Goal: Task Accomplishment & Management: Complete application form

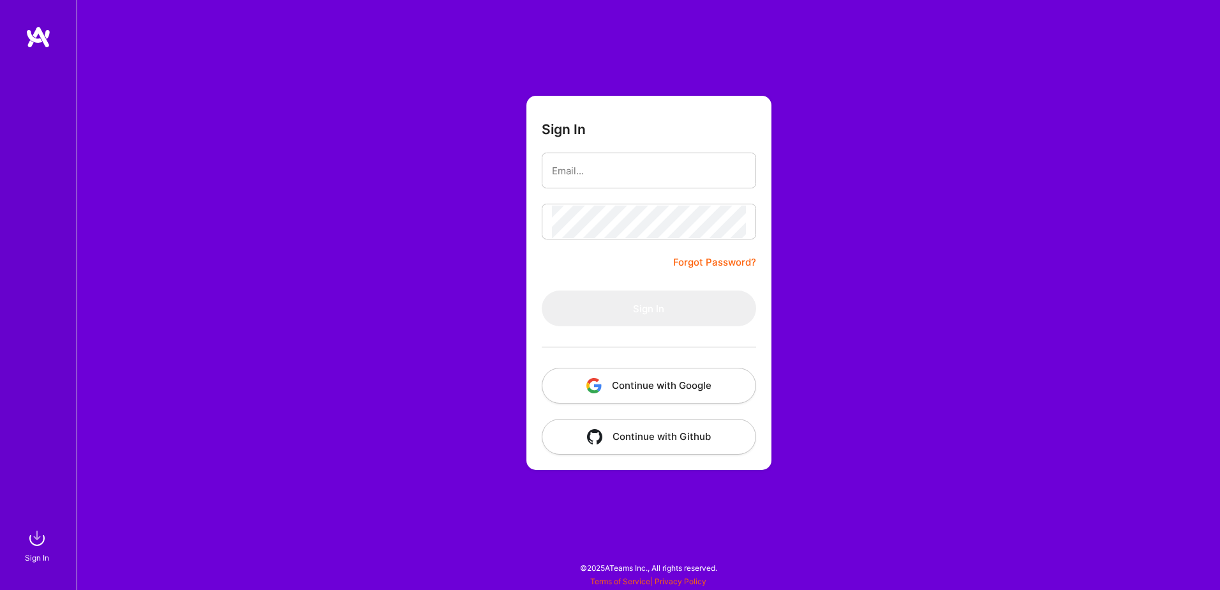
type input "rafaelnaste@gmail.com"
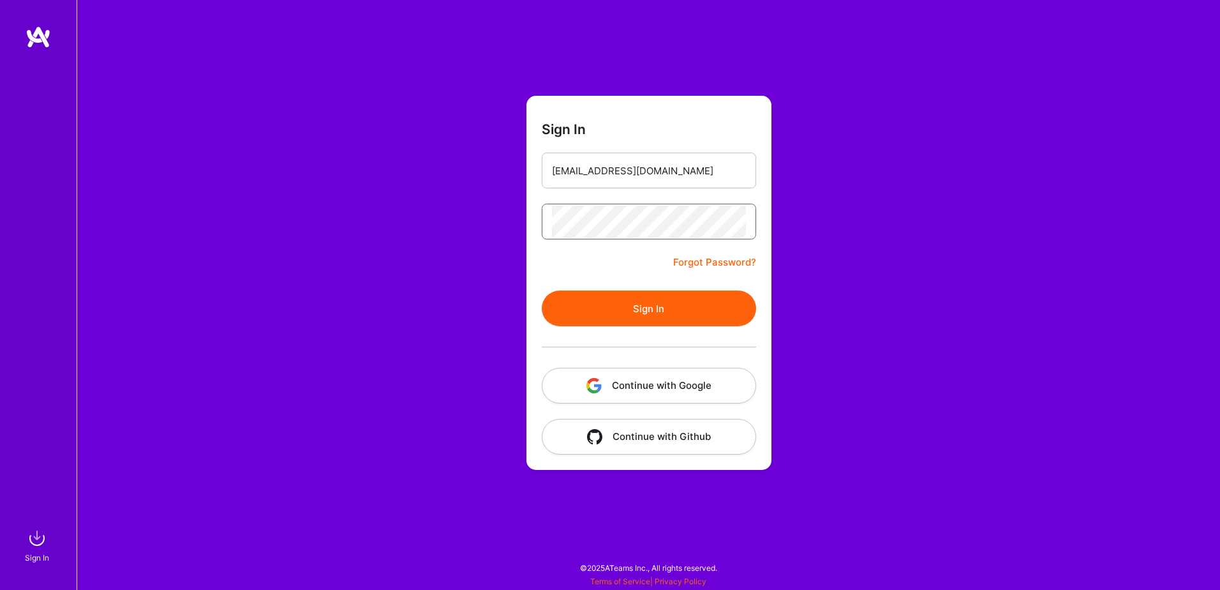
click at [542, 290] on button "Sign In" at bounding box center [649, 308] width 214 height 36
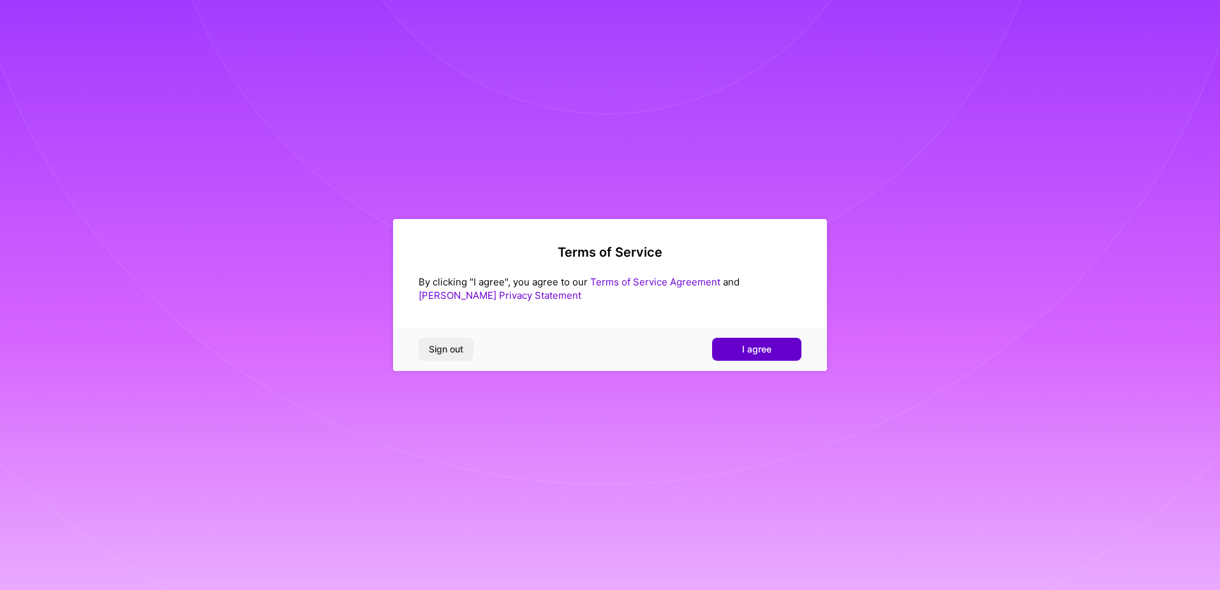
click at [764, 358] on button "I agree" at bounding box center [756, 349] width 89 height 23
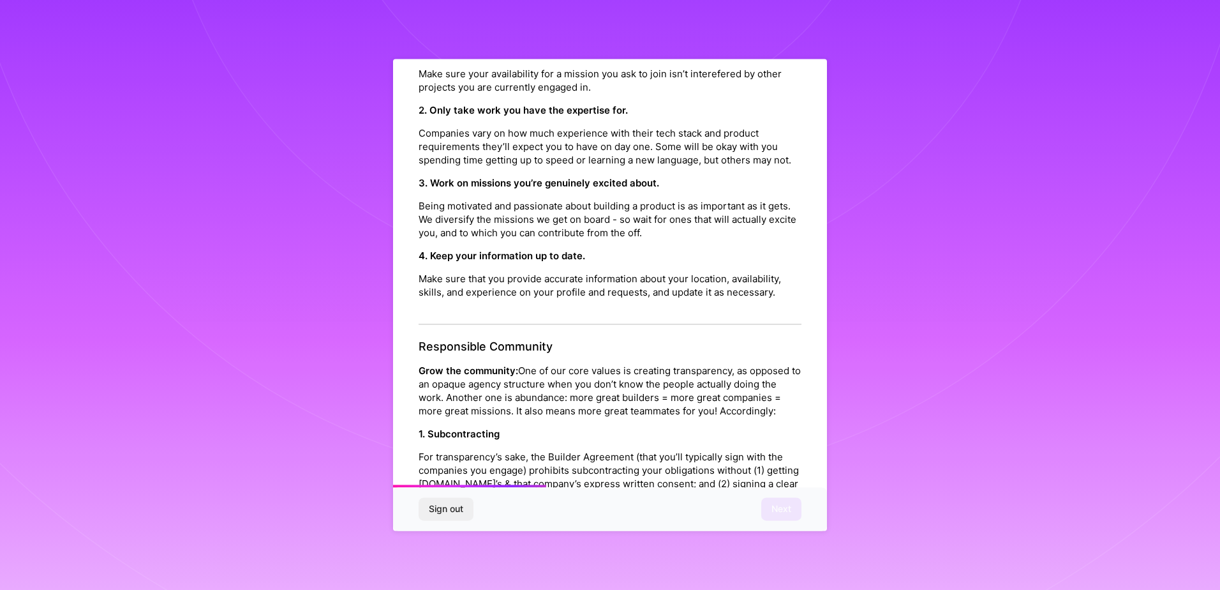
scroll to position [1374, 0]
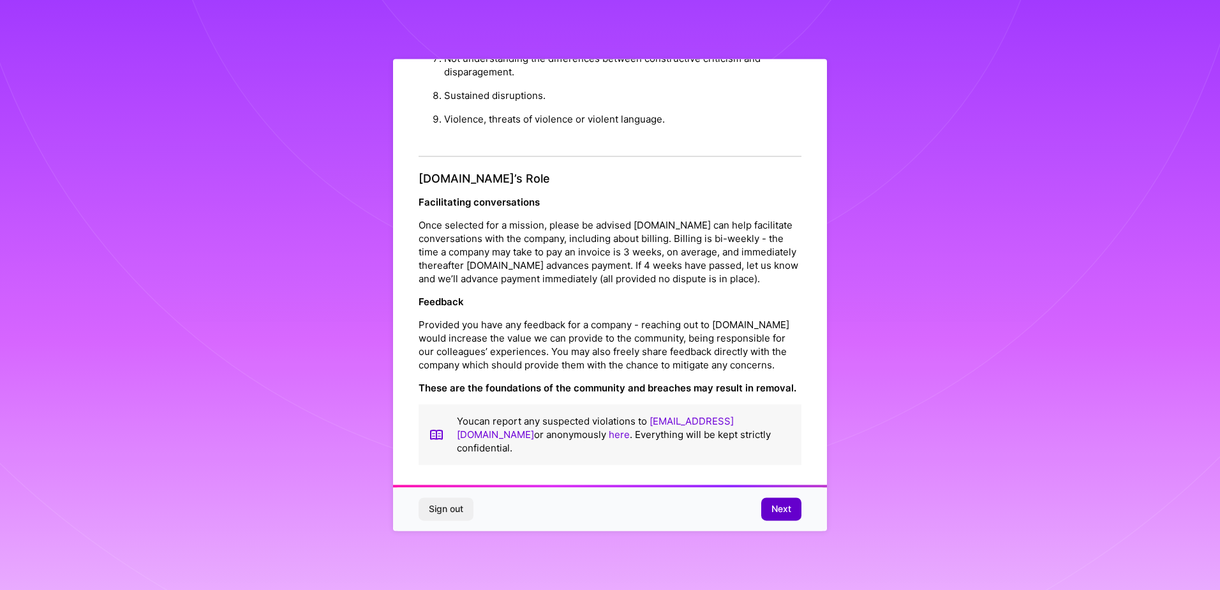
click at [770, 506] on button "Next" at bounding box center [781, 509] width 40 height 23
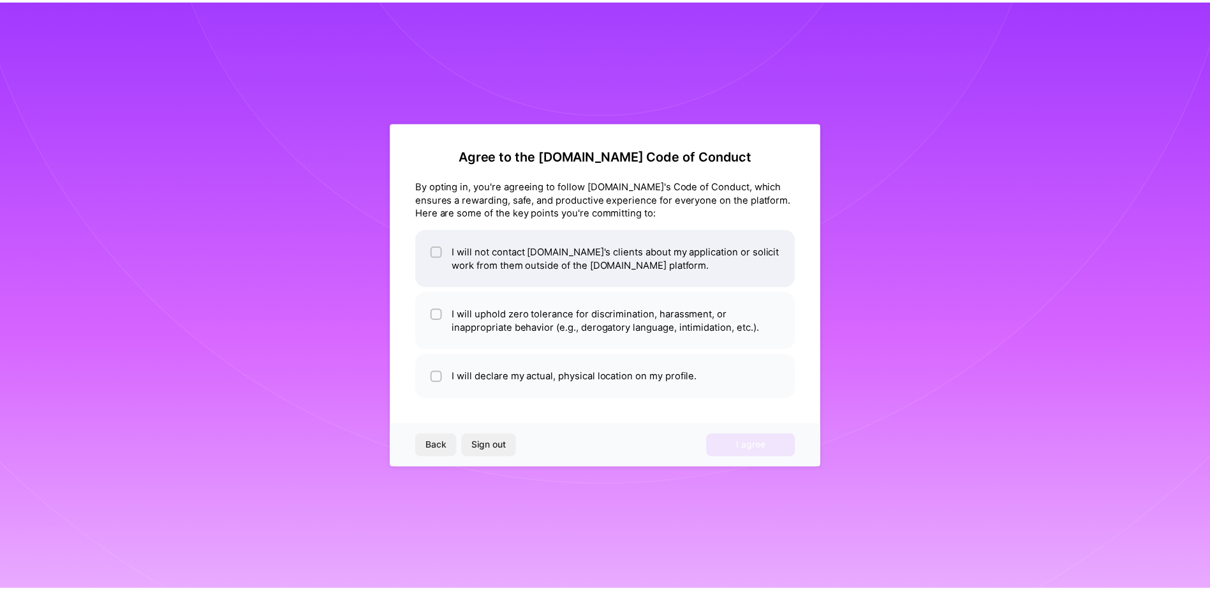
scroll to position [0, 0]
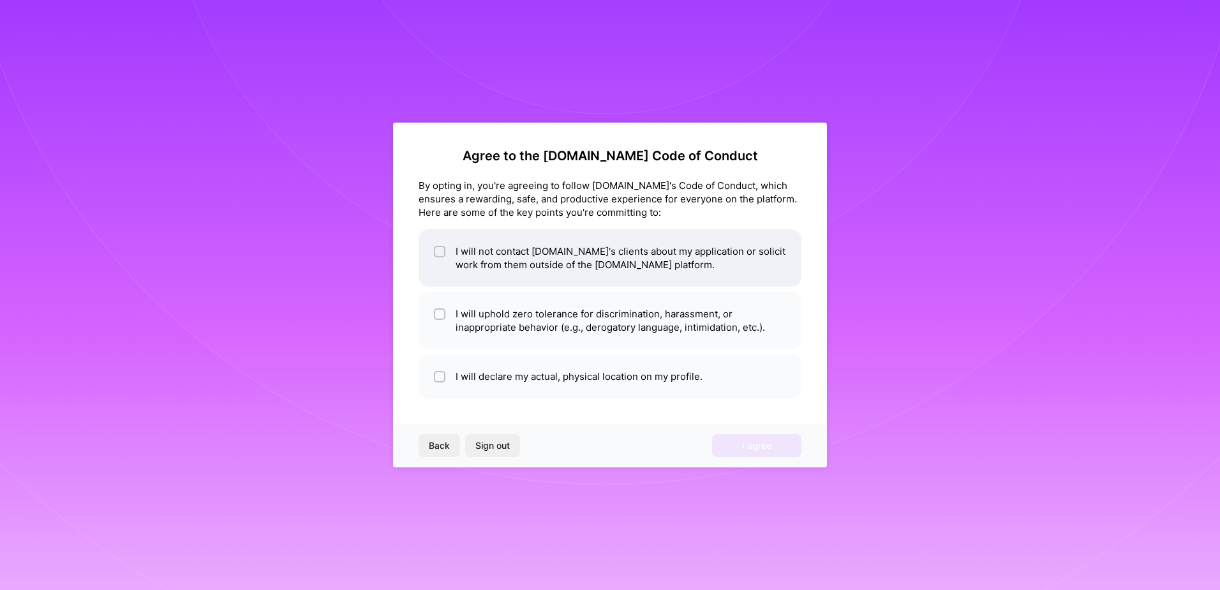
click at [438, 255] on input "checkbox" at bounding box center [440, 252] width 9 height 9
checkbox input "true"
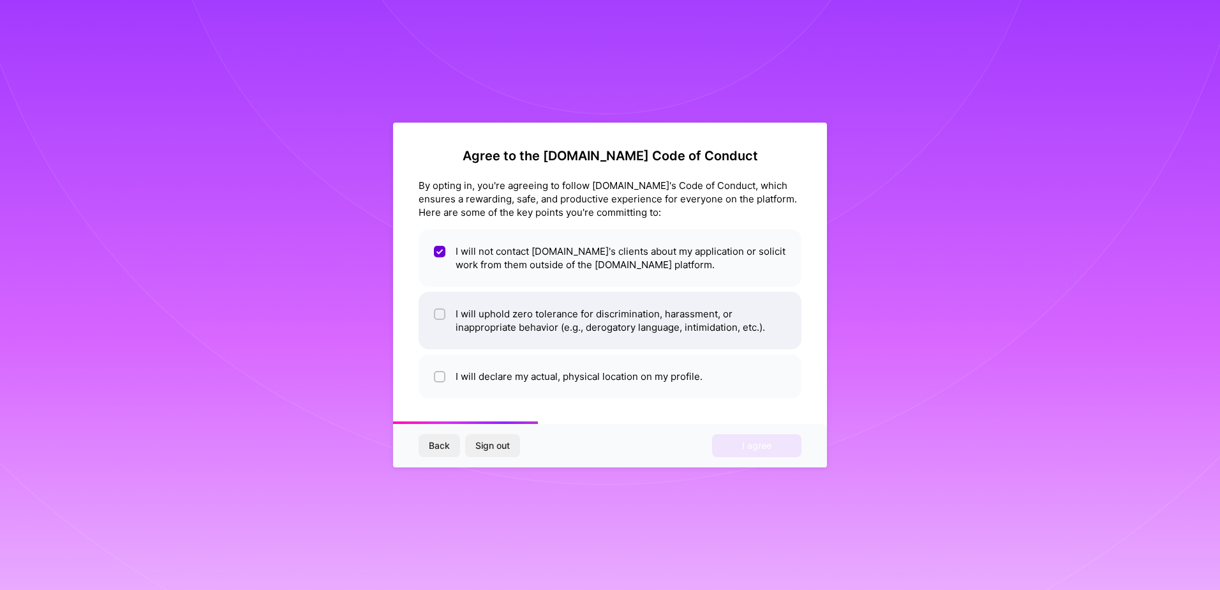
click at [438, 321] on span at bounding box center [439, 320] width 11 height 27
checkbox input "true"
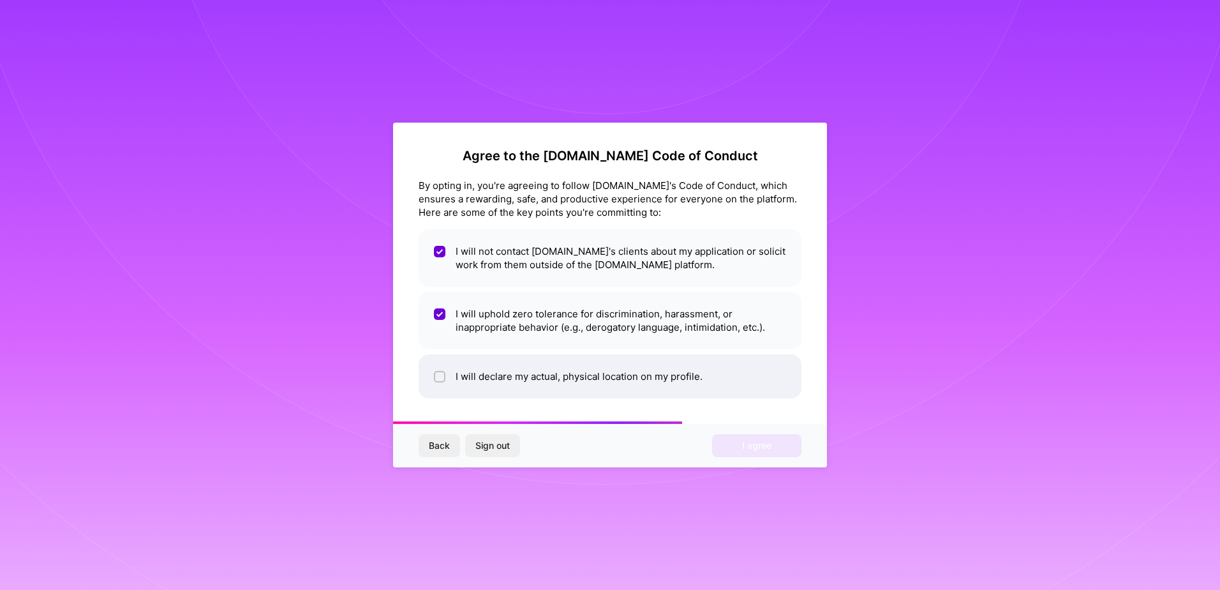
click at [442, 373] on input "checkbox" at bounding box center [440, 377] width 9 height 9
checkbox input "true"
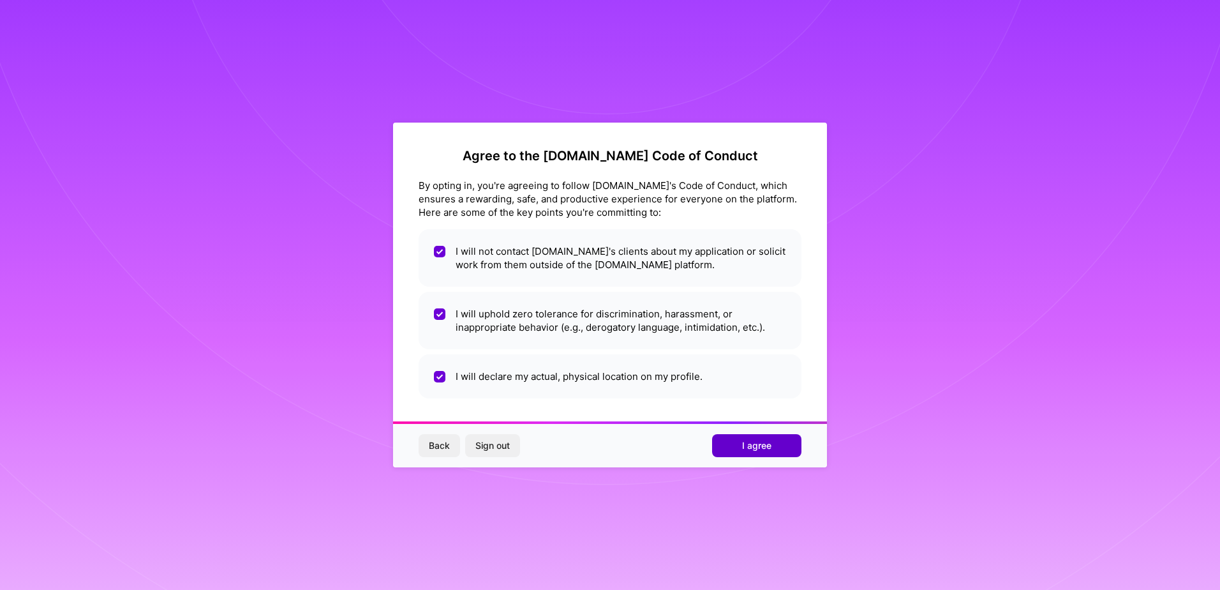
click at [773, 452] on button "I agree" at bounding box center [756, 445] width 89 height 23
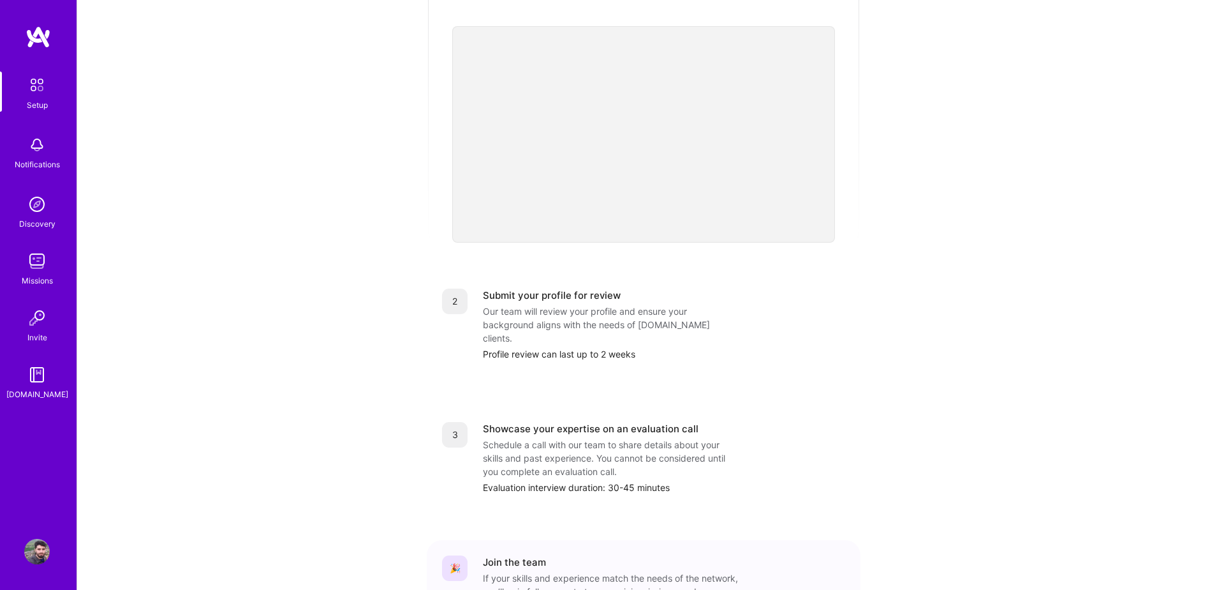
scroll to position [380, 0]
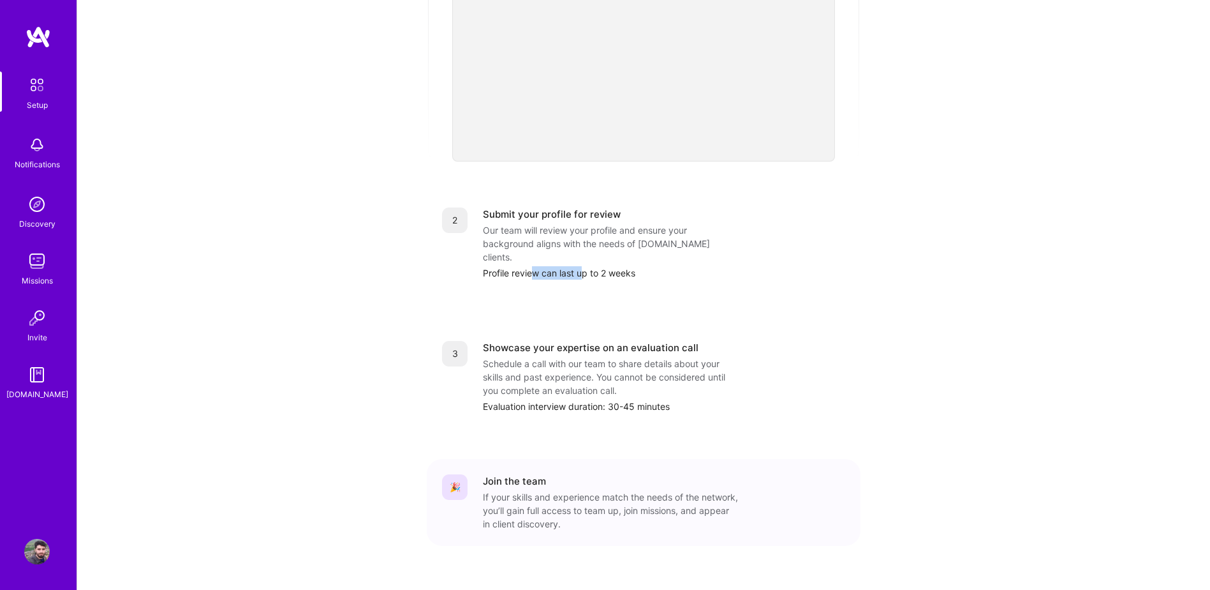
drag, startPoint x: 535, startPoint y: 251, endPoint x: 586, endPoint y: 249, distance: 50.4
click at [586, 266] on div "Profile review can last up to 2 weeks" at bounding box center [664, 272] width 362 height 13
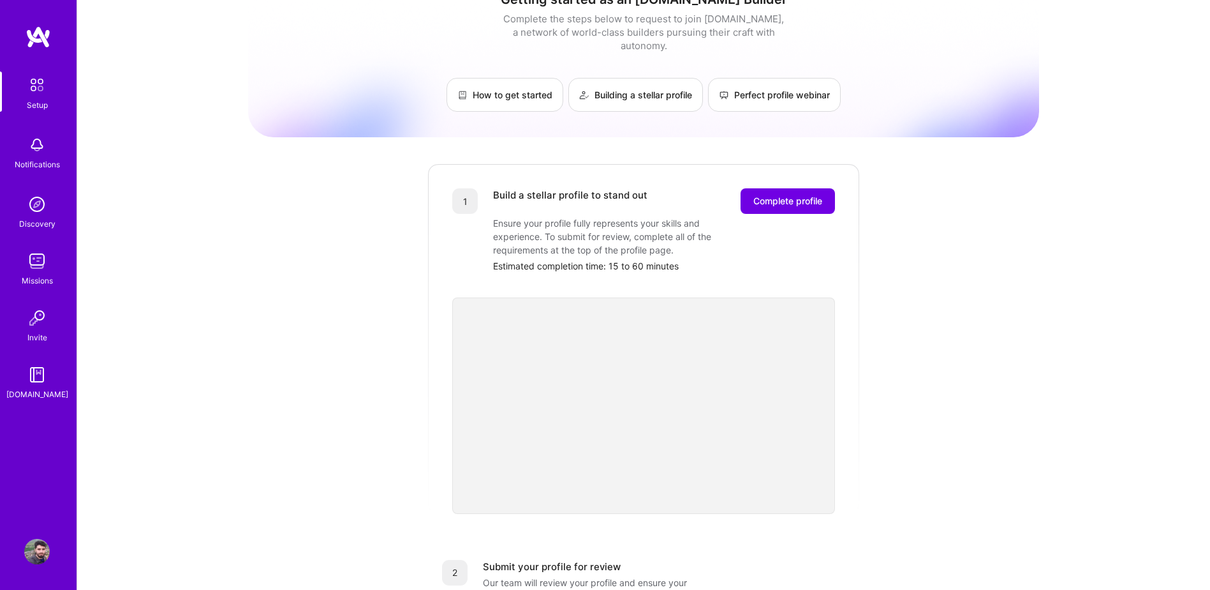
scroll to position [0, 0]
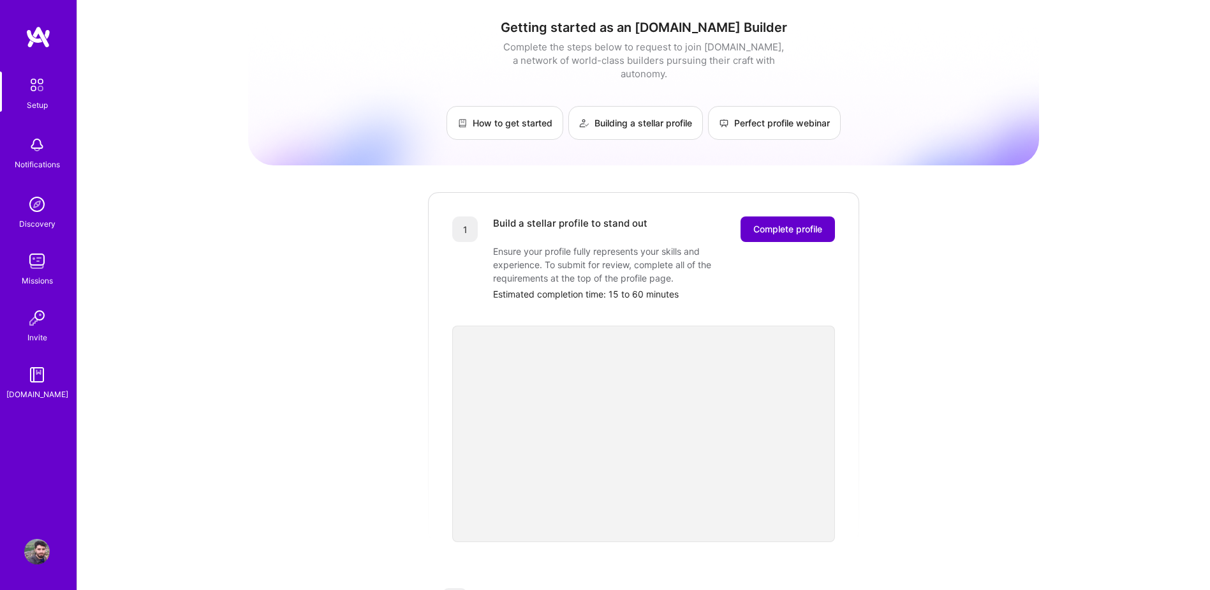
click at [808, 224] on button "Complete profile" at bounding box center [788, 229] width 94 height 26
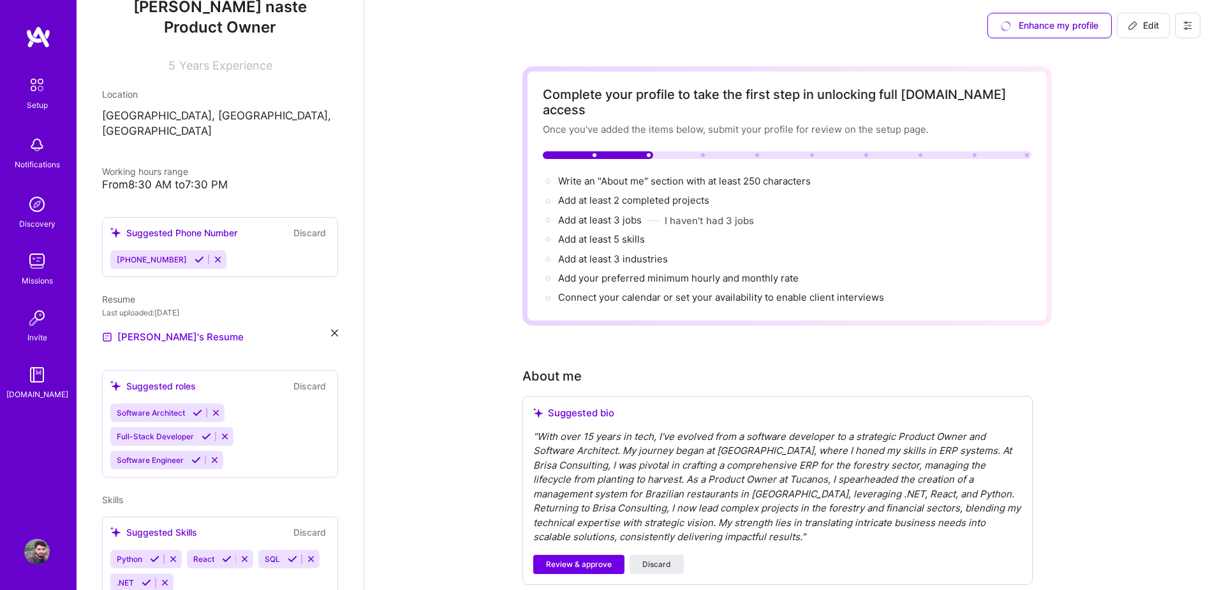
scroll to position [298, 0]
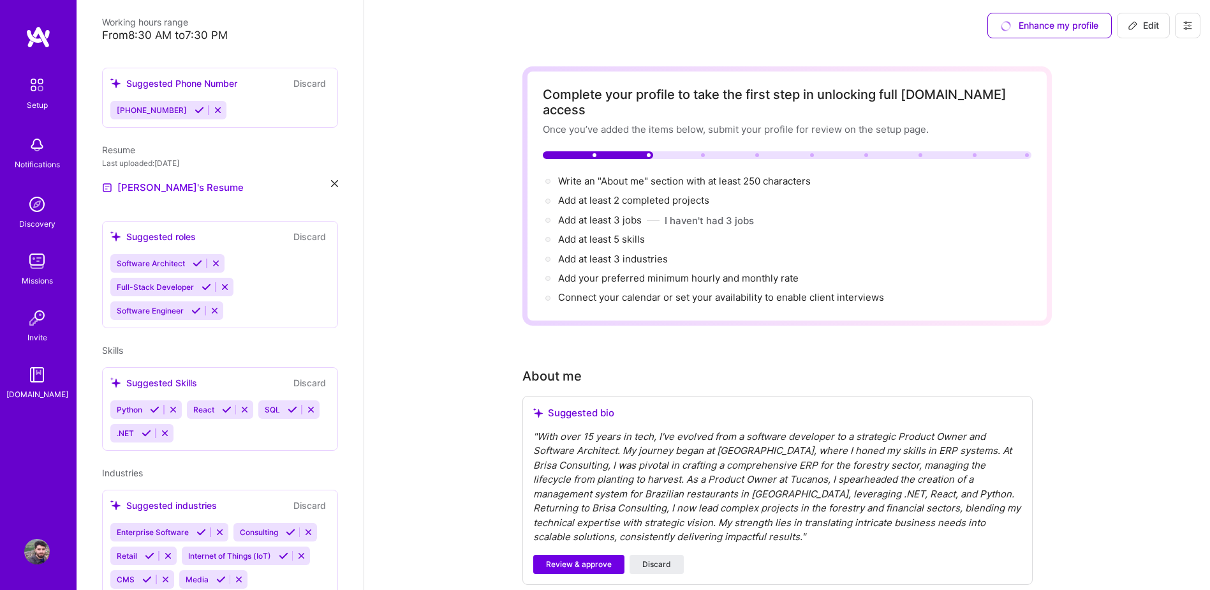
drag, startPoint x: 202, startPoint y: 218, endPoint x: 196, endPoint y: 220, distance: 6.7
click at [202, 229] on div "Suggested roles Discard" at bounding box center [219, 236] width 219 height 15
click at [186, 230] on div "Suggested roles" at bounding box center [152, 236] width 85 height 13
click at [282, 290] on div "Software Architect Full-Stack Developer Software Engineer" at bounding box center [219, 287] width 219 height 66
click at [225, 237] on div "Suggested roles Discard Software Architect Full-Stack Developer Software Engine…" at bounding box center [220, 274] width 236 height 107
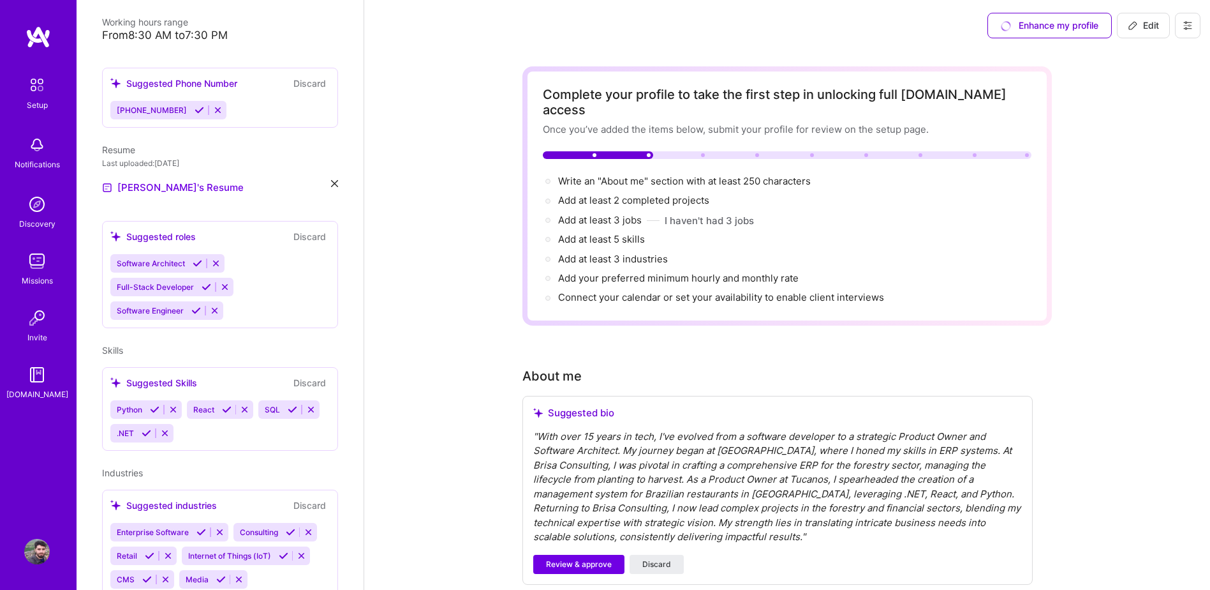
click at [229, 229] on div "Suggested roles Discard" at bounding box center [219, 236] width 219 height 15
click at [165, 230] on div "Suggested roles" at bounding box center [152, 236] width 85 height 13
click at [161, 230] on div "Suggested roles" at bounding box center [152, 236] width 85 height 13
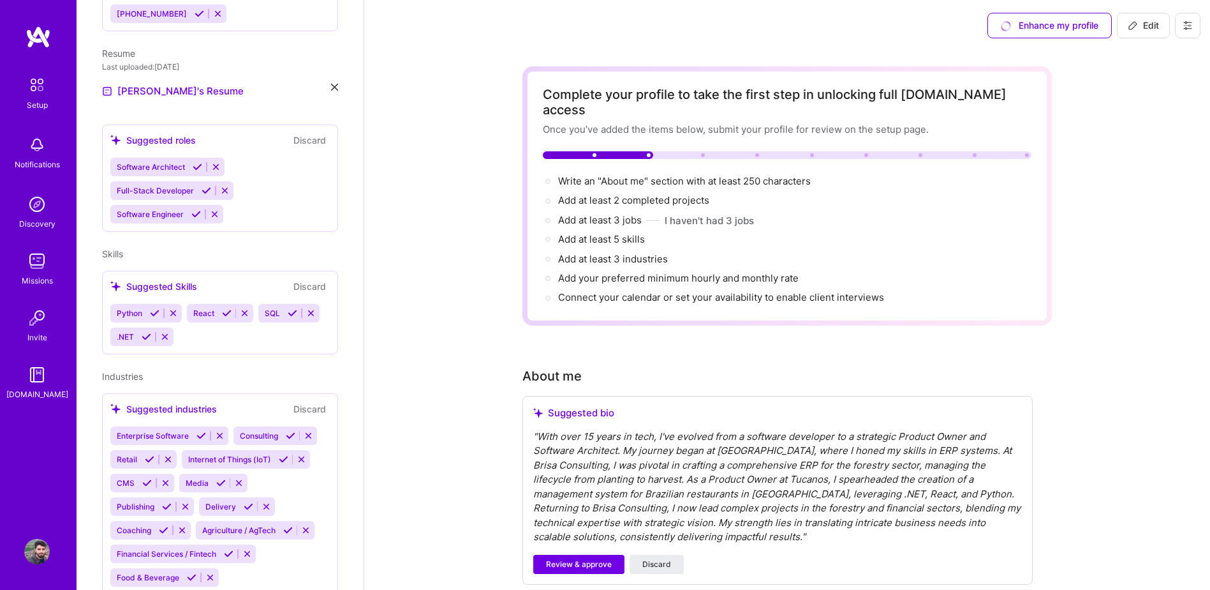
scroll to position [425, 0]
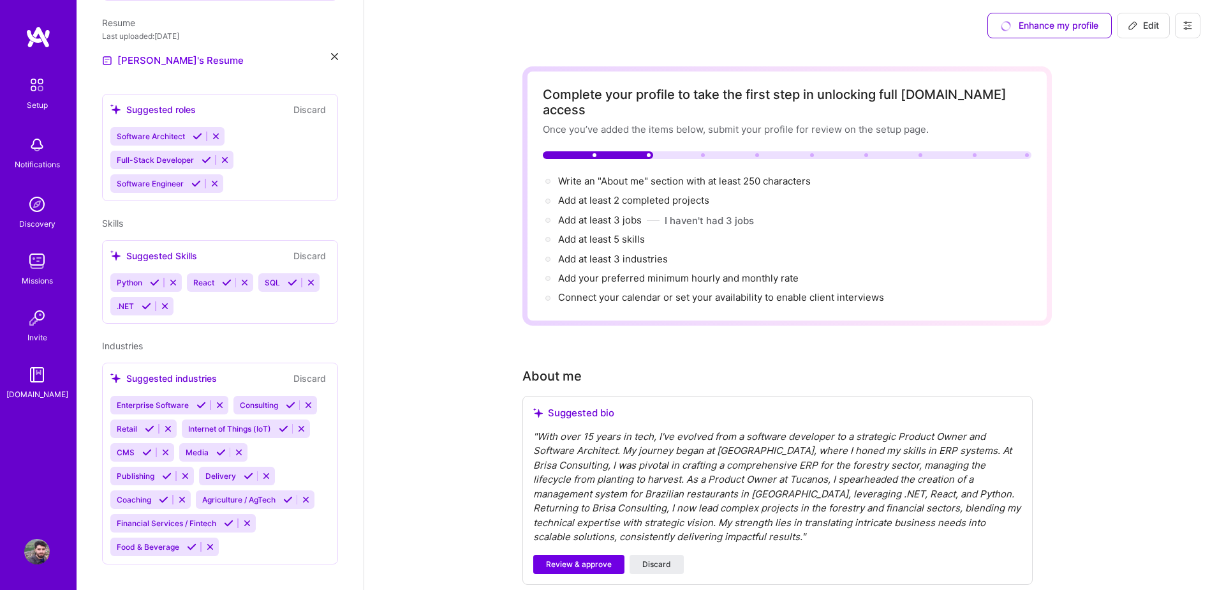
click at [190, 288] on div "Python React SQL .NET" at bounding box center [219, 294] width 219 height 42
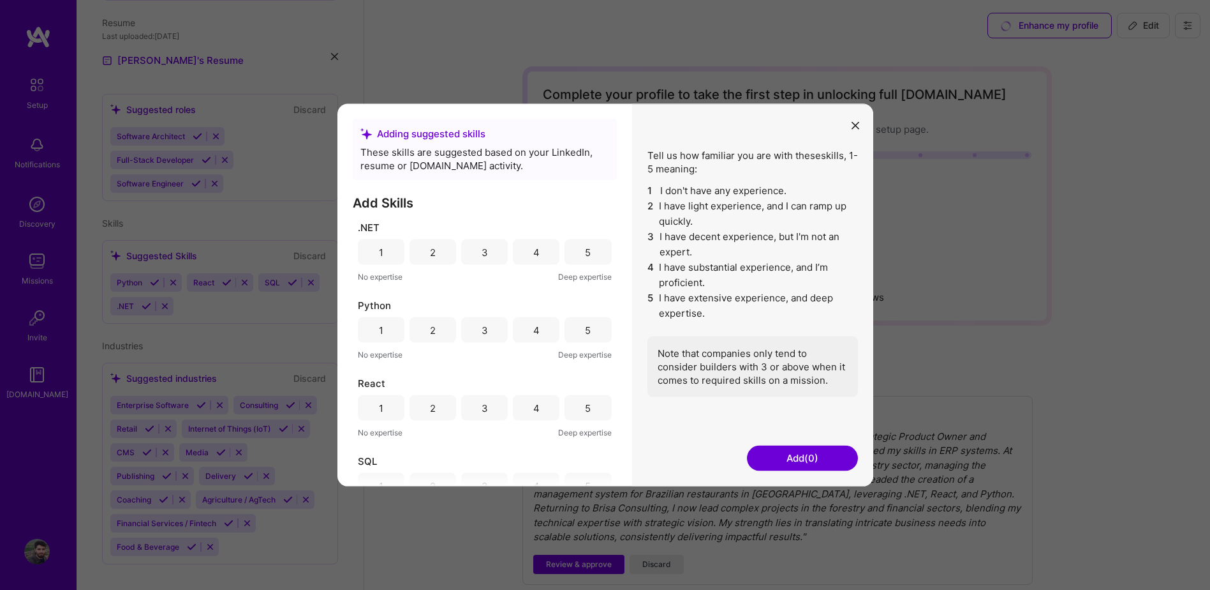
click at [585, 249] on div "5" at bounding box center [588, 251] width 6 height 13
click at [483, 336] on div "3" at bounding box center [485, 329] width 6 height 13
click at [494, 410] on div "3" at bounding box center [484, 408] width 47 height 26
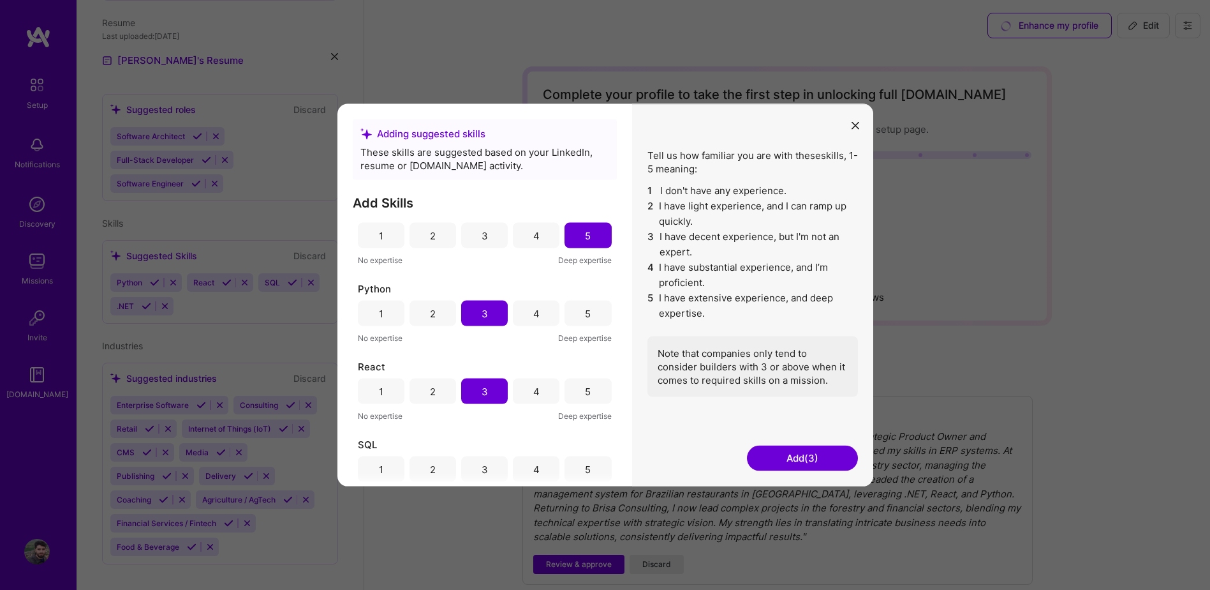
scroll to position [31, 0]
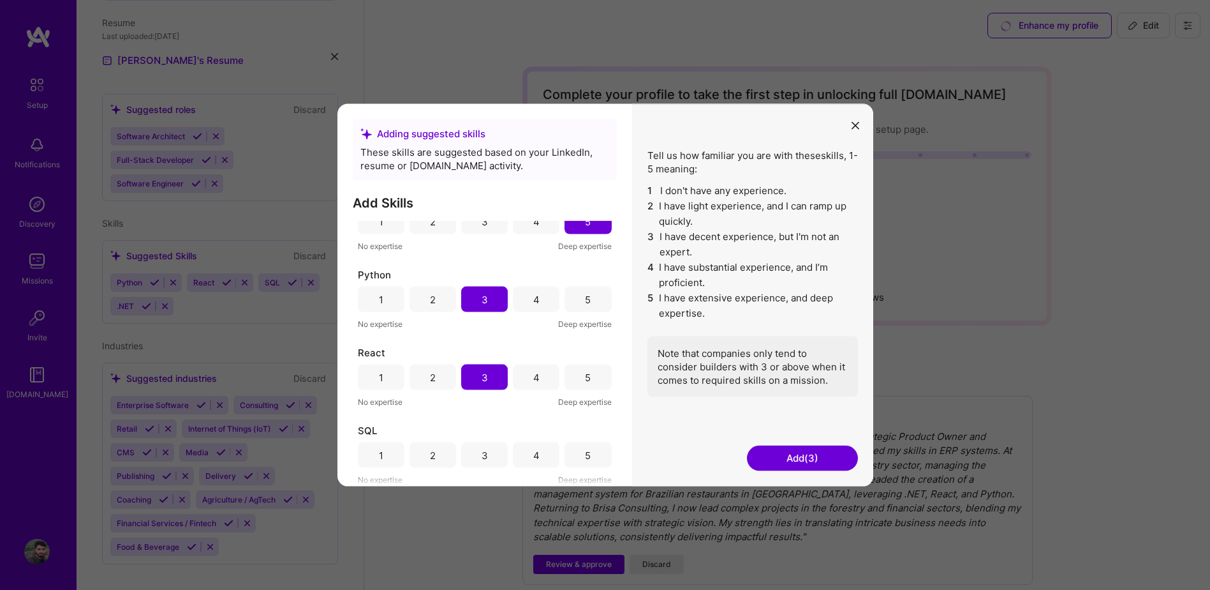
drag, startPoint x: 570, startPoint y: 454, endPoint x: 594, endPoint y: 454, distance: 23.6
click at [572, 454] on div "5" at bounding box center [588, 455] width 47 height 26
click at [791, 462] on button "Add (4)" at bounding box center [802, 458] width 111 height 26
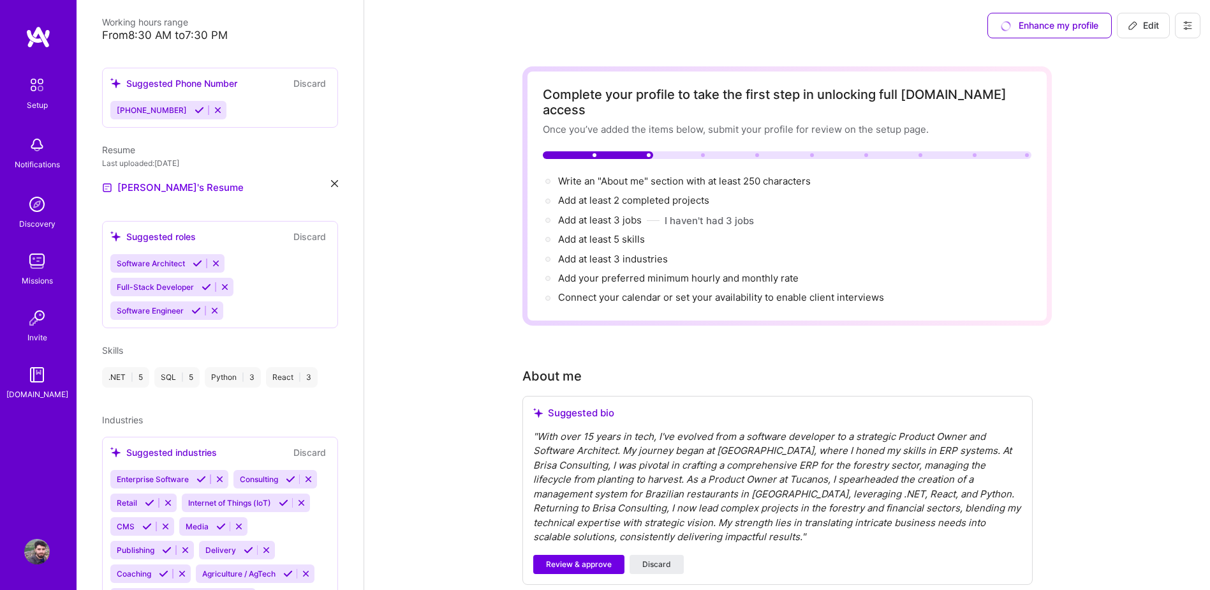
scroll to position [372, 0]
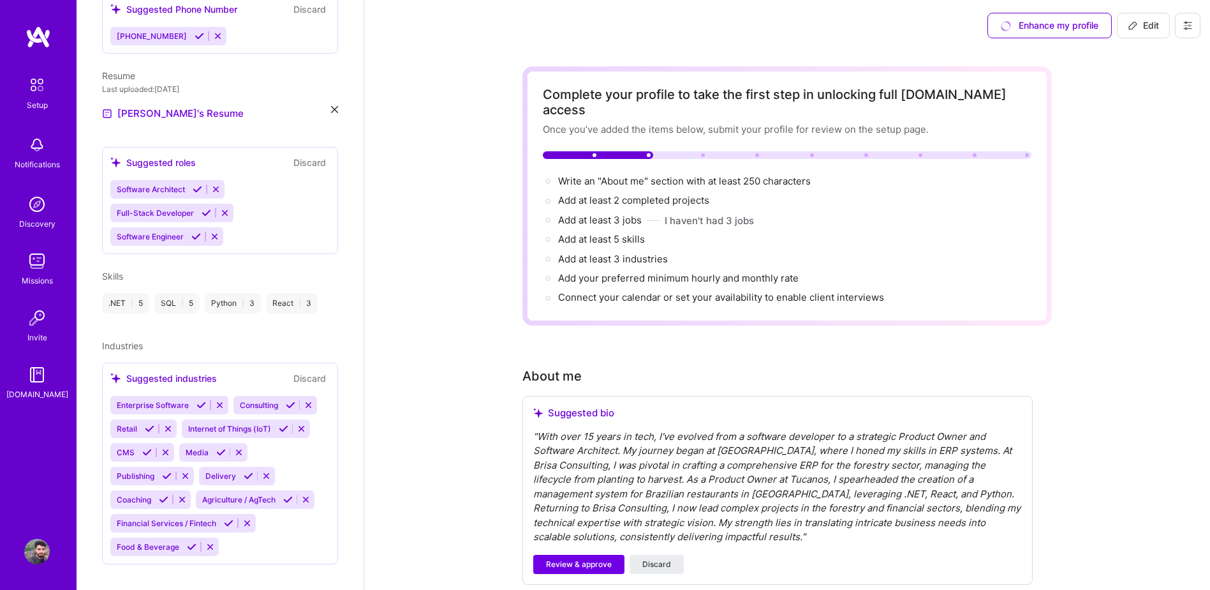
click at [158, 184] on span "Software Architect" at bounding box center [151, 189] width 68 height 10
click at [269, 187] on div "Software Architect Full-Stack Developer Software Engineer" at bounding box center [219, 213] width 219 height 66
click at [255, 211] on div "Software Architect Full-Stack Developer Software Engineer" at bounding box center [219, 213] width 219 height 66
click at [249, 224] on div "Software Architect Full-Stack Developer Software Engineer" at bounding box center [219, 213] width 219 height 66
click at [167, 232] on span "Software Engineer" at bounding box center [150, 237] width 67 height 10
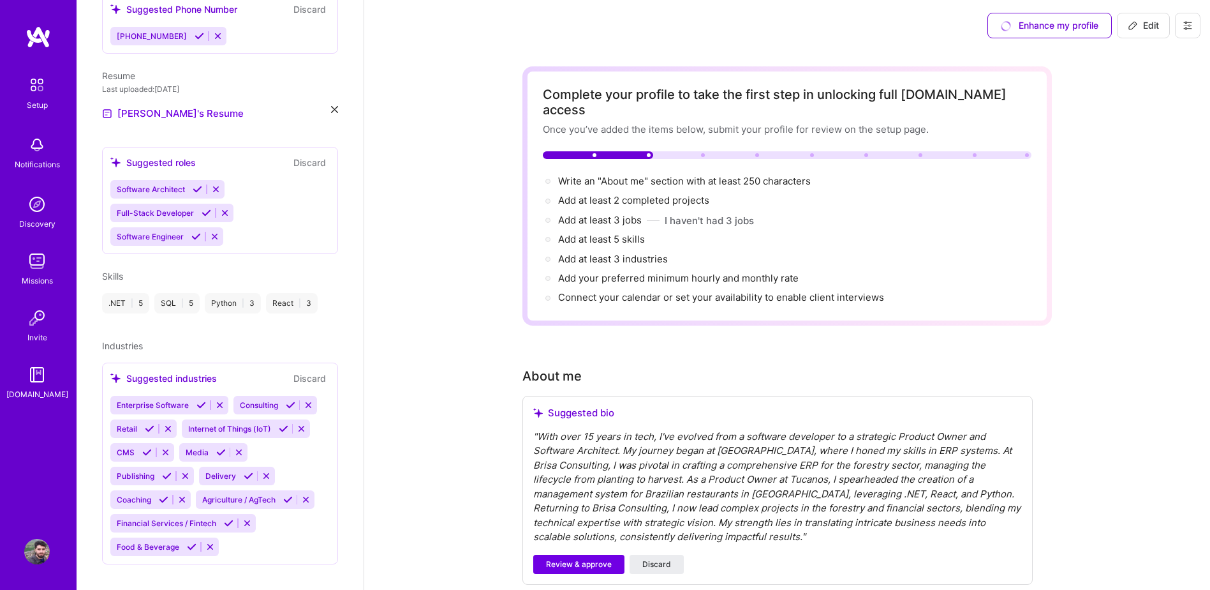
click at [193, 232] on icon at bounding box center [196, 237] width 10 height 10
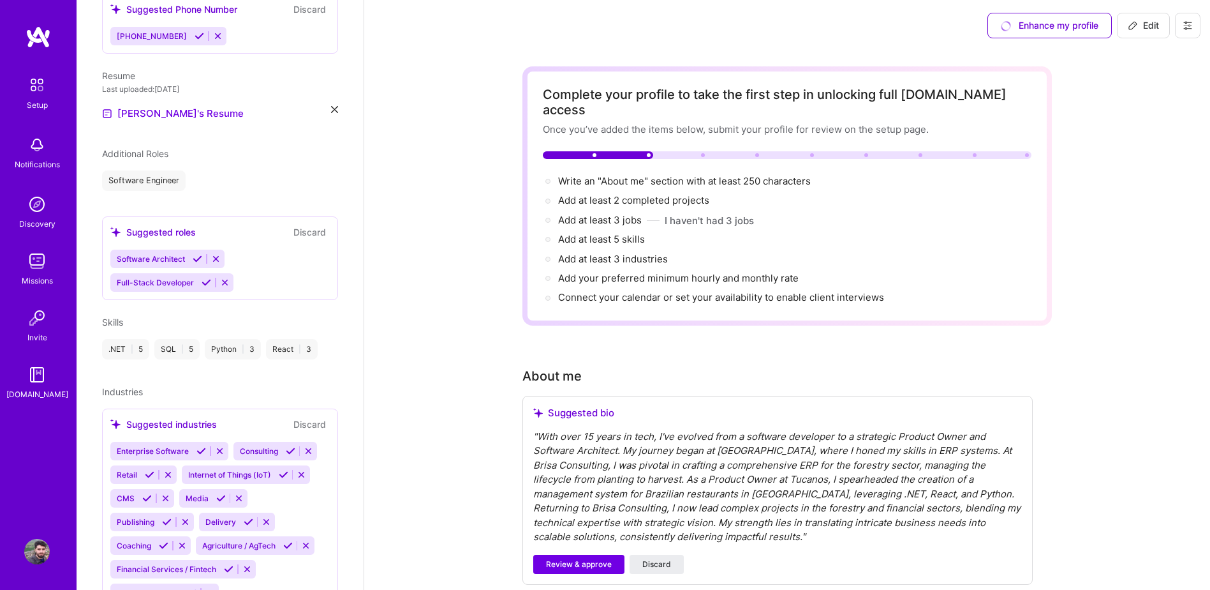
click at [197, 254] on icon at bounding box center [198, 259] width 10 height 10
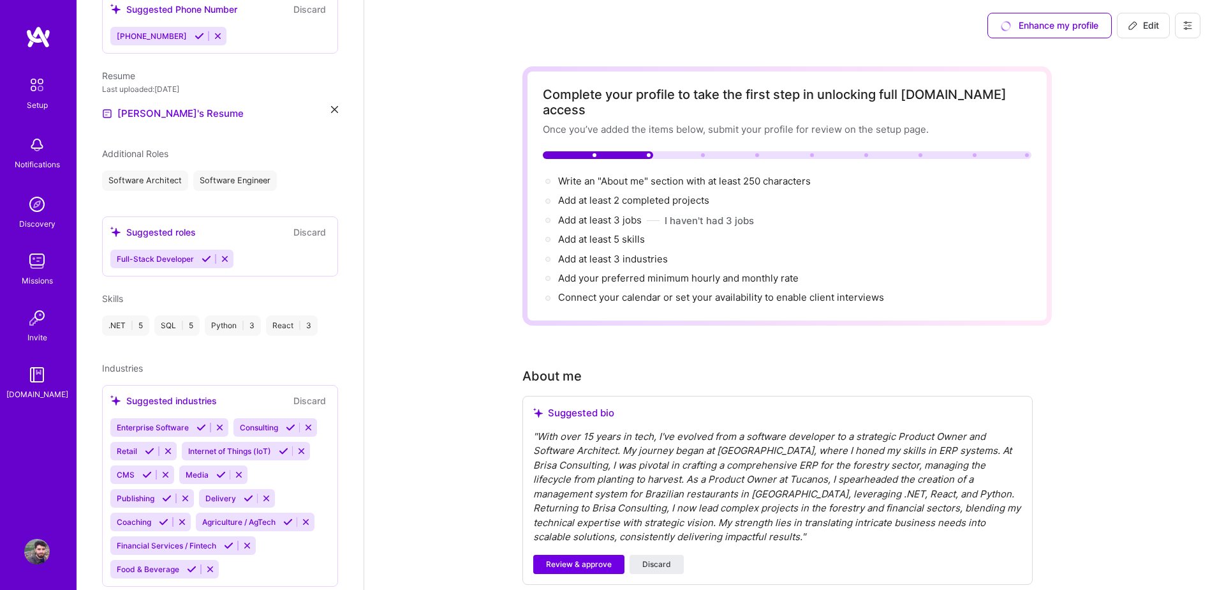
click at [202, 254] on icon at bounding box center [207, 259] width 10 height 10
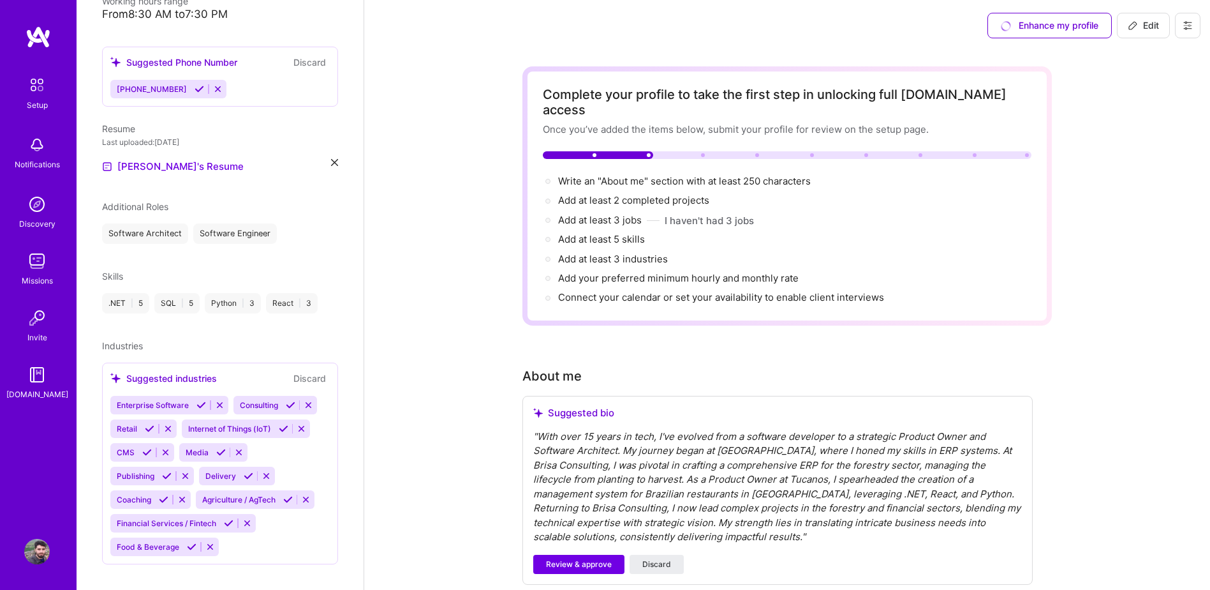
scroll to position [345, 0]
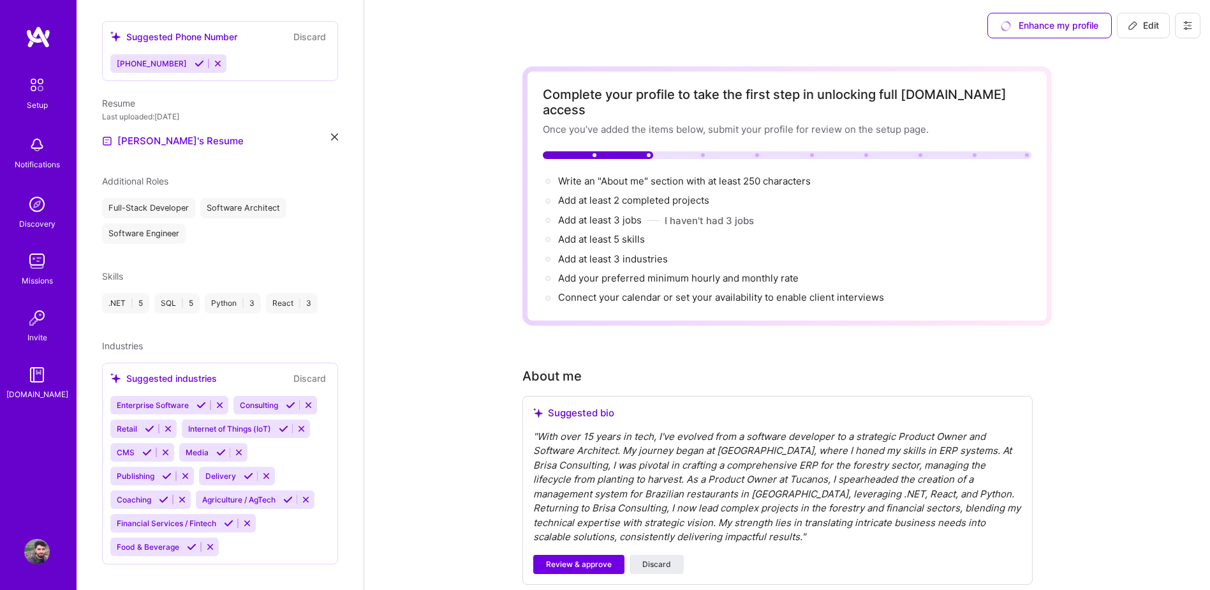
click at [152, 174] on div "Additional Roles" at bounding box center [135, 180] width 66 height 13
click at [152, 175] on span "Additional Roles" at bounding box center [135, 180] width 66 height 11
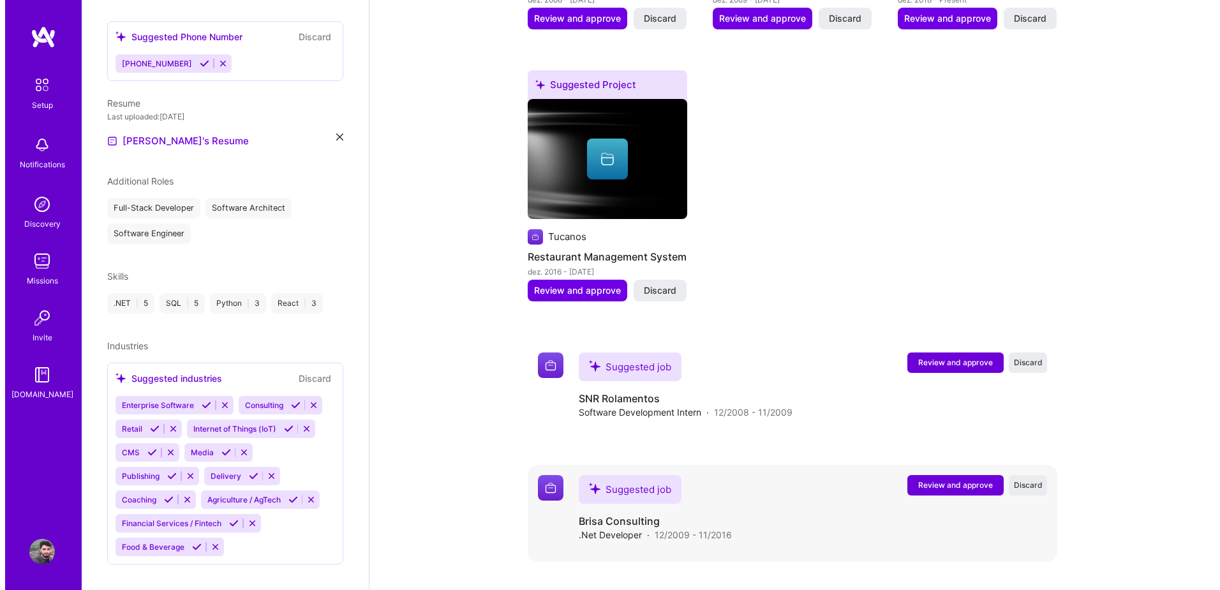
scroll to position [893, 0]
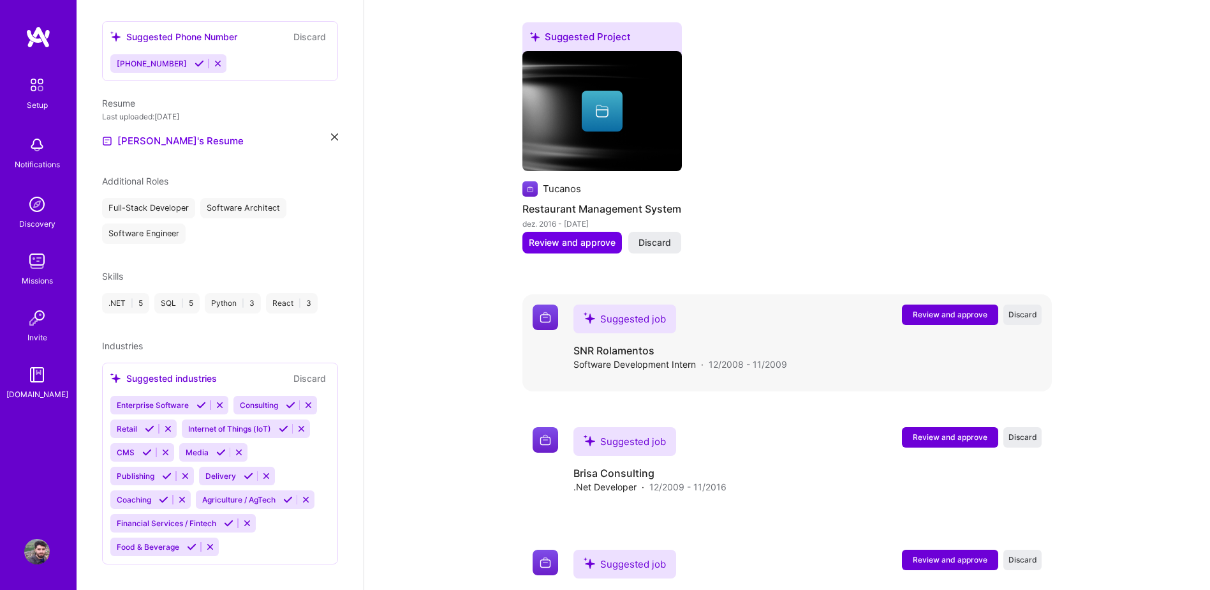
click at [937, 309] on span "Review and approve" at bounding box center [950, 314] width 75 height 11
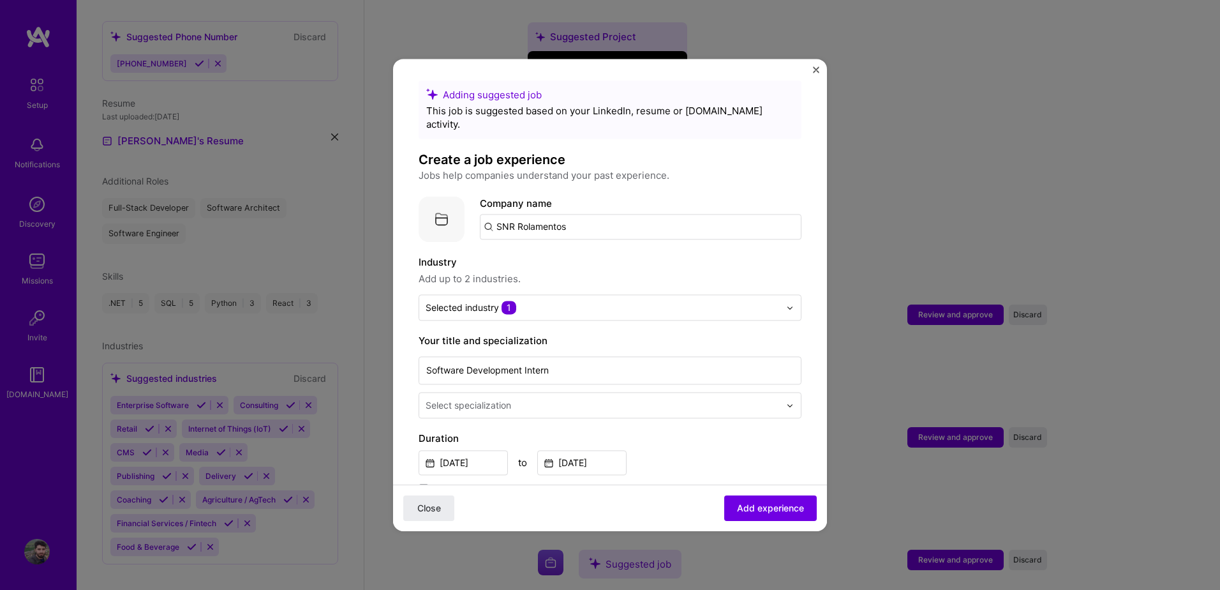
scroll to position [0, 0]
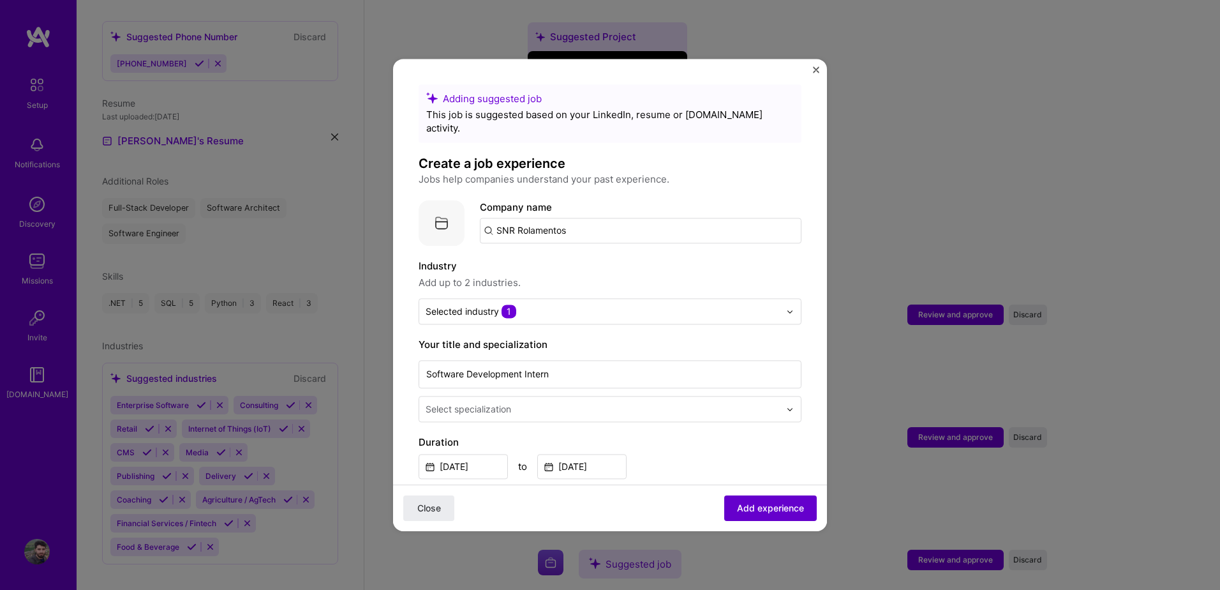
click at [740, 507] on span "Add experience" at bounding box center [770, 507] width 67 height 13
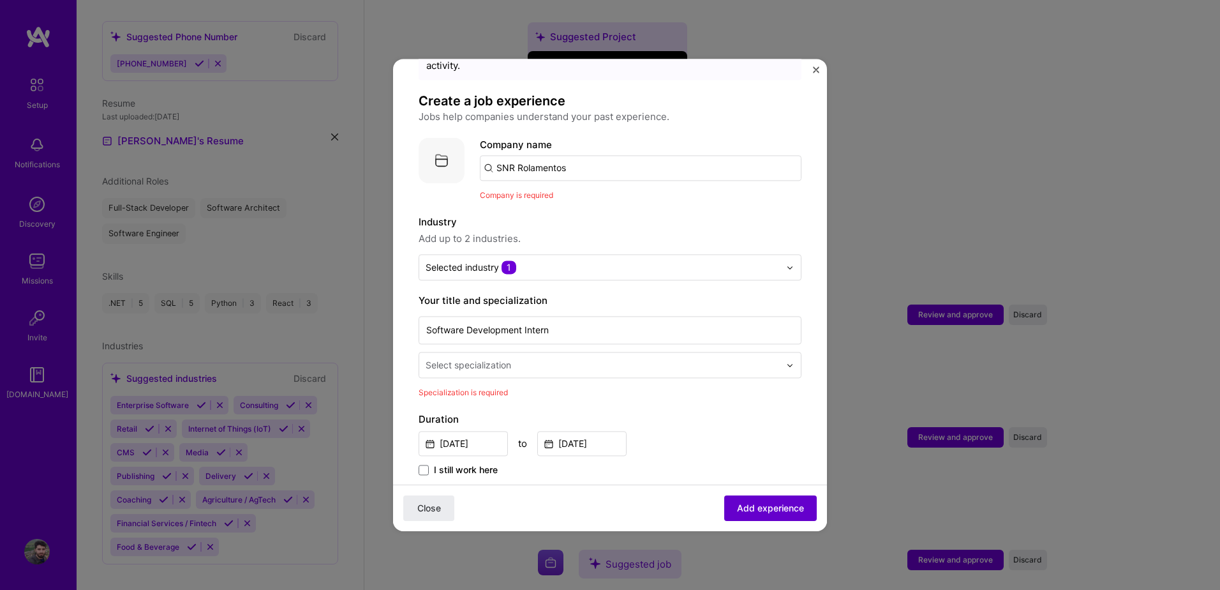
scroll to position [128, 0]
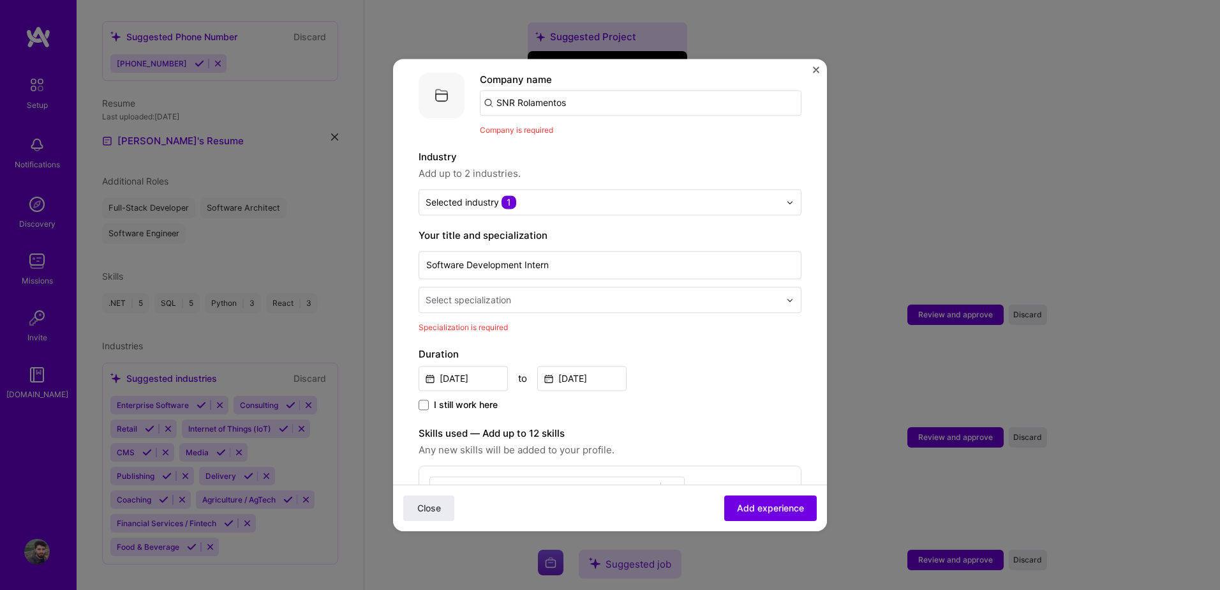
click at [490, 293] on div "Select specialization" at bounding box center [468, 299] width 85 height 13
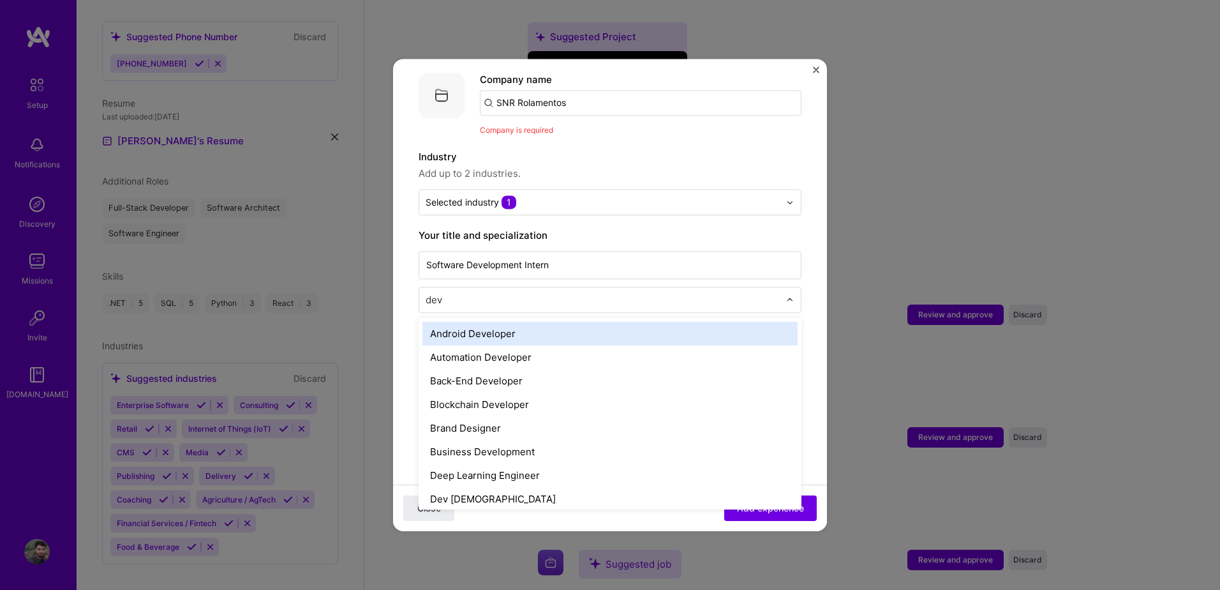
type input "deve"
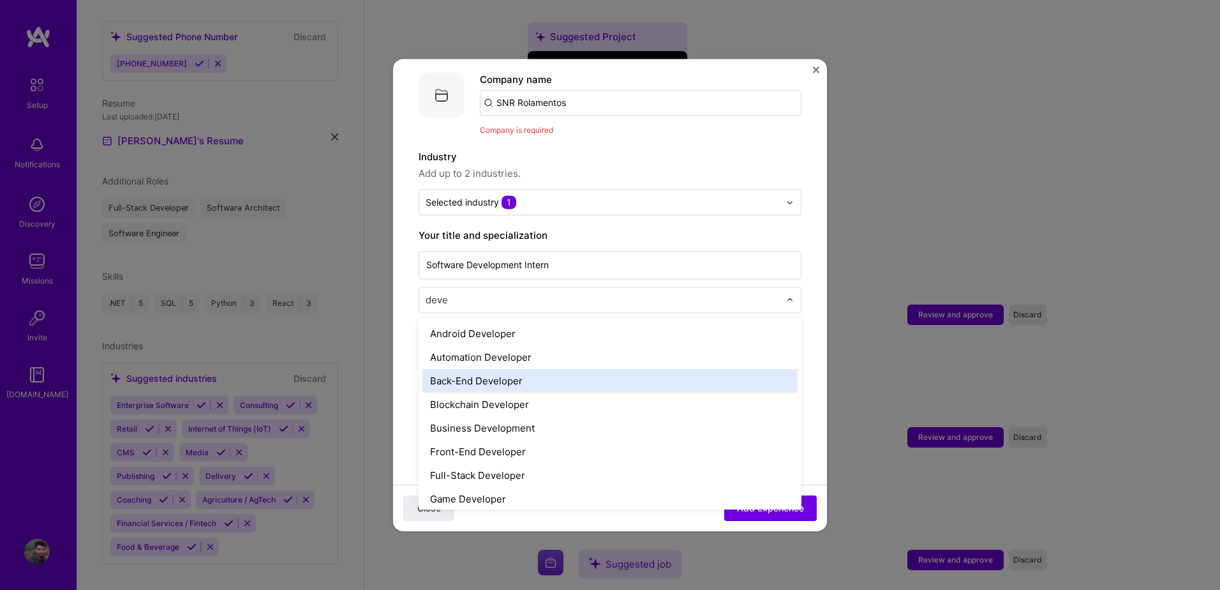
click at [505, 369] on div "Back-End Developer" at bounding box center [609, 381] width 375 height 24
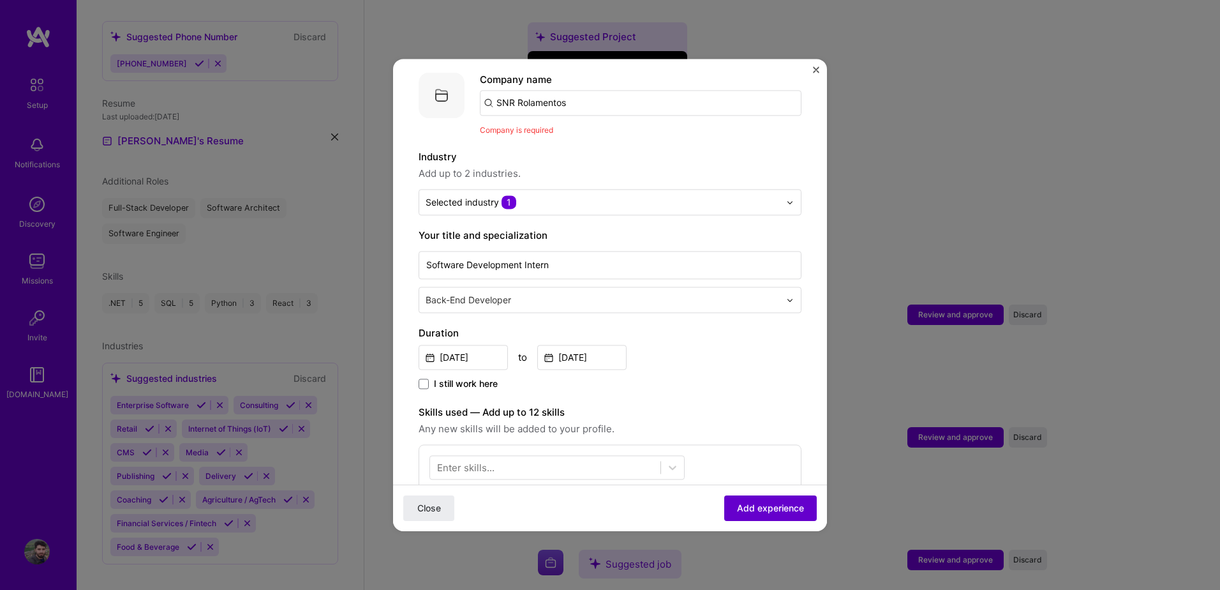
click at [750, 502] on span "Add experience" at bounding box center [770, 507] width 67 height 13
click at [554, 93] on input "SNR Rolamentos" at bounding box center [641, 103] width 322 height 26
click at [579, 92] on input "SNR Rolamentos" at bounding box center [641, 103] width 322 height 26
click at [745, 502] on span "Add experience" at bounding box center [770, 507] width 67 height 13
click at [590, 90] on input "SNR Rolamentos" at bounding box center [641, 103] width 322 height 26
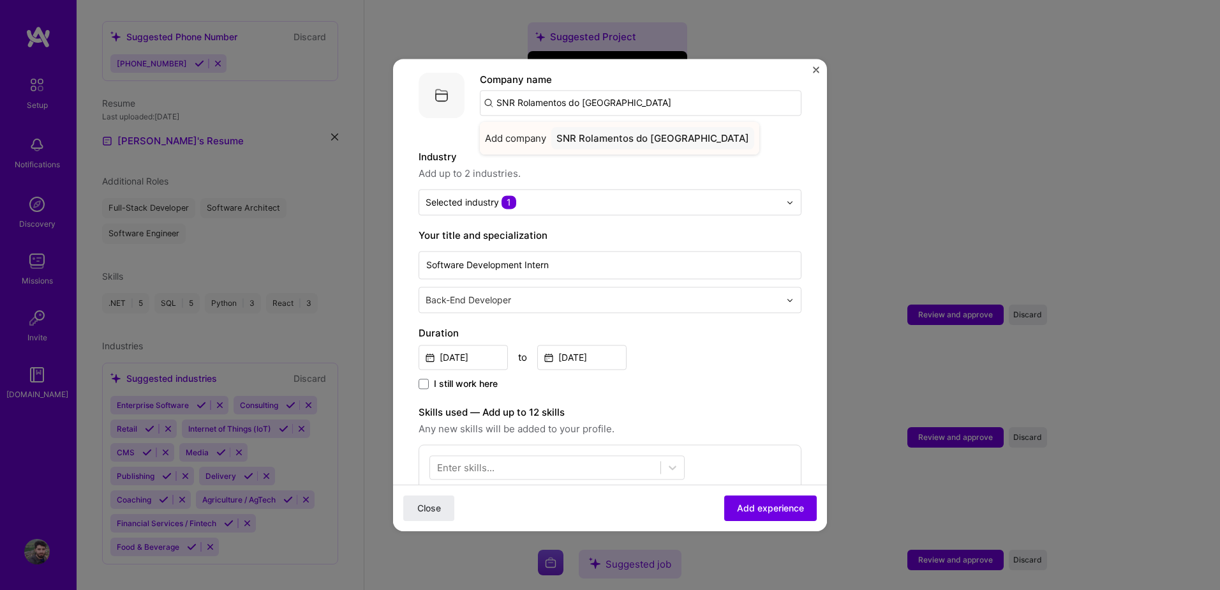
type input "SNR Rolamentos do [GEOGRAPHIC_DATA]"
click at [584, 127] on div "SNR Rolamentos do [GEOGRAPHIC_DATA]" at bounding box center [652, 138] width 203 height 22
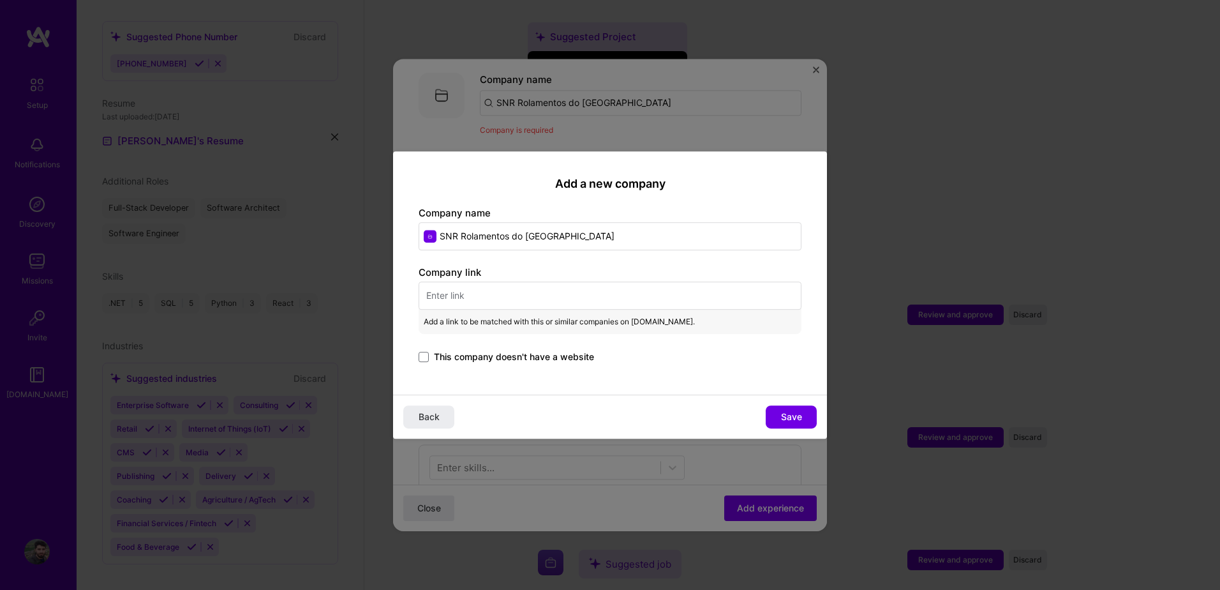
click at [498, 290] on input "text" at bounding box center [610, 295] width 383 height 28
paste input "[URL][DOMAIN_NAME]"
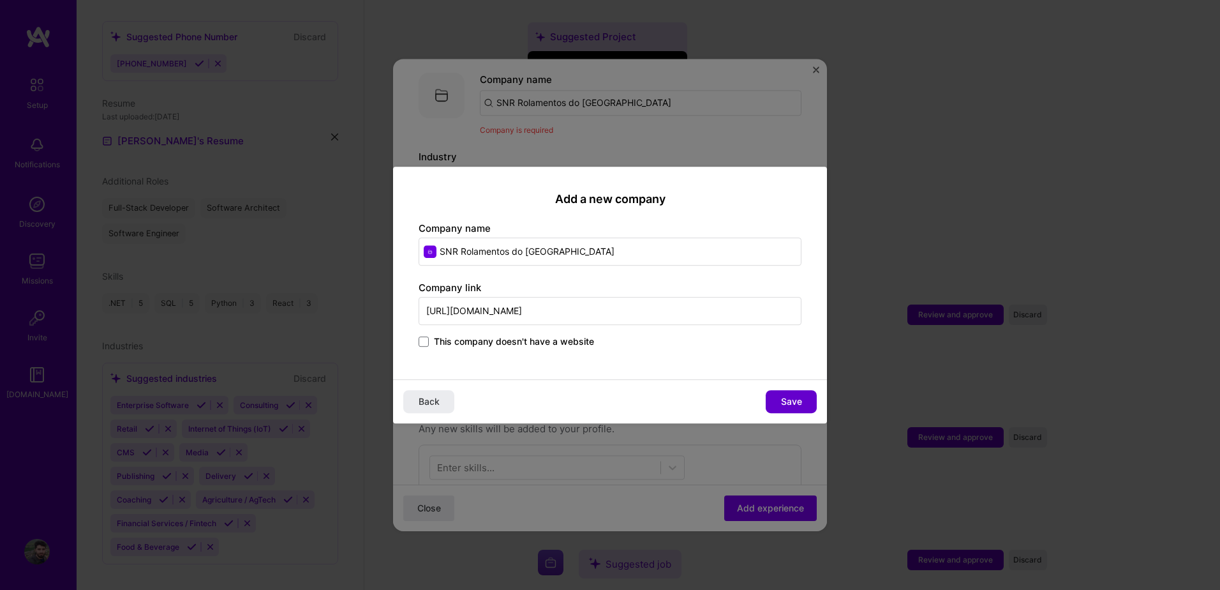
type input "[URL][DOMAIN_NAME]"
click at [800, 403] on span "Save" at bounding box center [791, 401] width 21 height 13
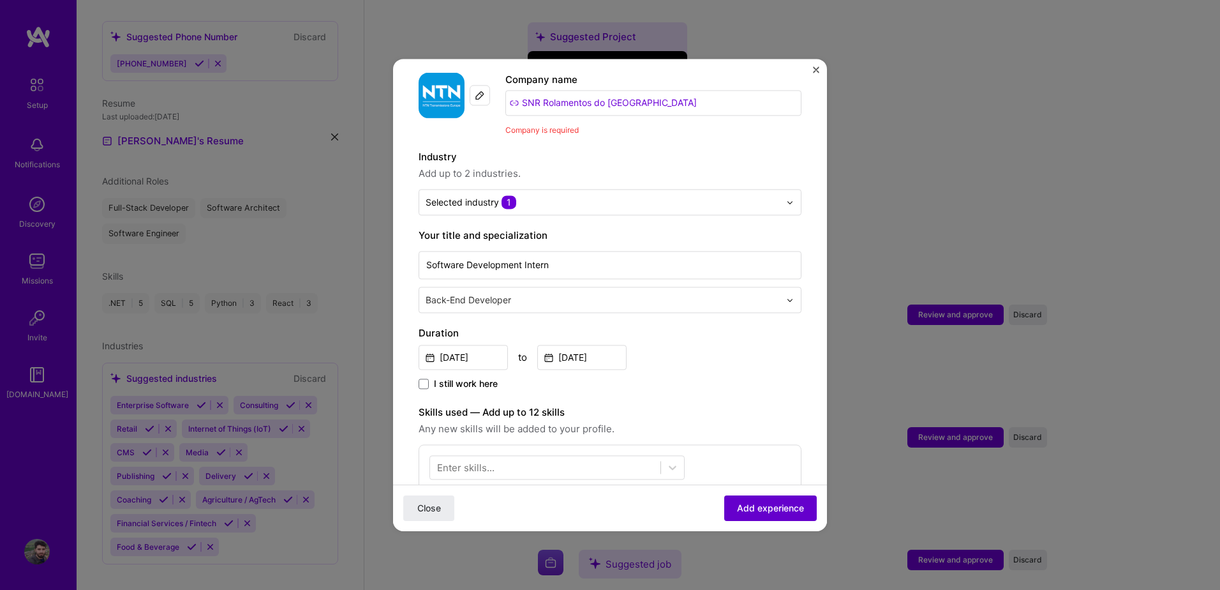
click at [763, 506] on span "Add experience" at bounding box center [770, 507] width 67 height 13
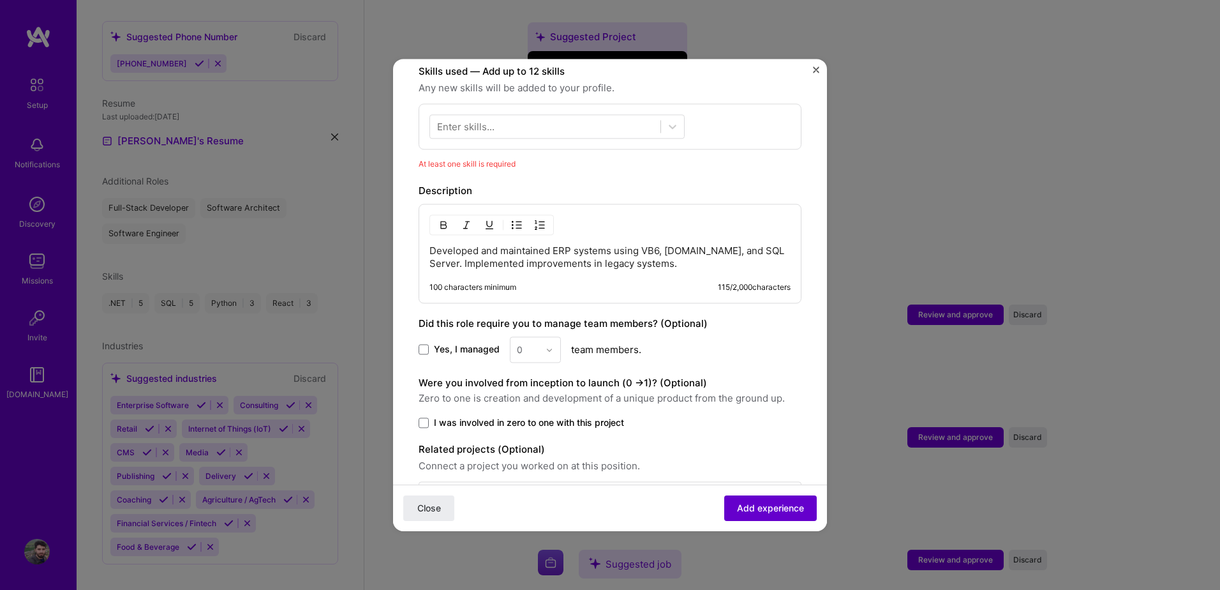
scroll to position [460, 0]
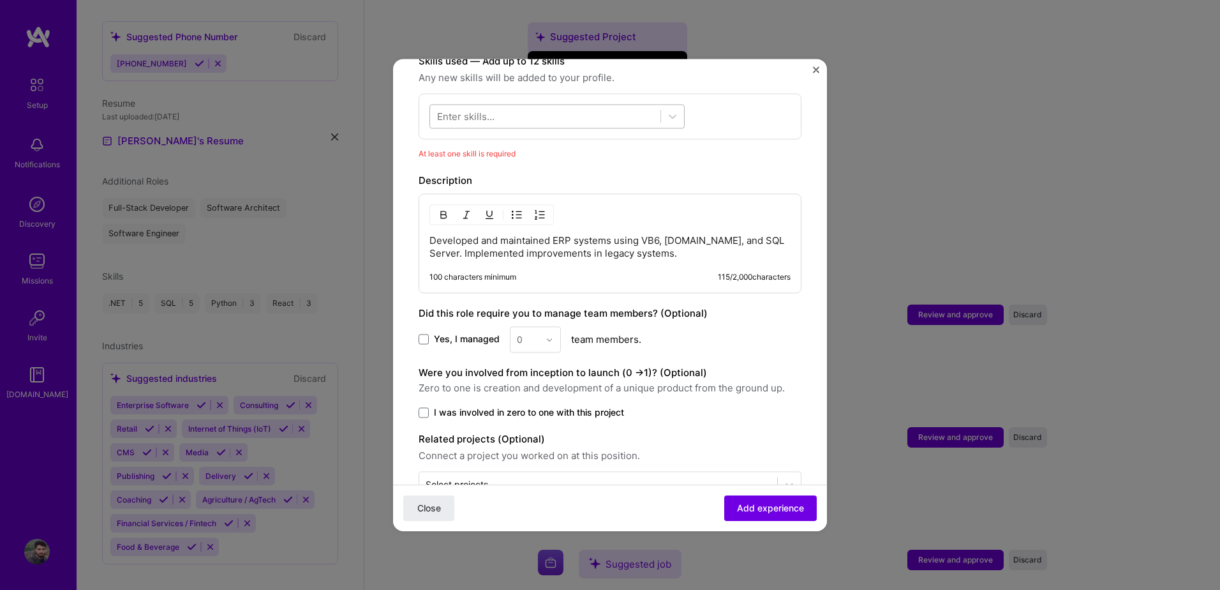
click at [509, 109] on div at bounding box center [545, 116] width 230 height 21
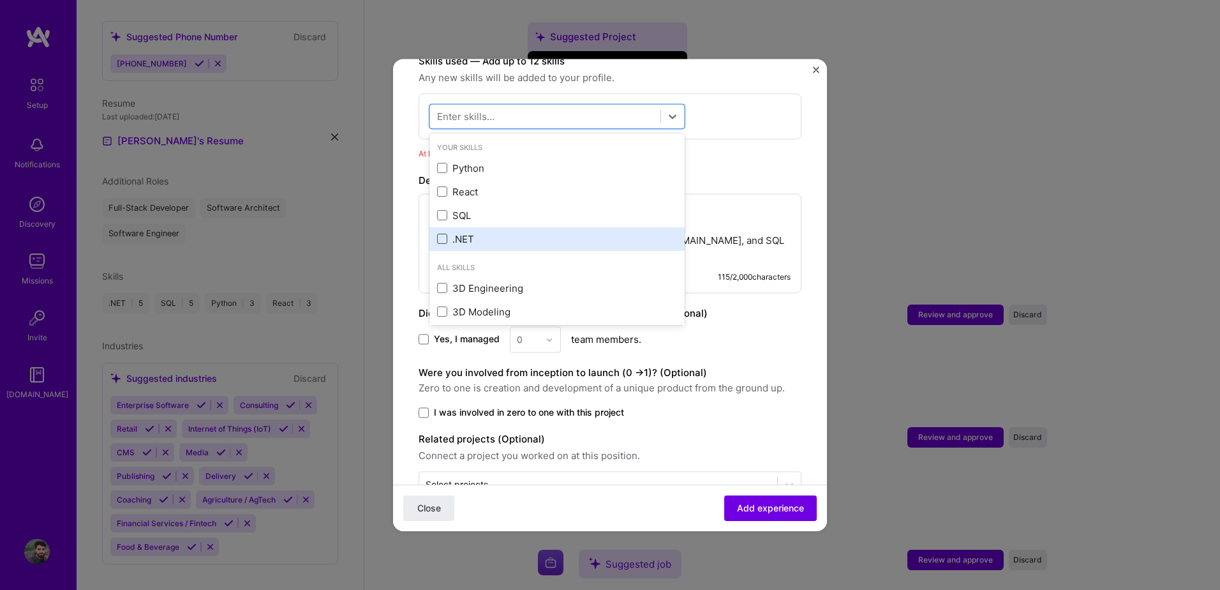
click at [445, 234] on span at bounding box center [442, 239] width 10 height 10
click at [0, 0] on input "checkbox" at bounding box center [0, 0] width 0 height 0
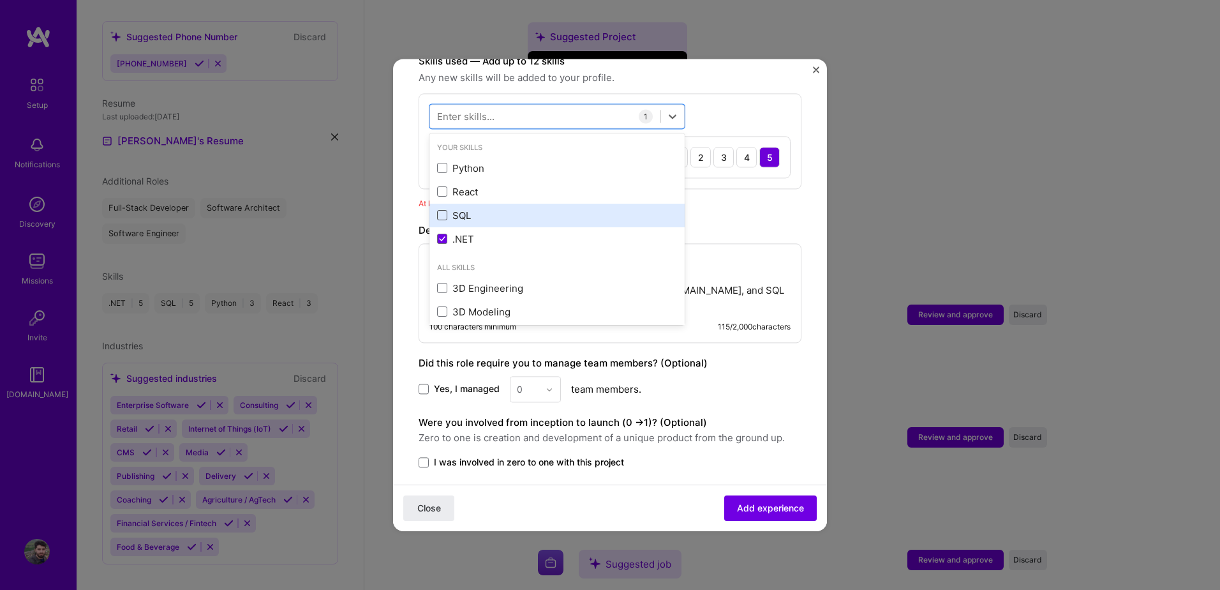
click at [445, 211] on span at bounding box center [442, 216] width 10 height 10
click at [0, 0] on input "checkbox" at bounding box center [0, 0] width 0 height 0
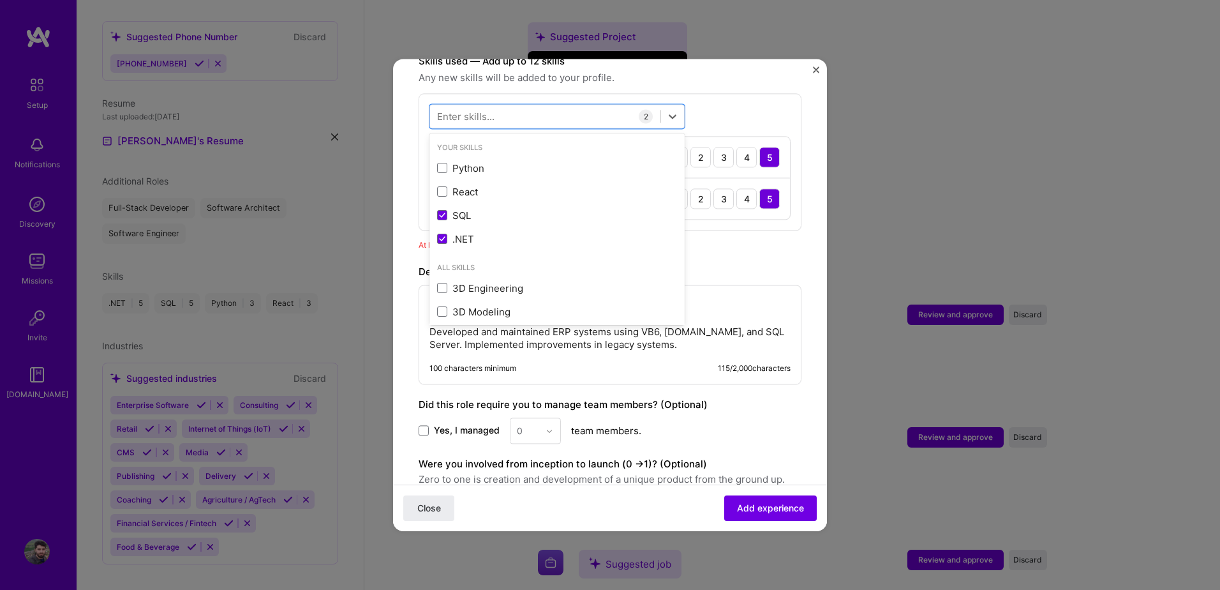
click at [492, 110] on div "Enter skills..." at bounding box center [465, 116] width 57 height 13
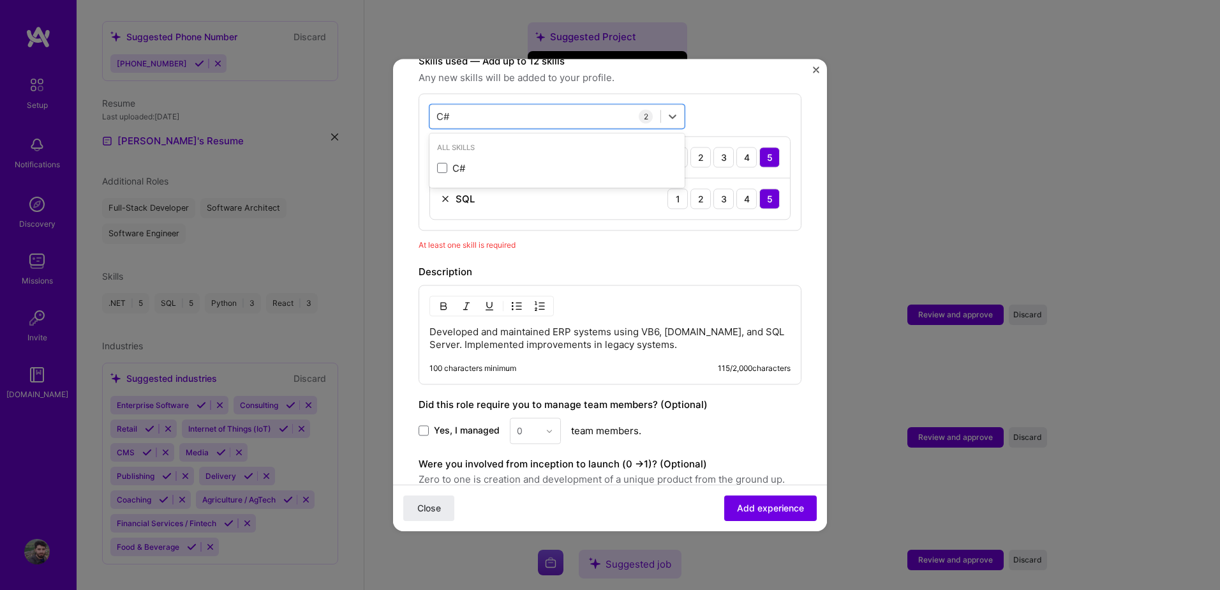
scroll to position [0, 0]
click at [445, 163] on span at bounding box center [442, 168] width 10 height 10
click at [0, 0] on input "checkbox" at bounding box center [0, 0] width 0 height 0
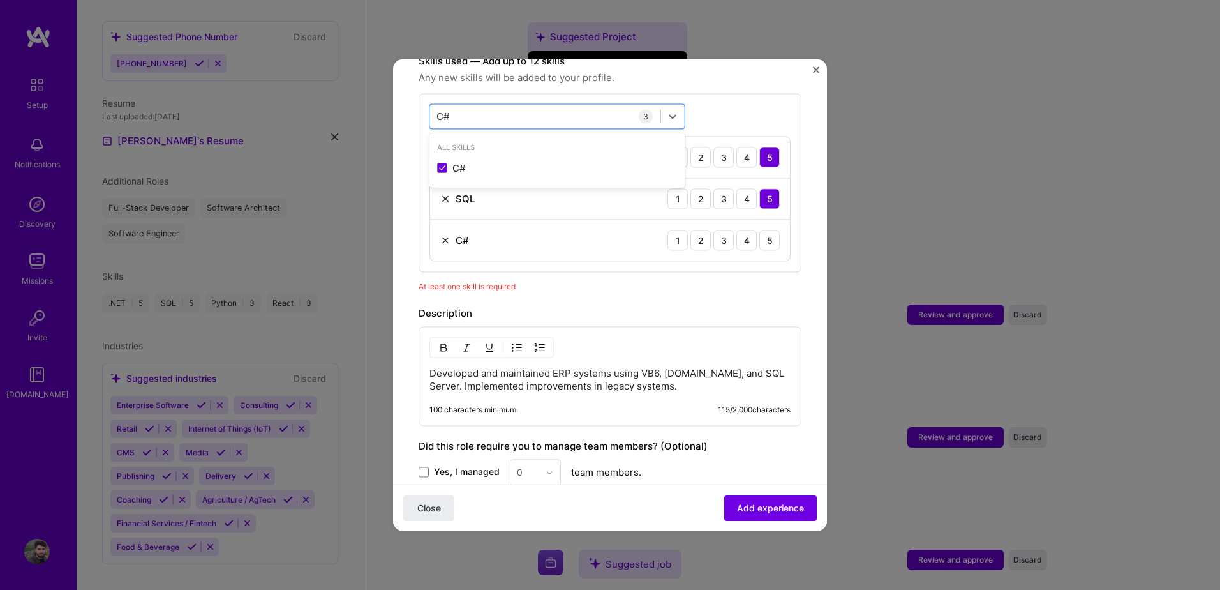
type input "C#"
click at [714, 101] on div "option C#, selected. option C# selected, 0 of 2. 1 result available for search …" at bounding box center [610, 182] width 383 height 179
click at [759, 234] on div "5" at bounding box center [769, 240] width 20 height 20
click at [752, 514] on span "Add experience" at bounding box center [770, 507] width 67 height 13
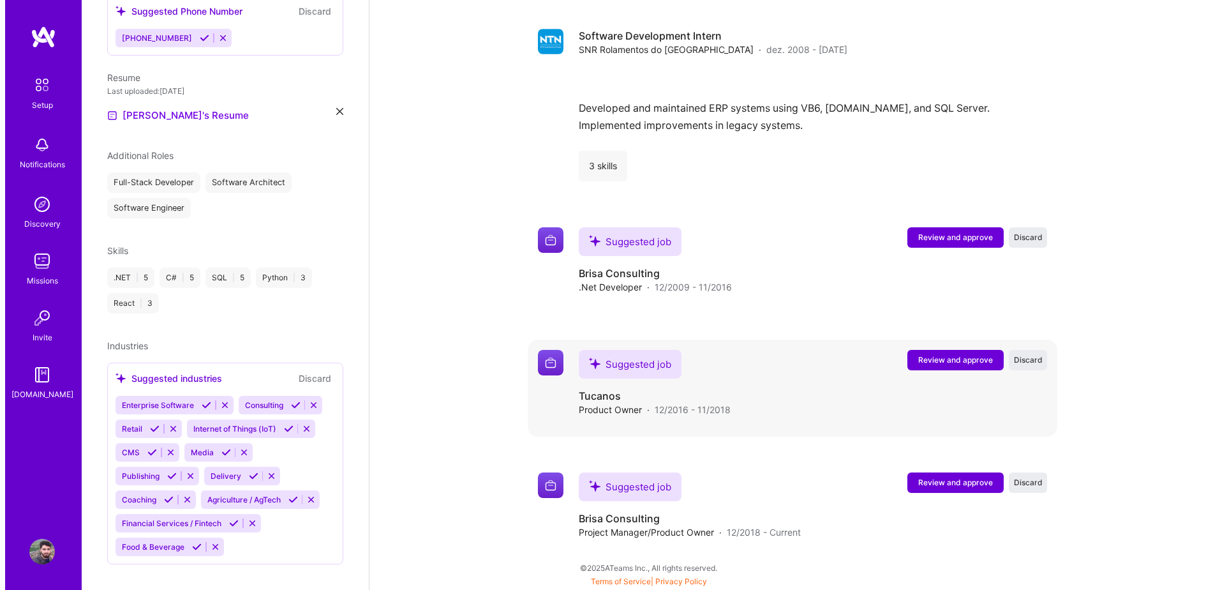
scroll to position [1176, 0]
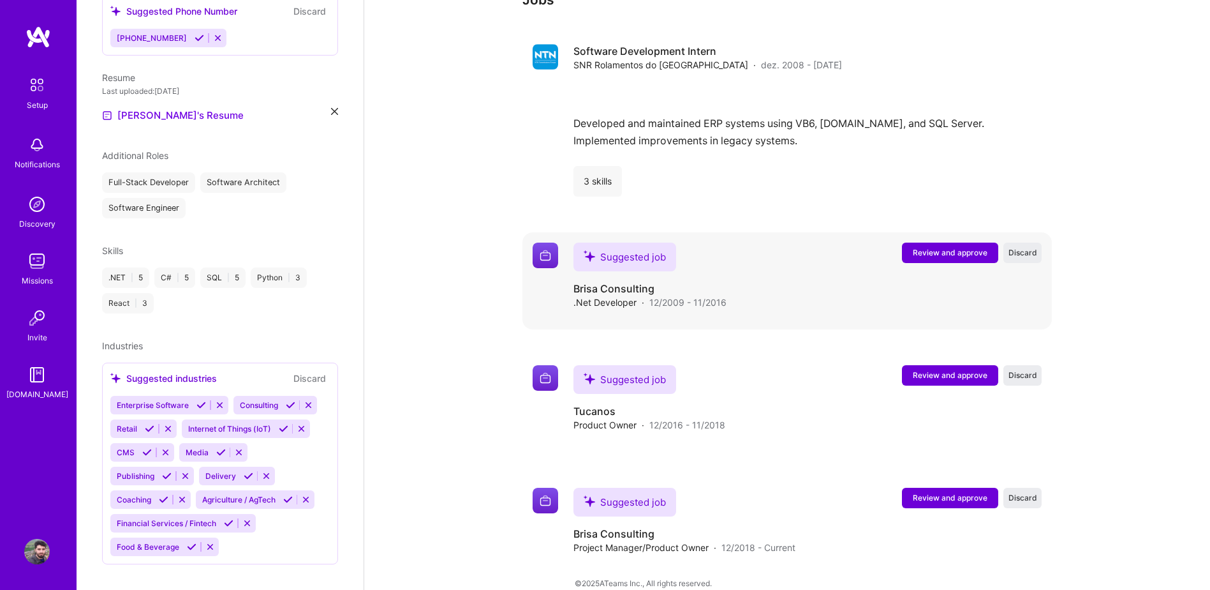
click at [931, 247] on span "Review and approve" at bounding box center [950, 252] width 75 height 11
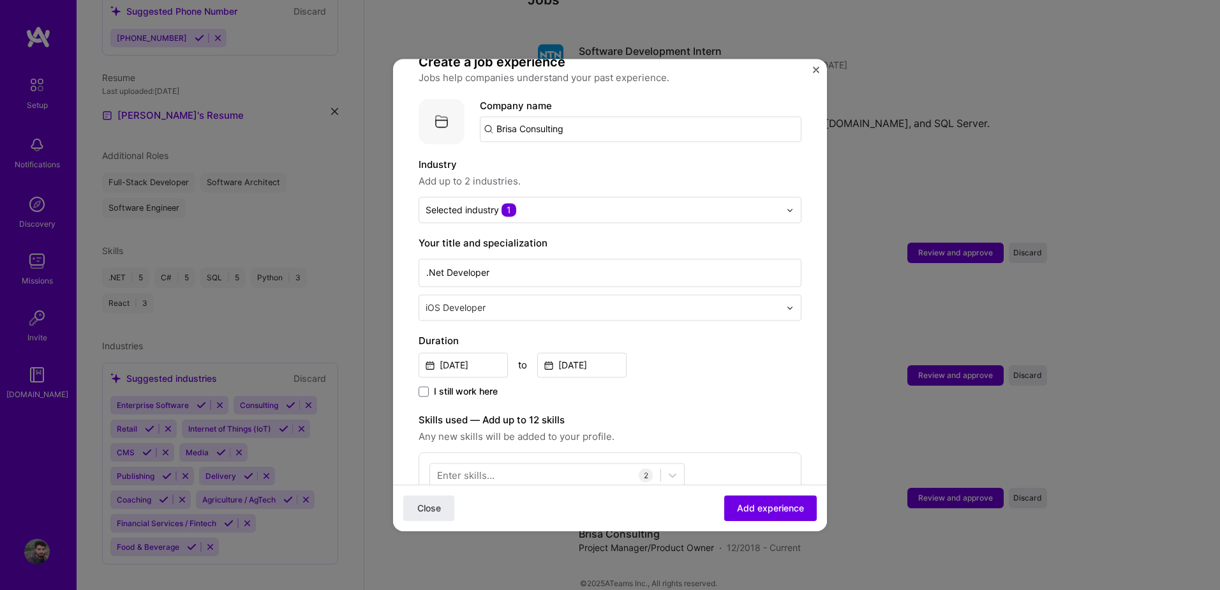
scroll to position [149, 0]
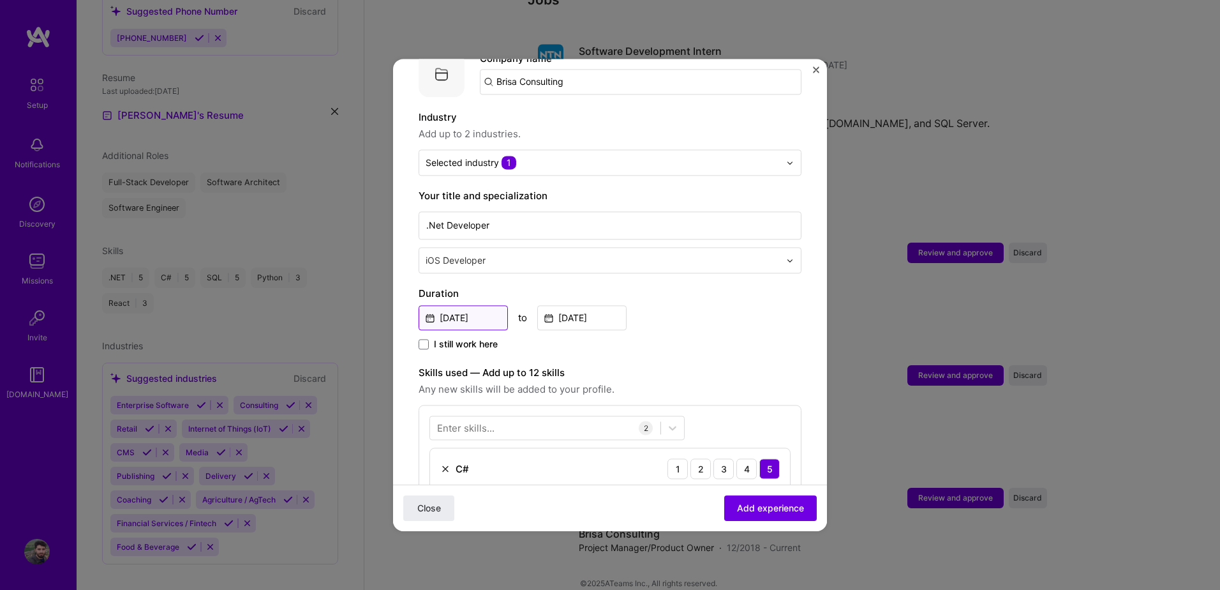
click at [471, 307] on input "[DATE]" at bounding box center [463, 317] width 89 height 25
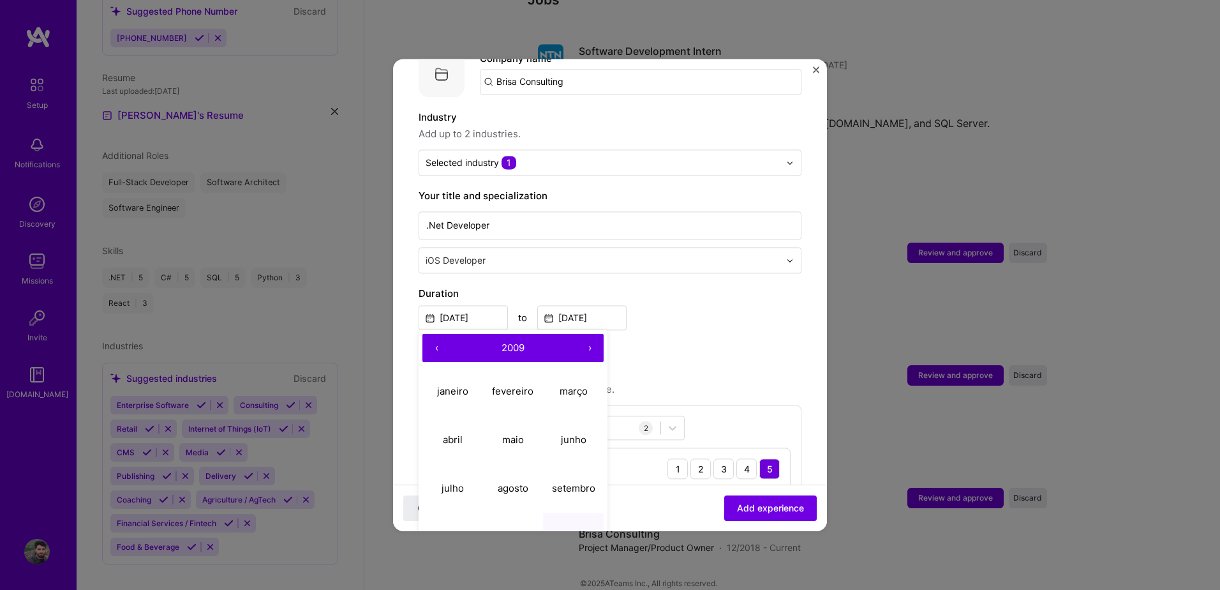
click at [590, 334] on button "›" at bounding box center [590, 348] width 28 height 28
click at [449, 385] on abbr "janeiro" at bounding box center [452, 391] width 31 height 12
type input "[DATE]"
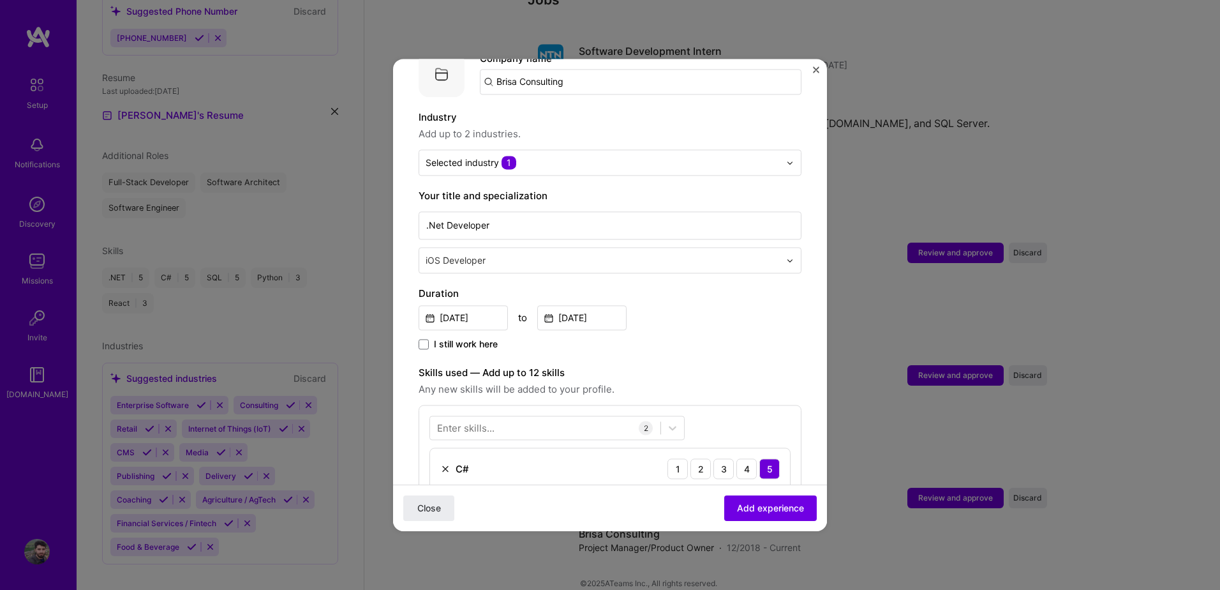
scroll to position [298, 0]
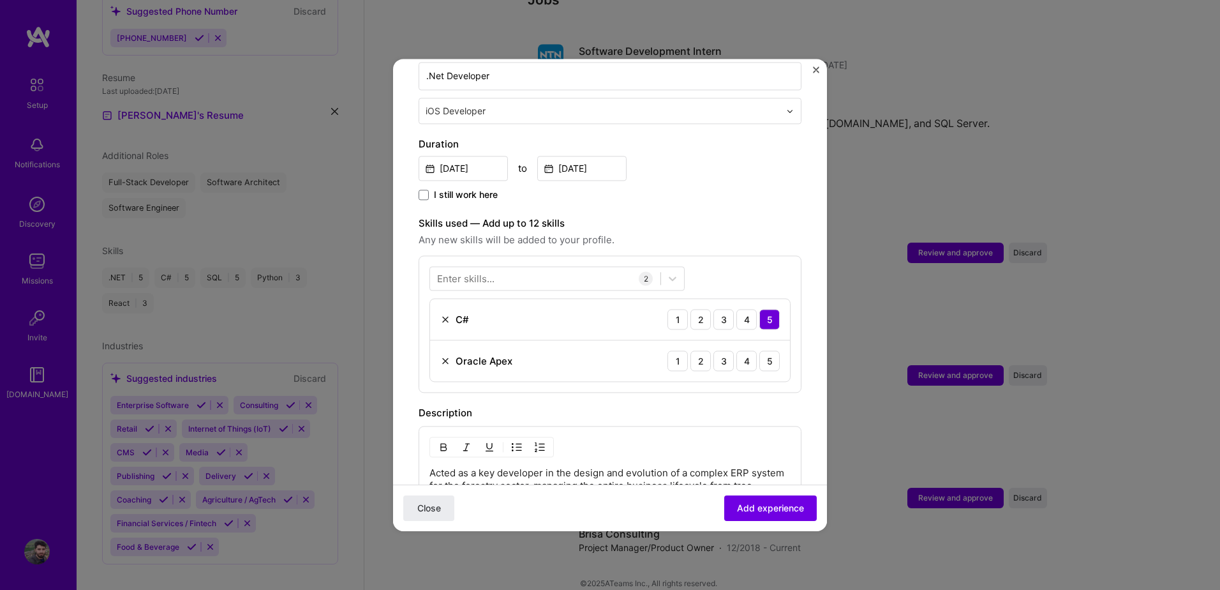
click at [483, 272] on div "Enter skills..." at bounding box center [465, 278] width 57 height 13
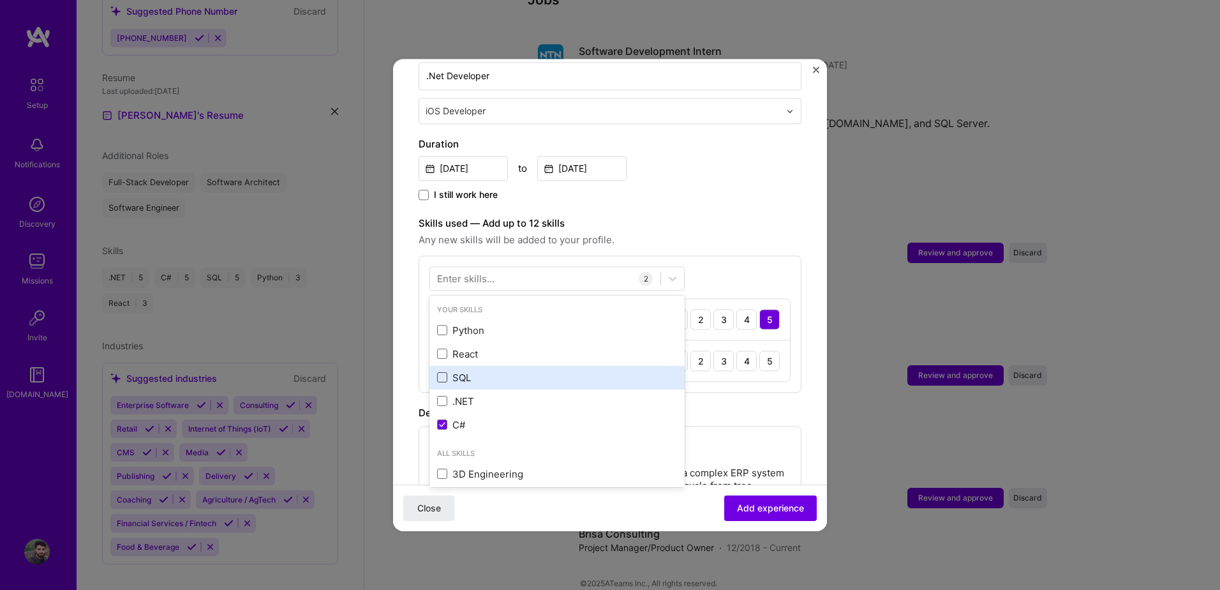
click at [446, 373] on span at bounding box center [442, 378] width 10 height 10
click at [0, 0] on input "checkbox" at bounding box center [0, 0] width 0 height 0
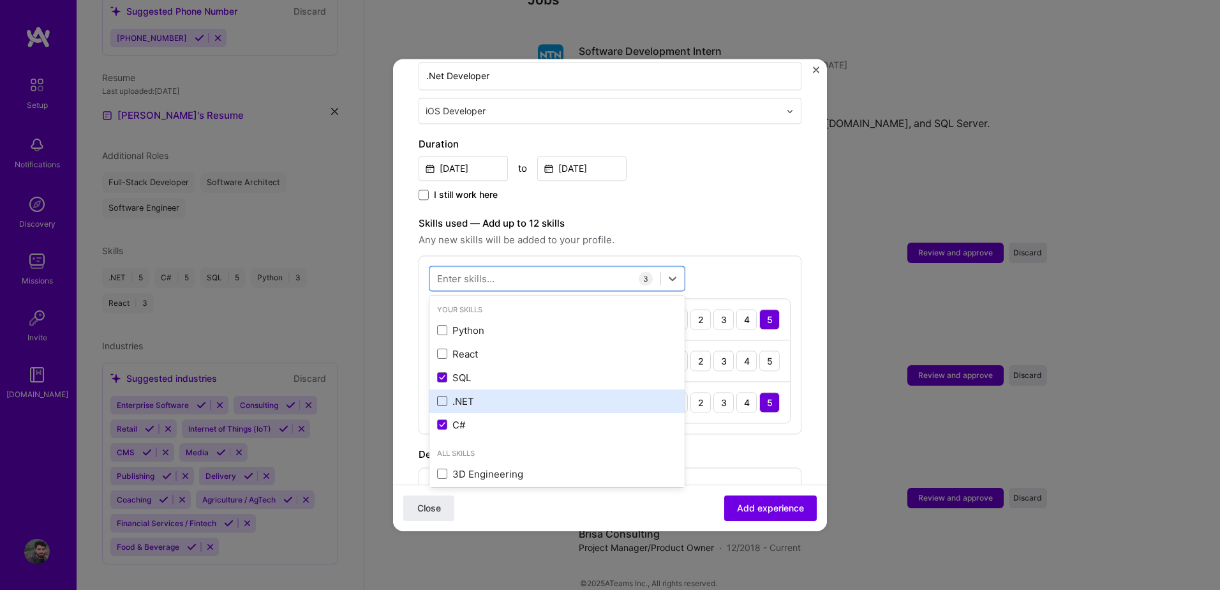
click at [445, 396] on span at bounding box center [442, 401] width 10 height 10
click at [0, 0] on input "checkbox" at bounding box center [0, 0] width 0 height 0
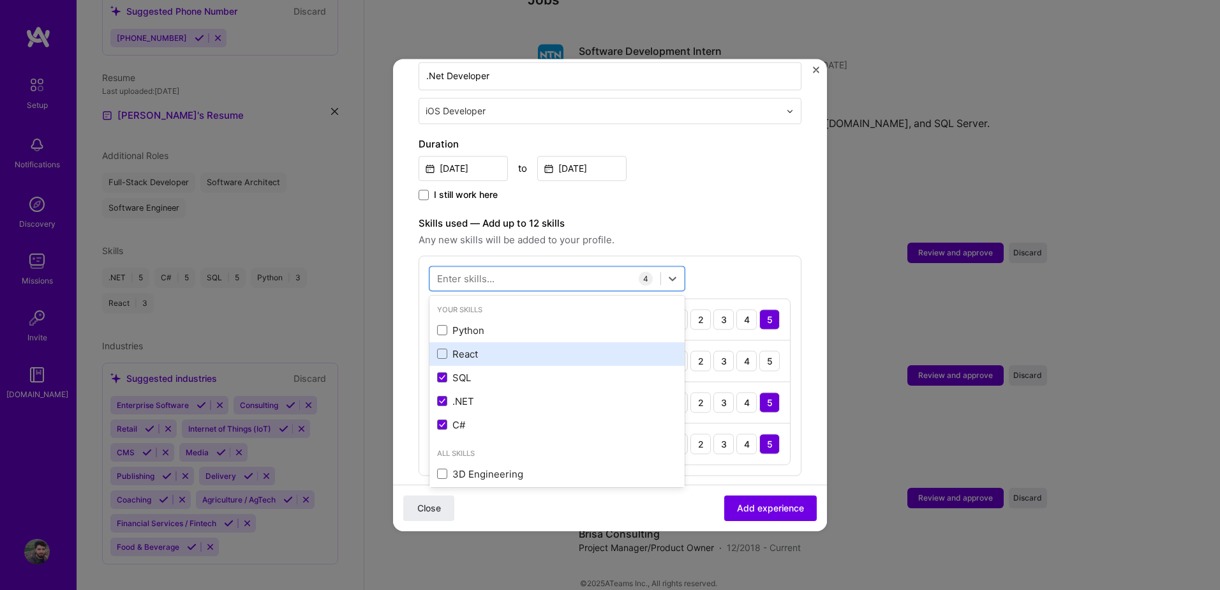
click at [448, 347] on div "React" at bounding box center [557, 353] width 240 height 13
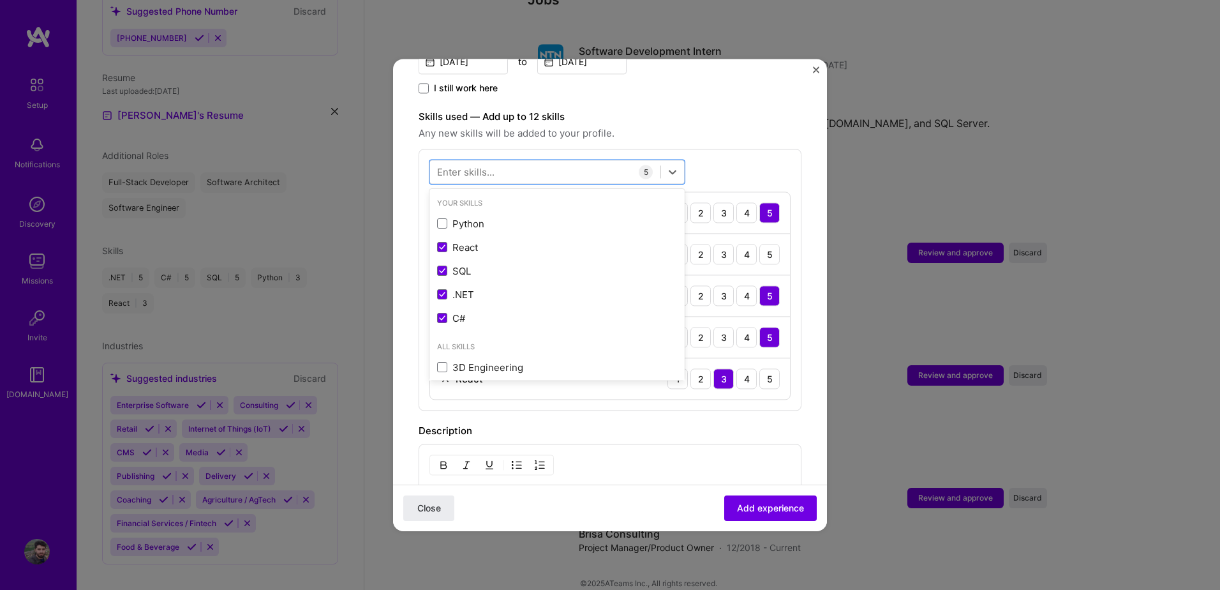
scroll to position [447, 0]
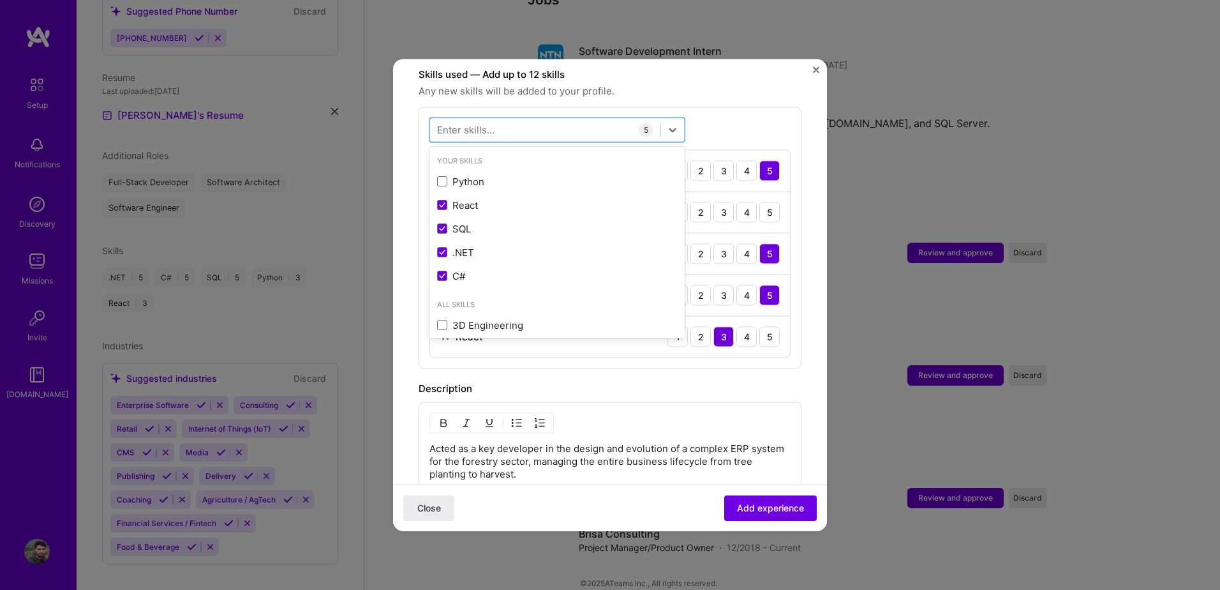
click at [808, 212] on form "Adding suggested job This job is suggested based on your LinkedIn, resume or [D…" at bounding box center [610, 214] width 434 height 1152
click at [442, 207] on img at bounding box center [445, 212] width 10 height 10
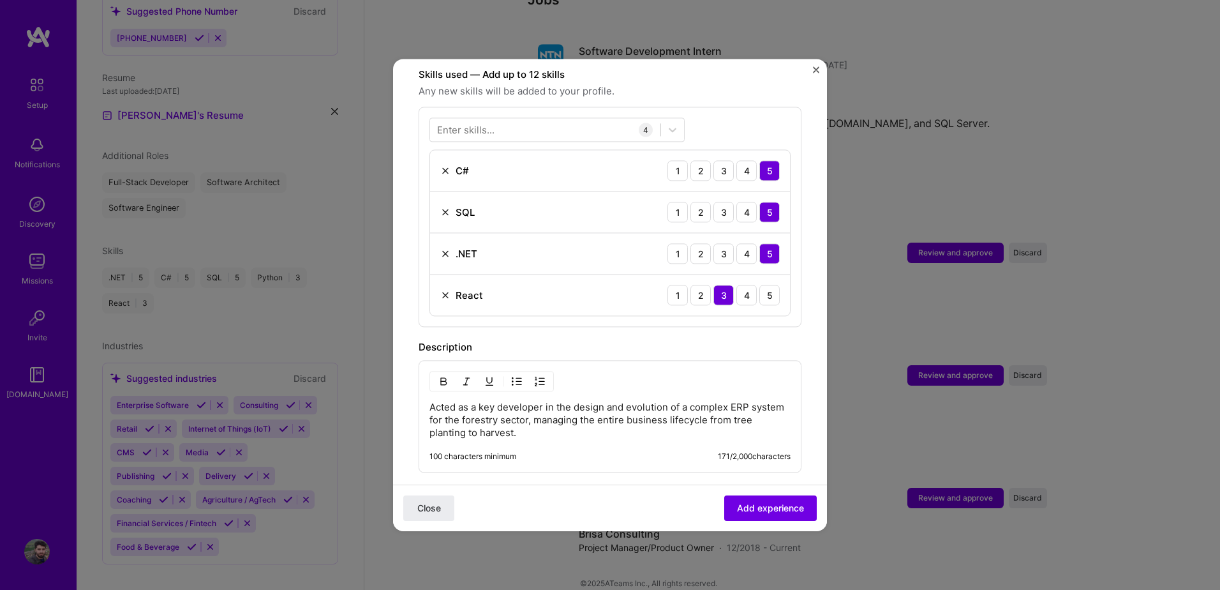
click at [475, 123] on div "Enter skills..." at bounding box center [465, 129] width 57 height 13
click at [469, 123] on div "Enter skills..." at bounding box center [465, 129] width 57 height 13
click at [468, 123] on div "Enter skills..." at bounding box center [465, 129] width 57 height 13
click at [470, 123] on div "Enter skills..." at bounding box center [465, 129] width 57 height 13
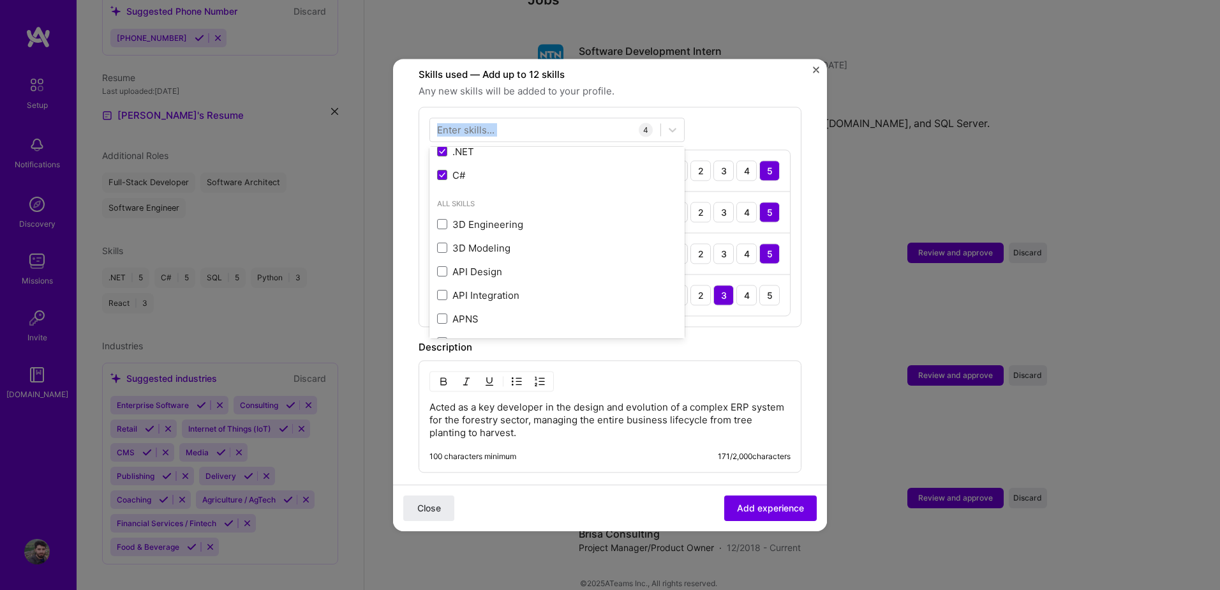
scroll to position [0, 0]
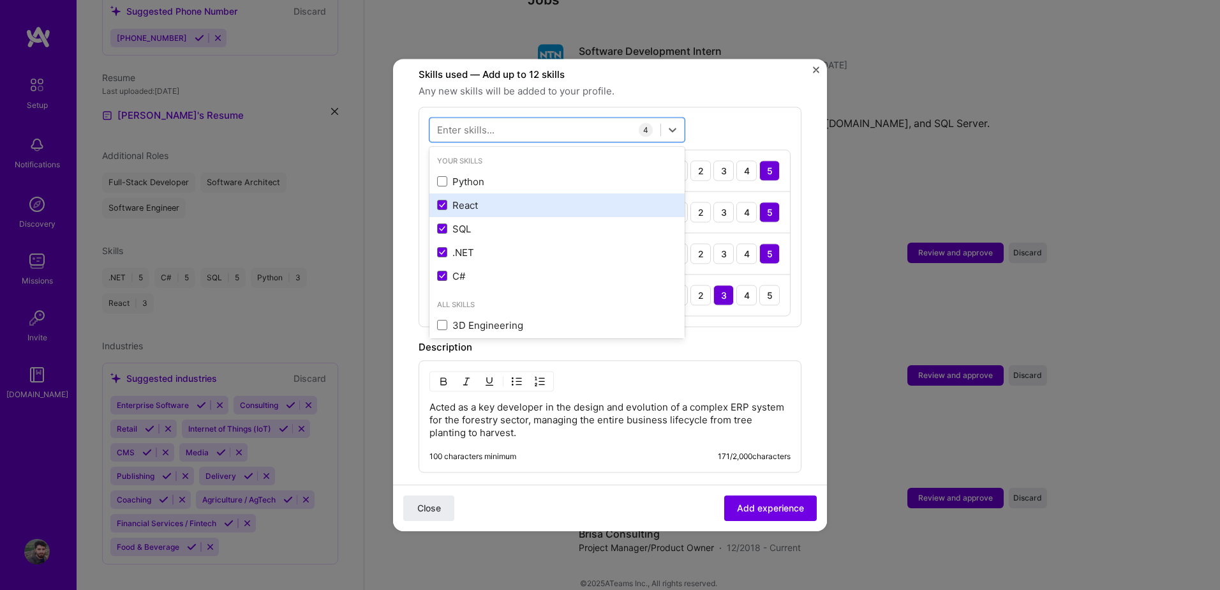
click at [459, 198] on div "React" at bounding box center [557, 204] width 240 height 13
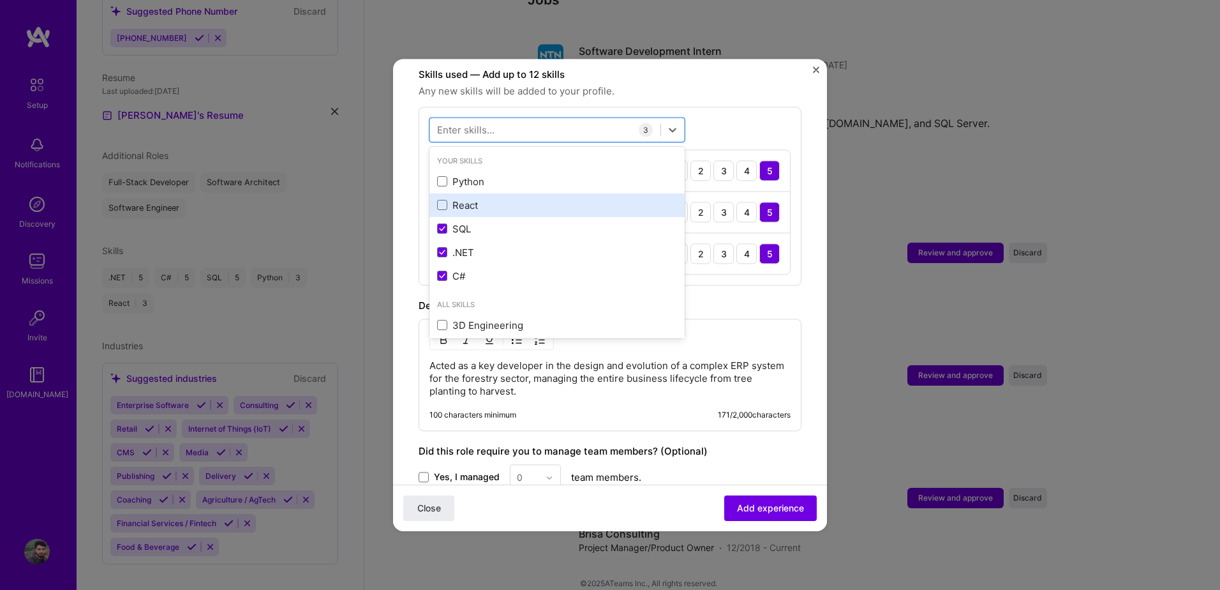
click at [459, 198] on div "React" at bounding box center [557, 204] width 240 height 13
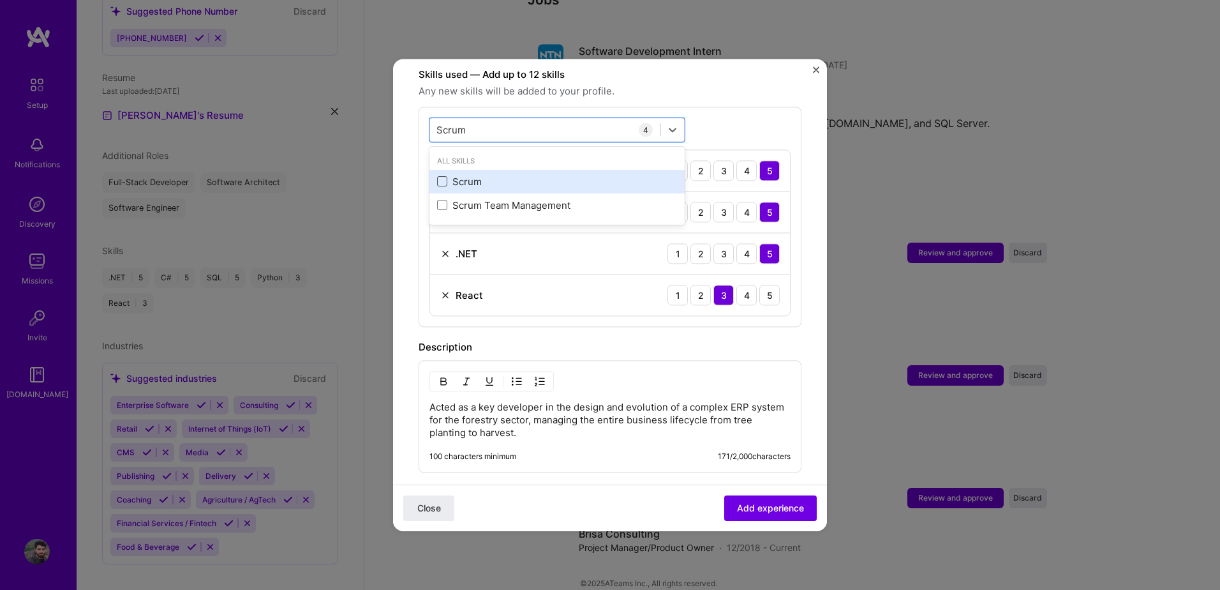
click at [444, 177] on span at bounding box center [442, 182] width 10 height 10
click at [0, 0] on input "checkbox" at bounding box center [0, 0] width 0 height 0
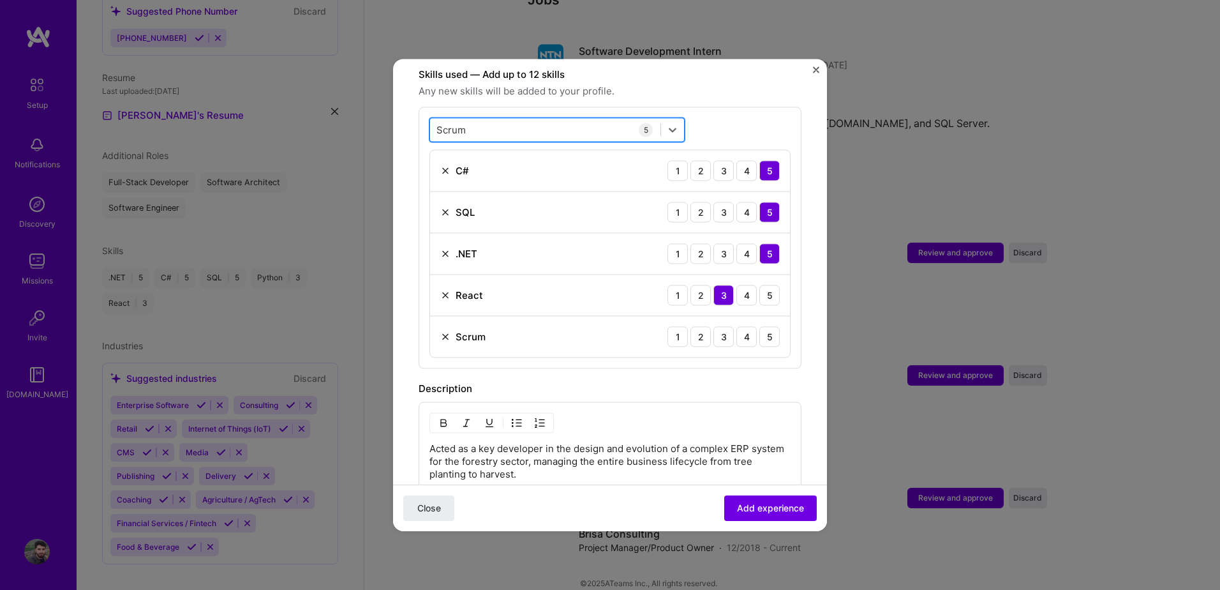
drag, startPoint x: 488, startPoint y: 113, endPoint x: 466, endPoint y: 113, distance: 21.7
click at [466, 119] on div "Scrum Scrum" at bounding box center [545, 129] width 230 height 21
drag, startPoint x: 459, startPoint y: 117, endPoint x: 452, endPoint y: 117, distance: 6.4
click at [452, 123] on input "Scrum" at bounding box center [451, 129] width 30 height 13
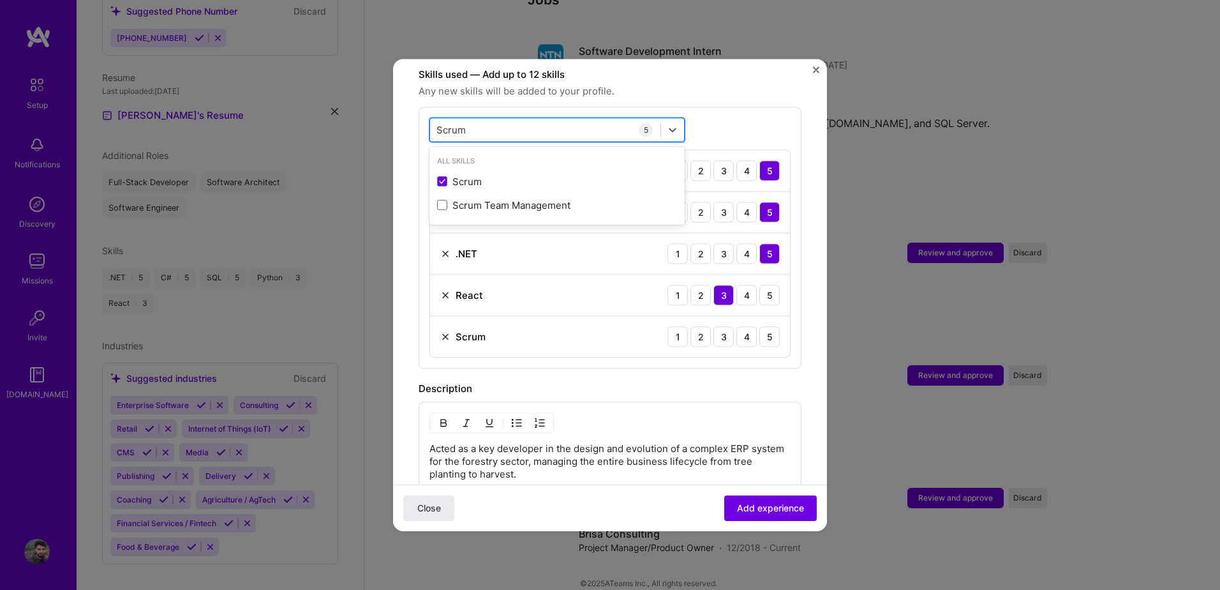
click at [452, 123] on input "Scrum" at bounding box center [451, 129] width 30 height 13
type input "t"
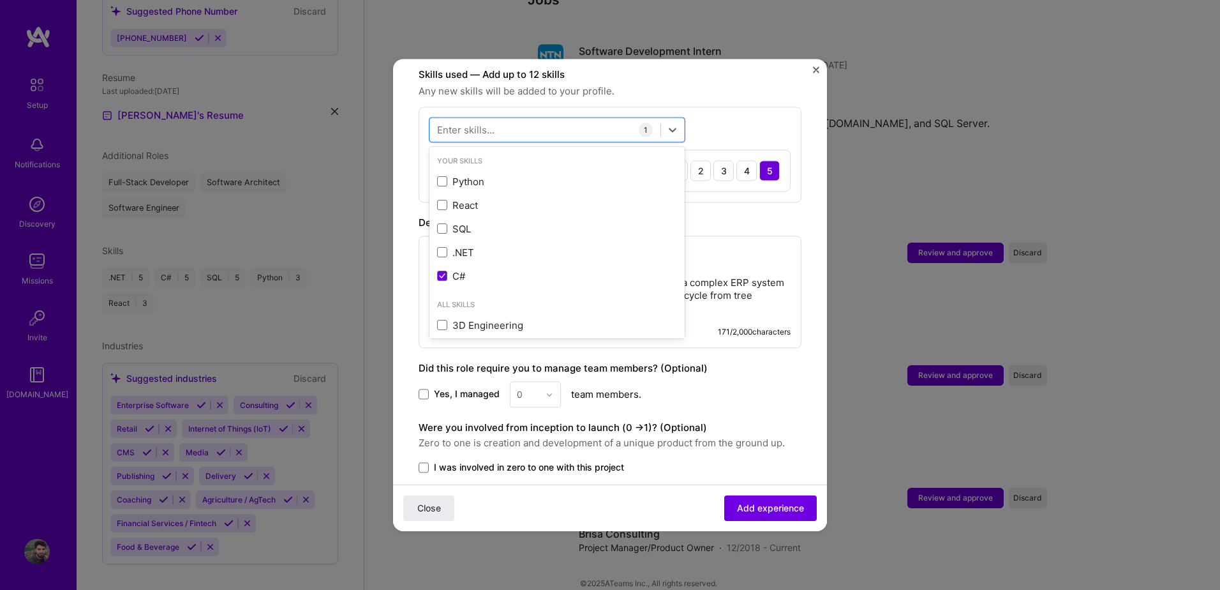
scroll to position [527, 0]
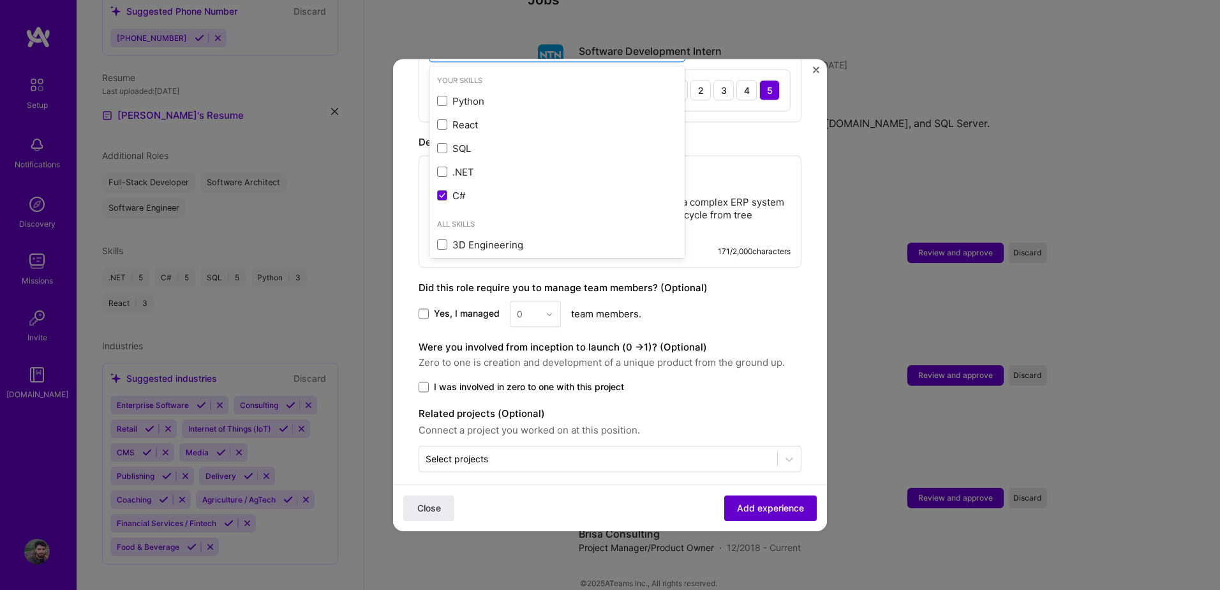
click at [741, 503] on span "Add experience" at bounding box center [770, 507] width 67 height 13
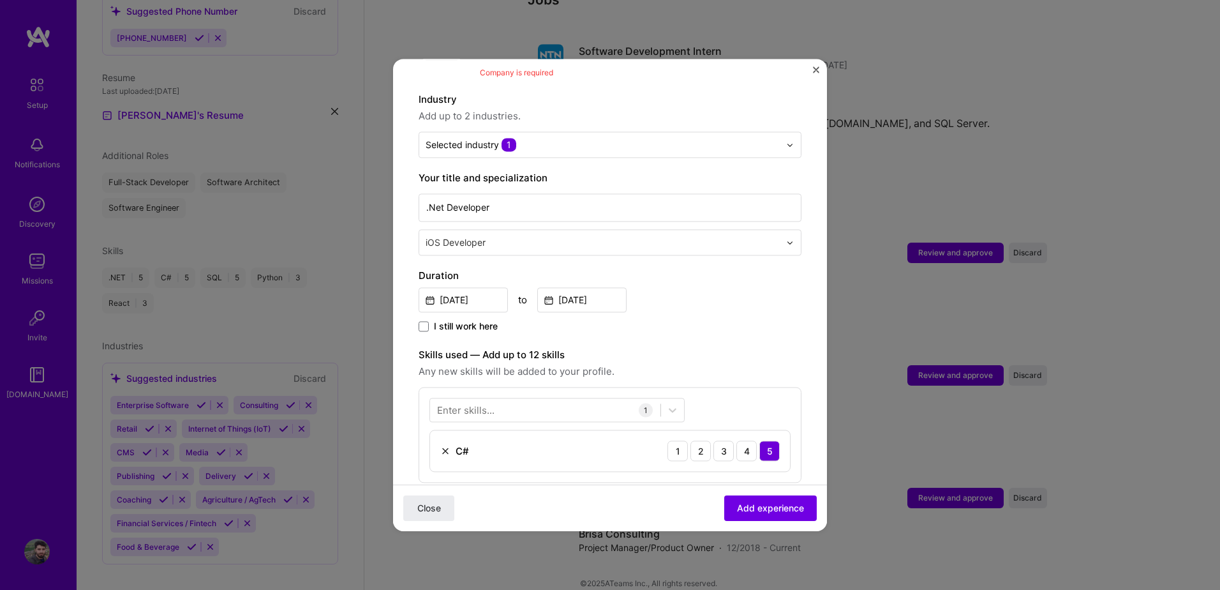
scroll to position [128, 0]
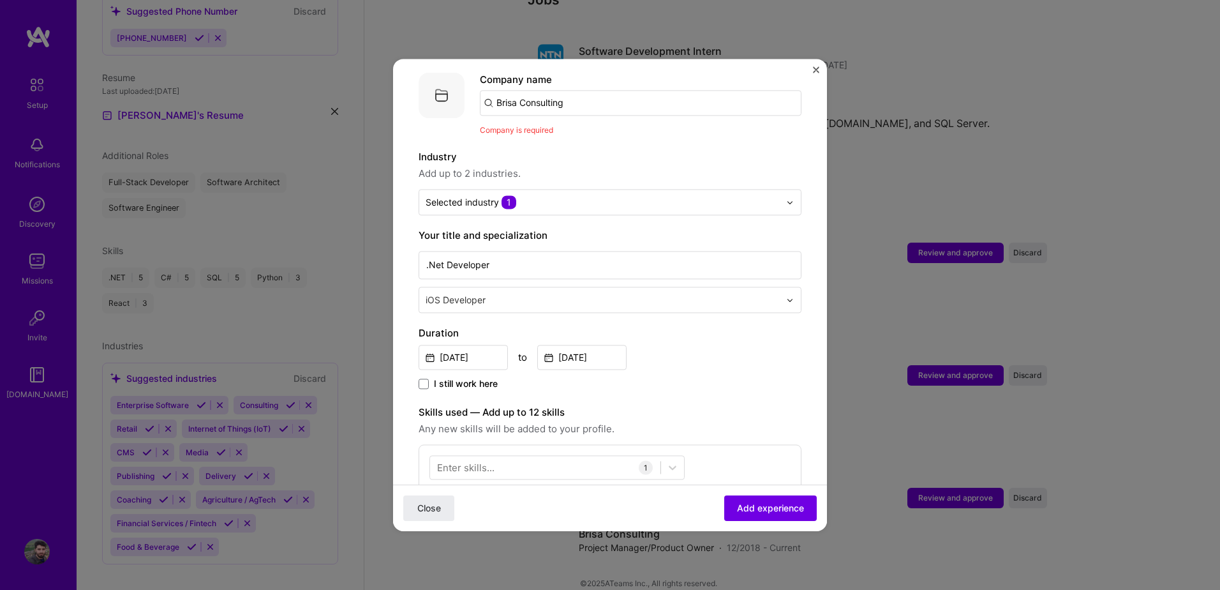
click at [563, 90] on input "Brisa Consulting" at bounding box center [641, 103] width 322 height 26
click at [577, 93] on input "Brisa Consulting" at bounding box center [641, 103] width 322 height 26
type input "Brisa Consulting"
click at [588, 127] on div "Brisa Consulting" at bounding box center [594, 138] width 86 height 22
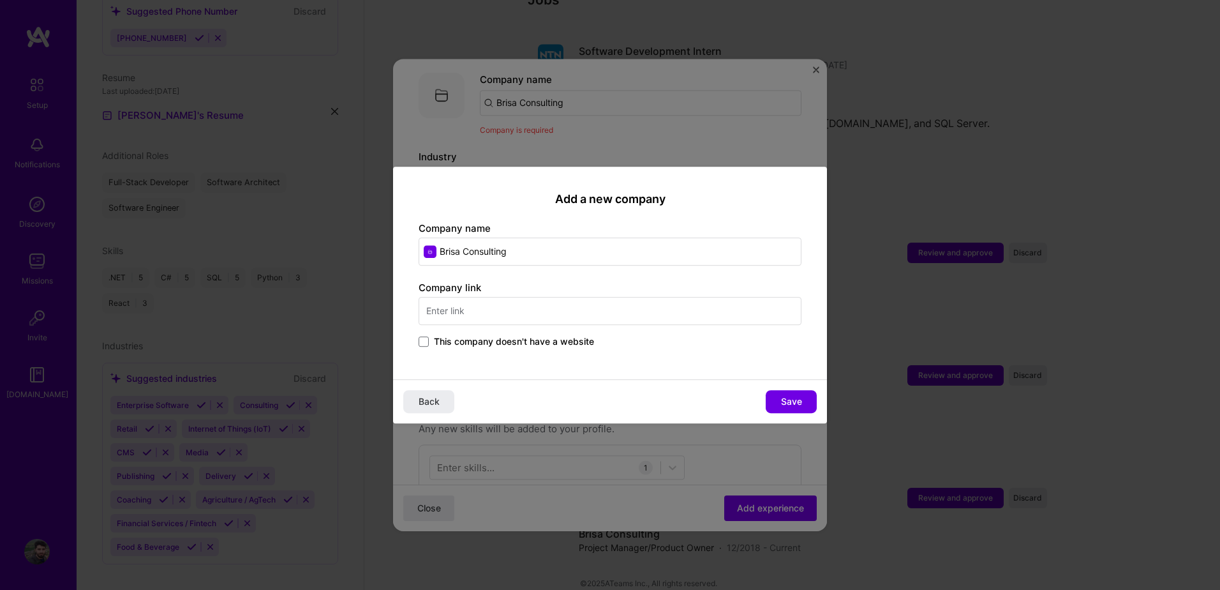
click at [488, 312] on input "text" at bounding box center [610, 311] width 383 height 28
drag, startPoint x: 533, startPoint y: 310, endPoint x: 264, endPoint y: 311, distance: 269.9
click at [264, 311] on div "Add a new company Company name [PERSON_NAME] Consulting Company link [DOMAIN_NA…" at bounding box center [610, 295] width 1220 height 590
paste input "[URL][DOMAIN_NAME]"
type input "[URL][DOMAIN_NAME]"
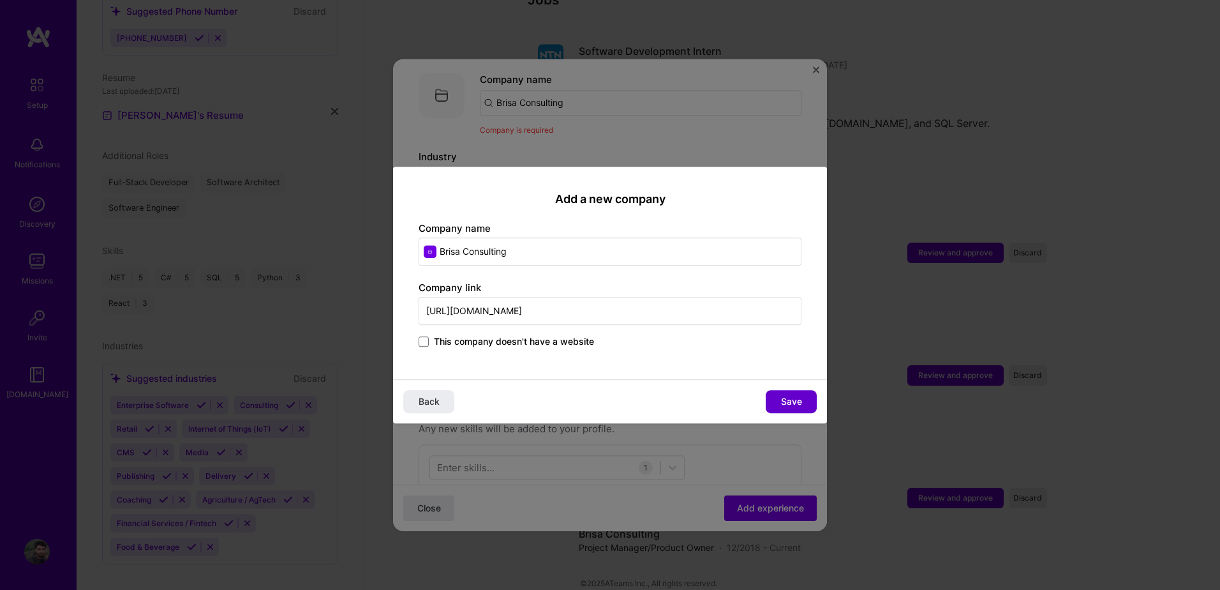
click at [777, 396] on button "Save" at bounding box center [791, 401] width 51 height 23
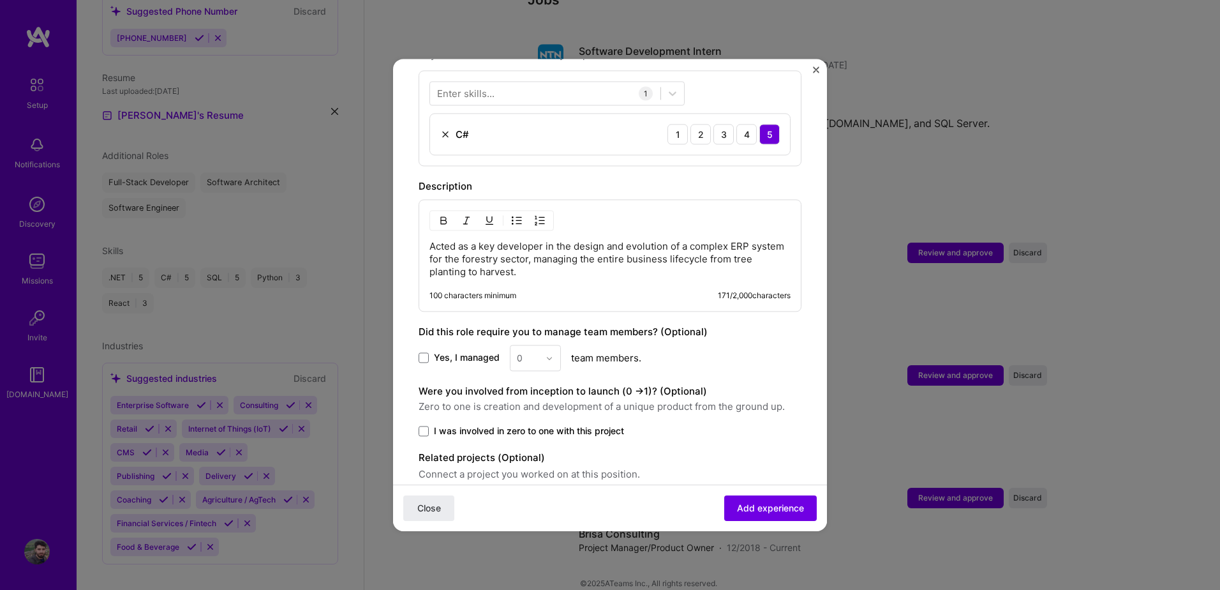
scroll to position [546, 0]
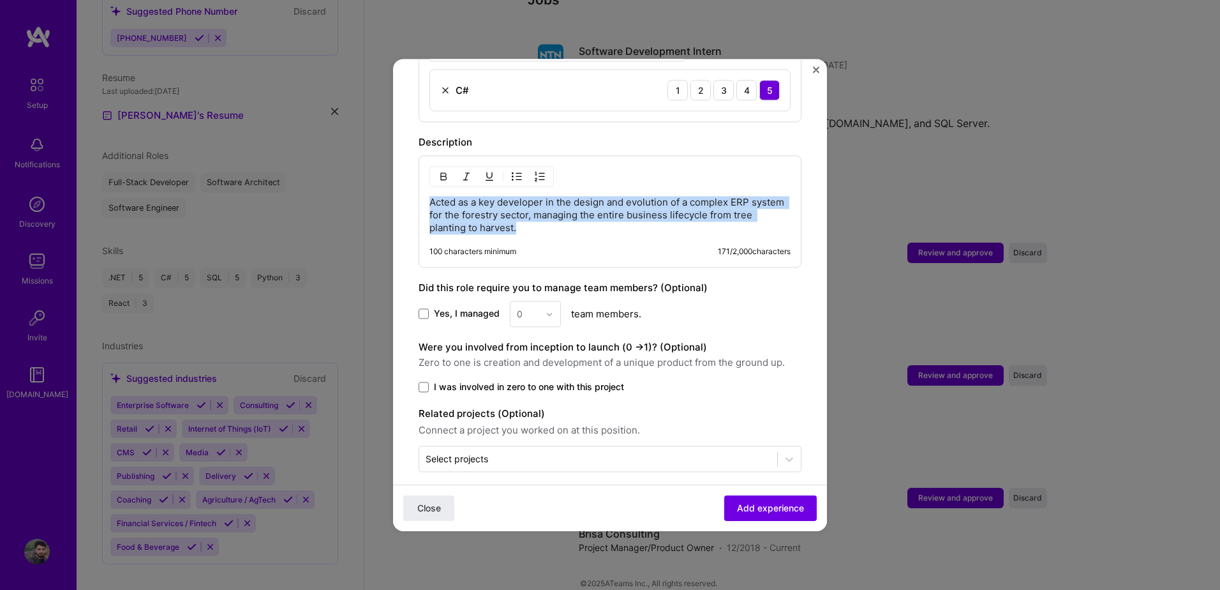
drag, startPoint x: 543, startPoint y: 214, endPoint x: 402, endPoint y: 167, distance: 148.5
click at [402, 167] on form "Adding suggested job This job is suggested based on your LinkedIn, resume or [D…" at bounding box center [610, 41] width 434 height 1005
click at [548, 210] on p "Acted as a key developer in the design and evolution of a complex ERP system fo…" at bounding box center [609, 215] width 361 height 38
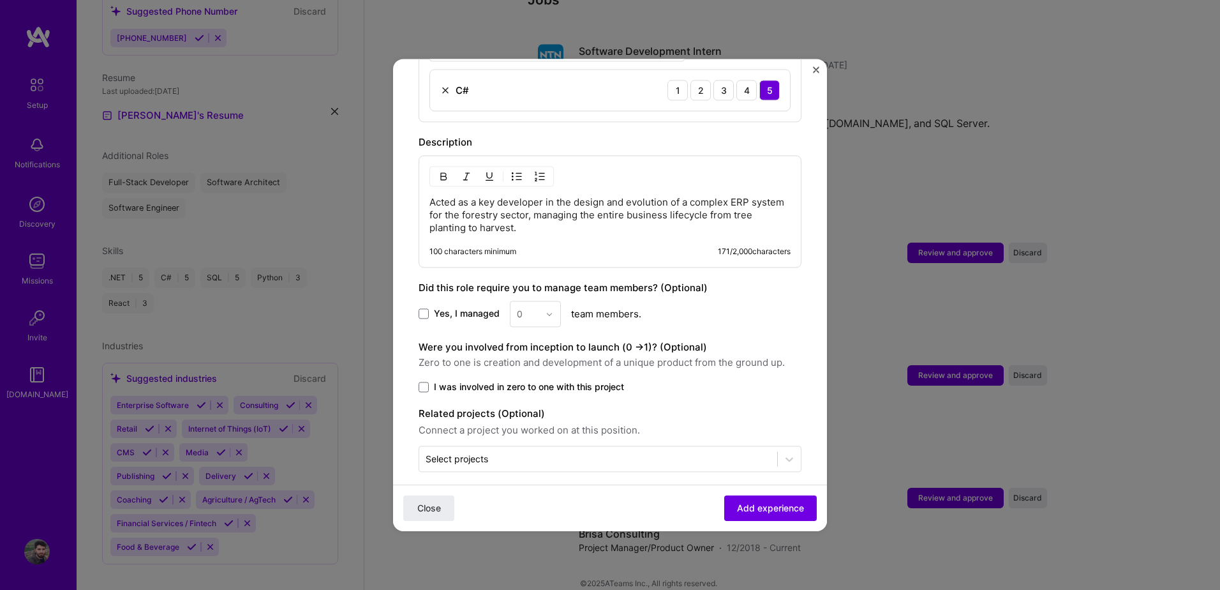
click at [548, 212] on p "Acted as a key developer in the design and evolution of a complex ERP system fo…" at bounding box center [609, 215] width 361 height 38
click at [556, 219] on p "Acted as a key developer in the design and evolution of a complex ERP system fo…" at bounding box center [609, 215] width 361 height 38
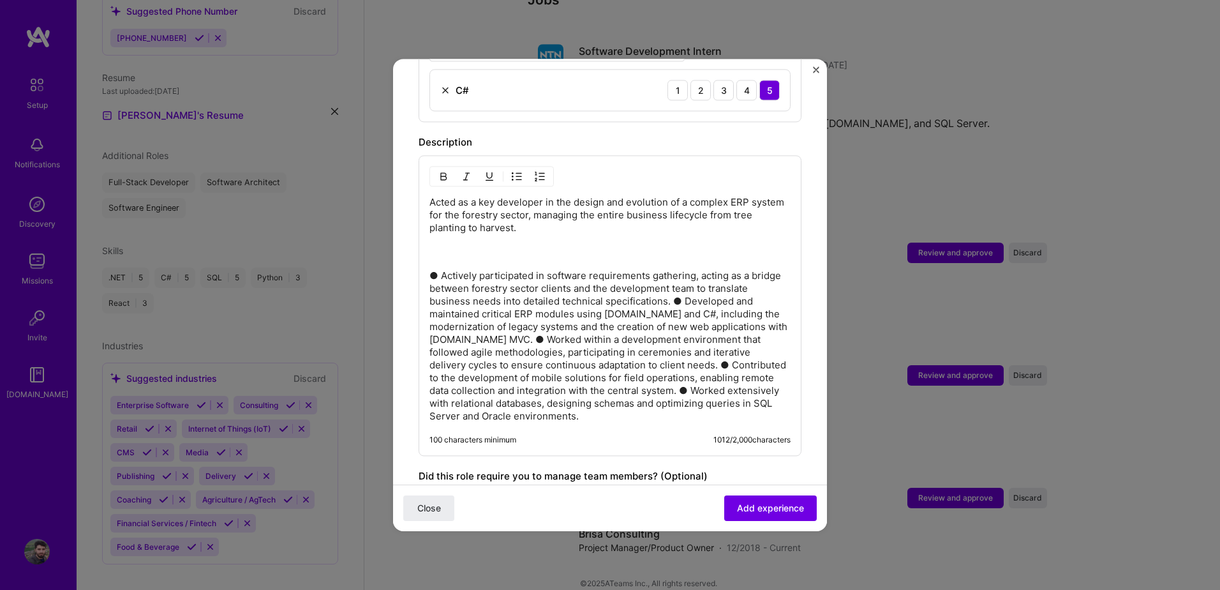
click at [713, 286] on p "● Actively participated in software requirements gathering, acting as a bridge …" at bounding box center [609, 345] width 361 height 153
click at [581, 325] on p "● Actively participated in software requirements gathering, acting as a bridge …" at bounding box center [609, 345] width 361 height 153
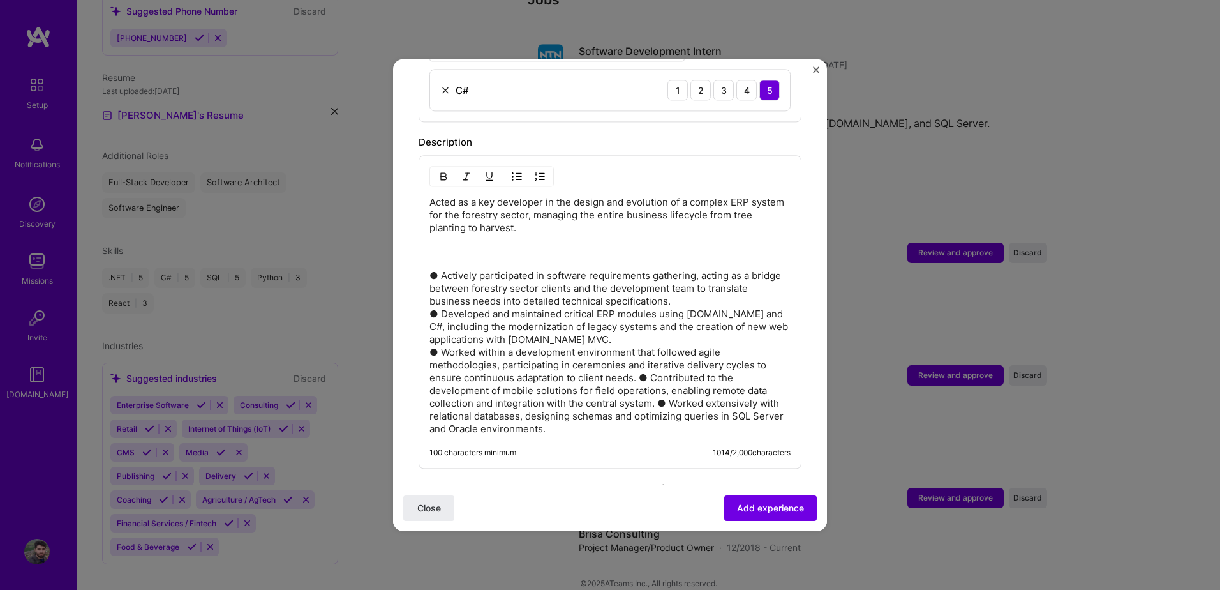
click at [641, 362] on p "● Actively participated in software requirements gathering, acting as a bridge …" at bounding box center [609, 352] width 361 height 166
click at [758, 393] on p "● Actively participated in software requirements gathering, acting as a bridge …" at bounding box center [609, 352] width 361 height 166
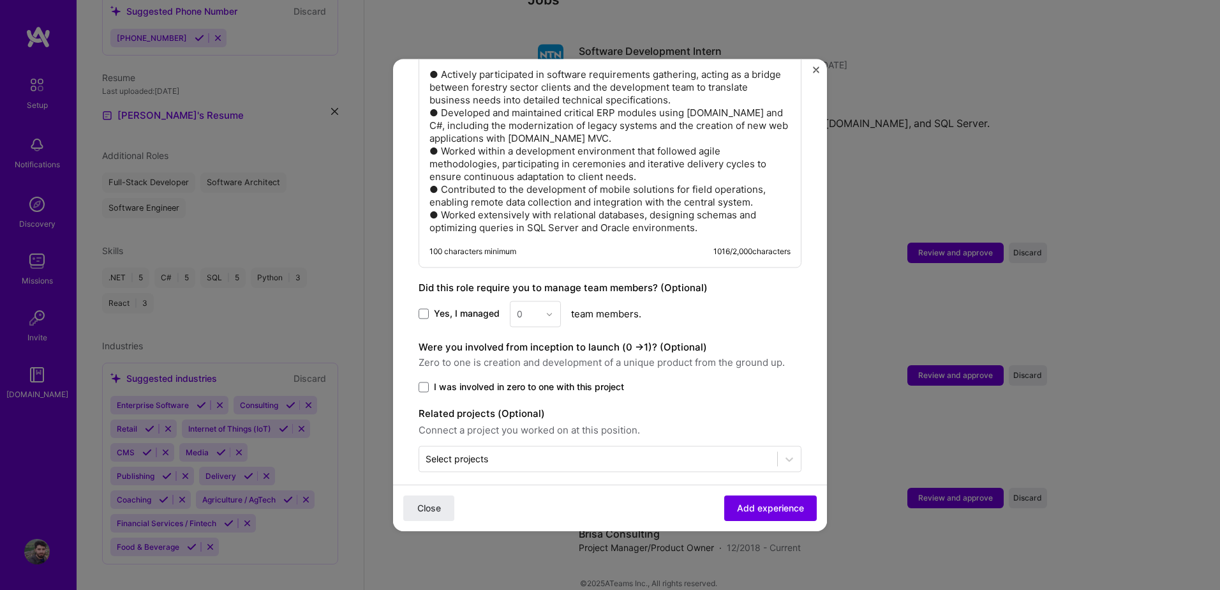
scroll to position [300, 0]
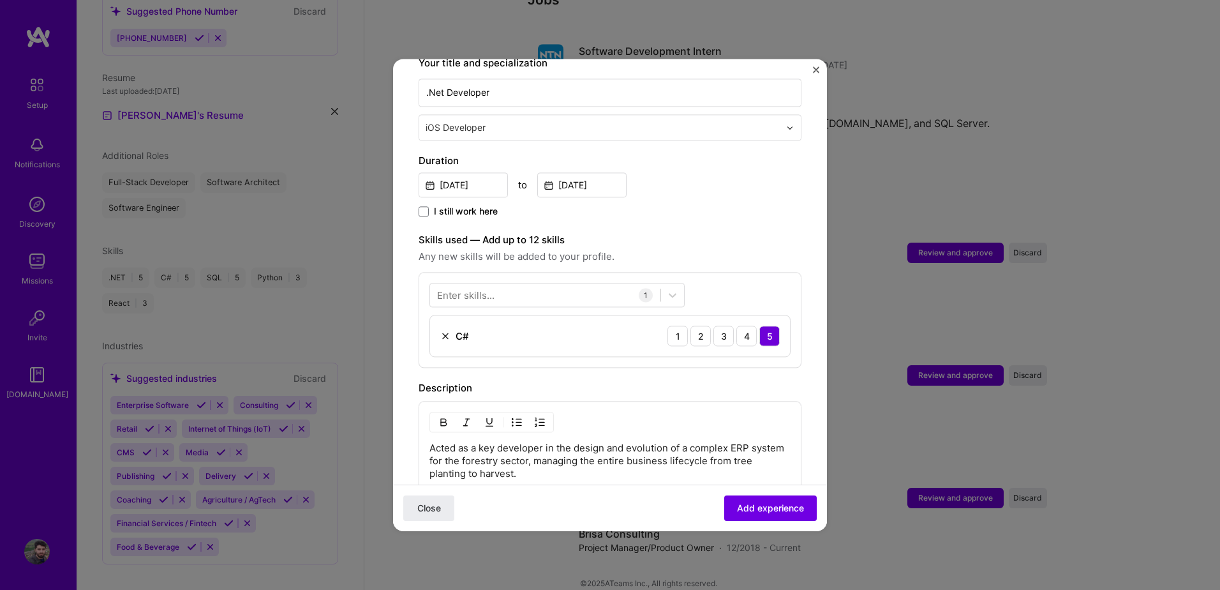
click at [482, 288] on div "Enter skills..." at bounding box center [465, 294] width 57 height 13
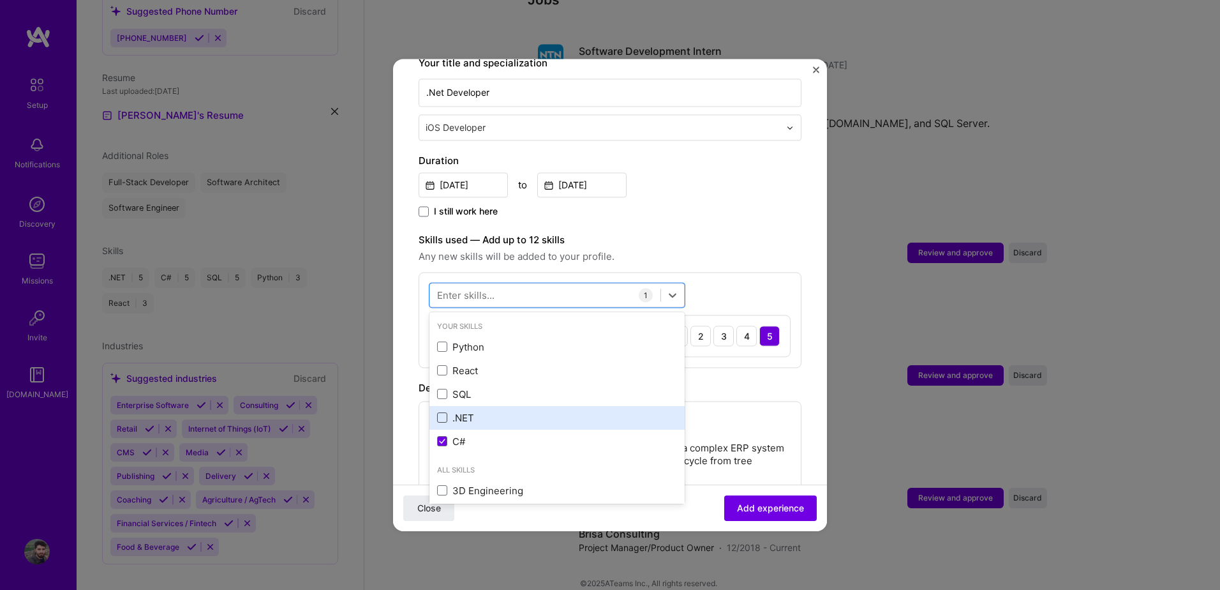
click at [443, 413] on span at bounding box center [442, 418] width 10 height 10
click at [0, 0] on input "checkbox" at bounding box center [0, 0] width 0 height 0
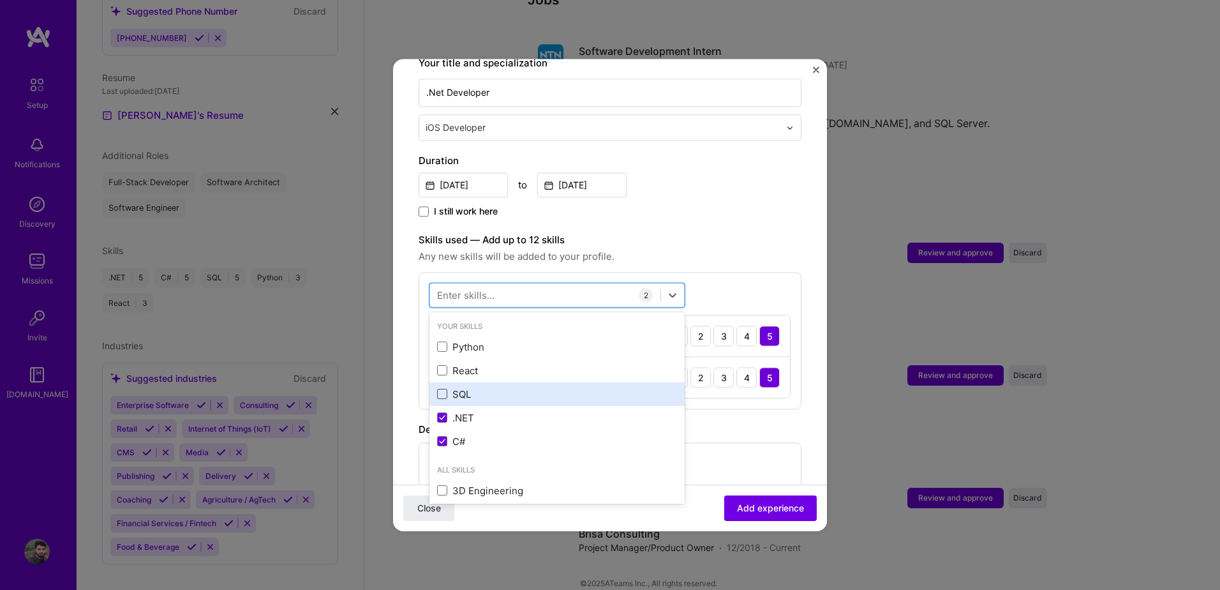
click at [445, 389] on span at bounding box center [442, 394] width 10 height 10
click at [0, 0] on input "checkbox" at bounding box center [0, 0] width 0 height 0
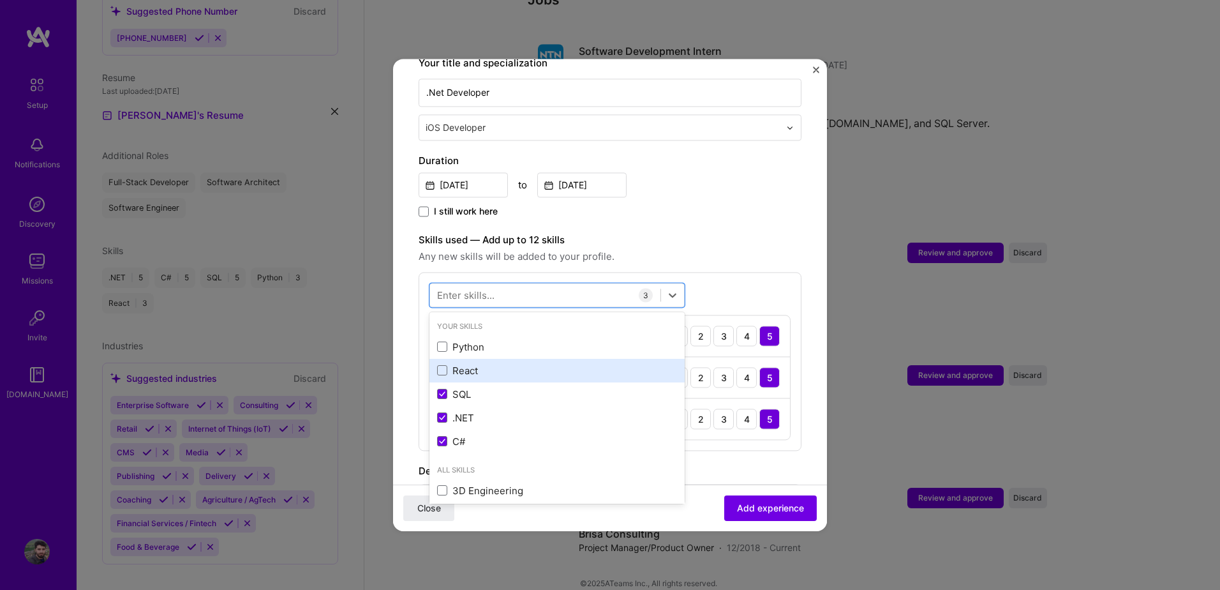
click at [447, 364] on div "React" at bounding box center [557, 370] width 240 height 13
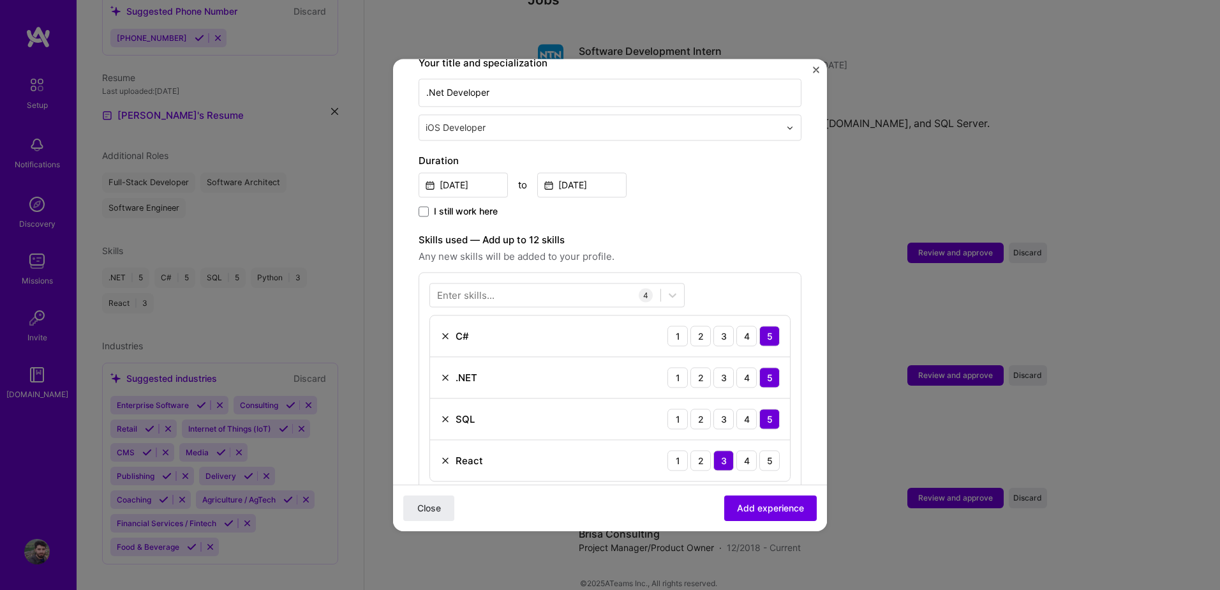
click at [469, 288] on div "Enter skills..." at bounding box center [465, 294] width 57 height 13
click at [704, 274] on div "Your Skills Python React SQL .NET C# All Skills 3D Engineering 3D Modeling API …" at bounding box center [610, 382] width 383 height 220
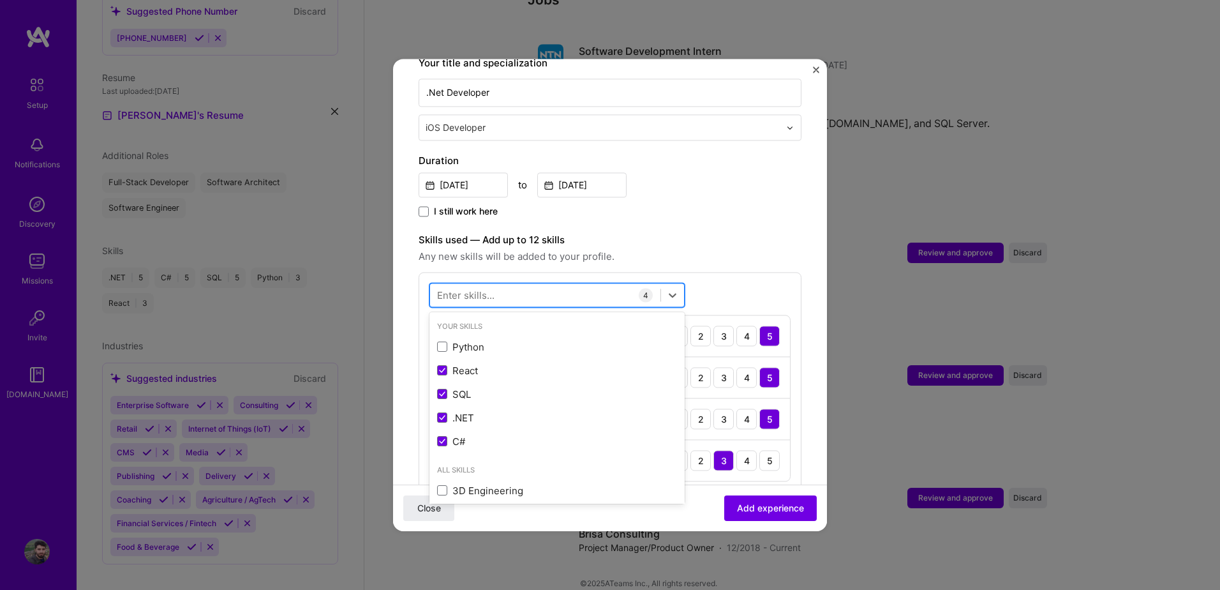
click at [607, 285] on div at bounding box center [545, 295] width 230 height 21
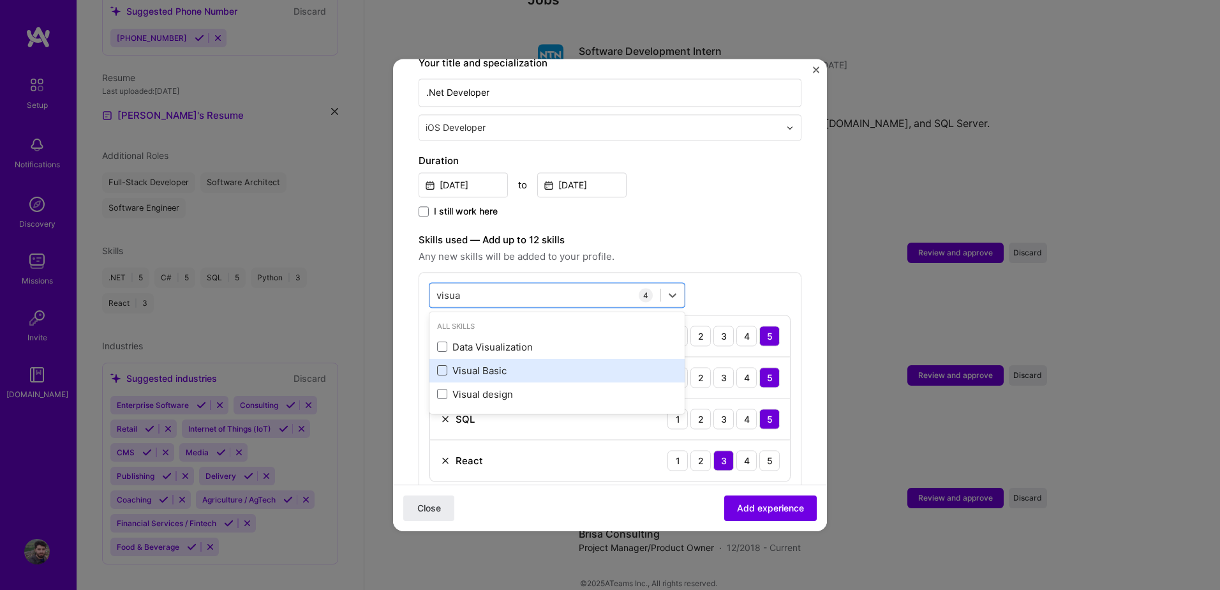
click at [440, 366] on span at bounding box center [442, 371] width 10 height 10
click at [0, 0] on input "checkbox" at bounding box center [0, 0] width 0 height 0
drag, startPoint x: 477, startPoint y: 282, endPoint x: 432, endPoint y: 282, distance: 44.7
click at [432, 285] on div "visua visua" at bounding box center [545, 295] width 230 height 21
click at [471, 285] on div "visua visua" at bounding box center [545, 295] width 230 height 21
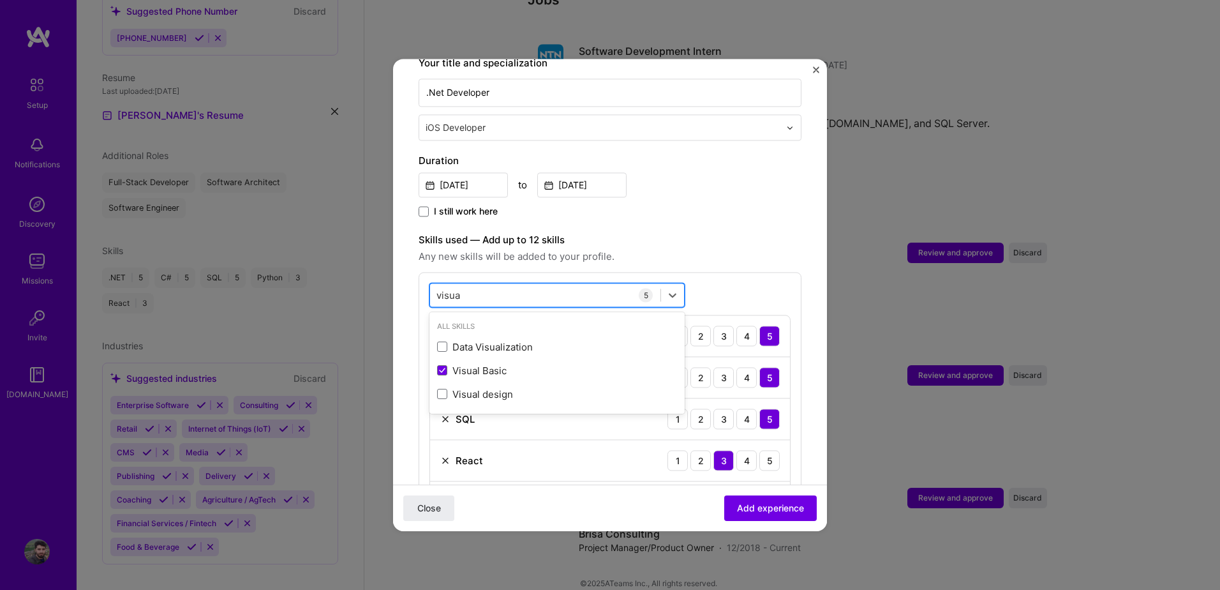
click at [460, 288] on input "visua" at bounding box center [448, 294] width 25 height 13
click at [439, 342] on span at bounding box center [442, 347] width 10 height 10
click at [0, 0] on input "checkbox" at bounding box center [0, 0] width 0 height 0
type input "scrum"
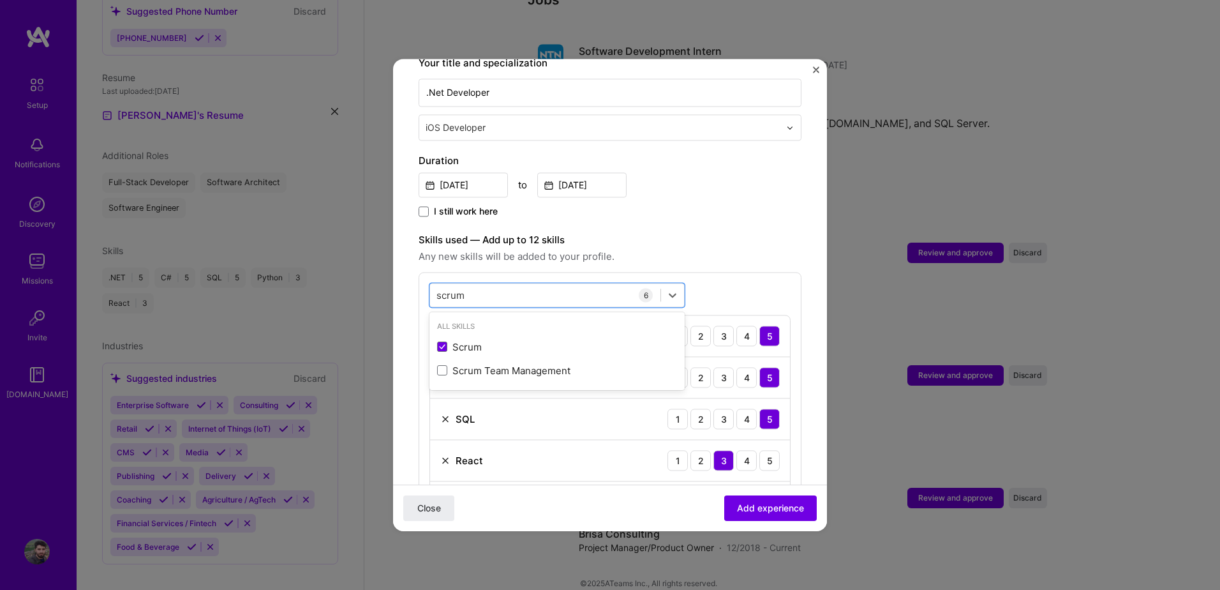
click at [737, 257] on div "Skills used — Add up to 12 skills Any new skills will be added to your profile.…" at bounding box center [610, 403] width 383 height 343
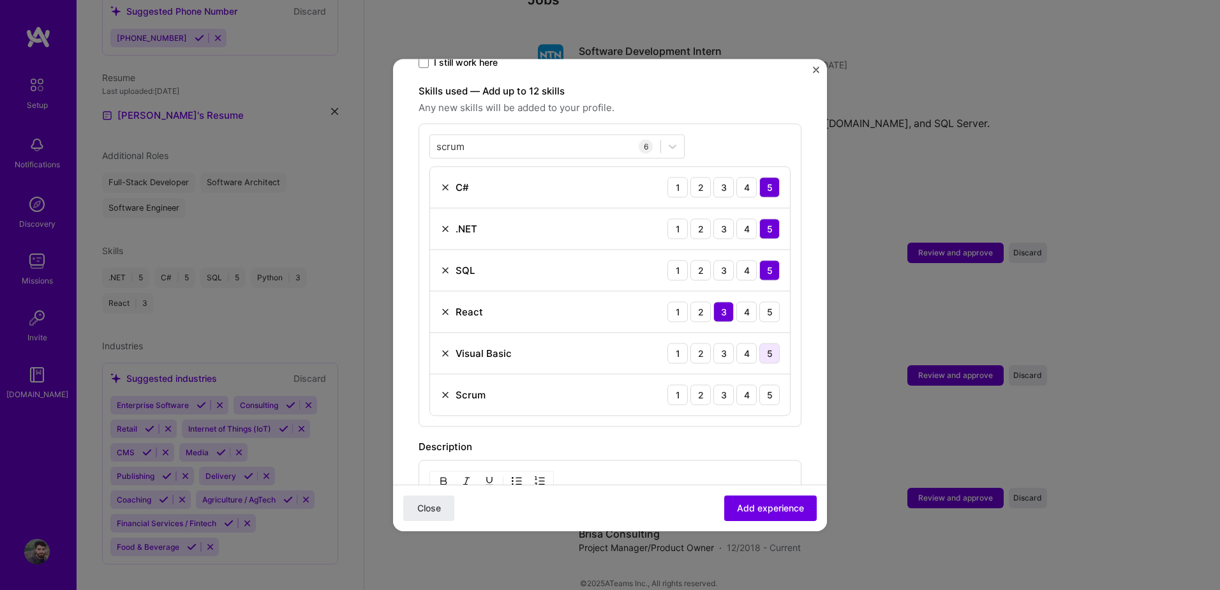
click at [761, 343] on div "5" at bounding box center [769, 353] width 20 height 20
click at [761, 384] on div "5" at bounding box center [769, 394] width 20 height 20
click at [775, 506] on span "Add experience" at bounding box center [770, 507] width 67 height 13
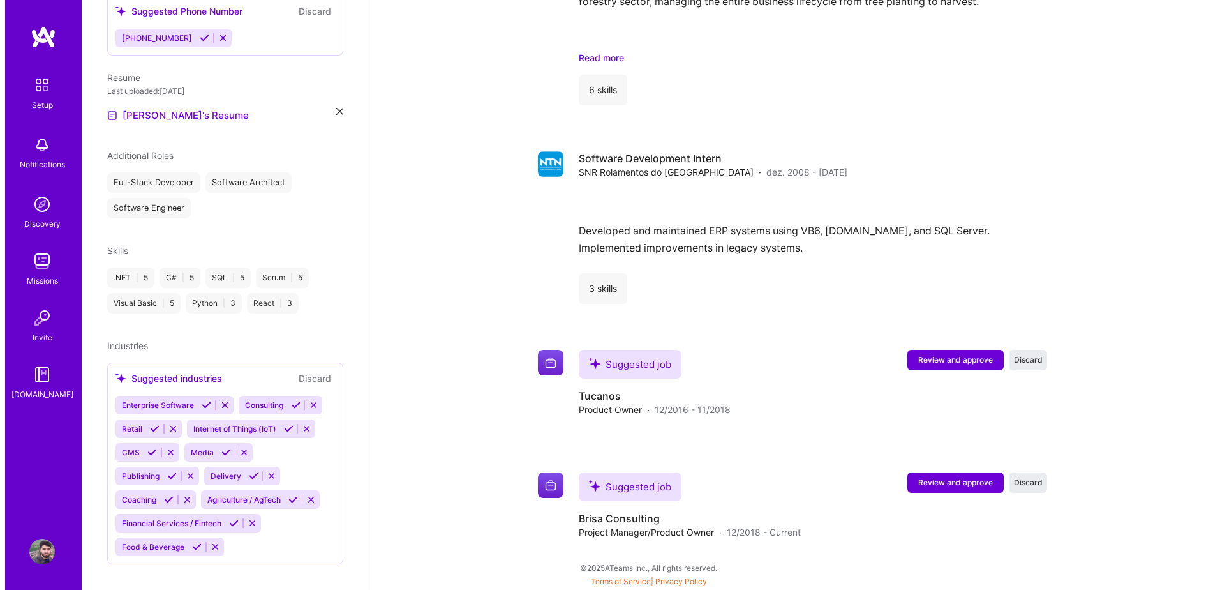
scroll to position [1266, 0]
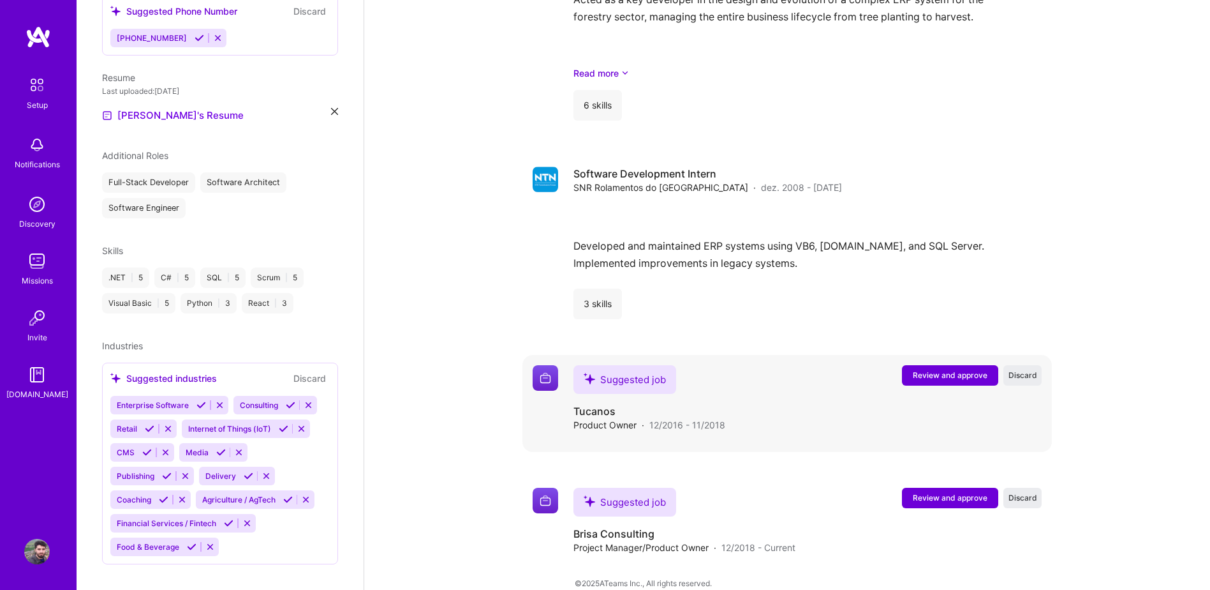
click at [931, 369] on span "Review and approve" at bounding box center [950, 374] width 75 height 11
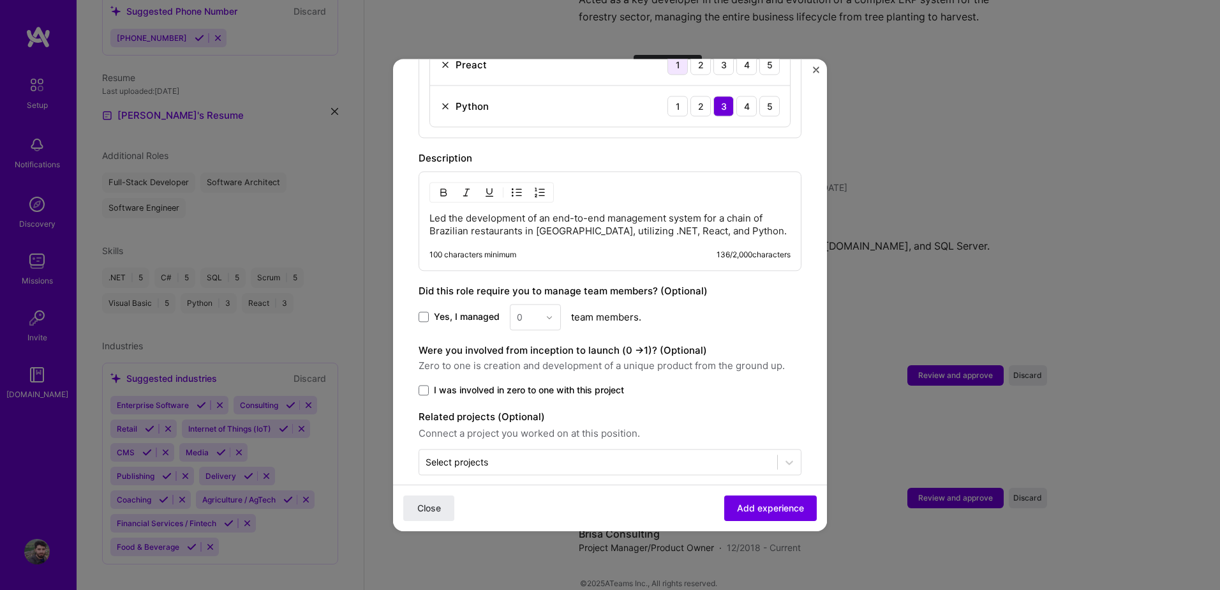
scroll to position [556, 0]
click at [735, 218] on p "Led the development of an end-to-end management system for a chain of Brazilian…" at bounding box center [609, 222] width 361 height 26
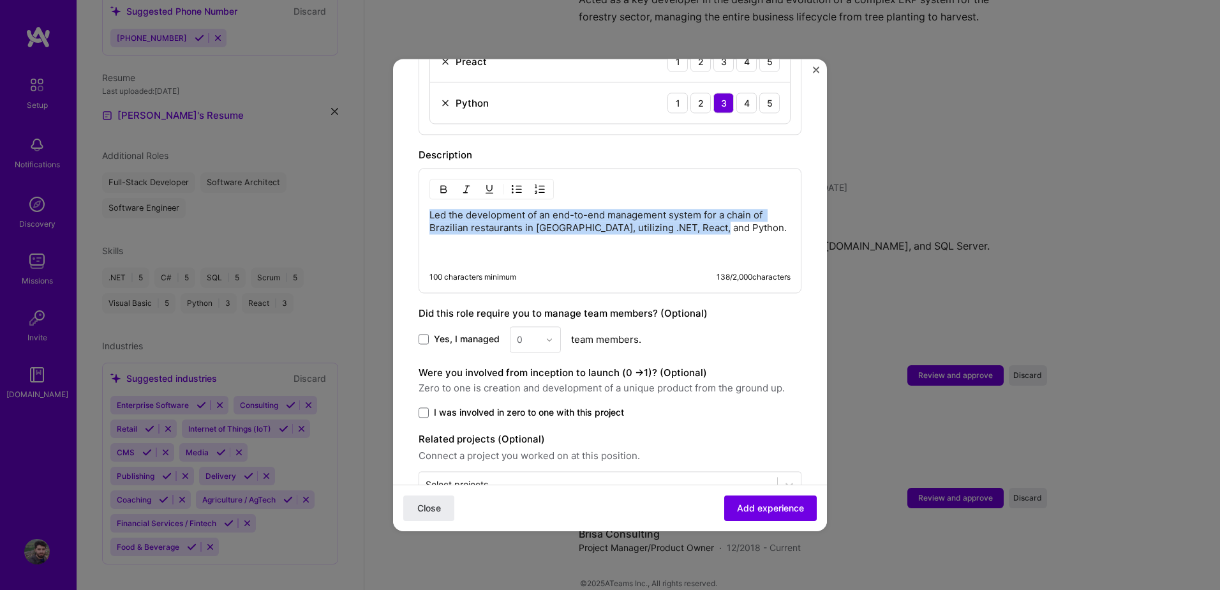
drag, startPoint x: 719, startPoint y: 213, endPoint x: 383, endPoint y: 202, distance: 335.8
click at [383, 202] on div "Adding suggested job This job is suggested based on your LinkedIn, resume or [D…" at bounding box center [610, 295] width 1220 height 590
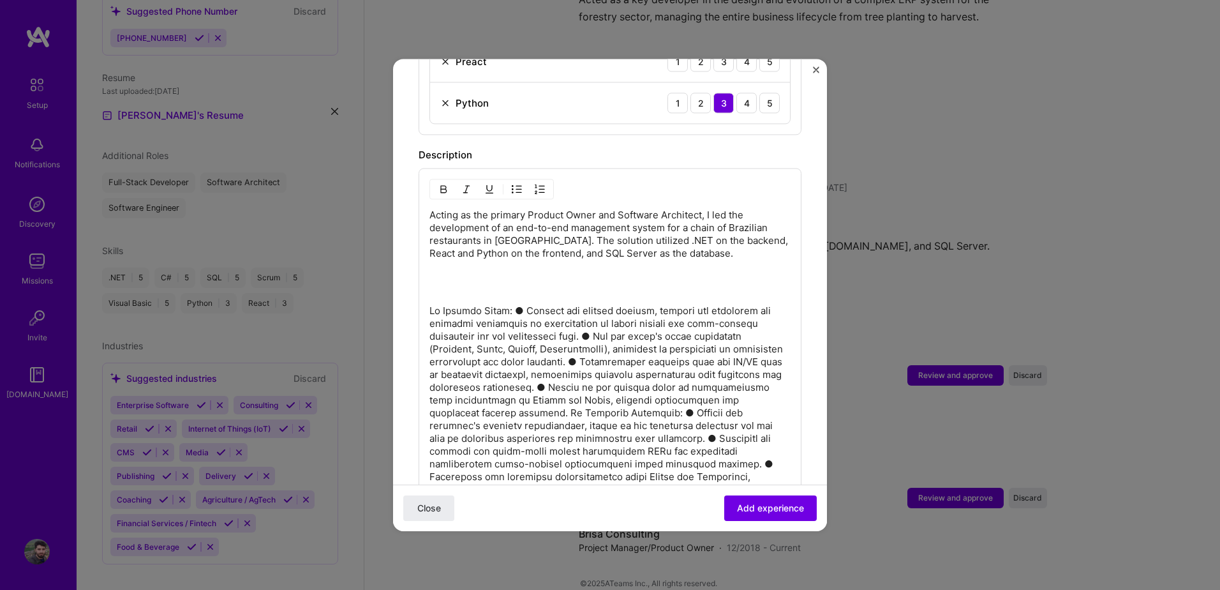
click at [519, 304] on p at bounding box center [609, 399] width 361 height 191
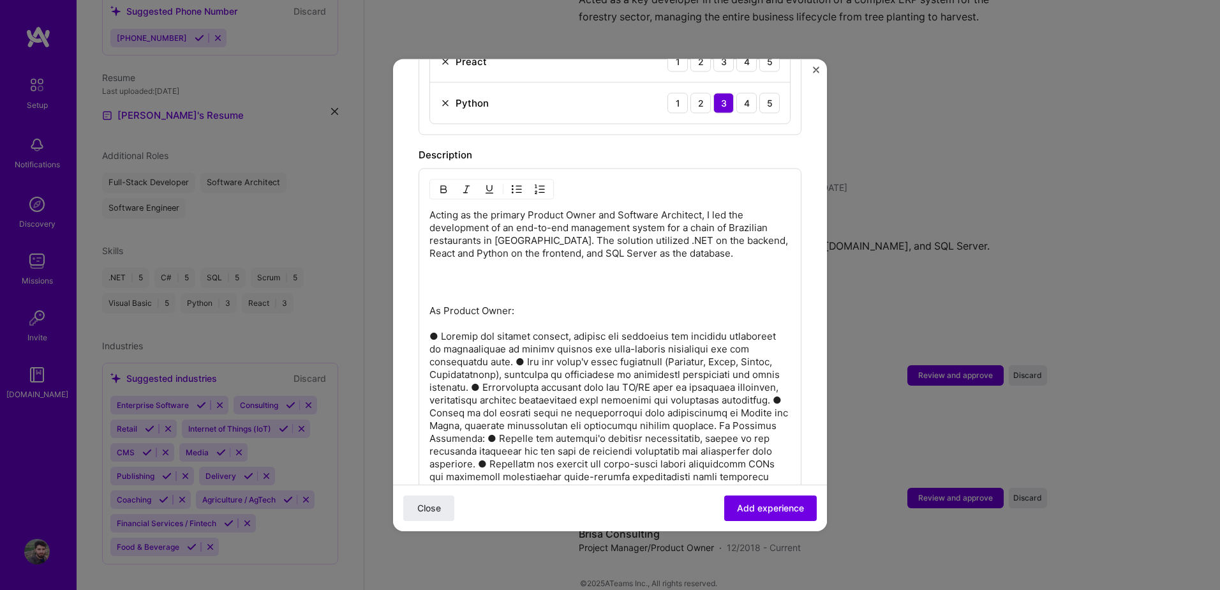
click at [537, 345] on p "As Product Owner:" at bounding box center [609, 406] width 361 height 204
click at [758, 376] on p "As Product Owner: ● Managed the product backlog, leading the technical and busi…" at bounding box center [609, 412] width 361 height 217
click at [761, 402] on p "As Product Owner: ● Managed the product backlog, leading the technical and busi…" at bounding box center [609, 412] width 361 height 217
click at [521, 437] on p "As Product Owner: ● Managed the product backlog, leading the technical and busi…" at bounding box center [609, 419] width 361 height 230
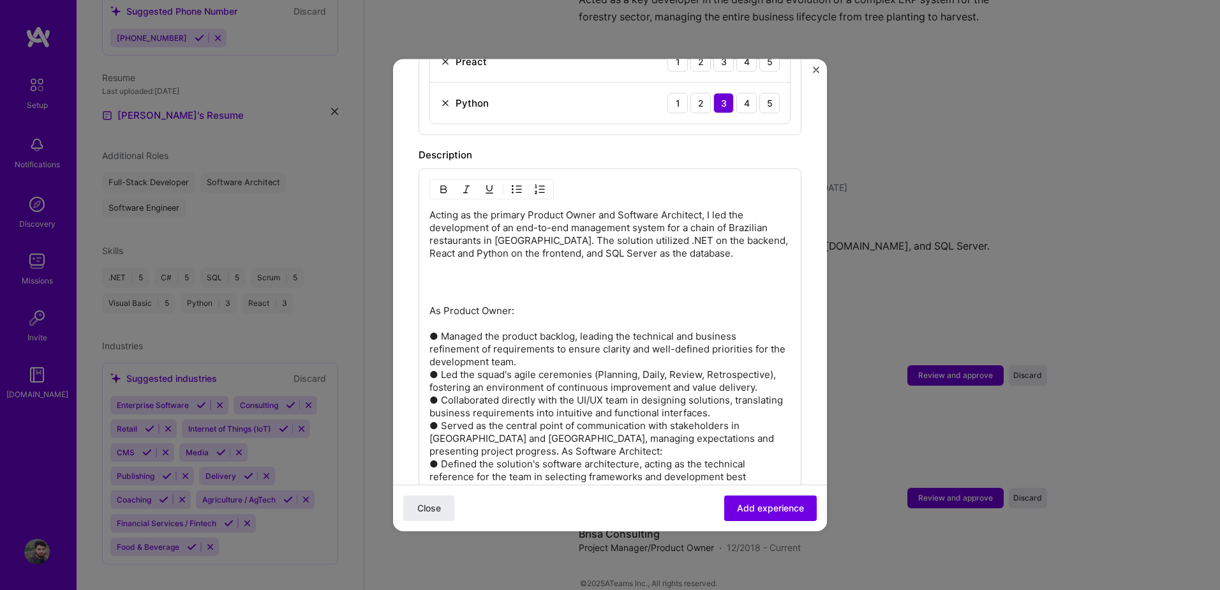
click at [477, 471] on p "As Product Owner: ● Managed the product backlog, leading the technical and busi…" at bounding box center [609, 419] width 361 height 230
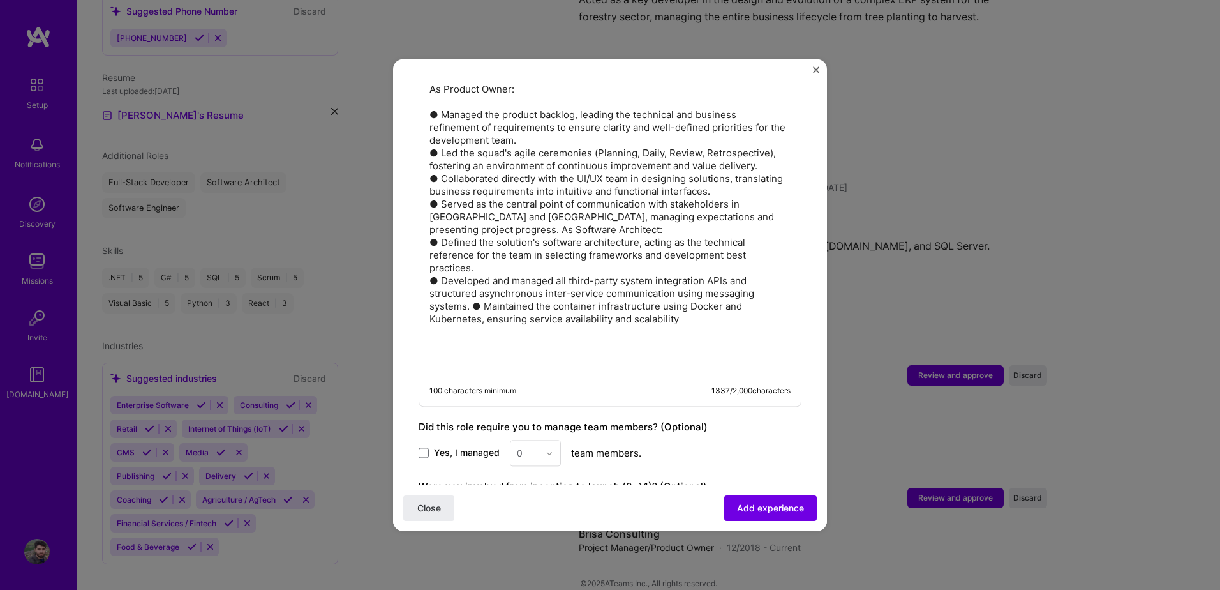
scroll to position [854, 0]
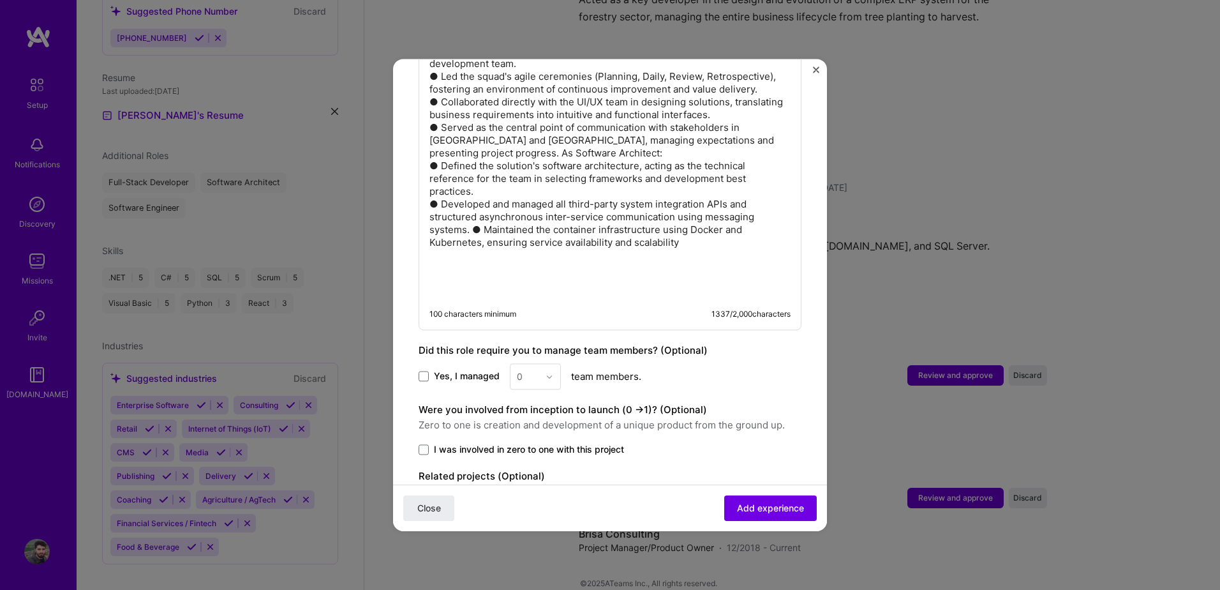
click at [741, 126] on p "As Product Owner: ● Managed the product backlog, leading the technical and busi…" at bounding box center [609, 127] width 361 height 242
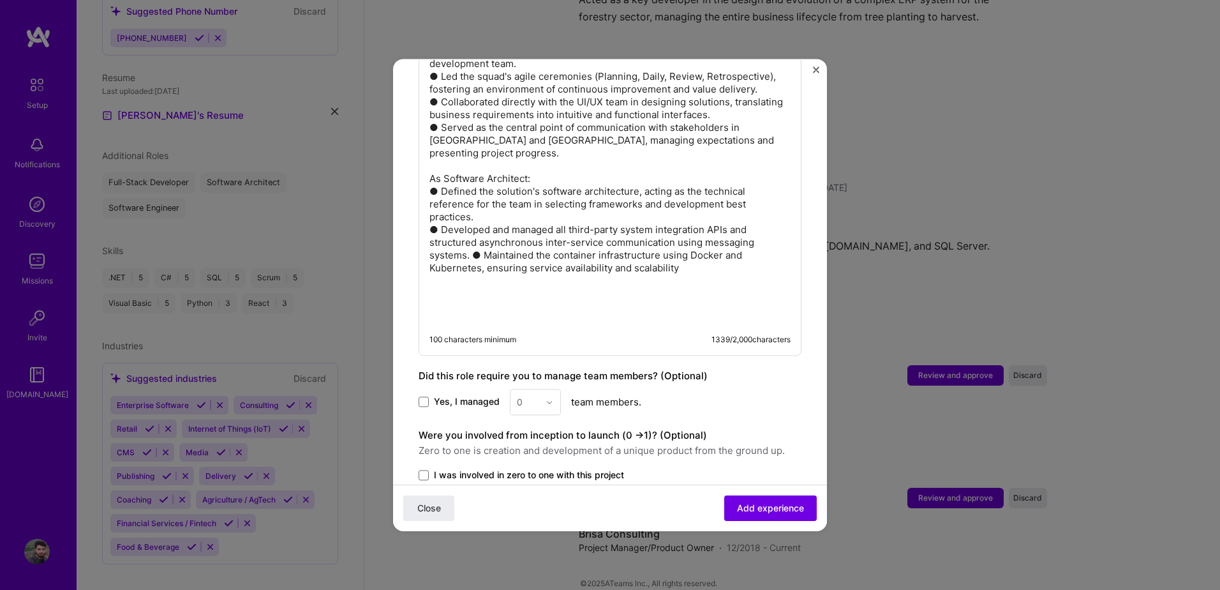
click at [571, 149] on p "As Product Owner: ● Managed the product backlog, leading the technical and busi…" at bounding box center [609, 140] width 361 height 268
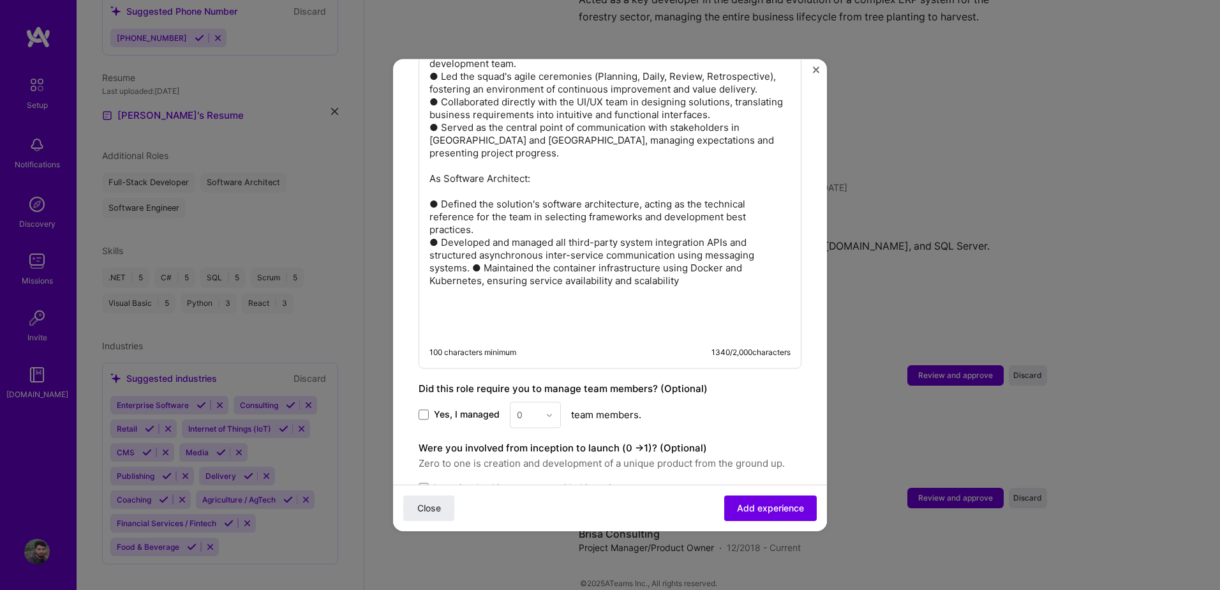
click at [474, 244] on p "As Product Owner: ● Managed the product backlog, leading the technical and busi…" at bounding box center [609, 146] width 361 height 281
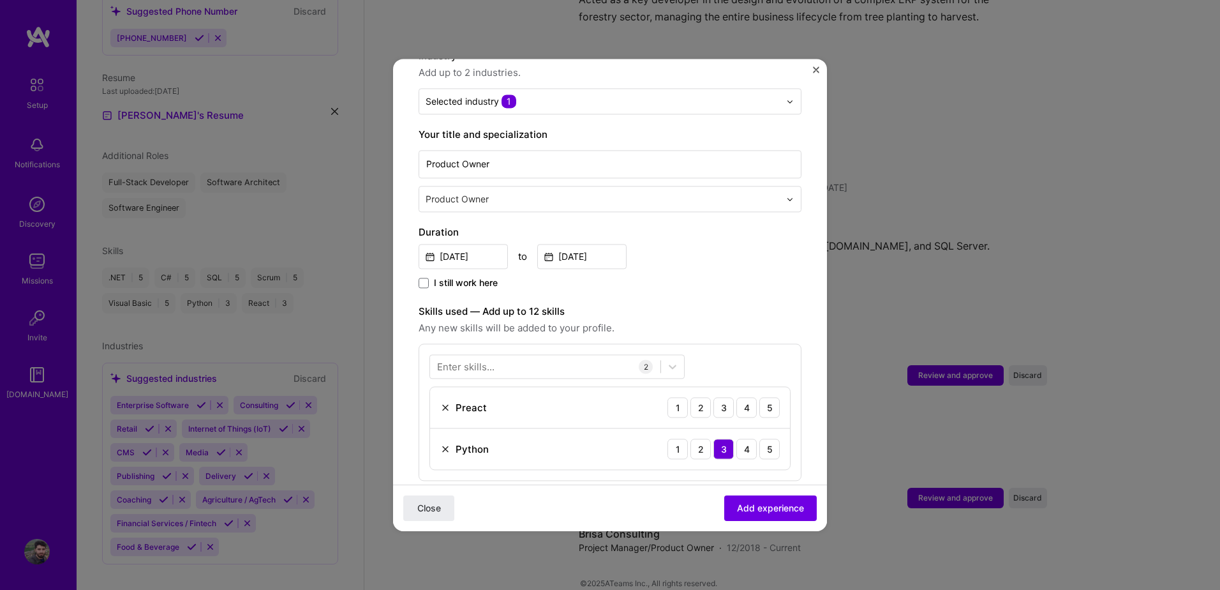
scroll to position [0, 0]
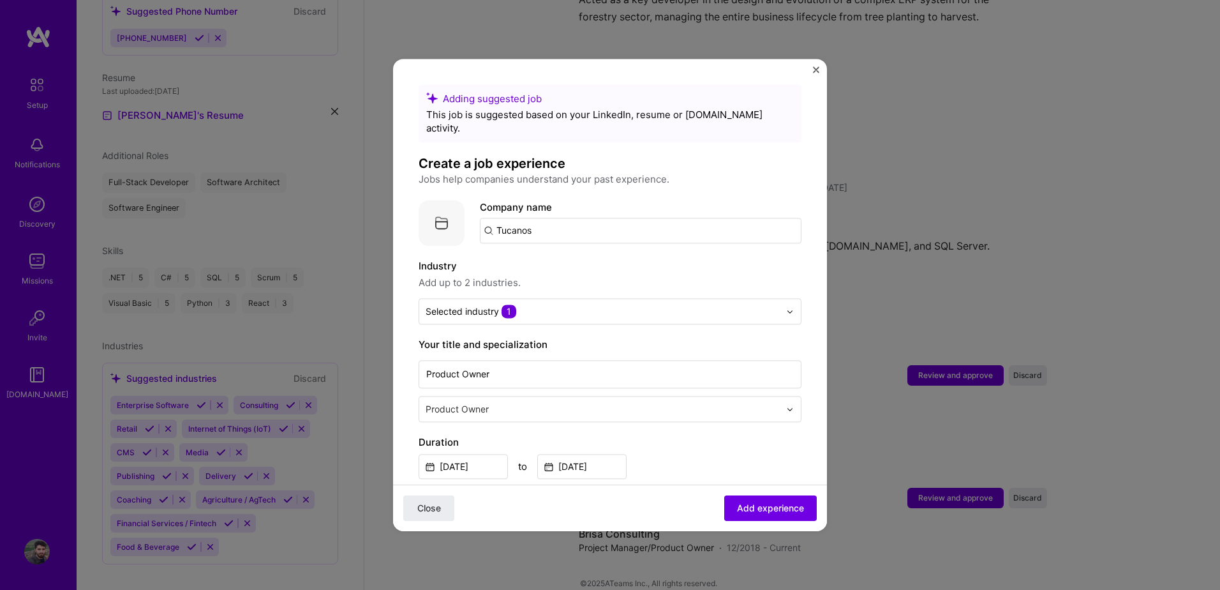
click at [556, 218] on input "Tucanos" at bounding box center [641, 231] width 322 height 26
click at [546, 220] on input "Tucanos" at bounding box center [641, 231] width 322 height 26
click at [736, 500] on button "Add experience" at bounding box center [770, 508] width 93 height 26
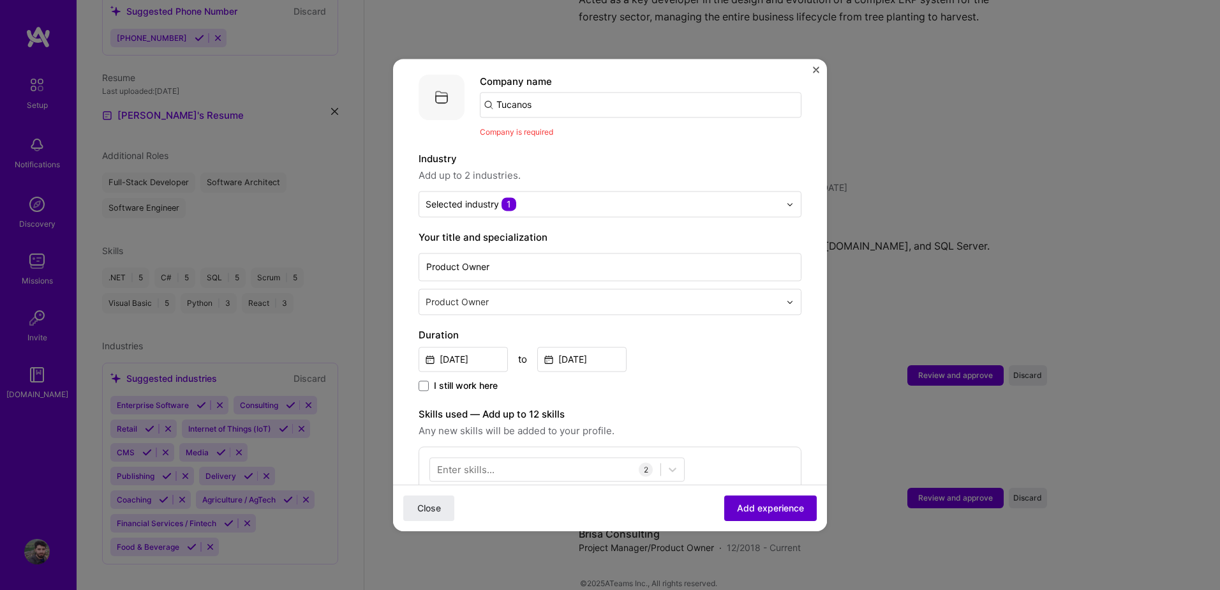
scroll to position [128, 0]
click at [538, 96] on input "Tucanos" at bounding box center [641, 103] width 322 height 26
type input "Tucanos Restaurants"
click at [598, 127] on div "Tucanos Restaurants" at bounding box center [605, 138] width 109 height 22
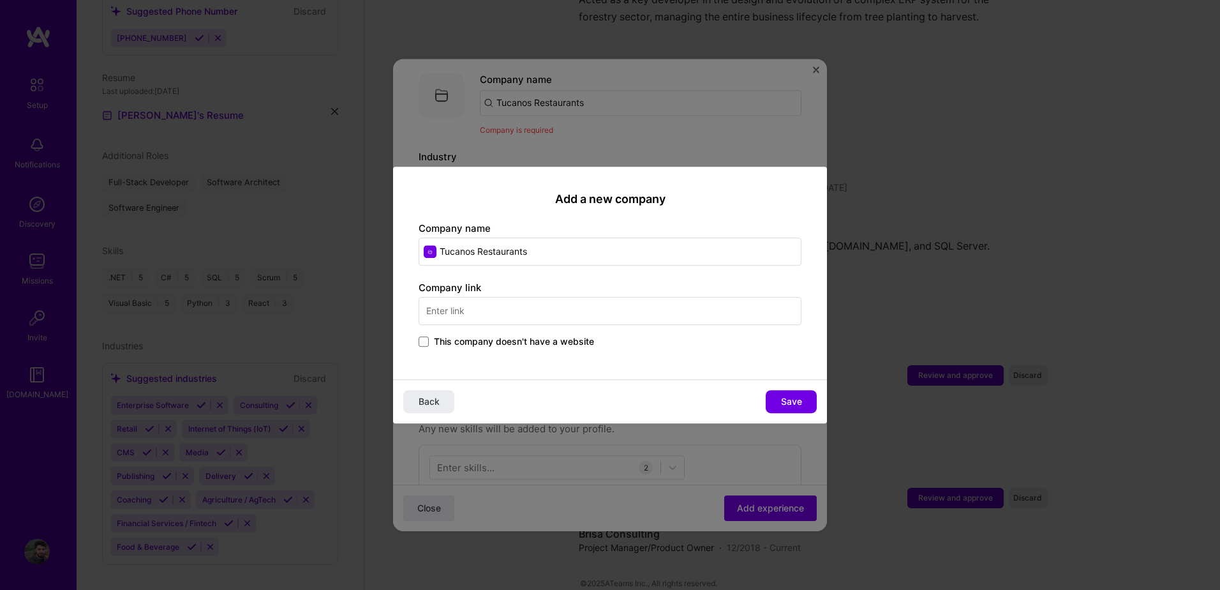
click at [471, 345] on span "This company doesn't have a website" at bounding box center [514, 341] width 160 height 13
click at [0, 0] on input "This company doesn't have a website" at bounding box center [0, 0] width 0 height 0
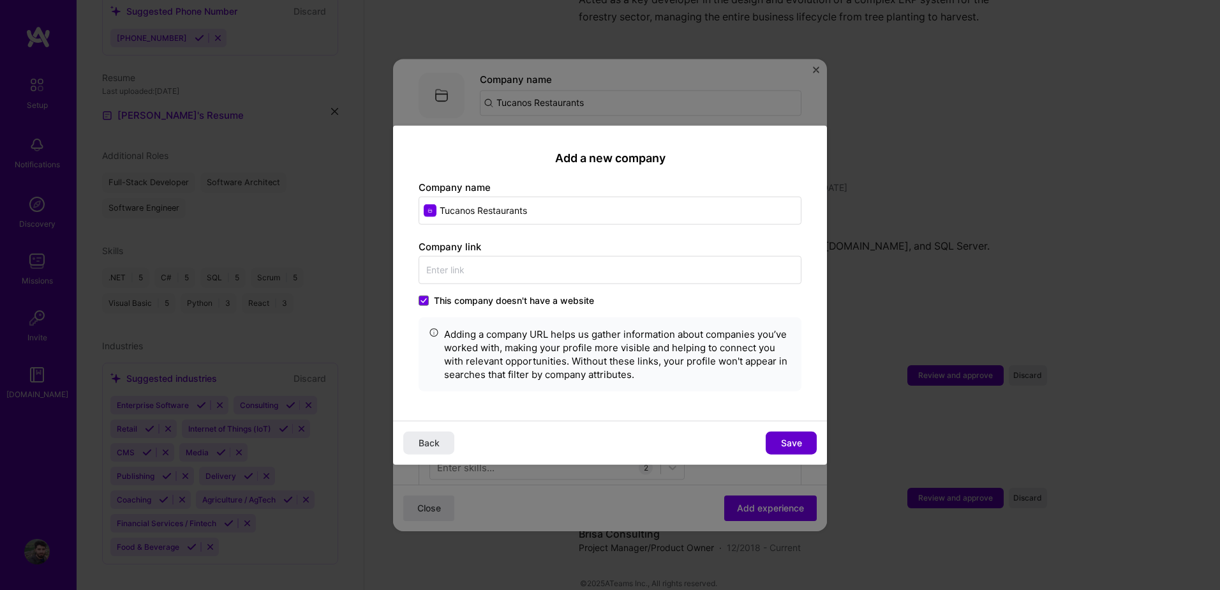
click at [805, 438] on button "Save" at bounding box center [791, 442] width 51 height 23
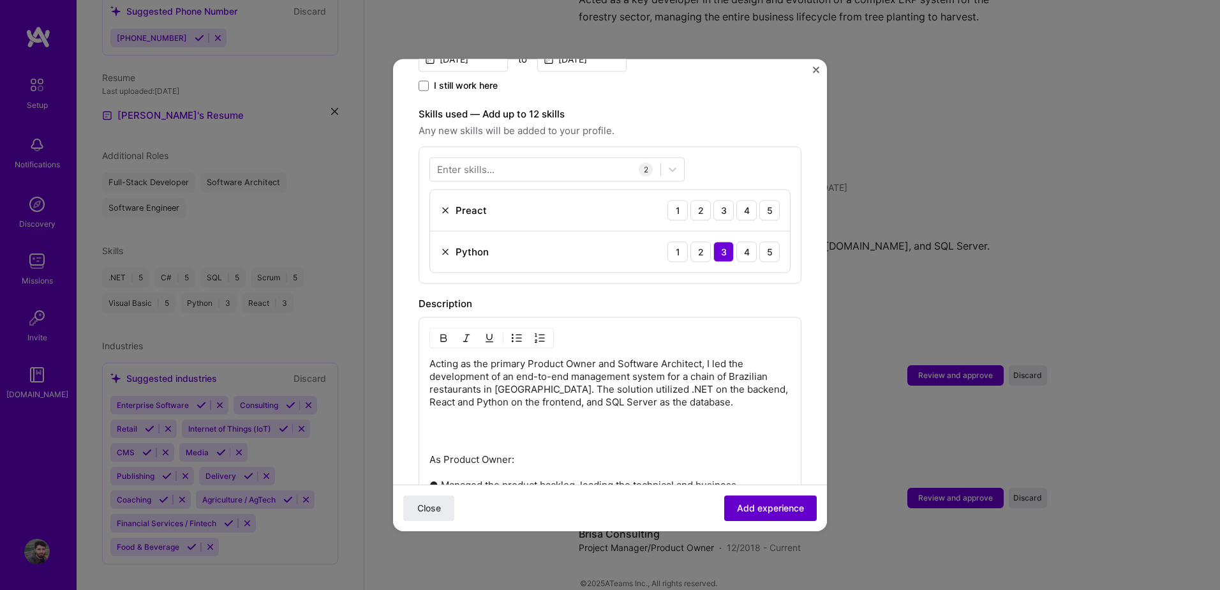
click at [739, 509] on span "Add experience" at bounding box center [770, 507] width 67 height 13
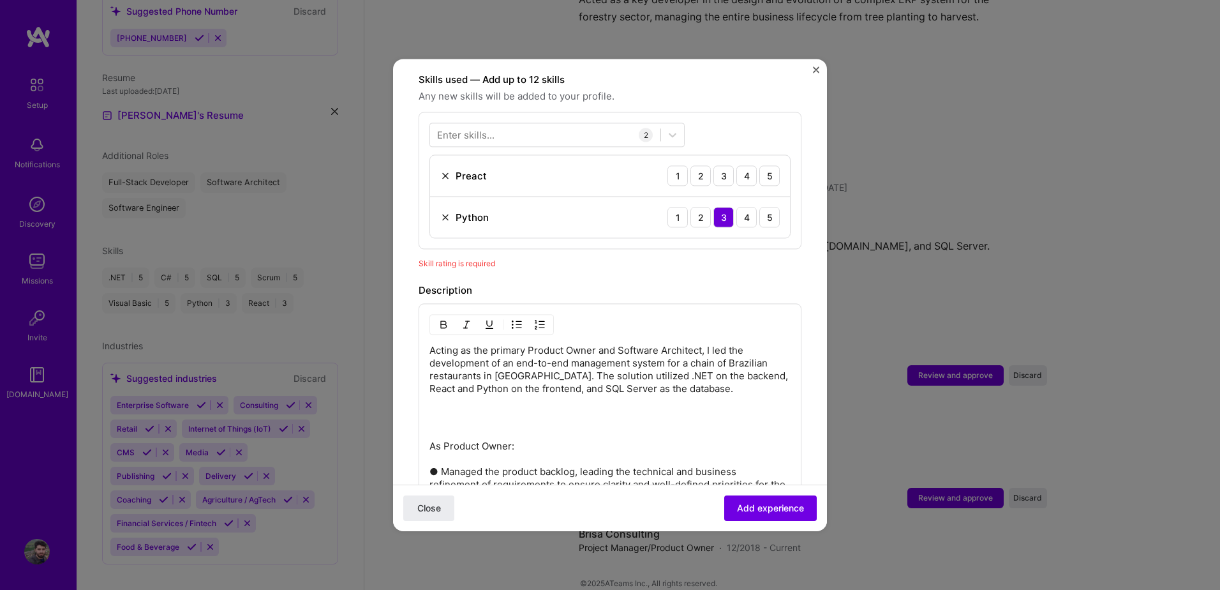
scroll to position [293, 0]
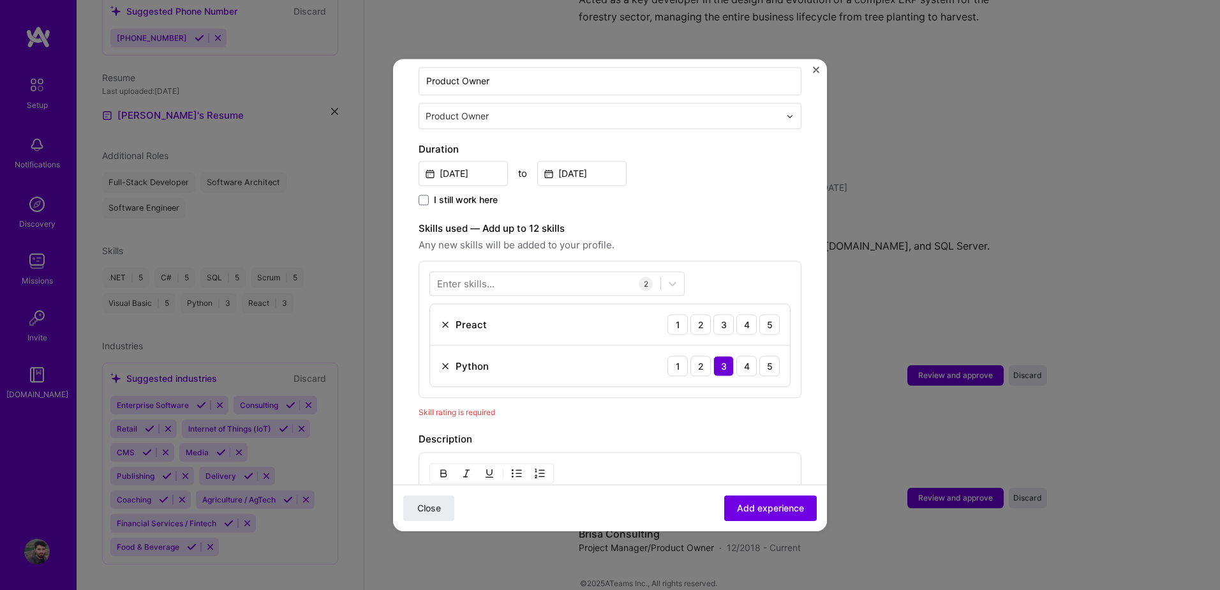
click at [443, 319] on img at bounding box center [445, 324] width 10 height 10
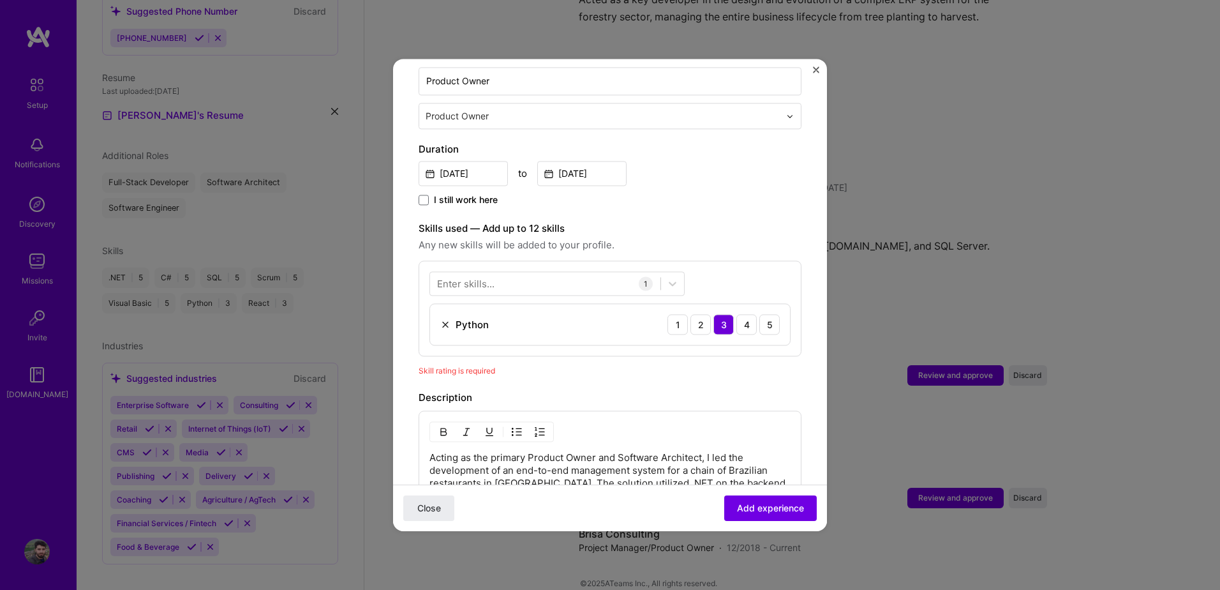
click at [477, 277] on div "Enter skills..." at bounding box center [465, 283] width 57 height 13
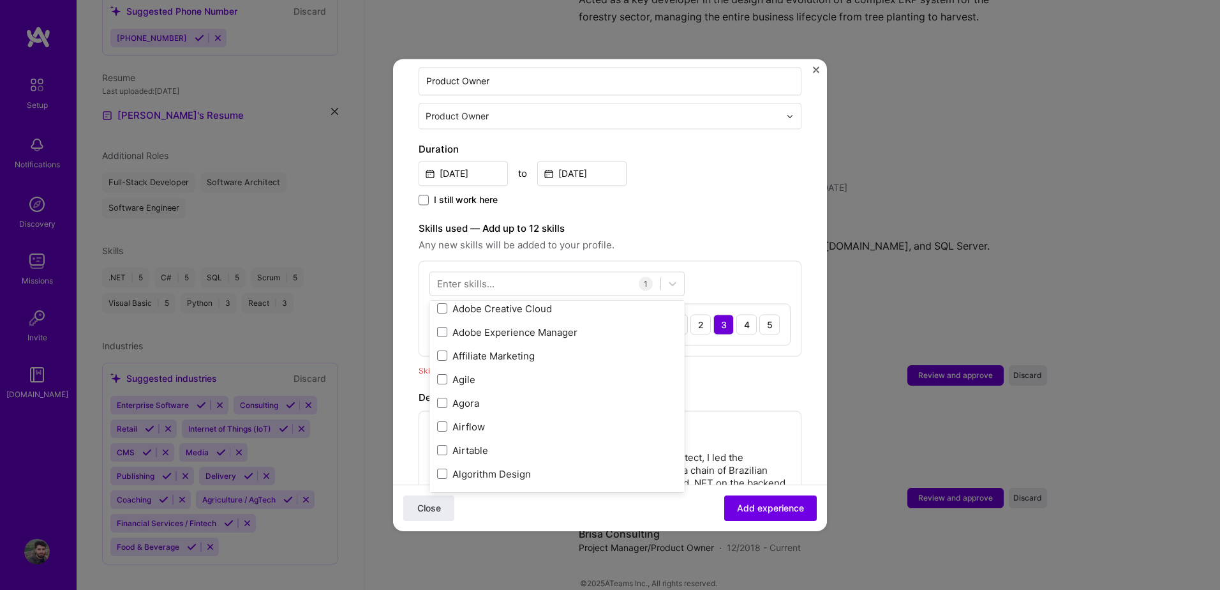
scroll to position [745, 0]
click at [456, 277] on div at bounding box center [545, 283] width 230 height 21
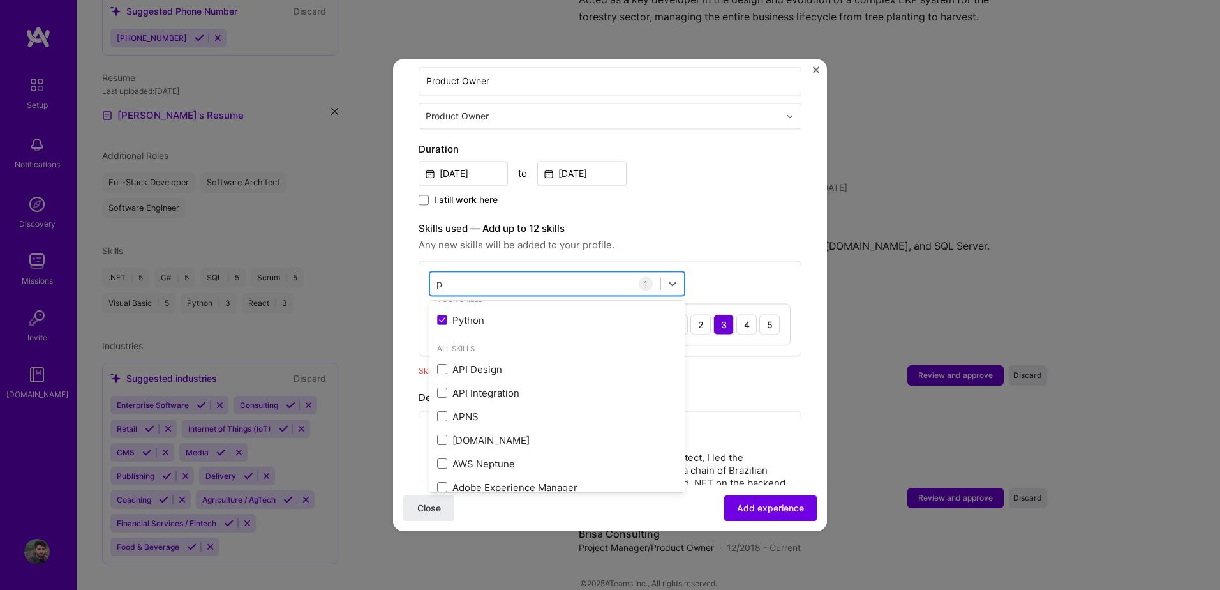
scroll to position [0, 0]
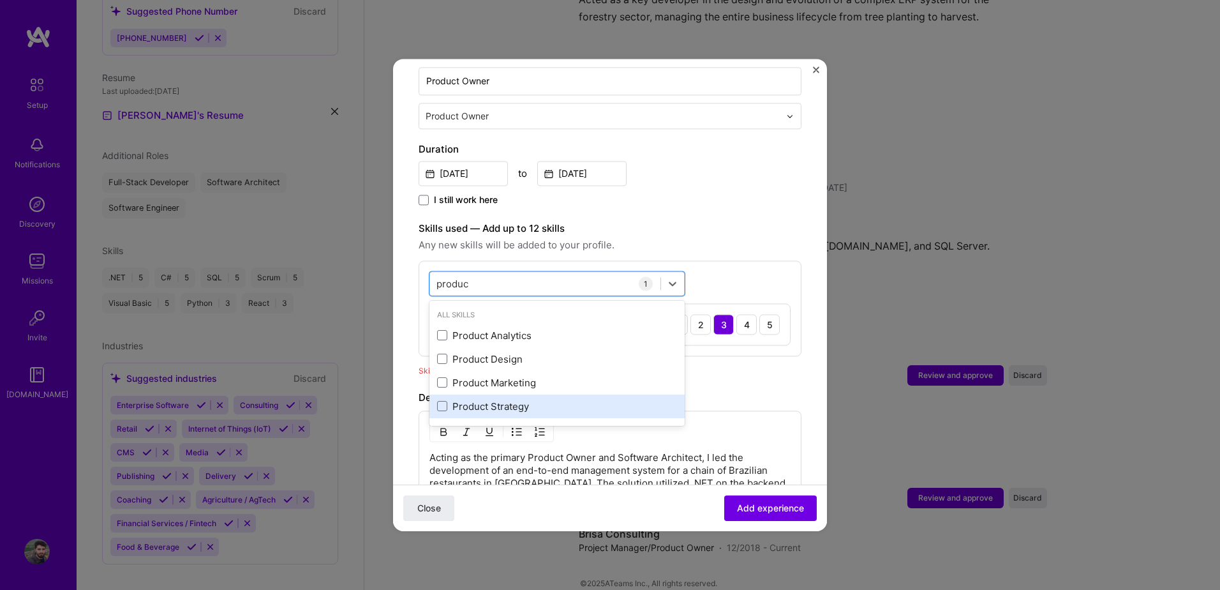
click at [450, 399] on div "Product Strategy" at bounding box center [557, 405] width 240 height 13
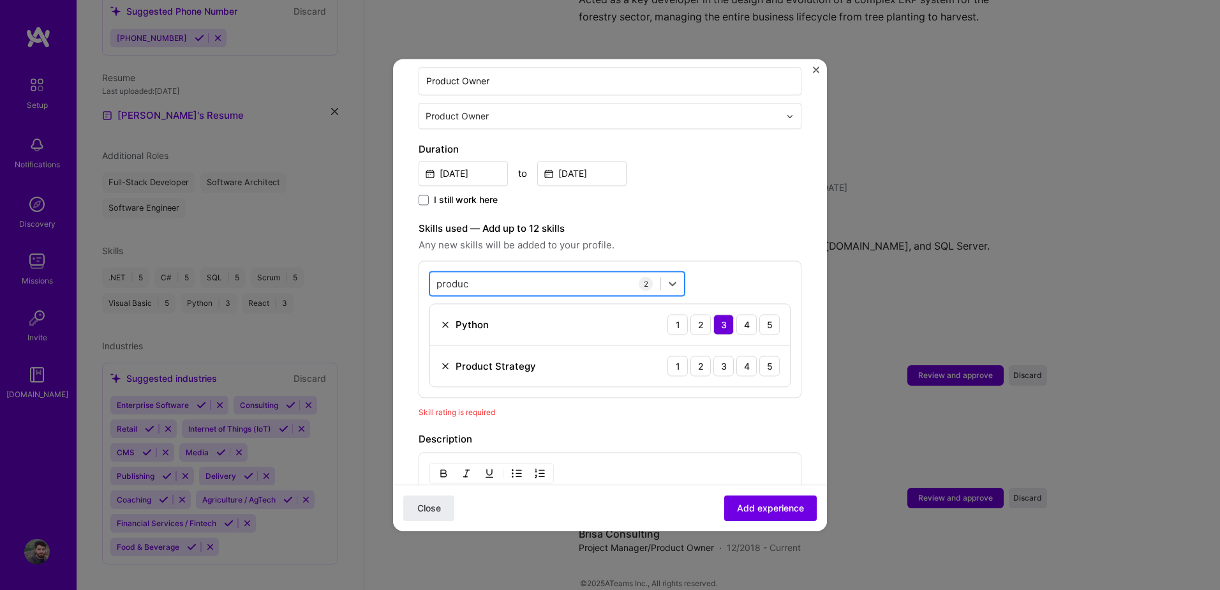
drag, startPoint x: 491, startPoint y: 267, endPoint x: 469, endPoint y: 267, distance: 22.3
click at [469, 273] on div "produc produc" at bounding box center [545, 283] width 230 height 21
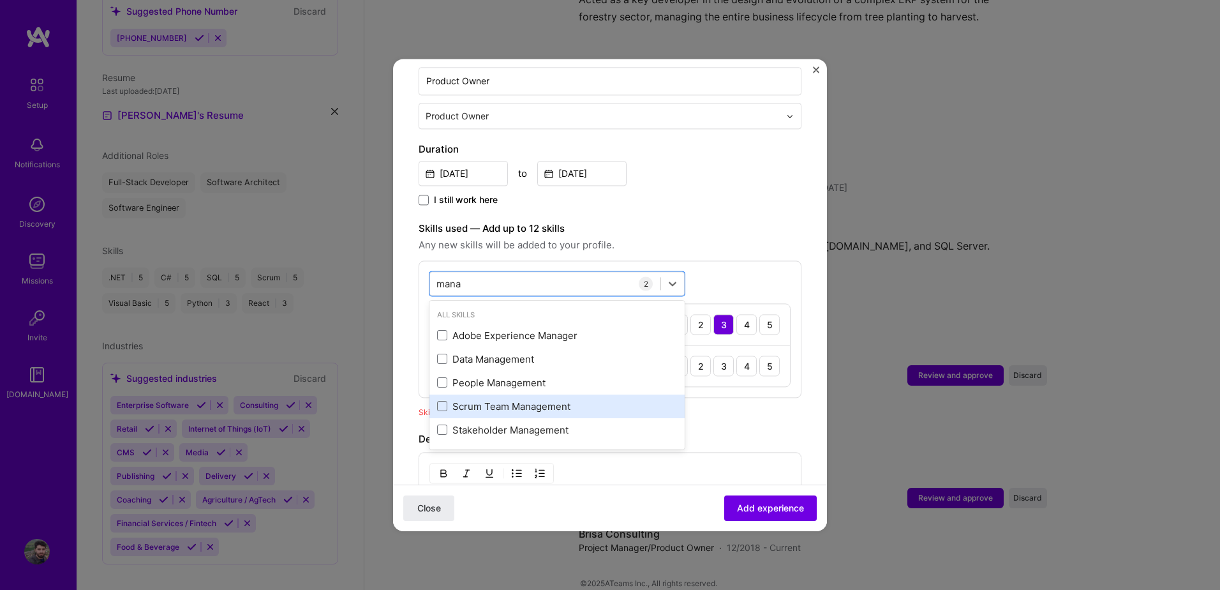
click at [492, 399] on div "Scrum Team Management" at bounding box center [557, 405] width 240 height 13
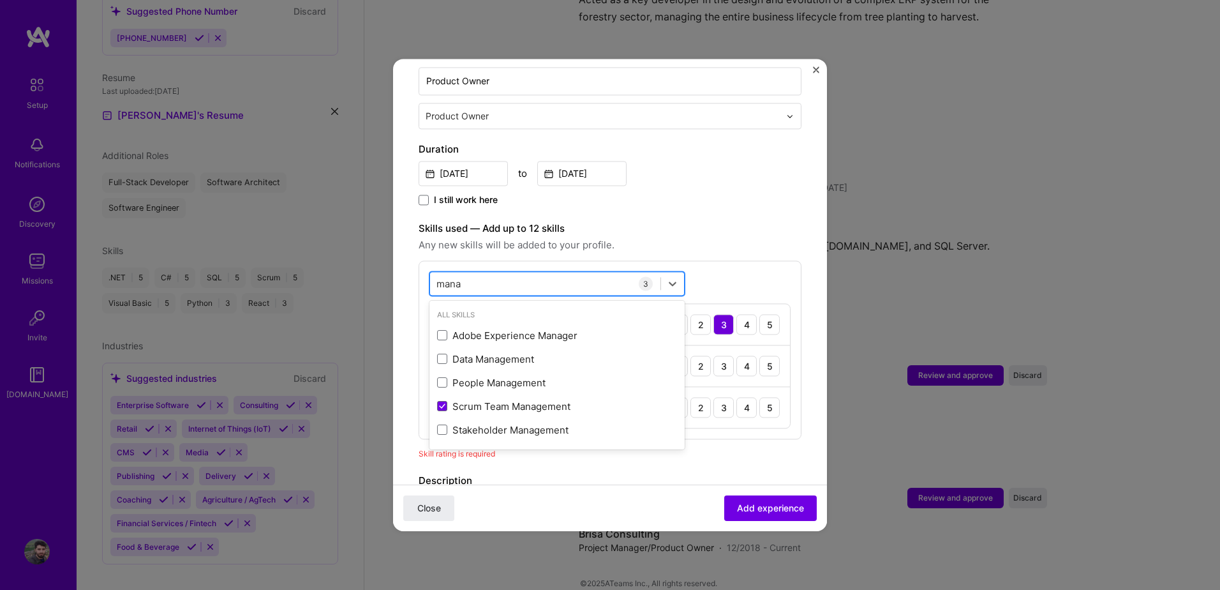
click at [470, 273] on div "mana mana" at bounding box center [545, 283] width 230 height 21
click at [452, 277] on input "mana" at bounding box center [449, 283] width 26 height 13
click at [451, 277] on input "mana" at bounding box center [449, 283] width 26 height 13
type input "s"
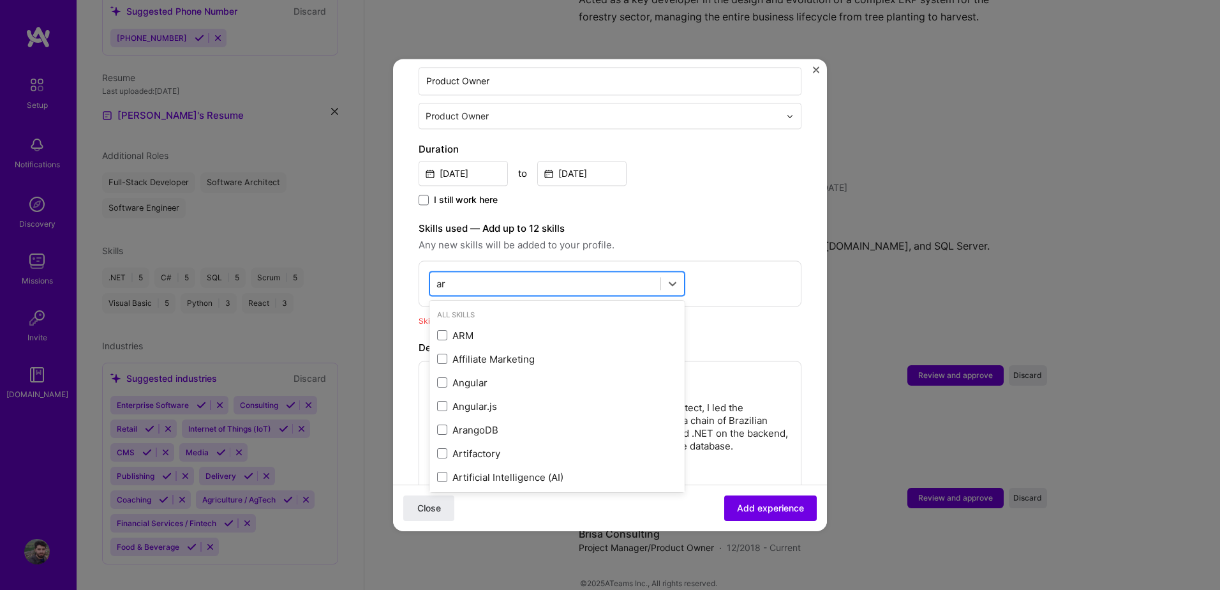
type input "a"
type input "arch"
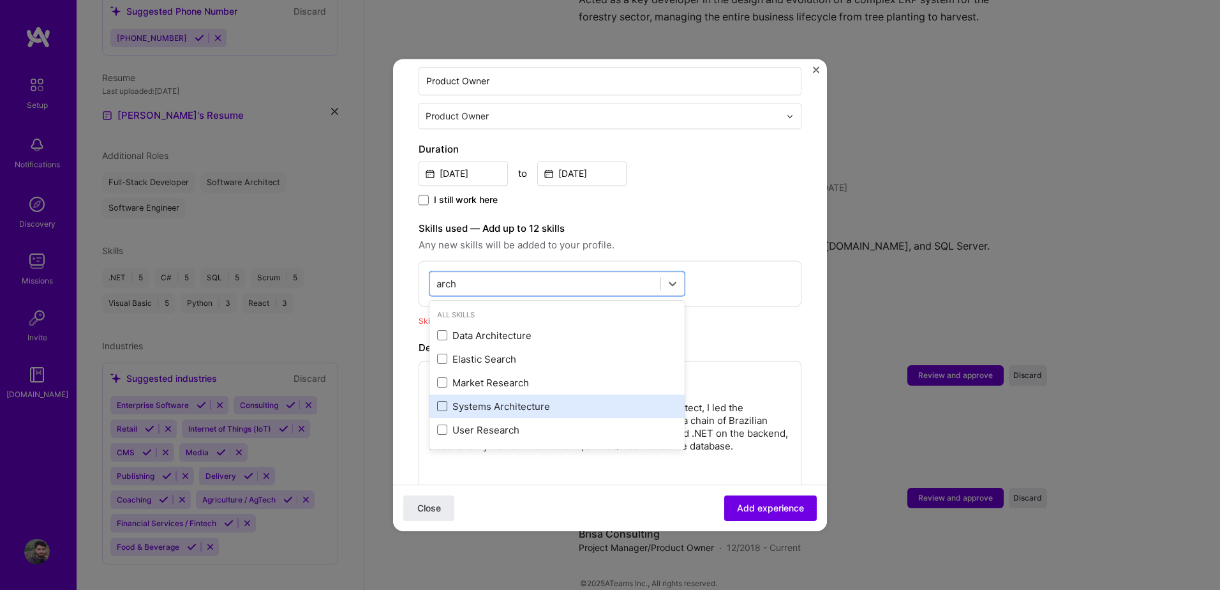
click at [445, 401] on span at bounding box center [442, 406] width 10 height 10
click at [0, 0] on input "checkbox" at bounding box center [0, 0] width 0 height 0
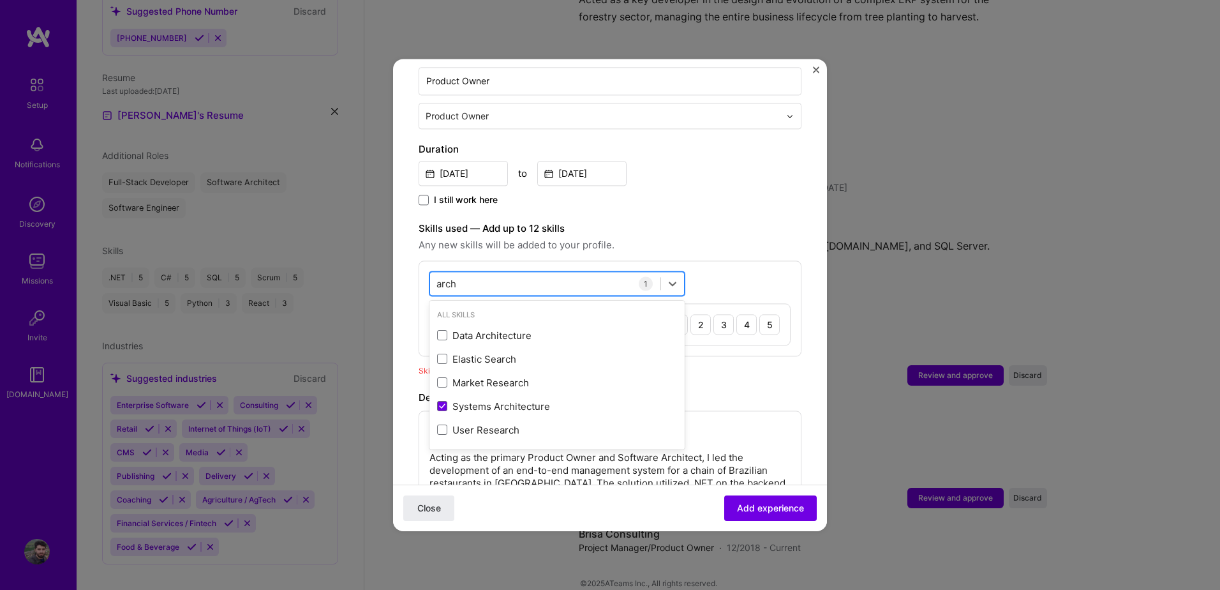
click at [463, 273] on div "arch arch" at bounding box center [545, 283] width 230 height 21
click at [451, 277] on input "arch" at bounding box center [446, 283] width 21 height 13
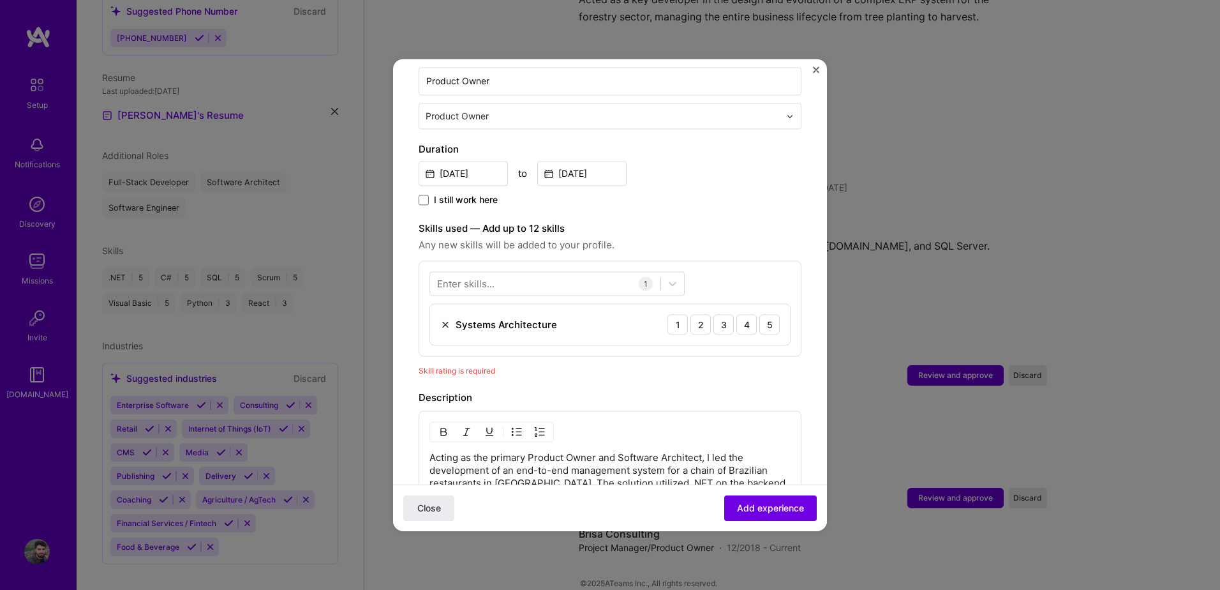
click at [781, 240] on div "Skills used — Add up to 12 skills Any new skills will be added to your profile.…" at bounding box center [610, 288] width 383 height 135
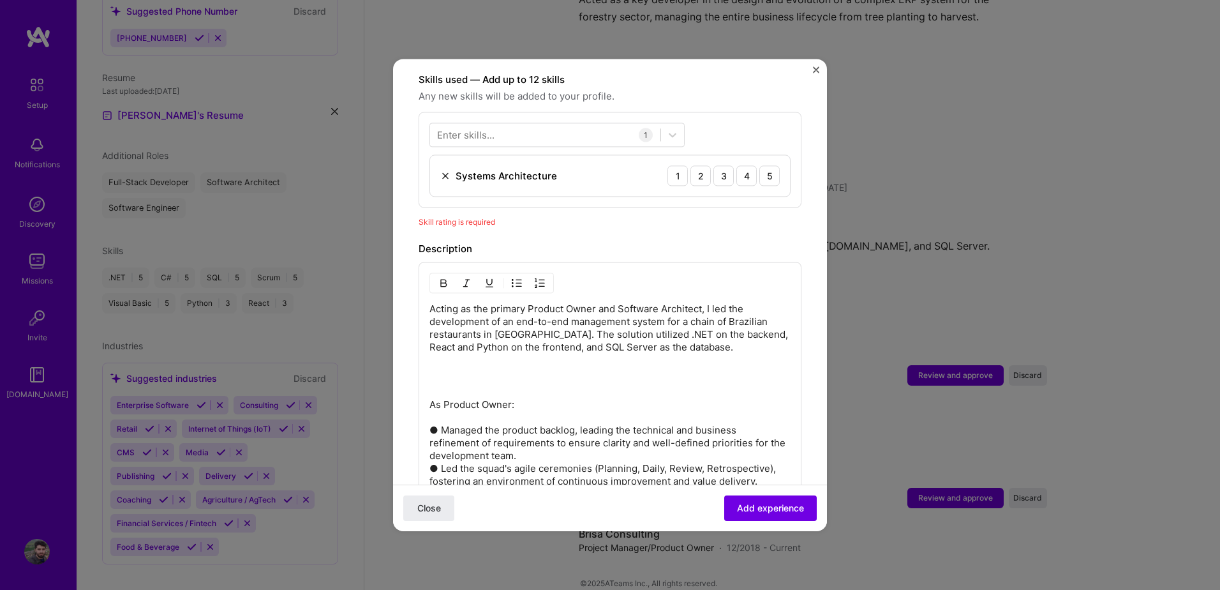
scroll to position [293, 0]
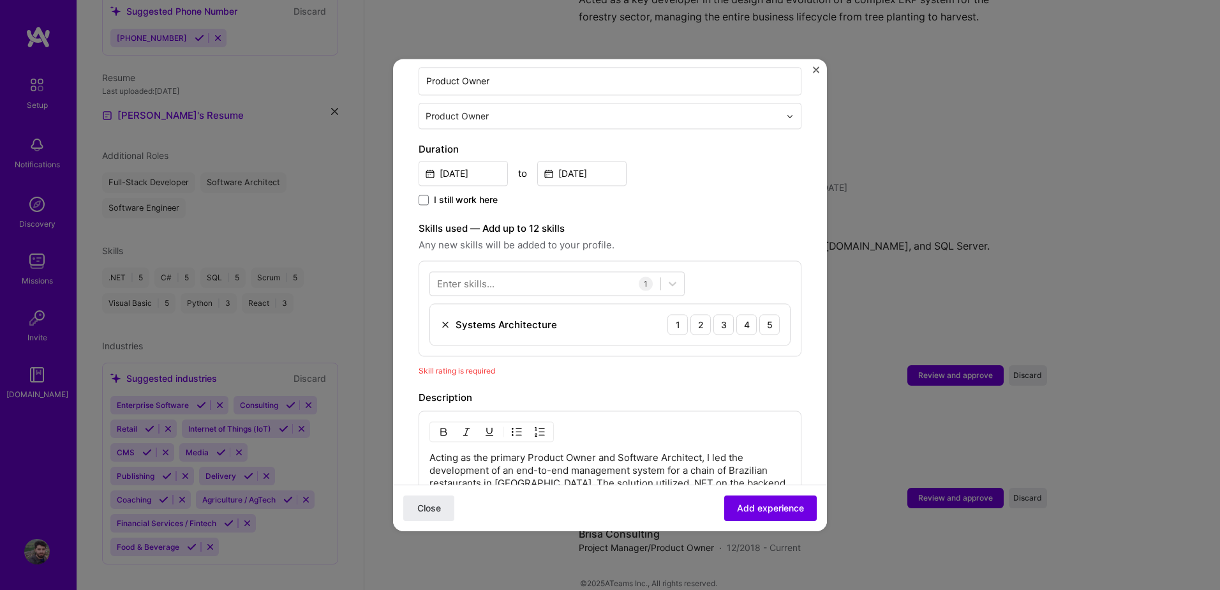
click at [475, 277] on div "Enter skills..." at bounding box center [465, 283] width 57 height 13
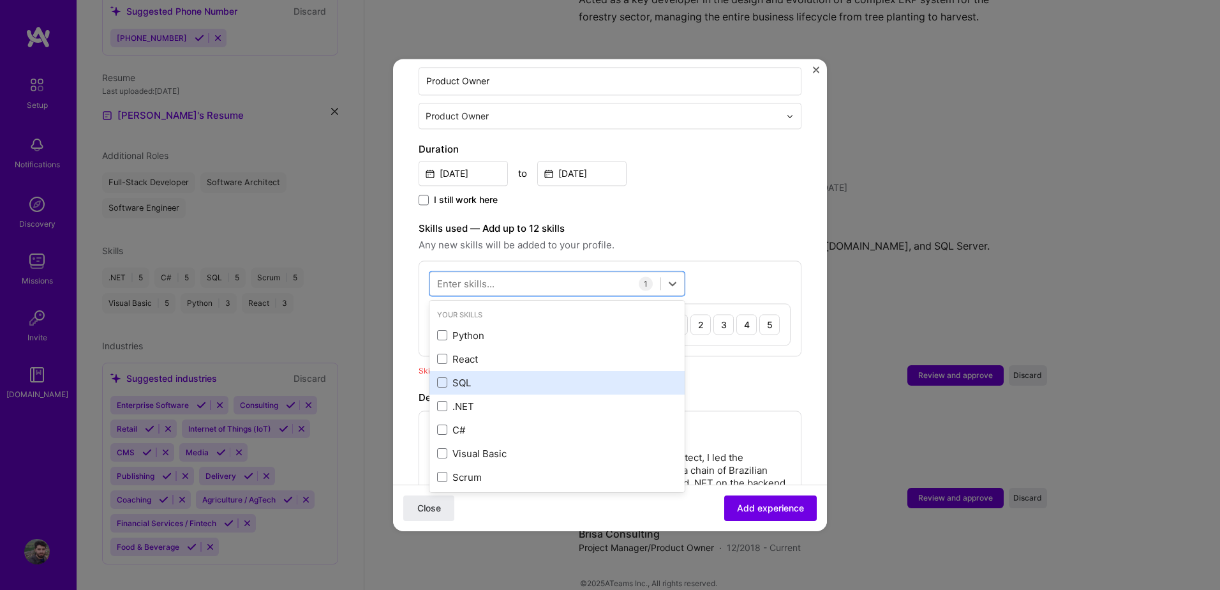
click at [453, 376] on div "SQL" at bounding box center [557, 382] width 240 height 13
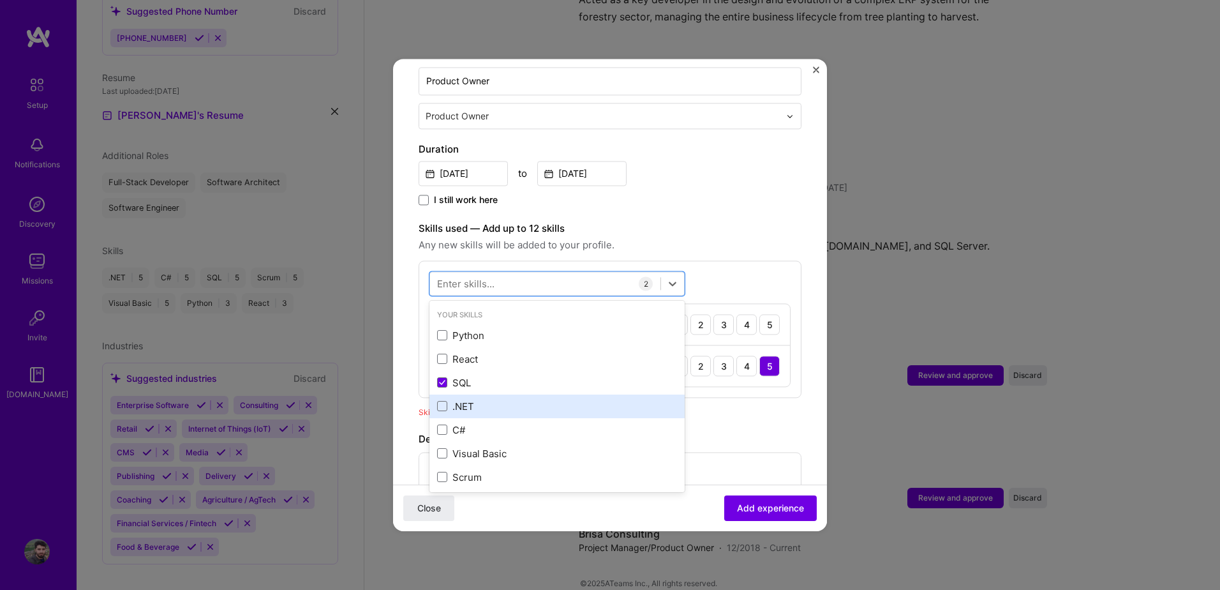
click at [451, 399] on div ".NET" at bounding box center [557, 405] width 240 height 13
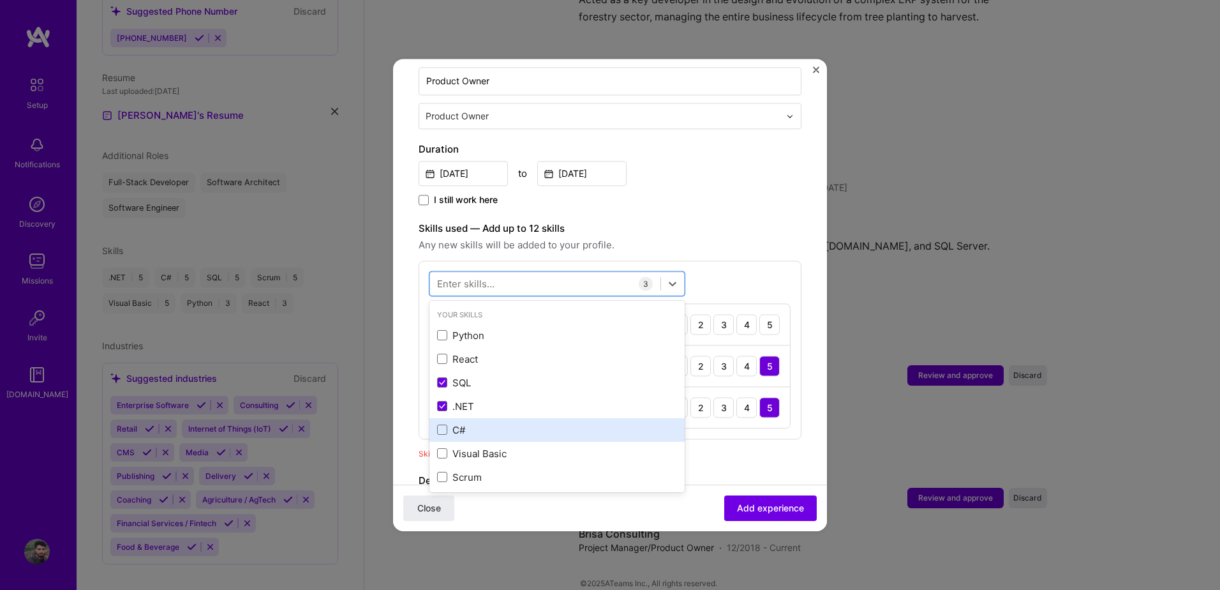
click at [451, 423] on div "C#" at bounding box center [557, 429] width 240 height 13
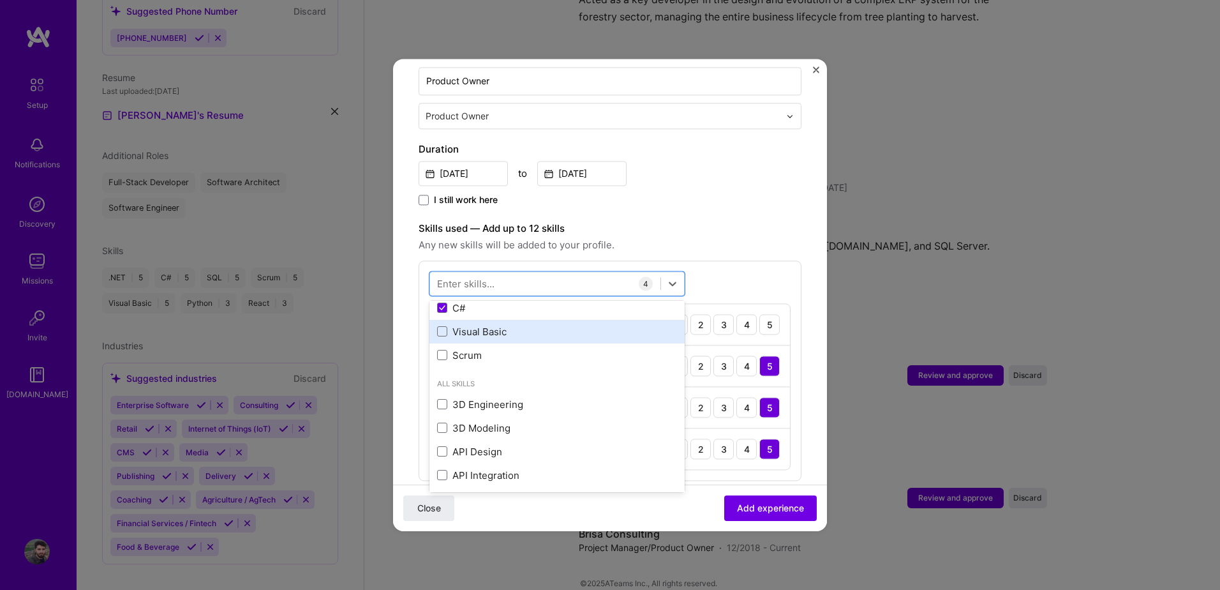
scroll to position [149, 0]
click at [450, 322] on div "Scrum" at bounding box center [557, 328] width 240 height 13
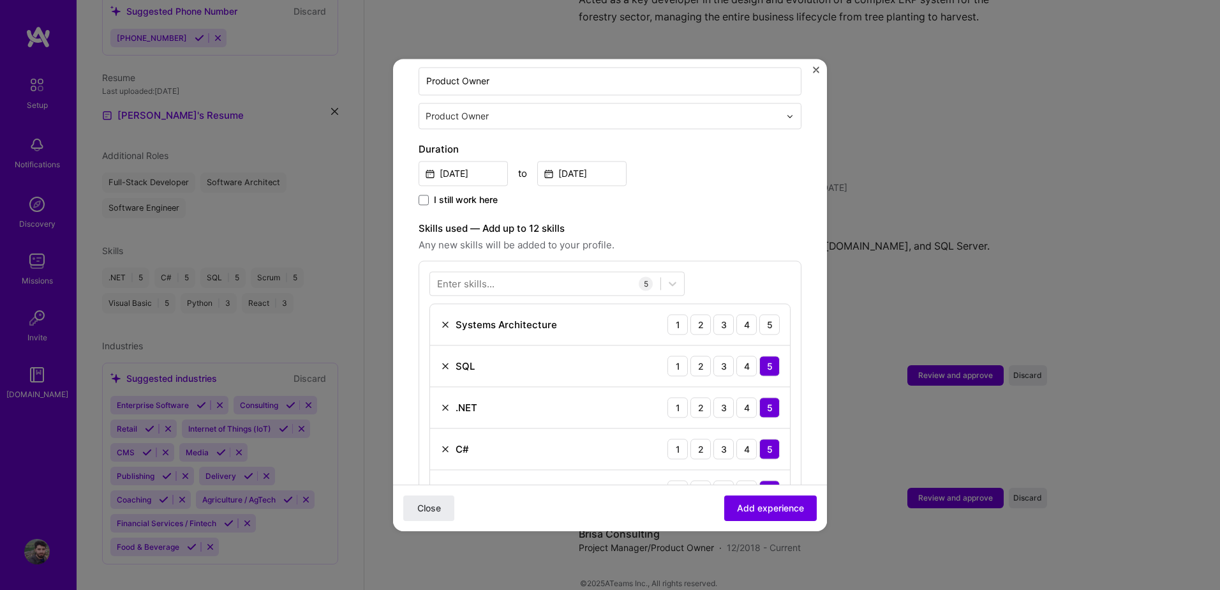
click at [769, 221] on label "Skills used — Add up to 12 skills" at bounding box center [610, 228] width 383 height 15
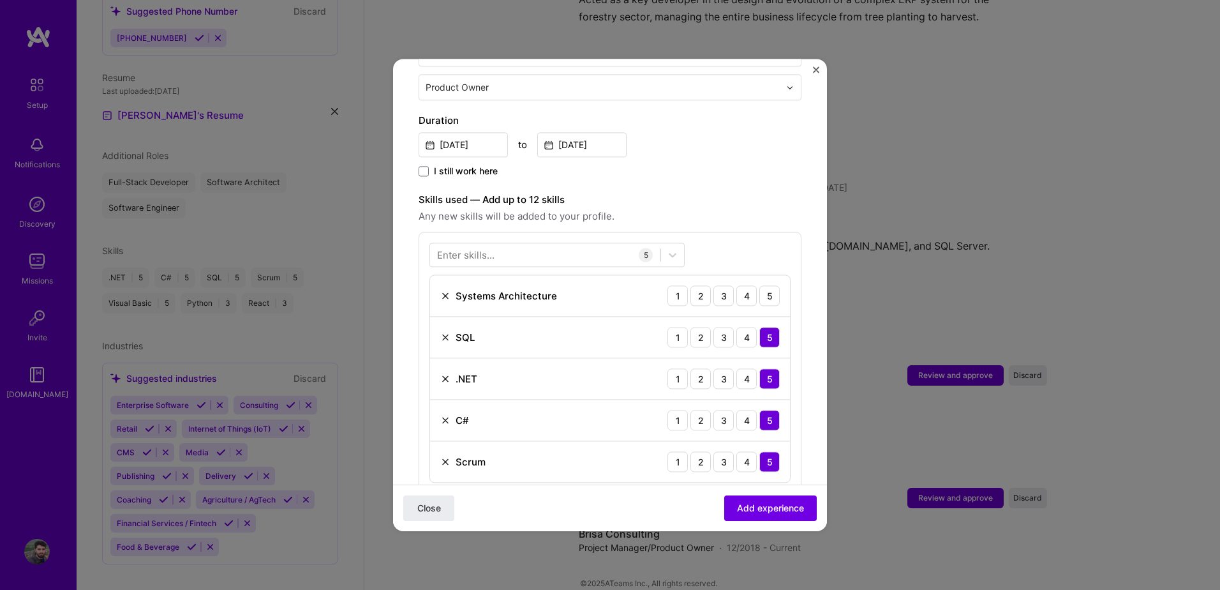
scroll to position [293, 0]
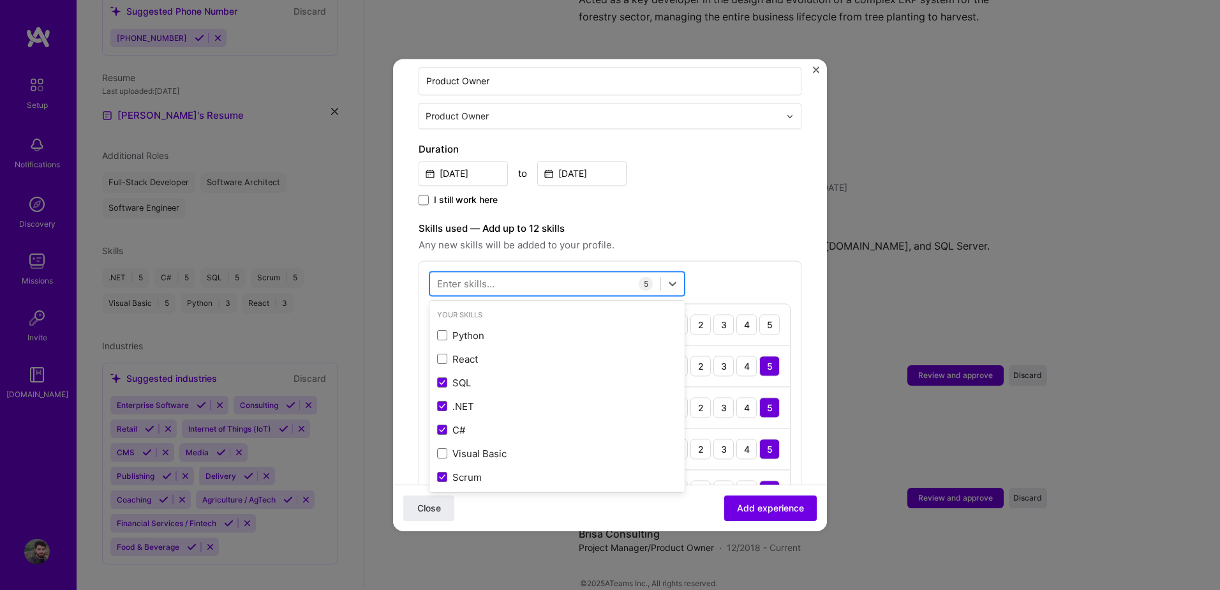
click at [514, 273] on div at bounding box center [545, 283] width 230 height 21
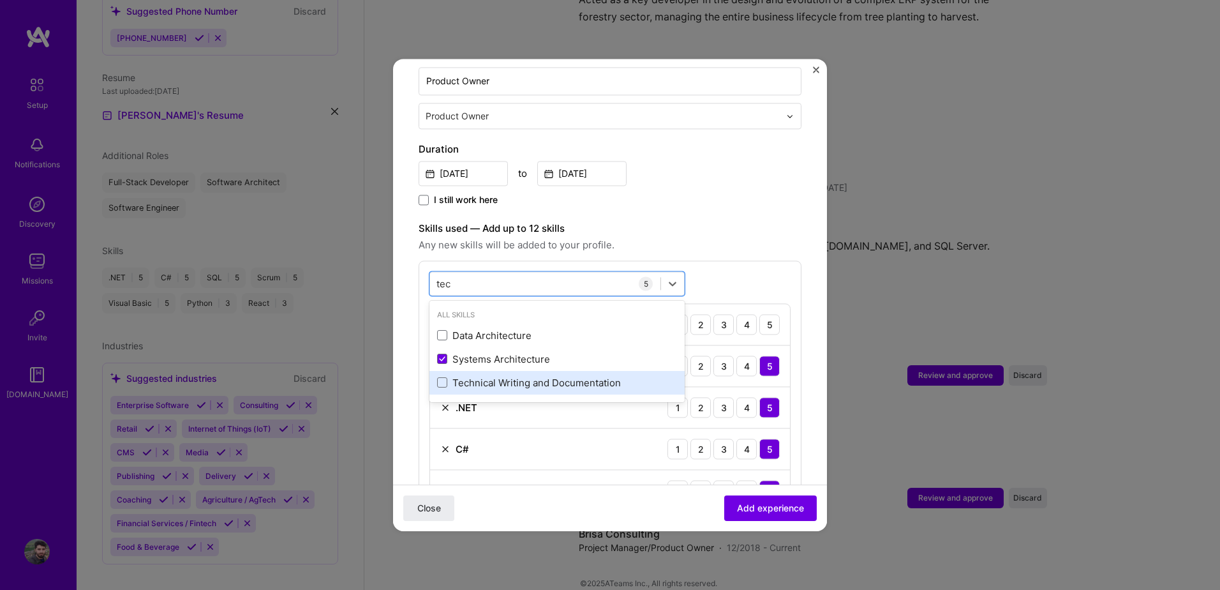
click at [459, 376] on div "Technical Writing and Documentation" at bounding box center [557, 382] width 240 height 13
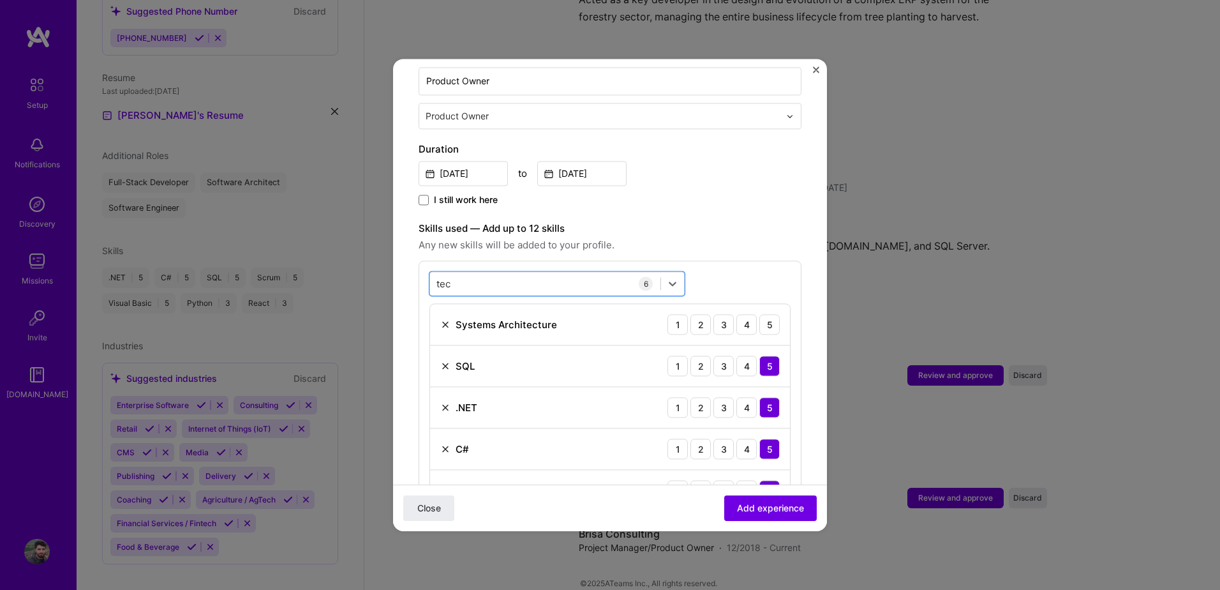
drag, startPoint x: 545, startPoint y: 264, endPoint x: 368, endPoint y: 268, distance: 177.4
click at [368, 268] on div "Adding suggested job This job is suggested based on your LinkedIn, resume or [D…" at bounding box center [610, 295] width 1220 height 590
type input "t"
type input "p"
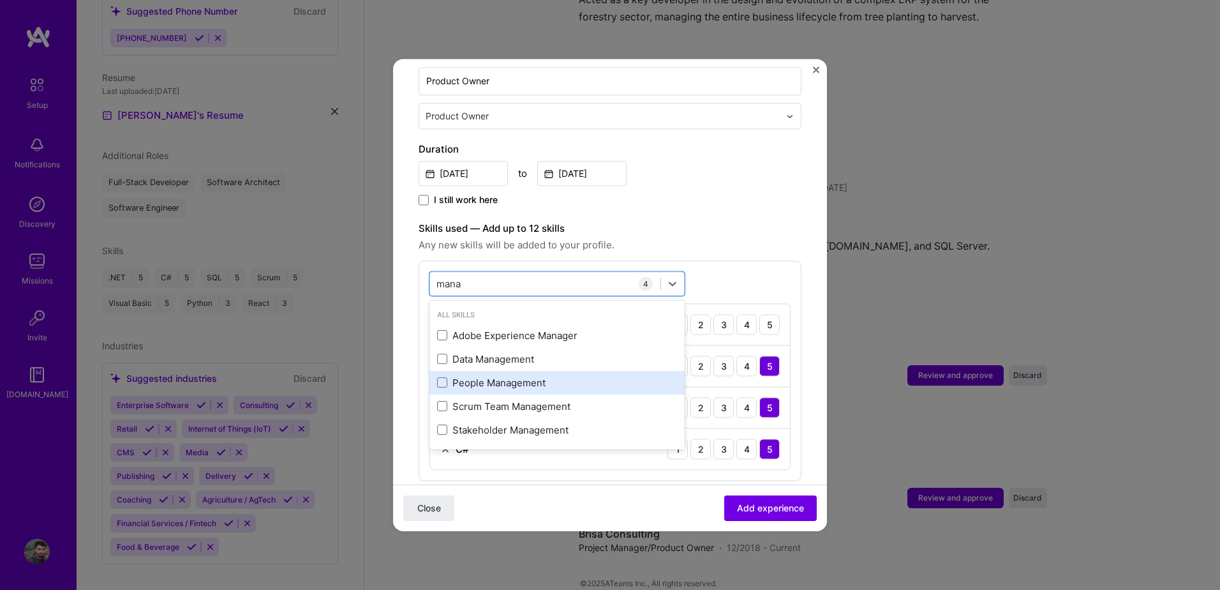
click at [442, 376] on div "People Management" at bounding box center [557, 382] width 240 height 13
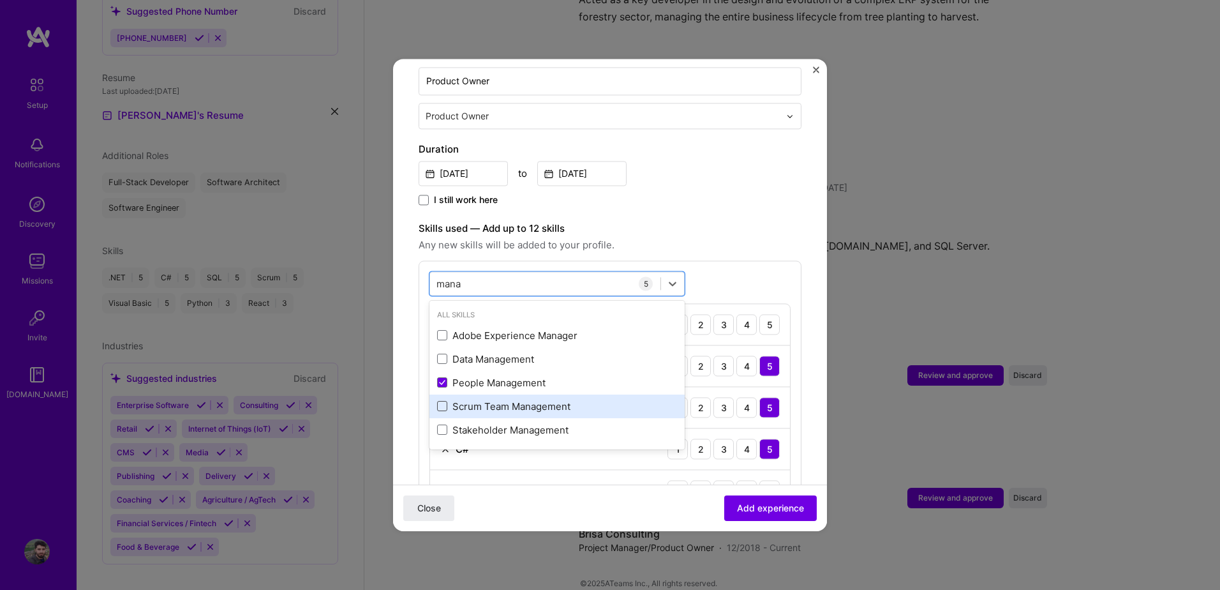
click at [443, 401] on span at bounding box center [442, 406] width 10 height 10
click at [0, 0] on input "checkbox" at bounding box center [0, 0] width 0 height 0
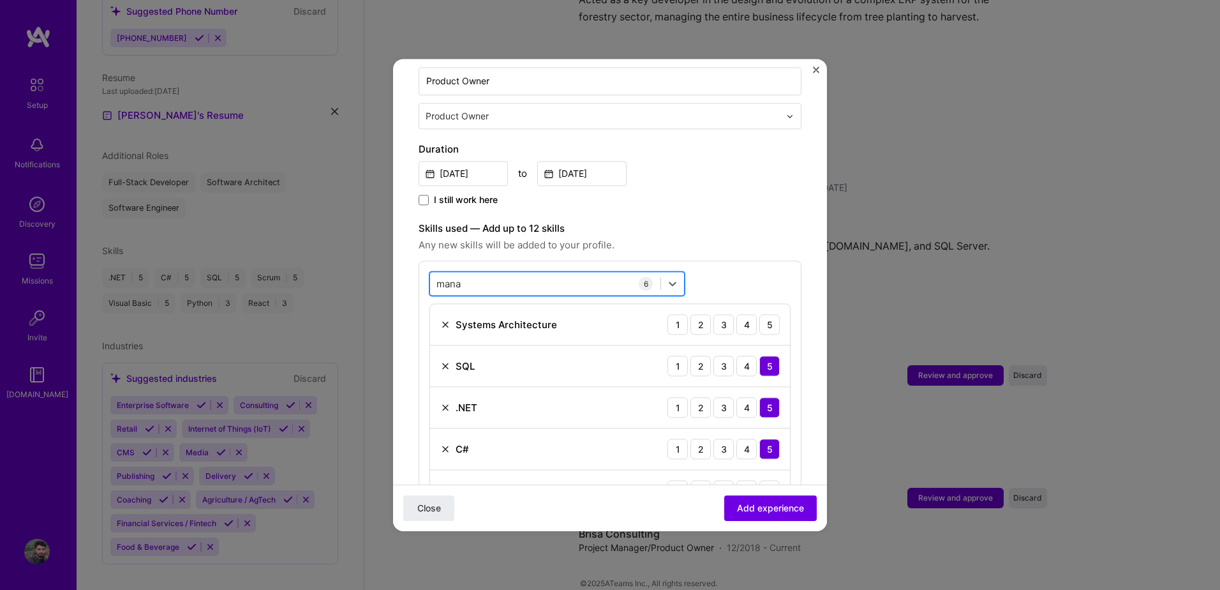
click at [493, 273] on div "mana mana" at bounding box center [545, 283] width 230 height 21
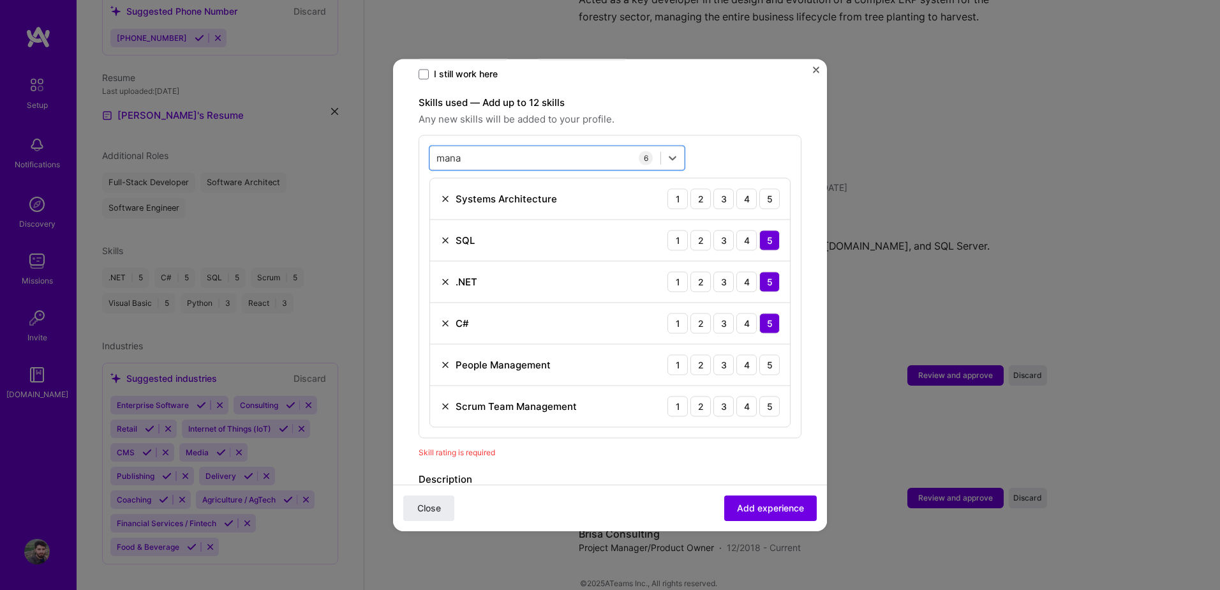
scroll to position [442, 0]
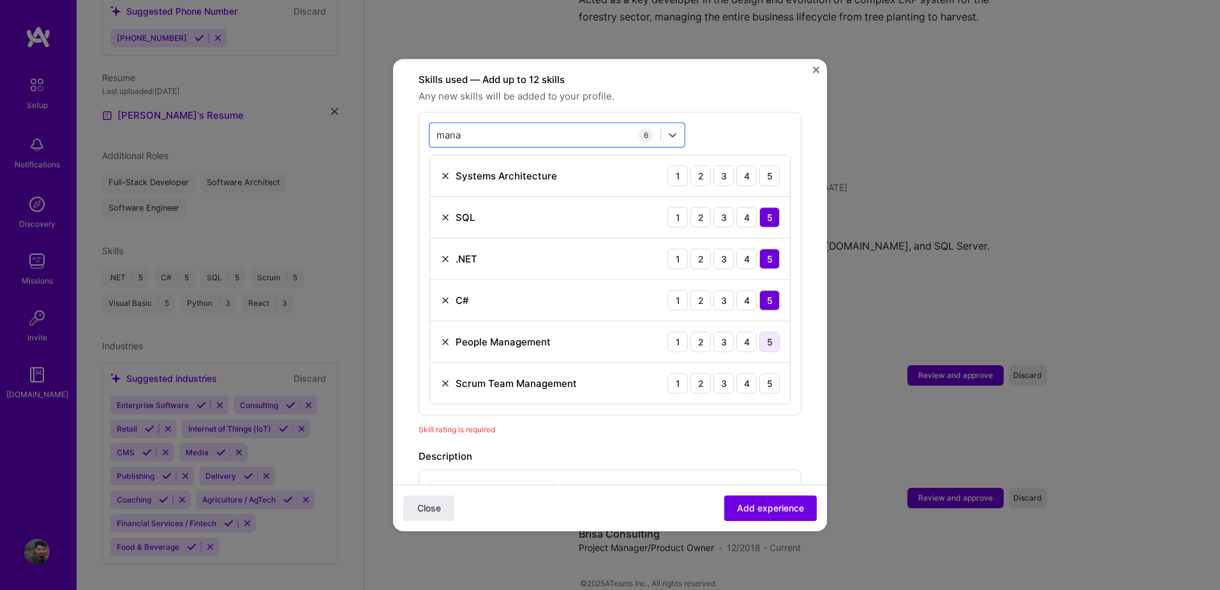
type input "mana"
click at [759, 331] on div "5" at bounding box center [769, 341] width 20 height 20
click at [759, 373] on div "5" at bounding box center [769, 383] width 20 height 20
click at [750, 509] on span "Add experience" at bounding box center [770, 507] width 67 height 13
click at [739, 165] on div "4" at bounding box center [746, 175] width 20 height 20
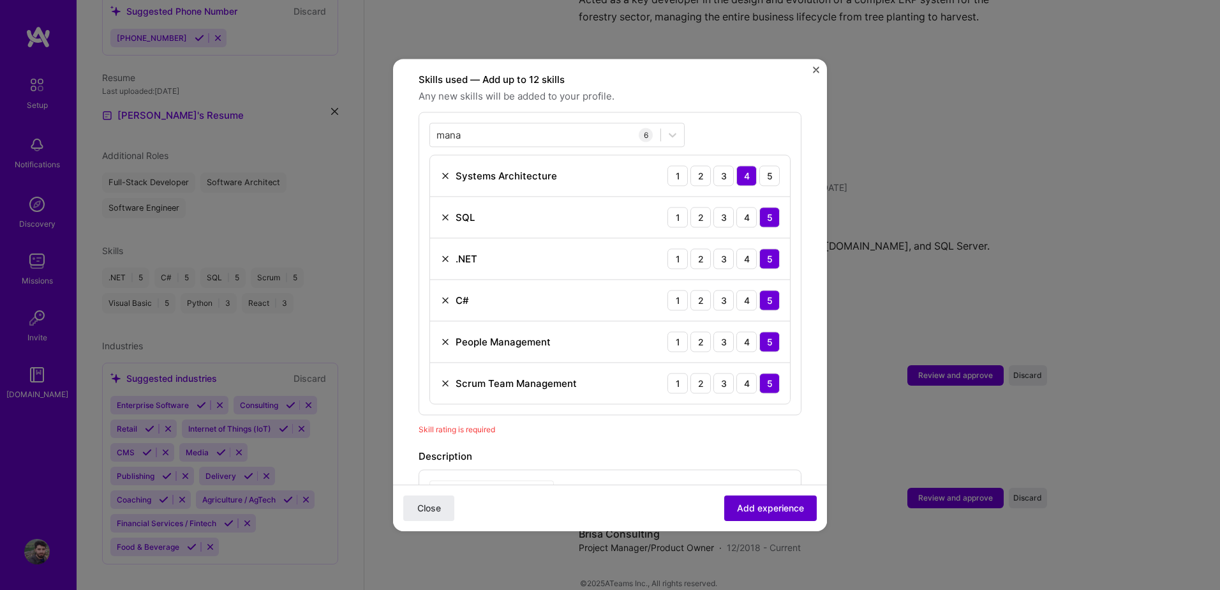
click at [782, 510] on span "Add experience" at bounding box center [770, 507] width 67 height 13
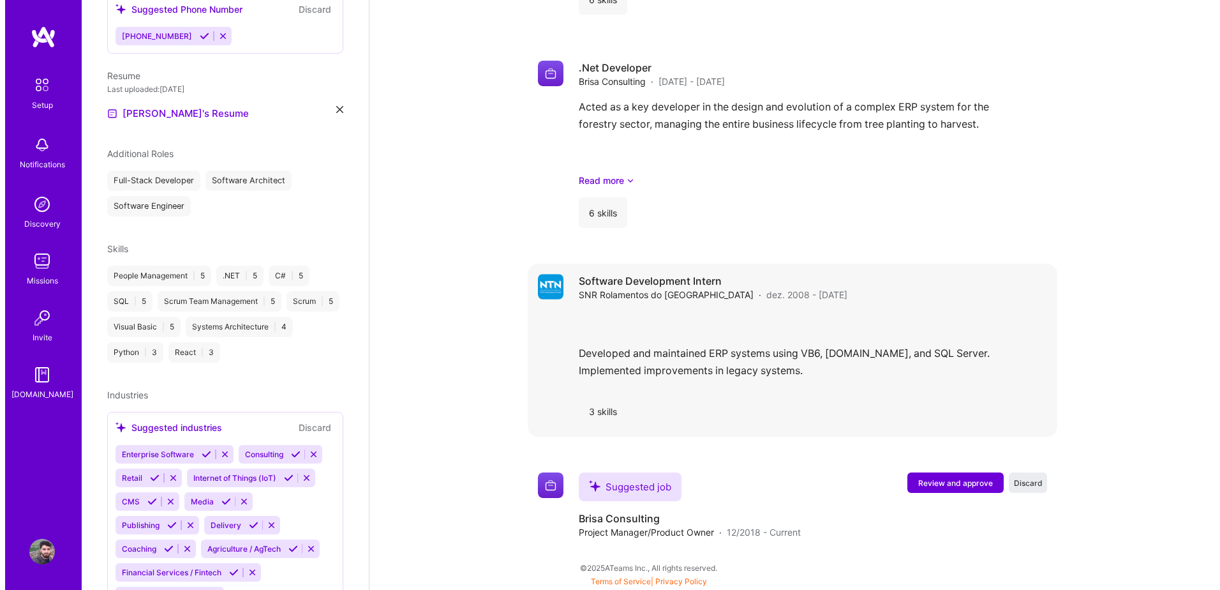
scroll to position [1337, 0]
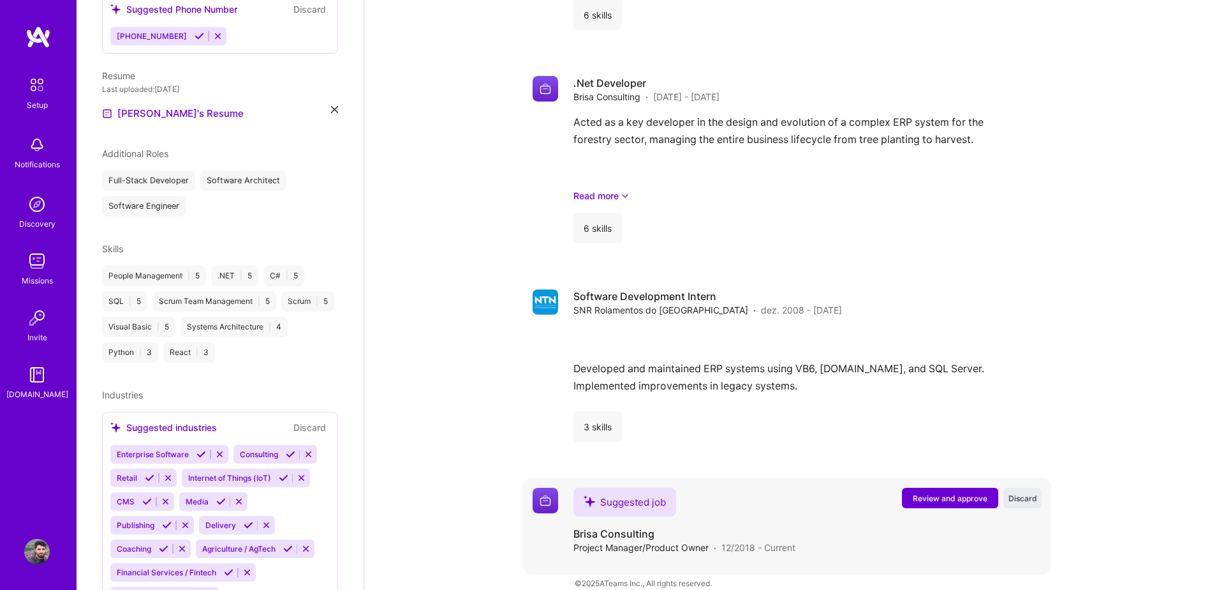
click at [920, 493] on span "Review and approve" at bounding box center [950, 498] width 75 height 11
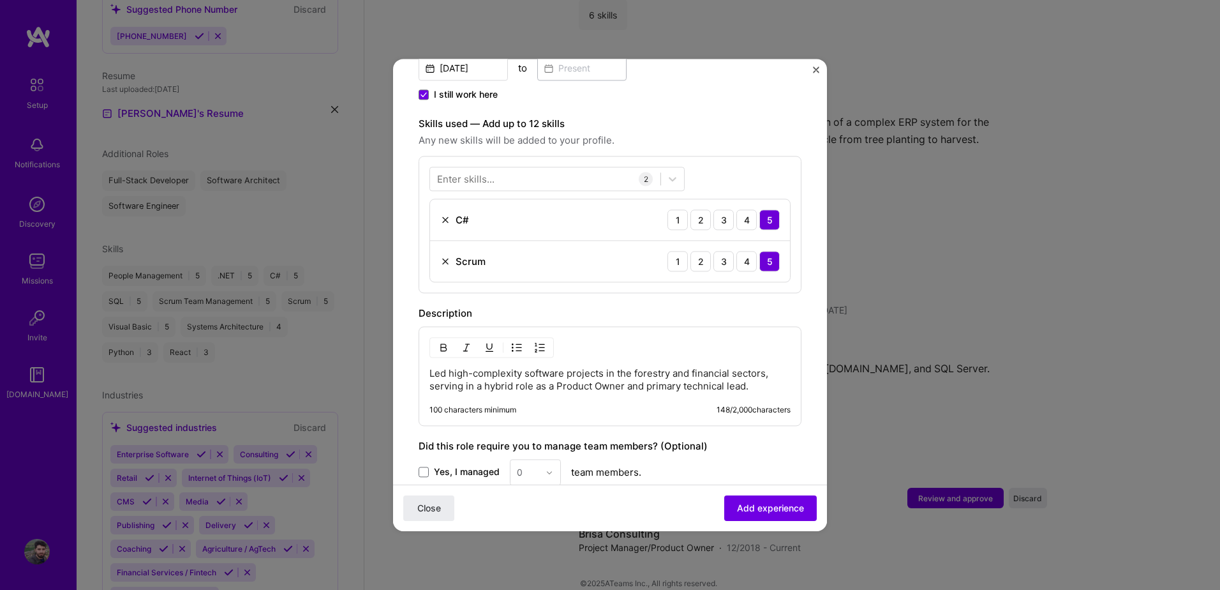
scroll to position [447, 0]
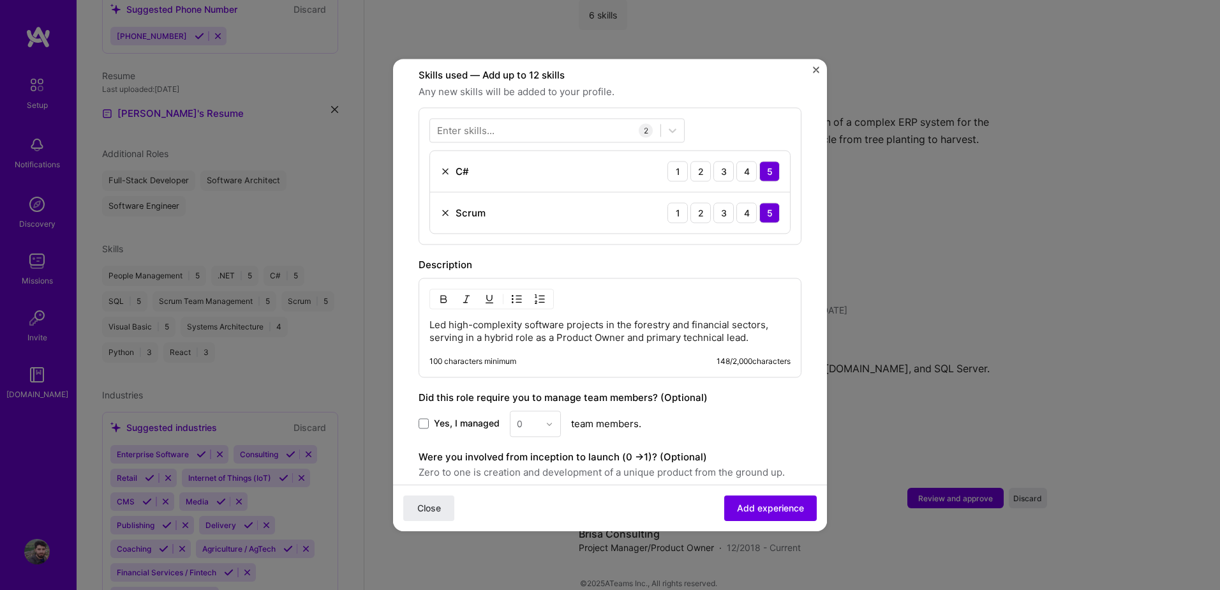
click at [503, 329] on p "Led high-complexity software projects in the forestry and financial sectors, se…" at bounding box center [609, 331] width 361 height 26
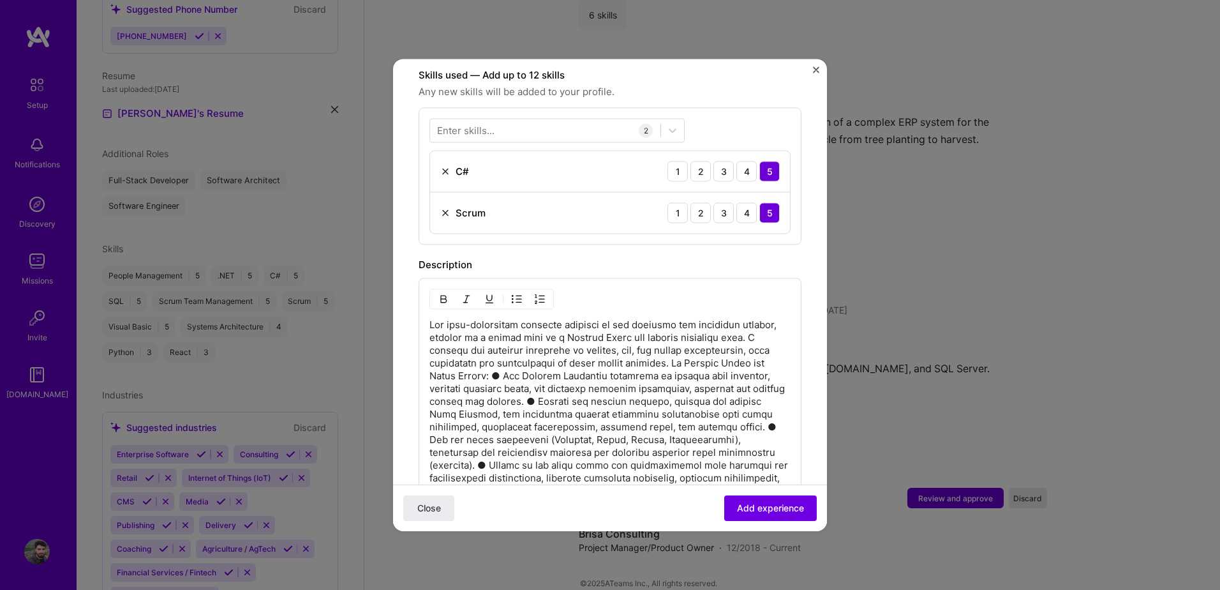
click at [685, 352] on p at bounding box center [609, 426] width 361 height 217
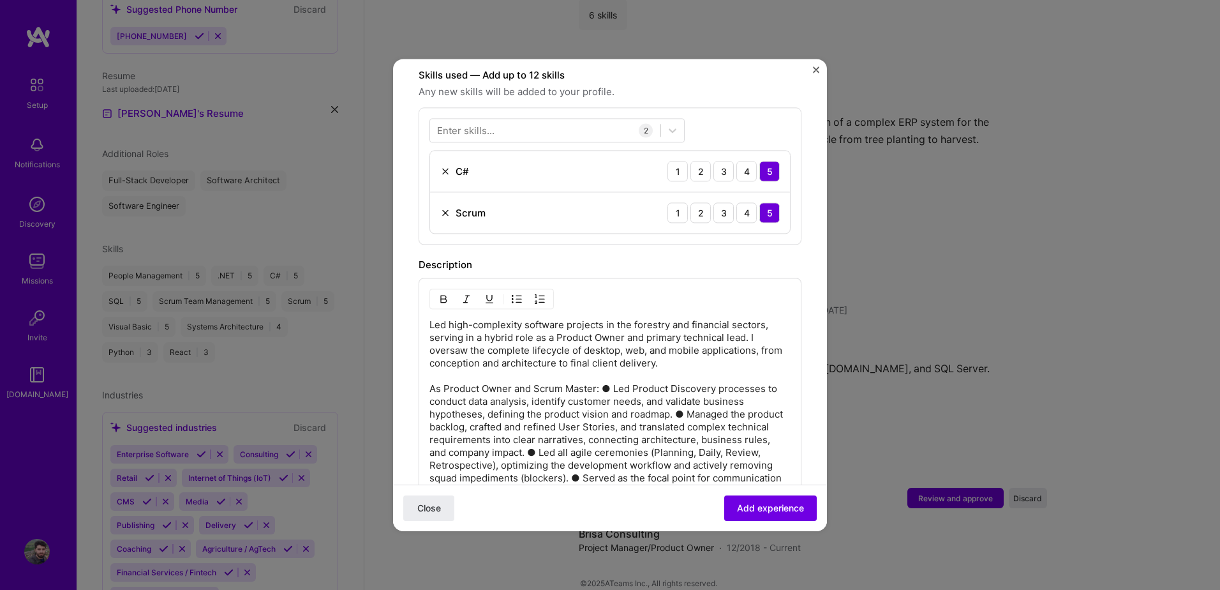
click at [600, 376] on p "Led high-complexity software projects in the forestry and financial sectors, se…" at bounding box center [609, 439] width 361 height 242
click at [523, 427] on p "Led high-complexity software projects in the forestry and financial sectors, se…" at bounding box center [609, 445] width 361 height 255
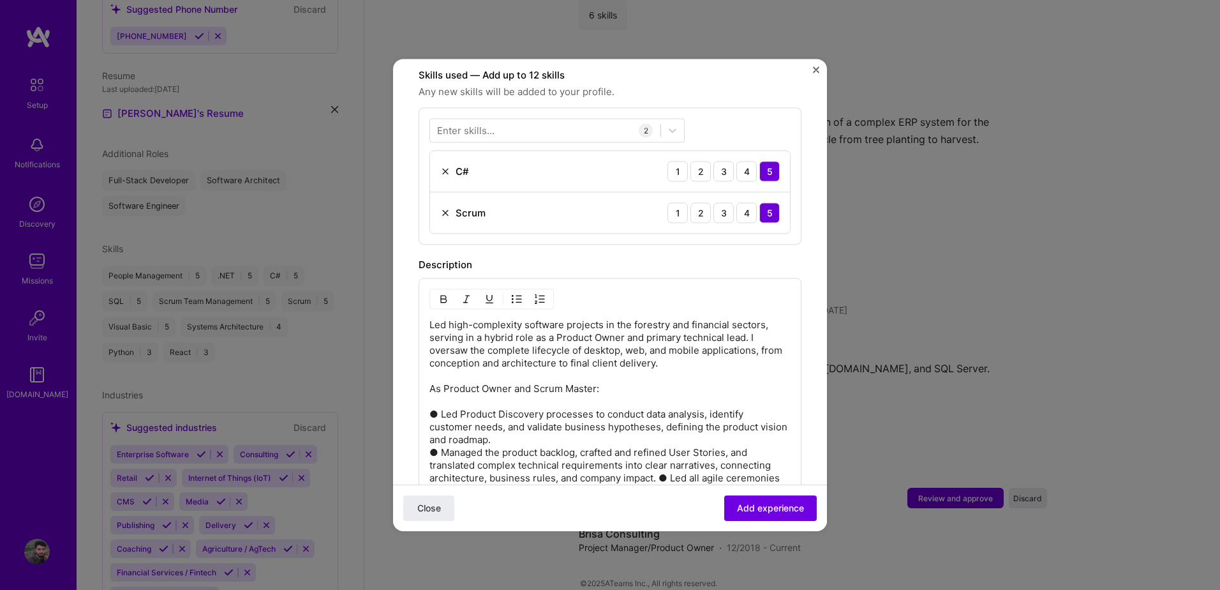
click at [660, 466] on p "Led high-complexity software projects in the forestry and financial sectors, se…" at bounding box center [609, 452] width 361 height 268
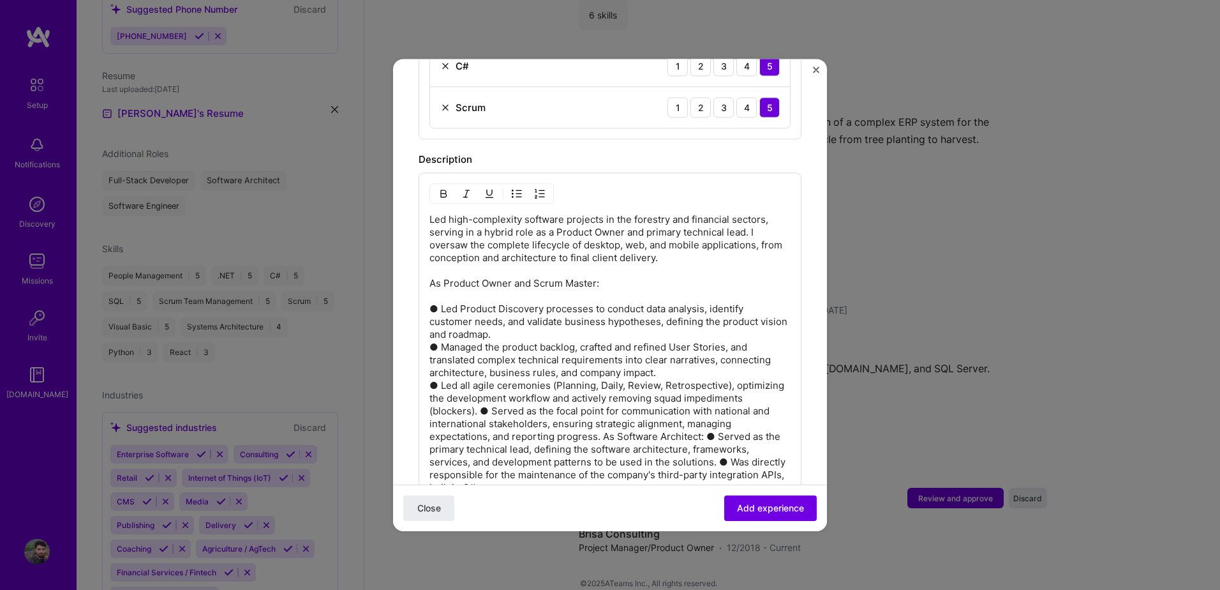
scroll to position [595, 0]
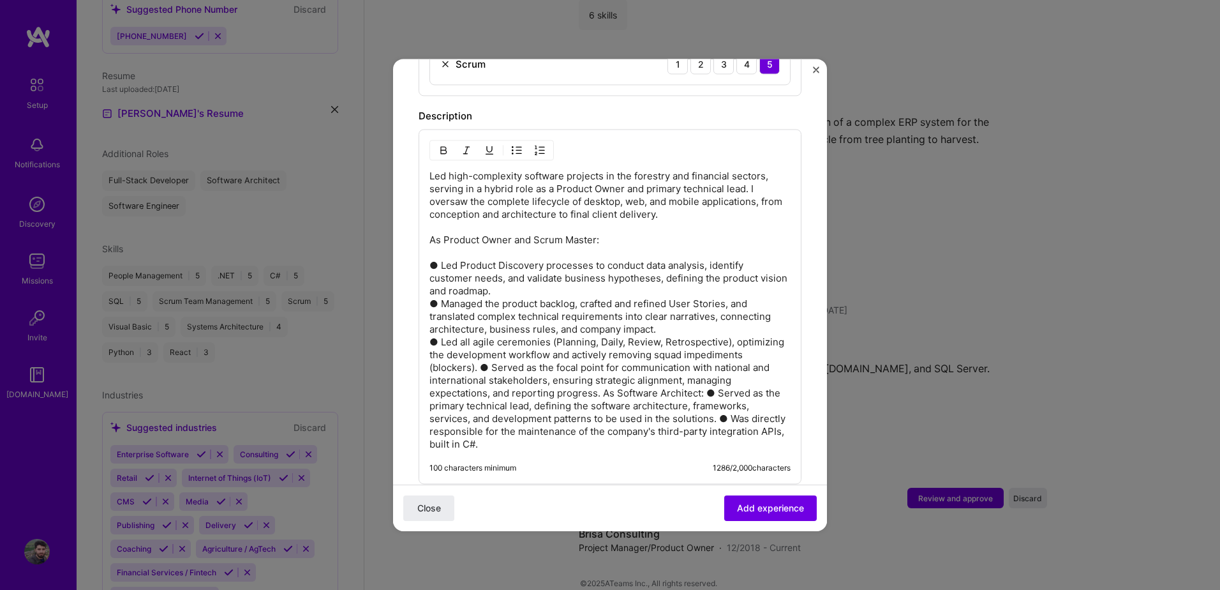
click at [539, 352] on p "Led high-complexity software projects in the forestry and financial sectors, se…" at bounding box center [609, 310] width 361 height 281
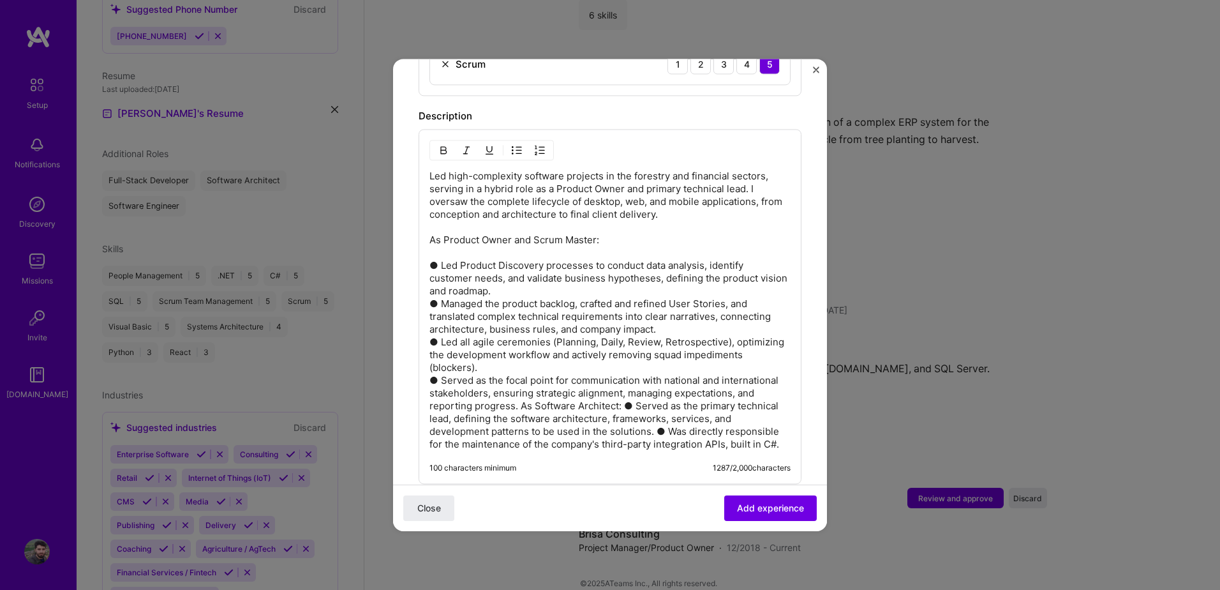
click at [707, 391] on p "Led high-complexity software projects in the forestry and financial sectors, se…" at bounding box center [609, 310] width 361 height 281
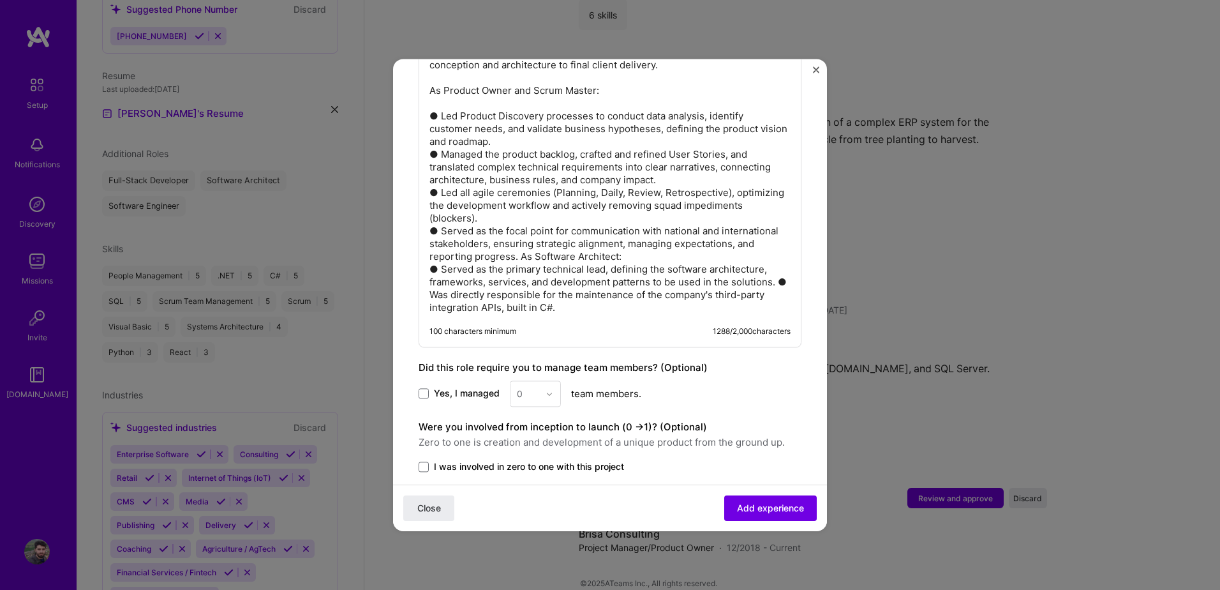
scroll to position [824, 0]
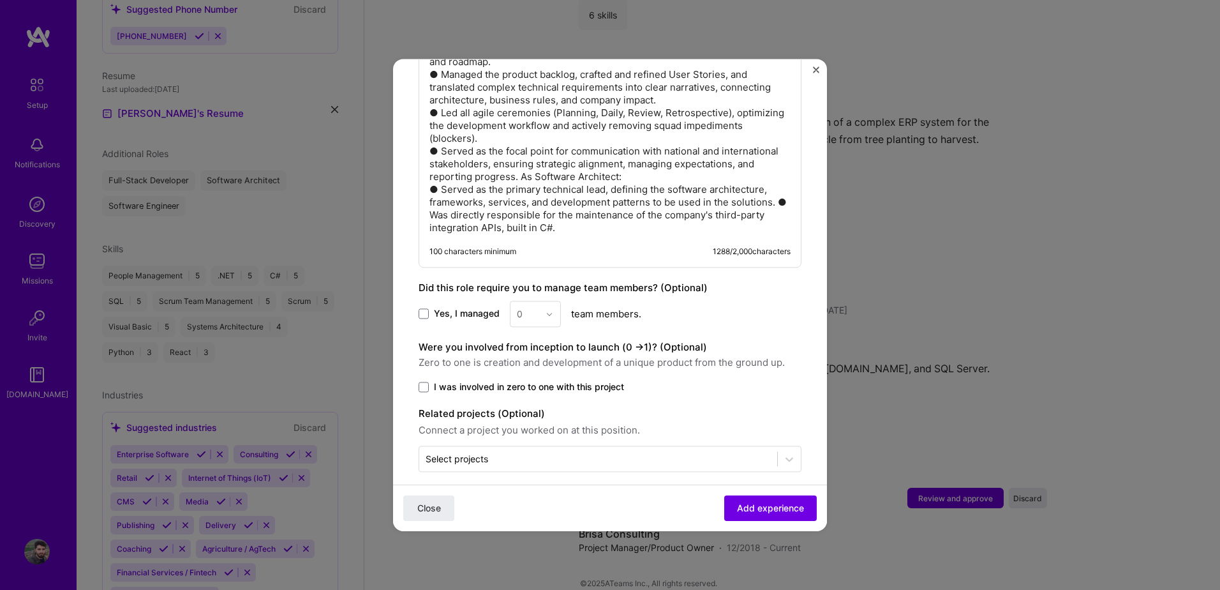
click at [571, 216] on p "Led high-complexity software projects in the forestry and financial sectors, se…" at bounding box center [609, 87] width 361 height 293
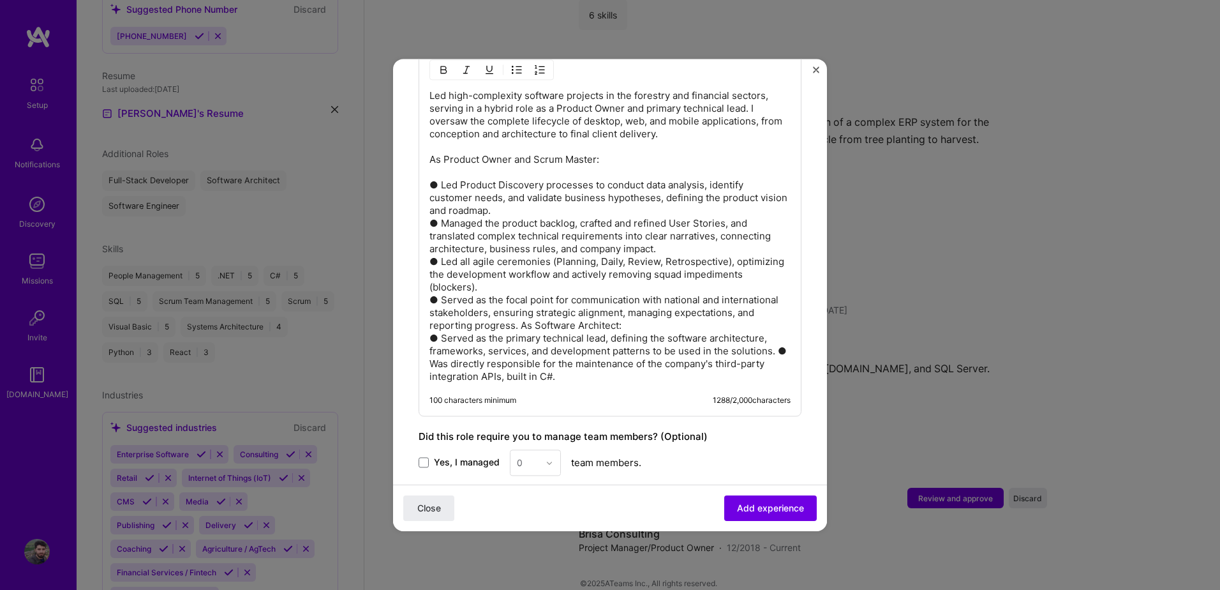
scroll to position [526, 0]
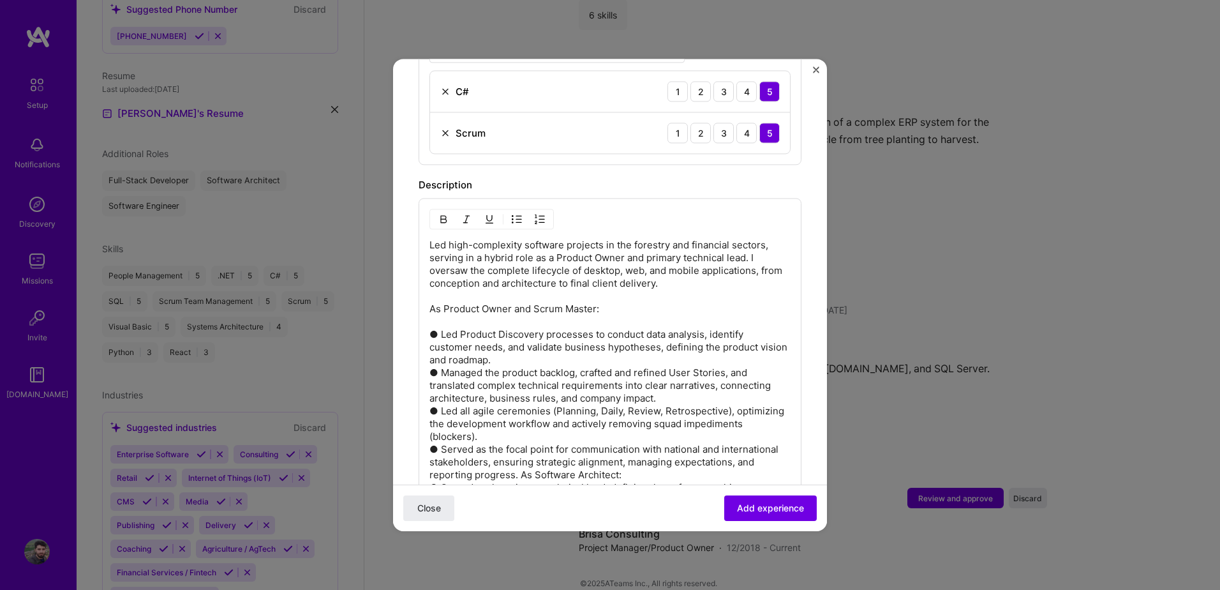
click at [533, 299] on p "Led high-complexity software projects in the forestry and financial sectors, se…" at bounding box center [609, 385] width 361 height 293
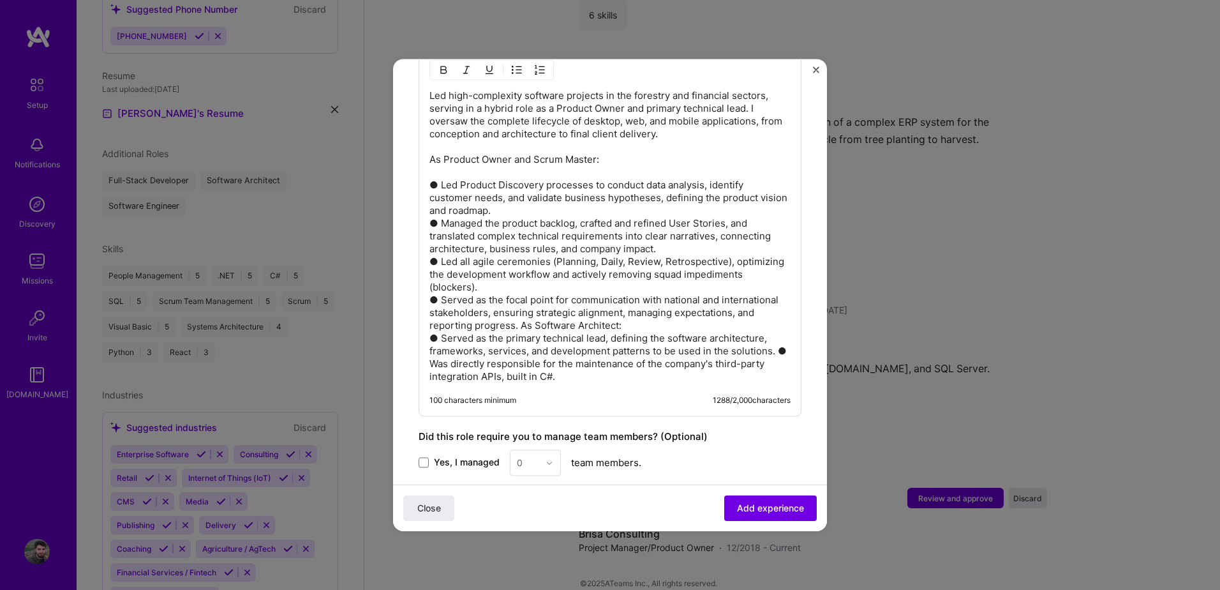
click at [602, 313] on p "Led high-complexity software projects in the forestry and financial sectors, se…" at bounding box center [609, 235] width 361 height 293
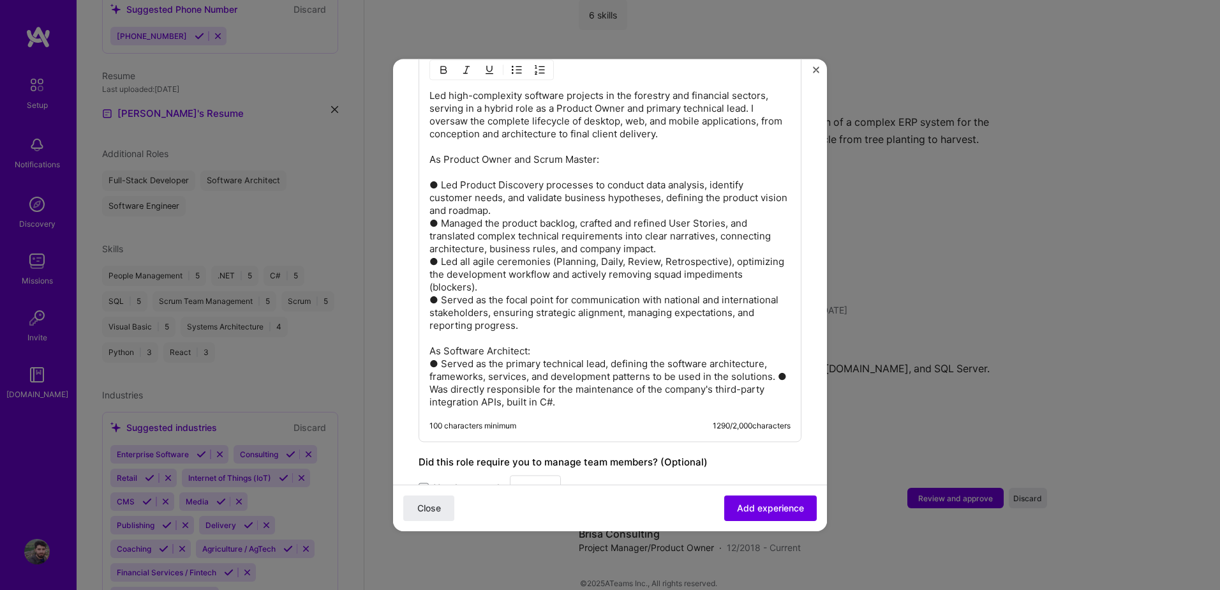
click at [554, 335] on p "Led high-complexity software projects in the forestry and financial sectors, se…" at bounding box center [609, 248] width 361 height 319
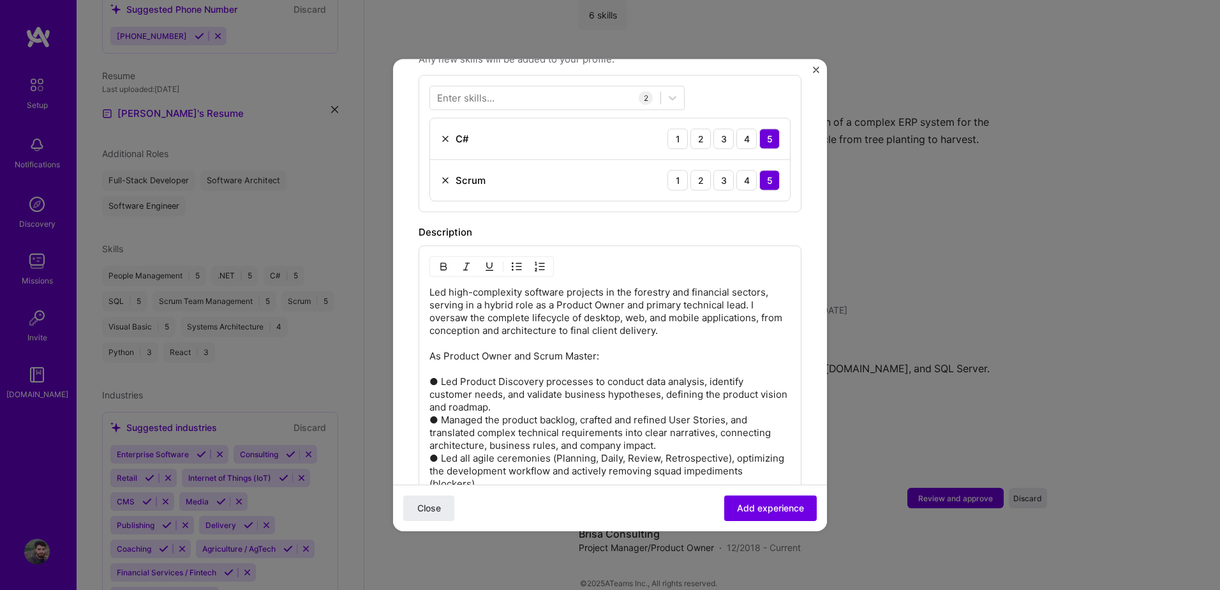
scroll to position [229, 0]
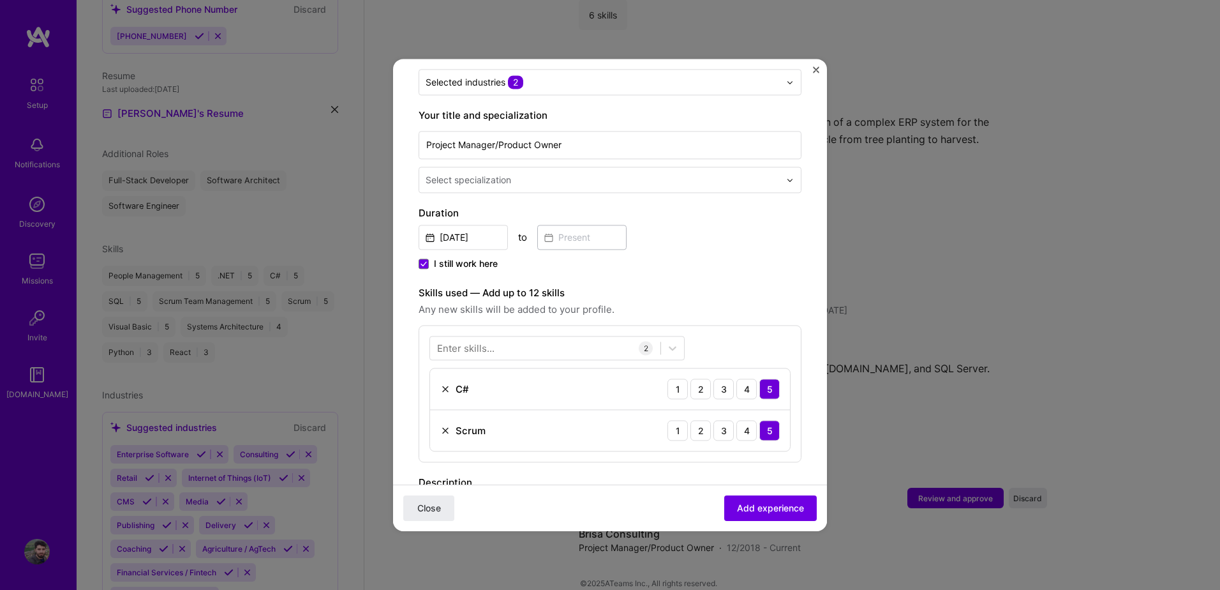
click at [470, 341] on div "Enter skills..." at bounding box center [465, 347] width 57 height 13
click at [466, 341] on div "Enter skills..." at bounding box center [465, 347] width 57 height 13
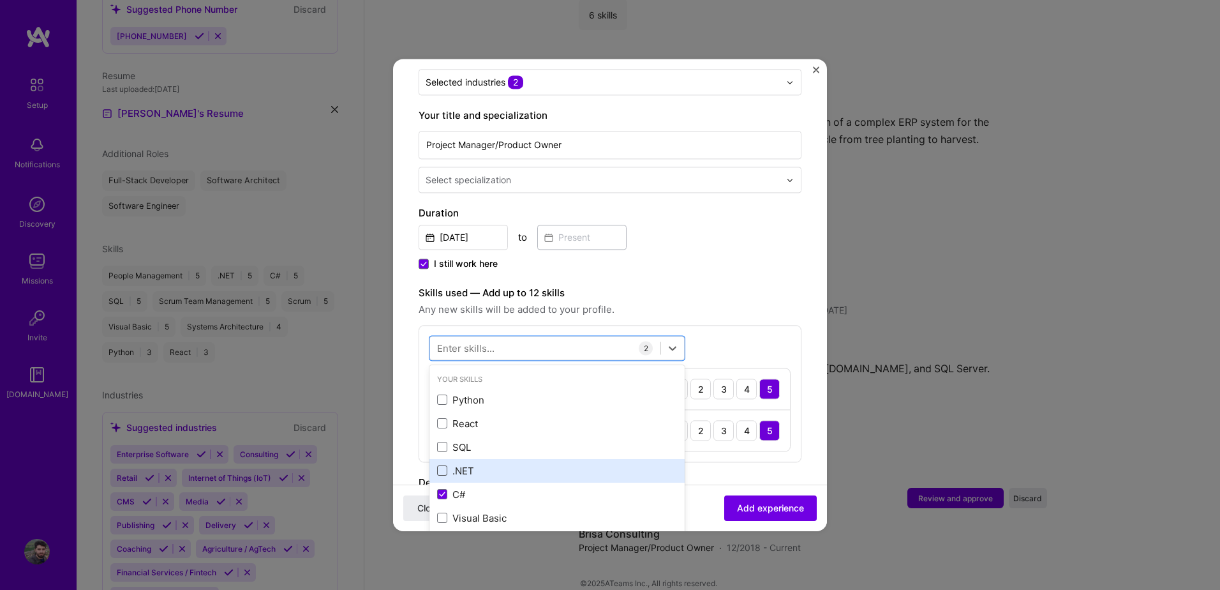
click at [447, 466] on span at bounding box center [442, 471] width 10 height 10
click at [0, 0] on input "checkbox" at bounding box center [0, 0] width 0 height 0
click at [472, 341] on div "Enter skills..." at bounding box center [465, 347] width 57 height 13
click at [469, 341] on div "Enter skills..." at bounding box center [465, 347] width 57 height 13
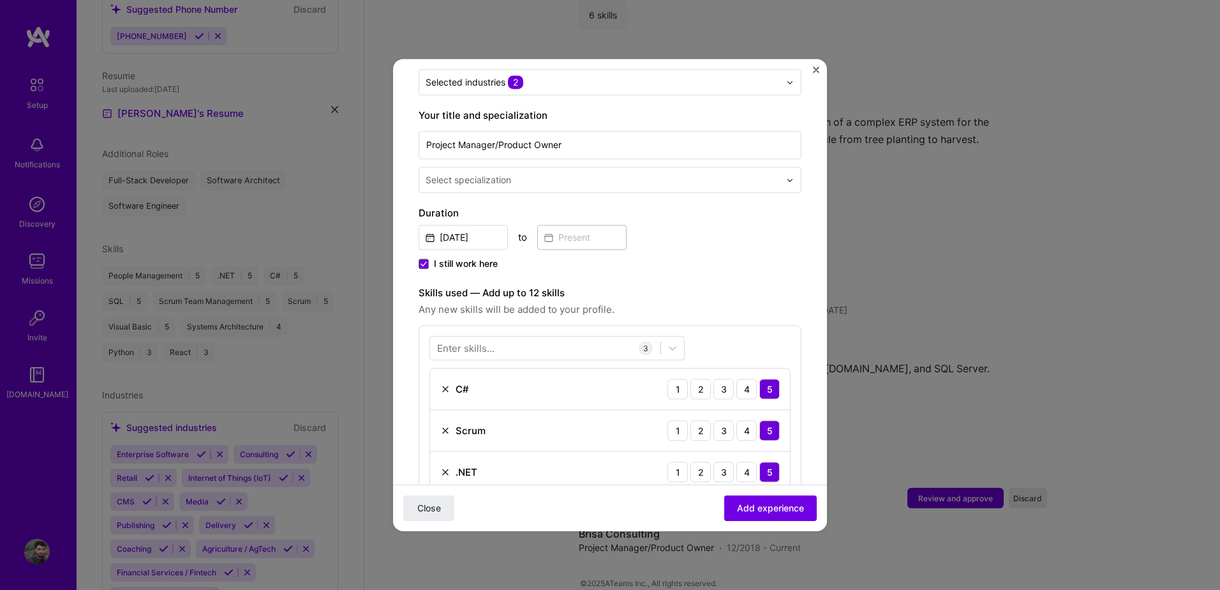
click at [467, 341] on div "Enter skills..." at bounding box center [465, 347] width 57 height 13
click at [445, 442] on span at bounding box center [442, 447] width 10 height 10
click at [0, 0] on input "checkbox" at bounding box center [0, 0] width 0 height 0
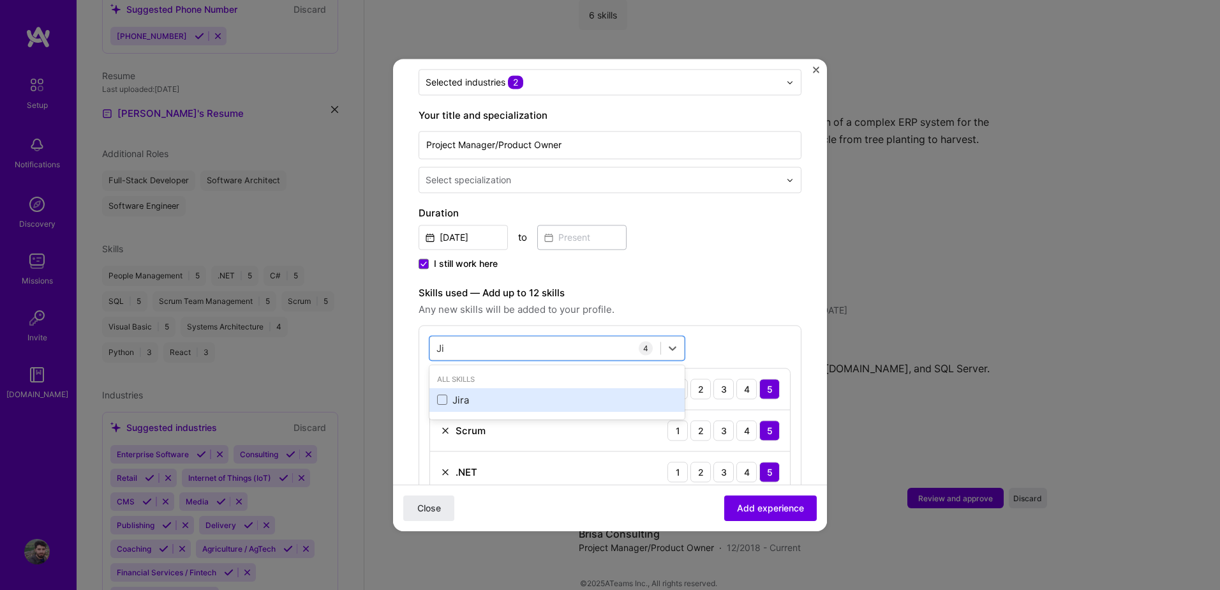
click at [457, 393] on div "Jira" at bounding box center [557, 399] width 240 height 13
drag, startPoint x: 450, startPoint y: 334, endPoint x: 435, endPoint y: 334, distance: 14.7
click at [435, 338] on div "[PERSON_NAME]" at bounding box center [545, 348] width 230 height 21
type input "J"
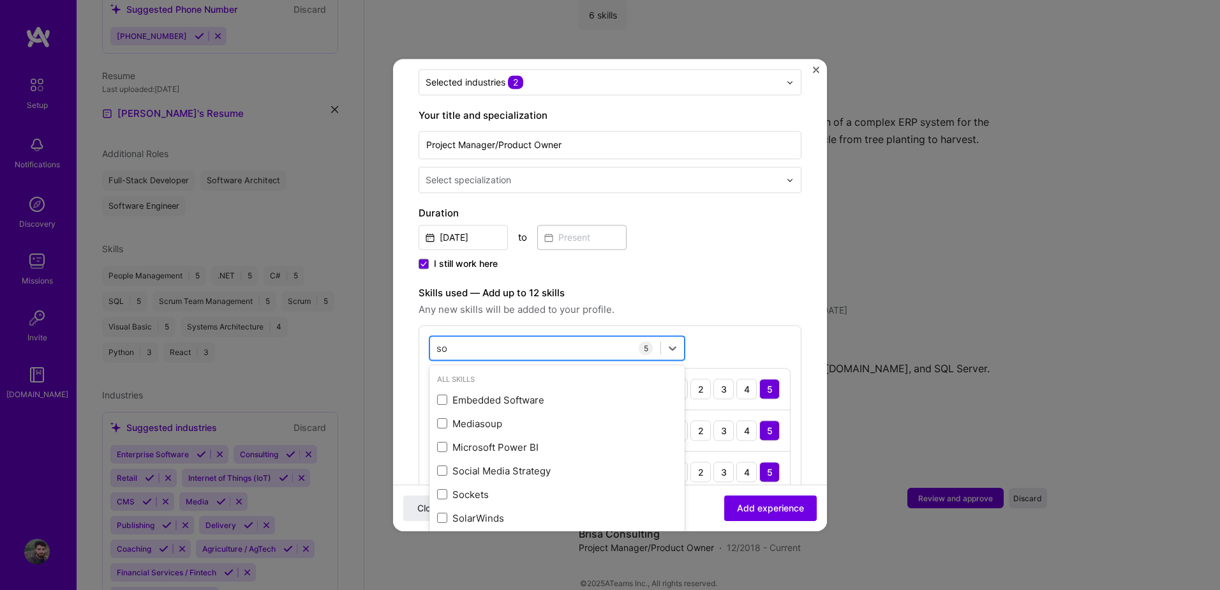
type input "s"
click at [442, 395] on span at bounding box center [442, 400] width 10 height 10
click at [0, 0] on input "checkbox" at bounding box center [0, 0] width 0 height 0
type input "arc"
click at [739, 302] on span "Any new skills will be added to your profile." at bounding box center [610, 309] width 383 height 15
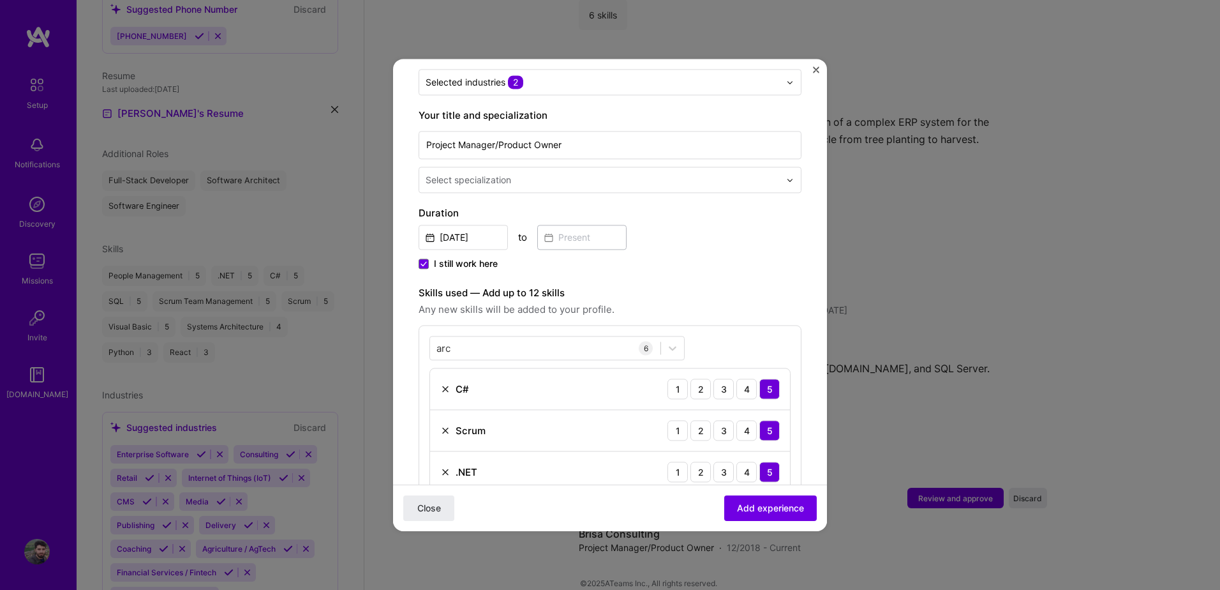
scroll to position [378, 0]
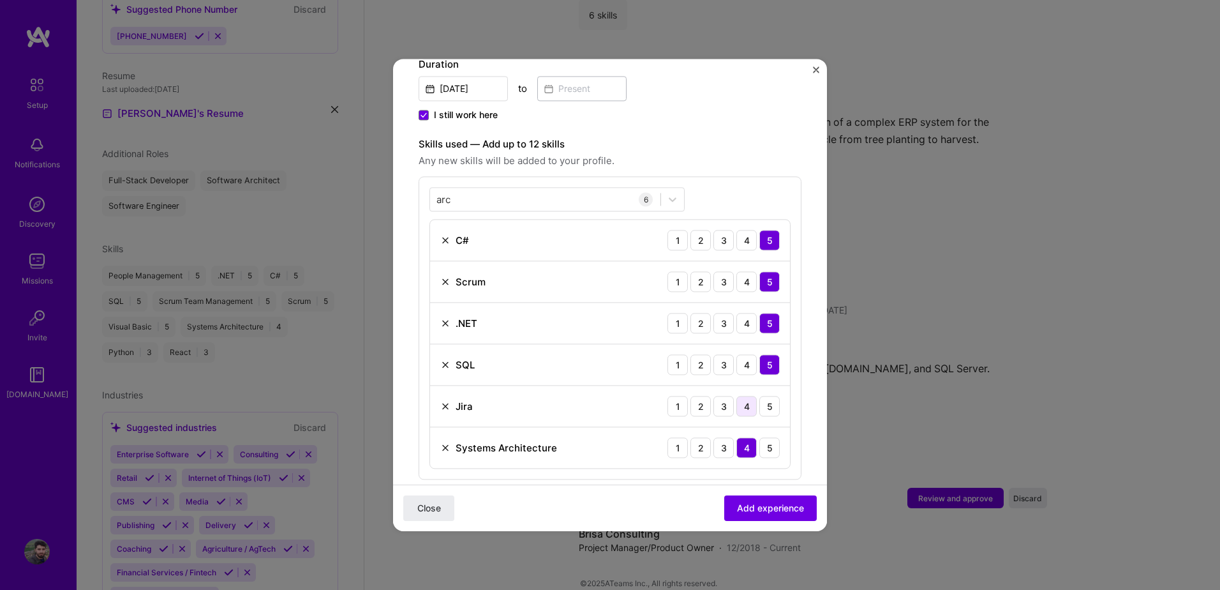
click at [736, 396] on div "4" at bounding box center [746, 406] width 20 height 20
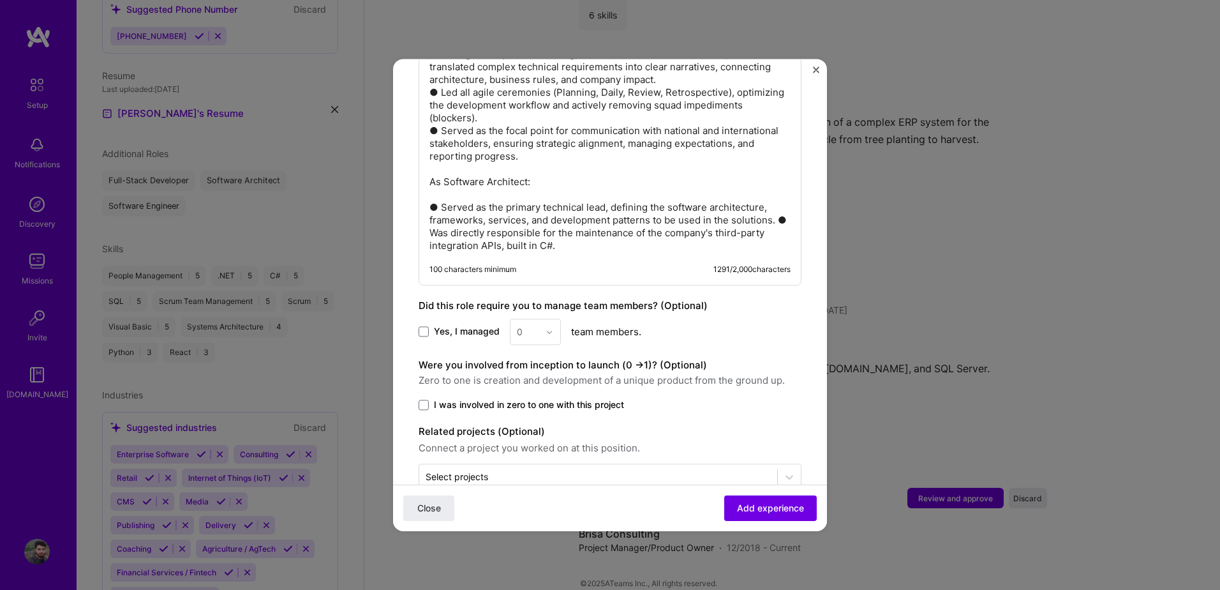
scroll to position [1029, 0]
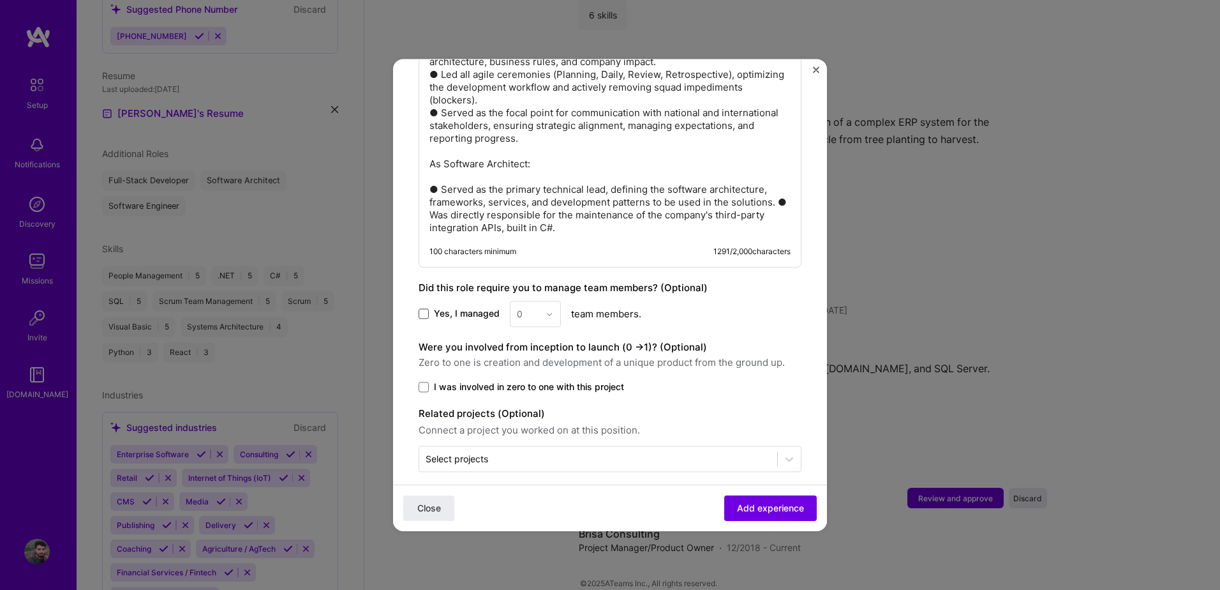
click at [422, 309] on span at bounding box center [424, 314] width 10 height 10
click at [0, 0] on input "Yes, I managed" at bounding box center [0, 0] width 0 height 0
click at [535, 307] on input "text" at bounding box center [528, 313] width 22 height 13
click at [528, 468] on div "15" at bounding box center [535, 480] width 43 height 24
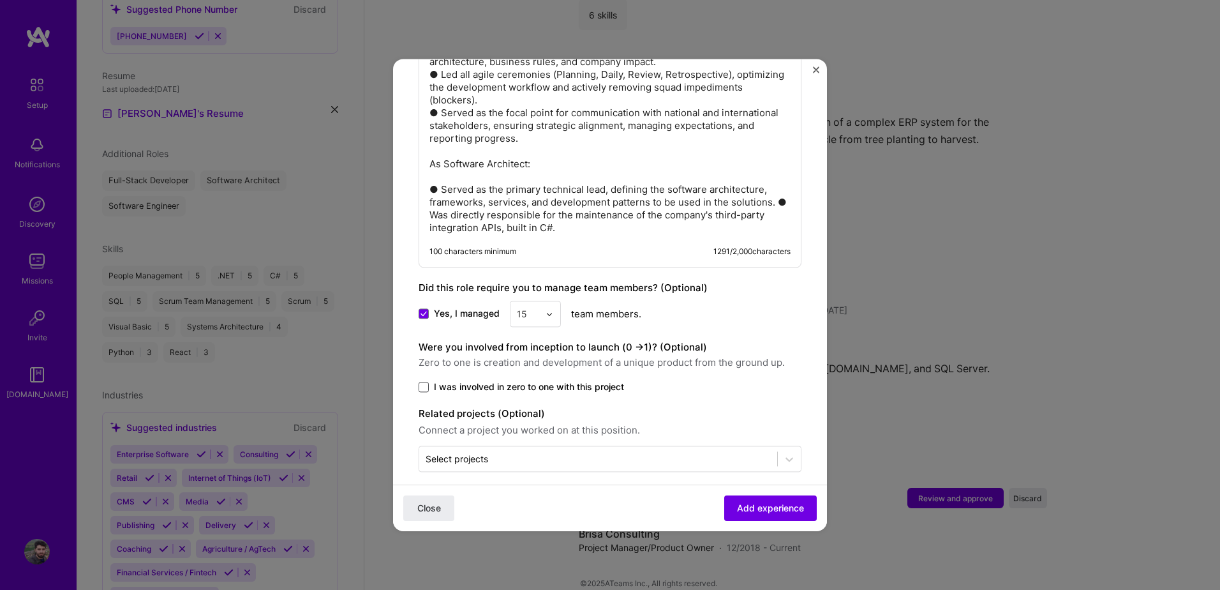
click at [424, 382] on span at bounding box center [424, 387] width 10 height 10
click at [0, 0] on input "I was involved in zero to one with this project" at bounding box center [0, 0] width 0 height 0
click at [498, 452] on input "text" at bounding box center [598, 458] width 345 height 13
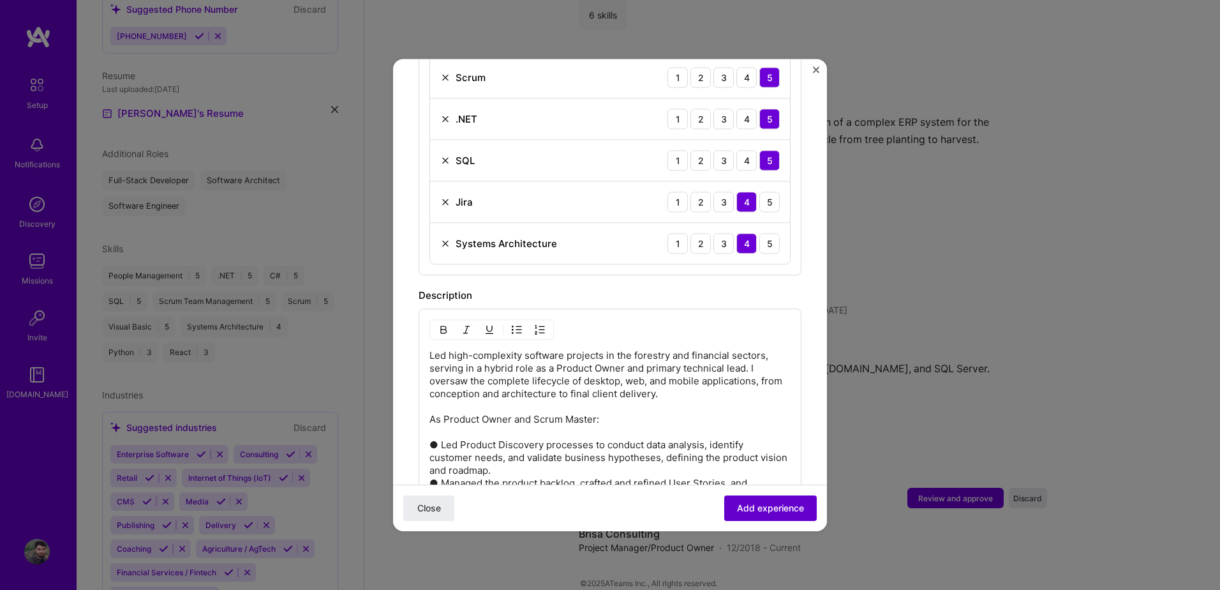
click at [751, 500] on button "Add experience" at bounding box center [770, 508] width 93 height 26
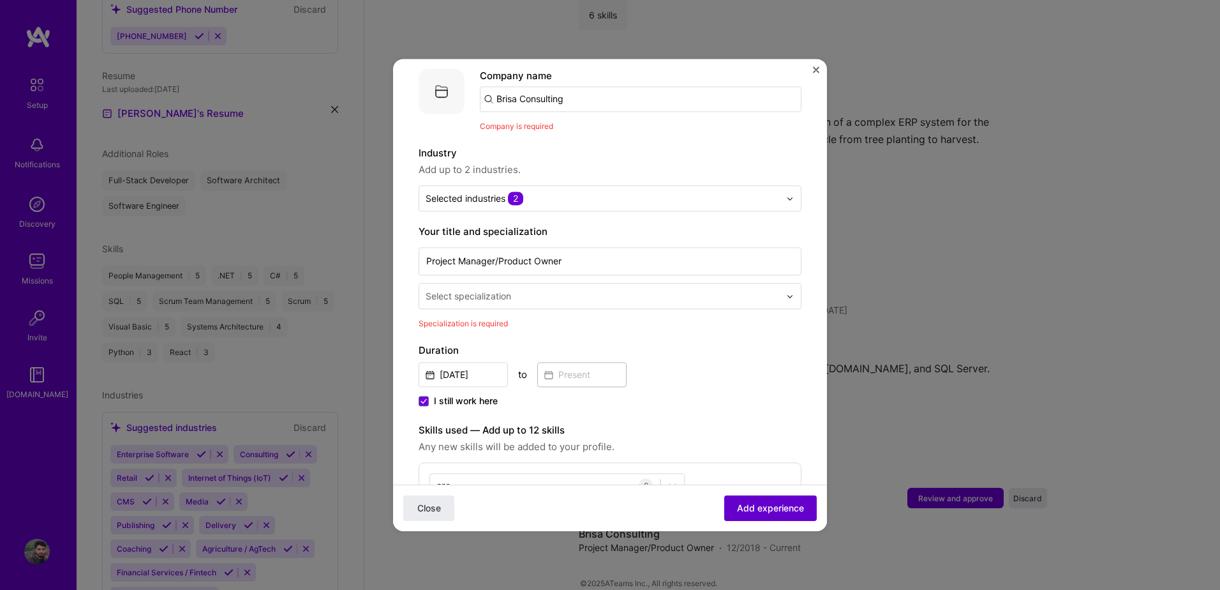
scroll to position [128, 0]
click at [576, 94] on input "Brisa Consulting" at bounding box center [641, 103] width 322 height 26
drag, startPoint x: 595, startPoint y: 90, endPoint x: 433, endPoint y: 94, distance: 162.1
click at [433, 94] on div "Company logo Company name [PERSON_NAME] Consulting Company is required" at bounding box center [610, 104] width 383 height 64
type input "Brisa Consulting"
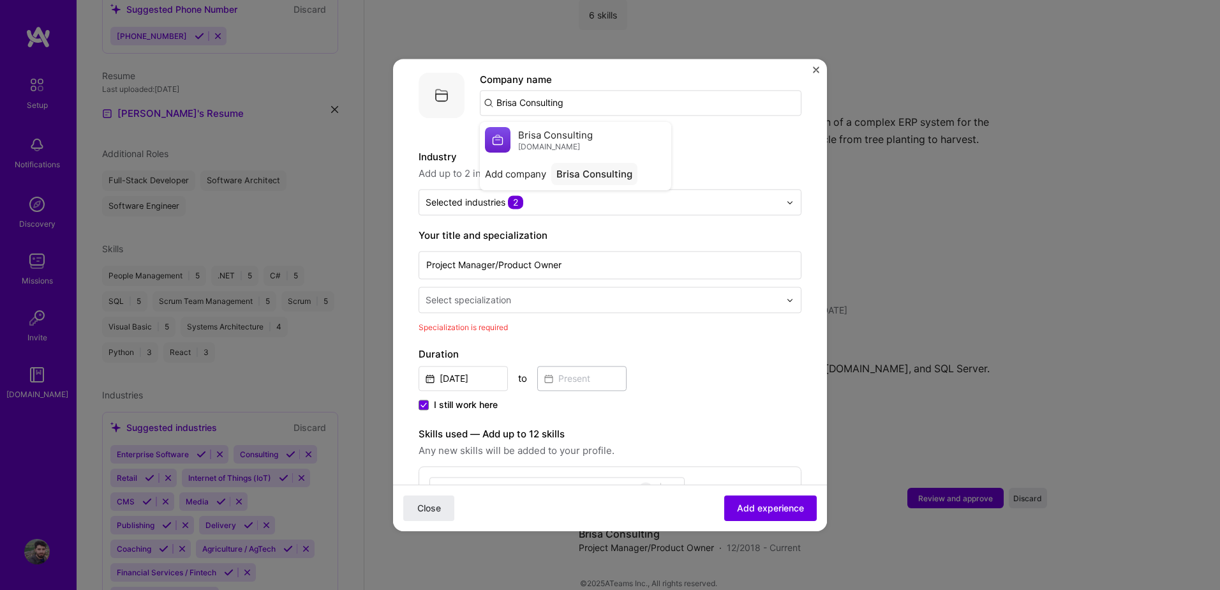
click at [567, 128] on span "Brisa Consulting" at bounding box center [555, 134] width 75 height 13
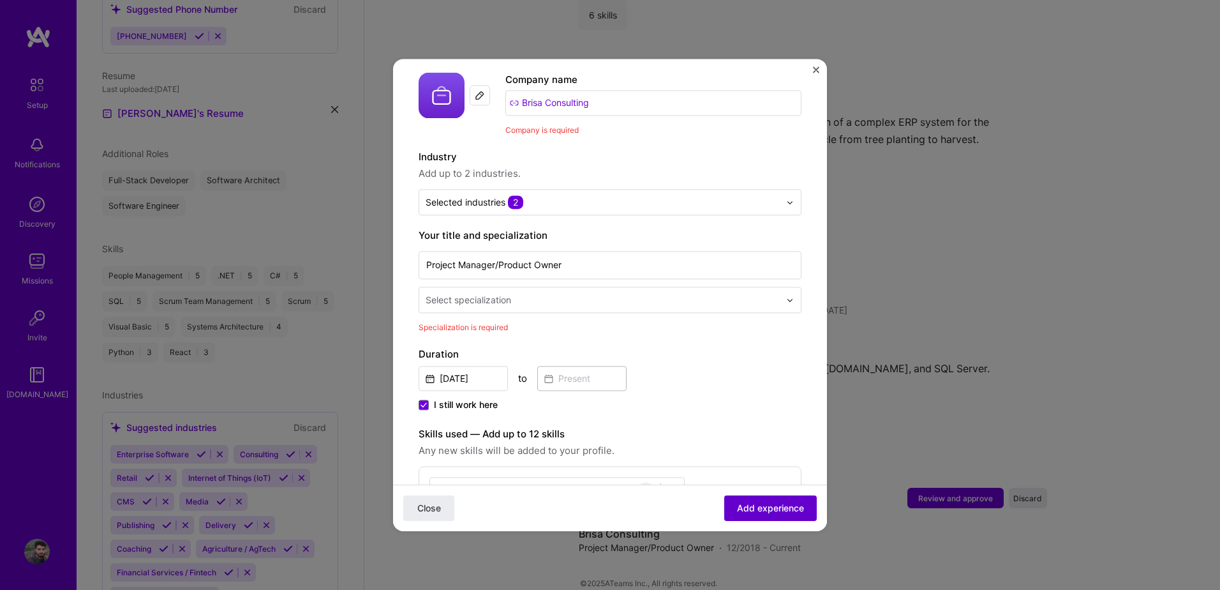
click at [746, 507] on span "Add experience" at bounding box center [770, 507] width 67 height 13
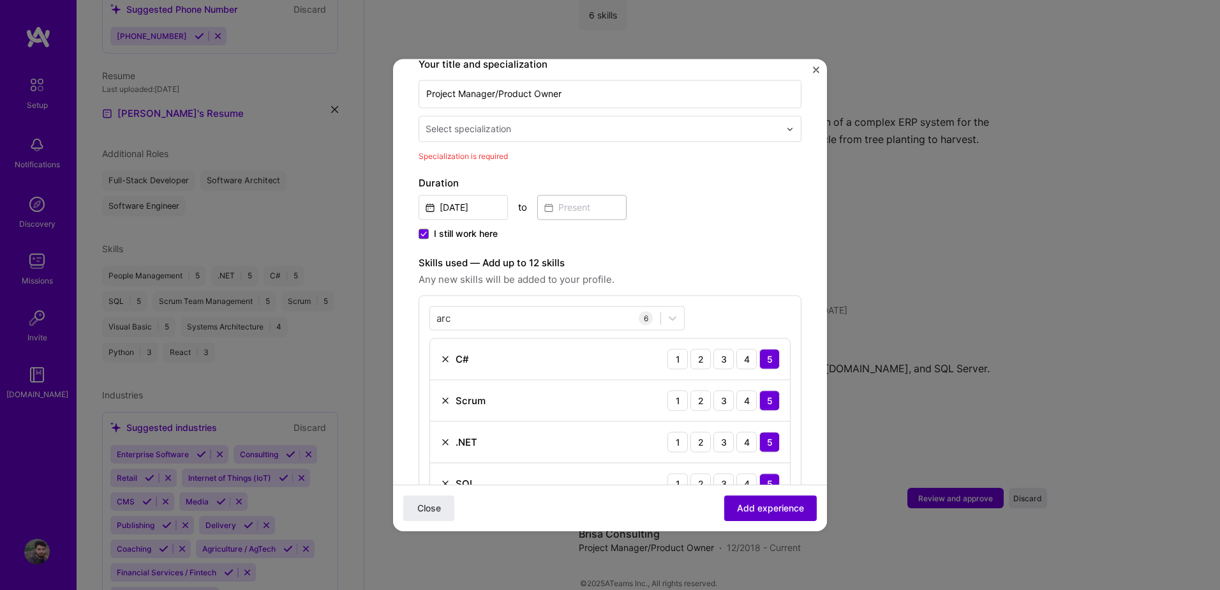
scroll to position [283, 0]
click at [480, 119] on div "Select specialization" at bounding box center [468, 125] width 85 height 13
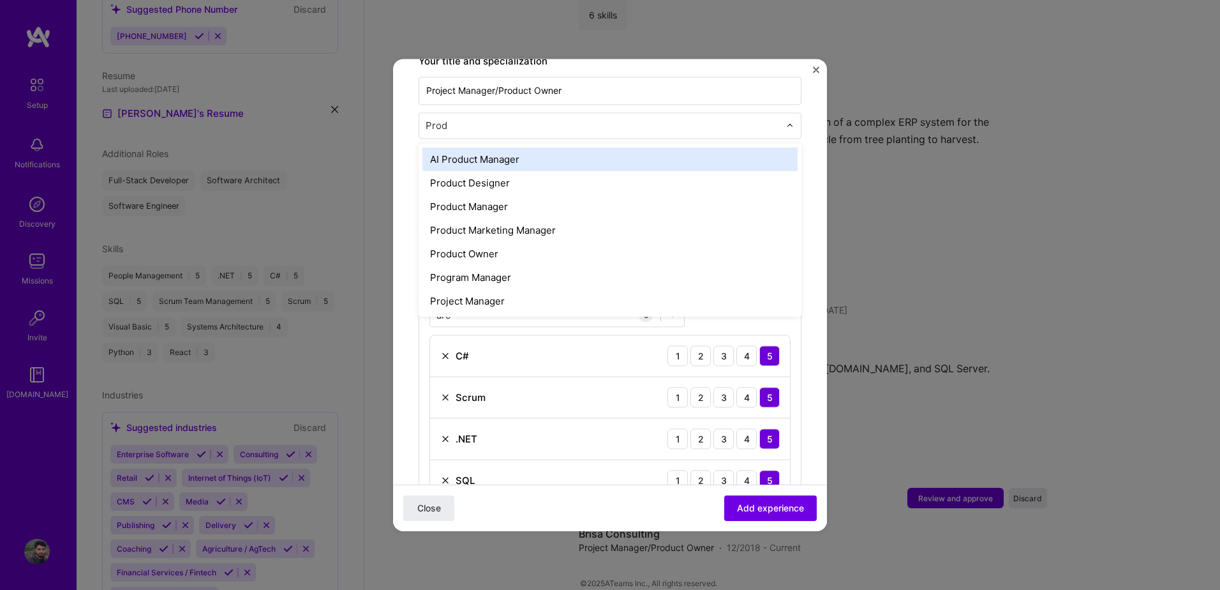
type input "Produ"
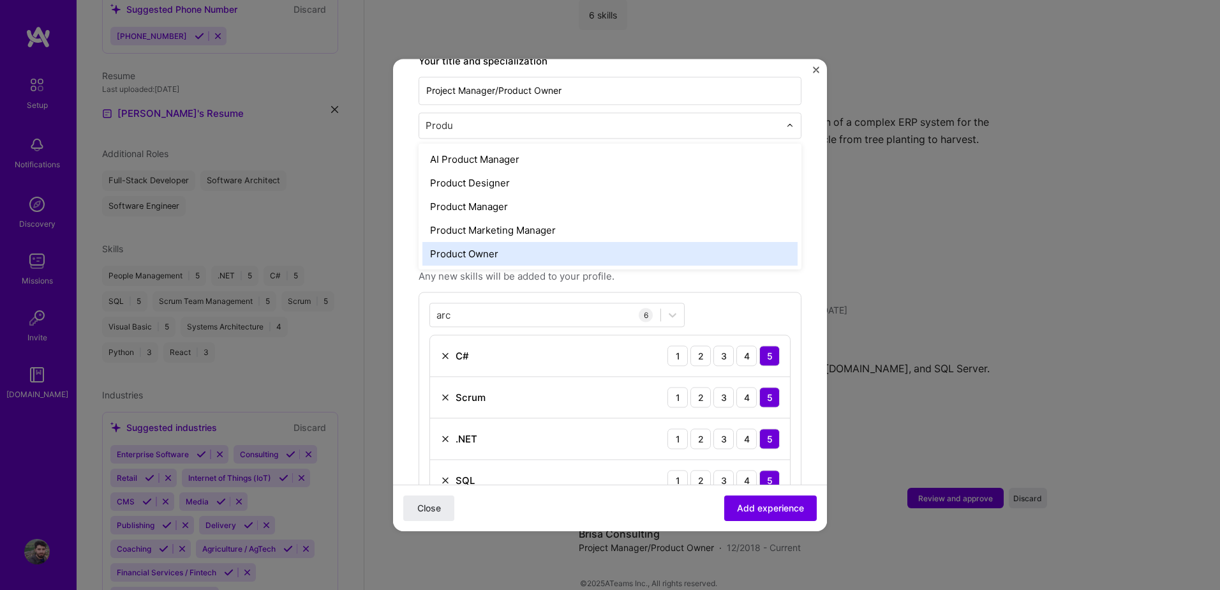
click at [505, 242] on div "Product Owner" at bounding box center [609, 254] width 375 height 24
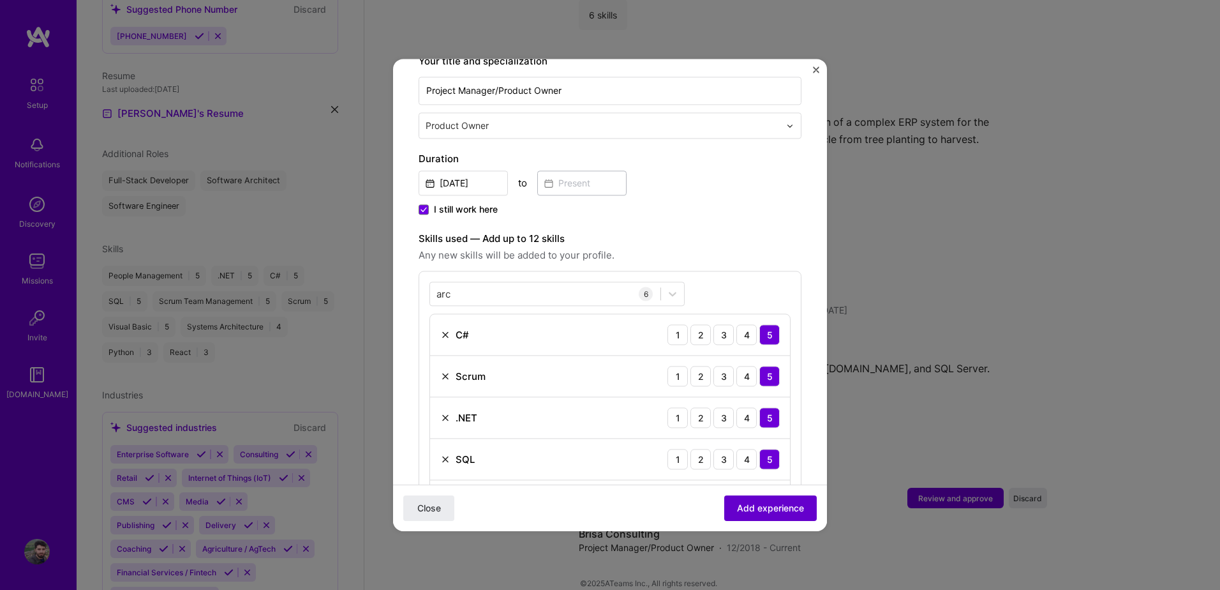
click at [764, 512] on span "Add experience" at bounding box center [770, 507] width 67 height 13
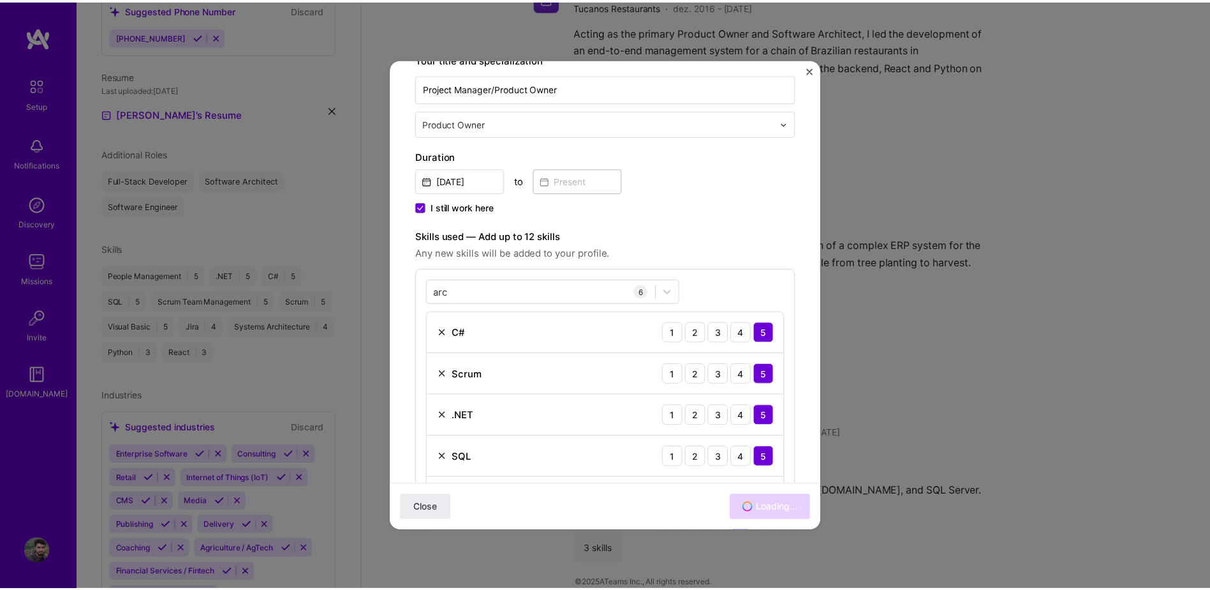
scroll to position [1337, 0]
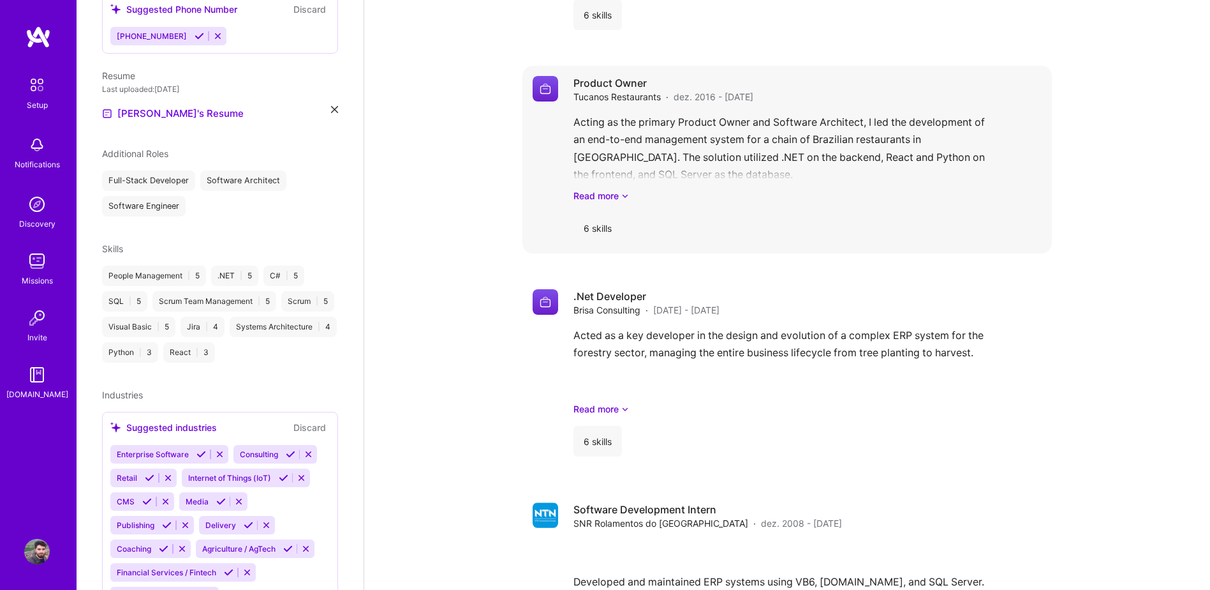
click at [641, 90] on span "Tucanos Restaurants" at bounding box center [617, 96] width 87 height 13
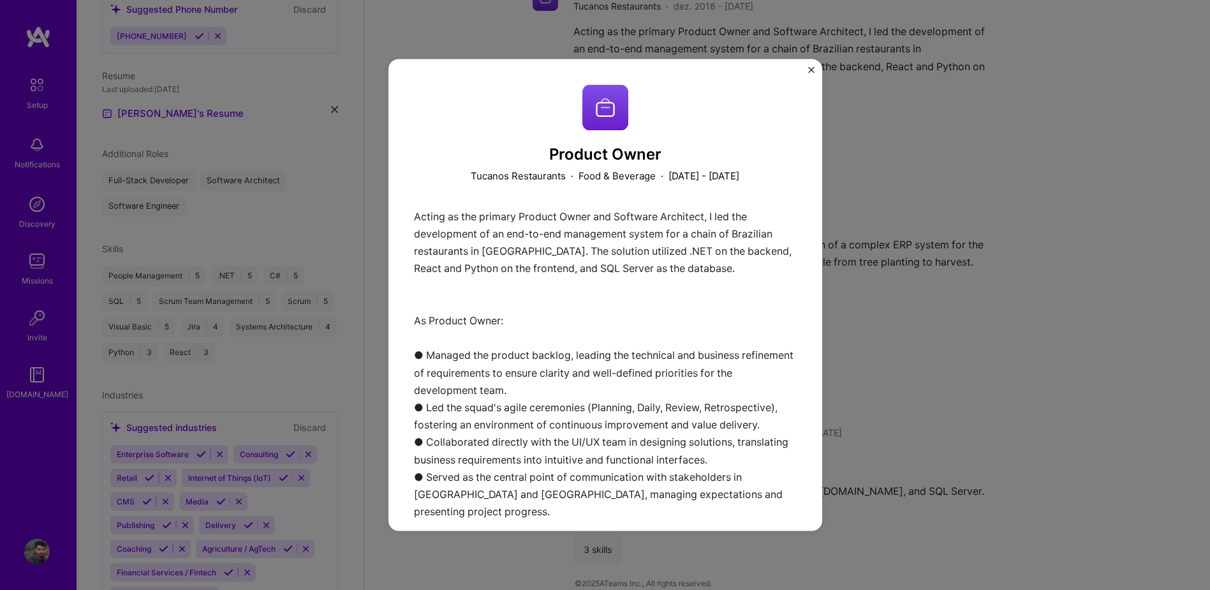
click at [811, 71] on img "Close" at bounding box center [811, 69] width 6 height 6
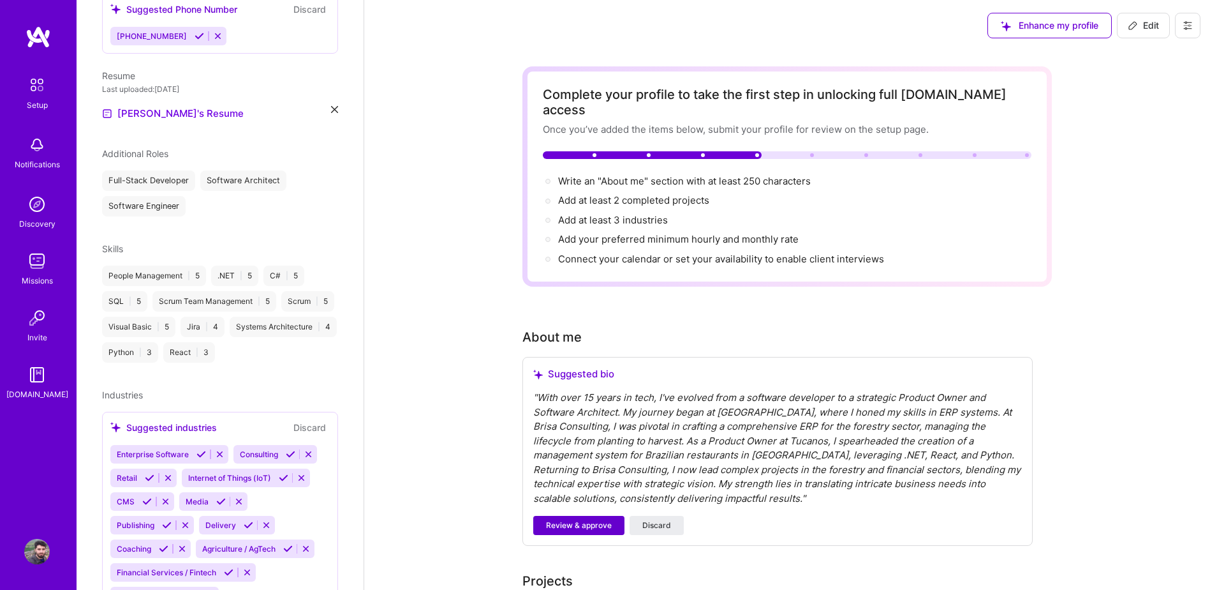
click at [595, 519] on span "Review & approve" at bounding box center [579, 524] width 66 height 11
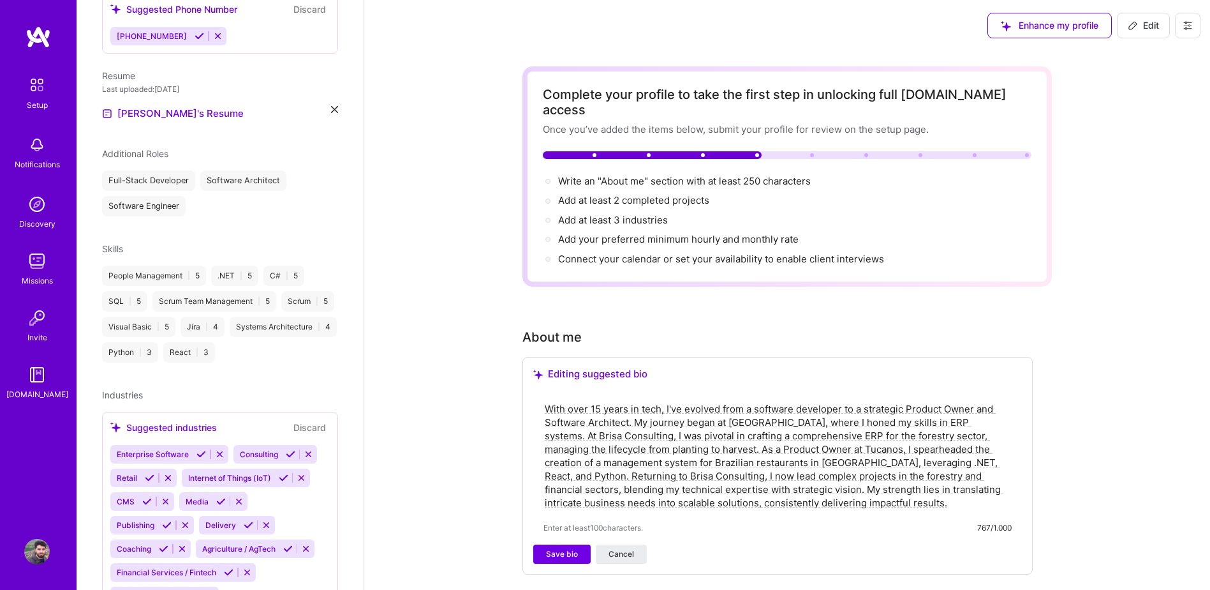
click at [551, 401] on textarea "With over 15 years in tech, I've evolved from a software developer to a strateg…" at bounding box center [778, 456] width 468 height 110
click at [633, 417] on textarea "With over 15 years in tech, I've evolved from a software developer to a strateg…" at bounding box center [778, 456] width 468 height 110
paste textarea "A technology professional with over 15 years of experience, featuring a career …"
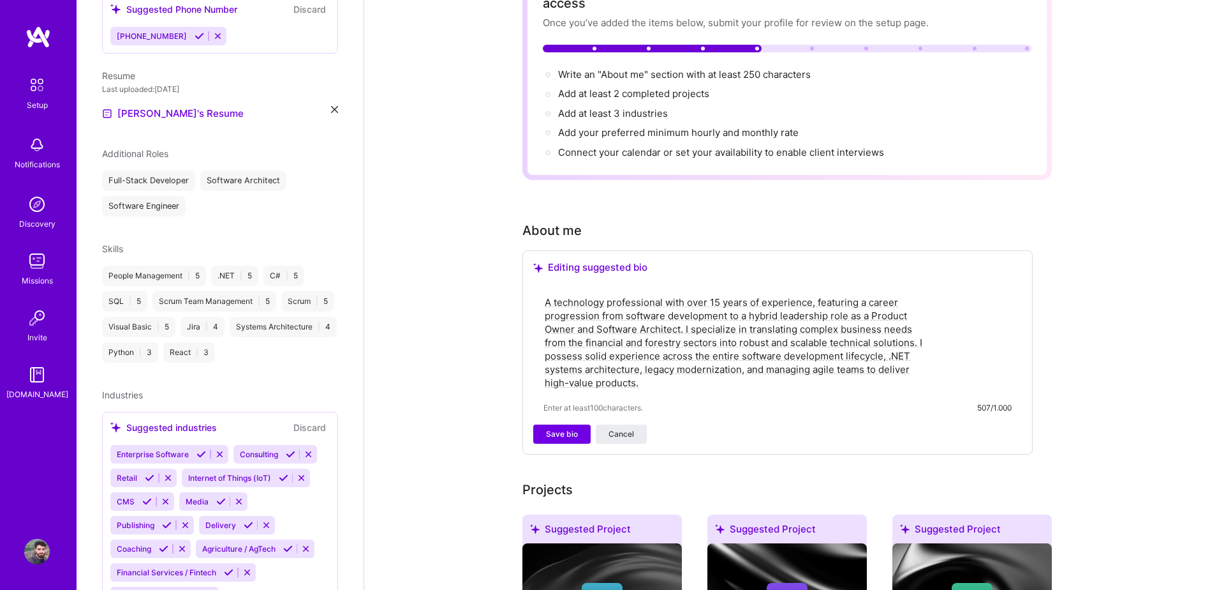
scroll to position [149, 0]
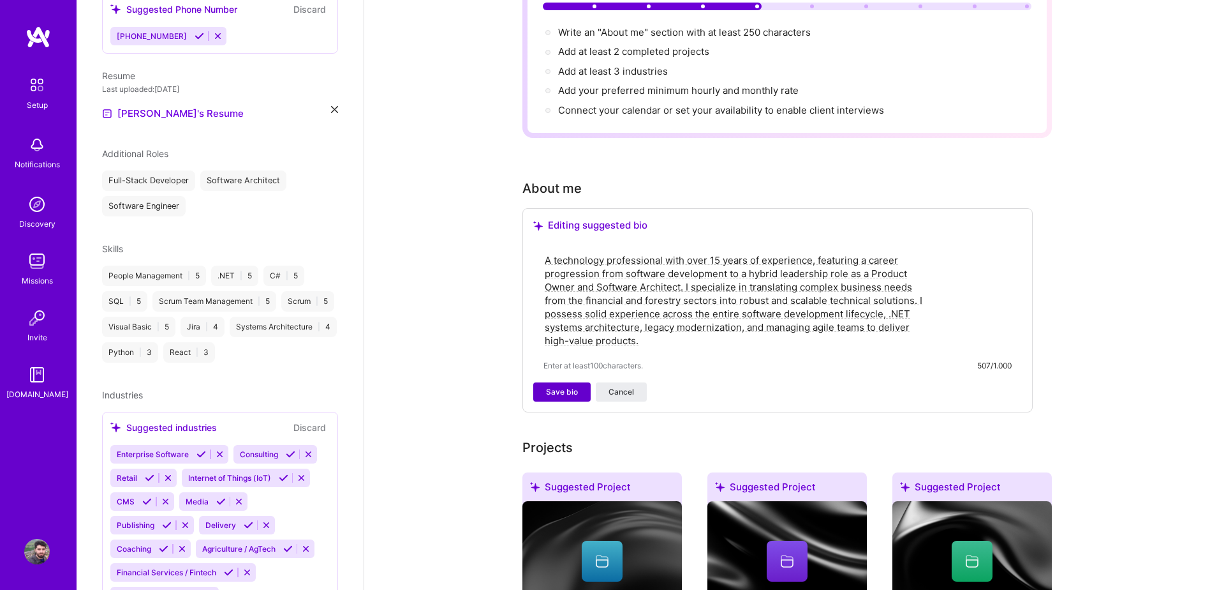
type textarea "A technology professional with over 15 years of experience, featuring a career …"
click at [568, 386] on span "Save bio" at bounding box center [562, 391] width 32 height 11
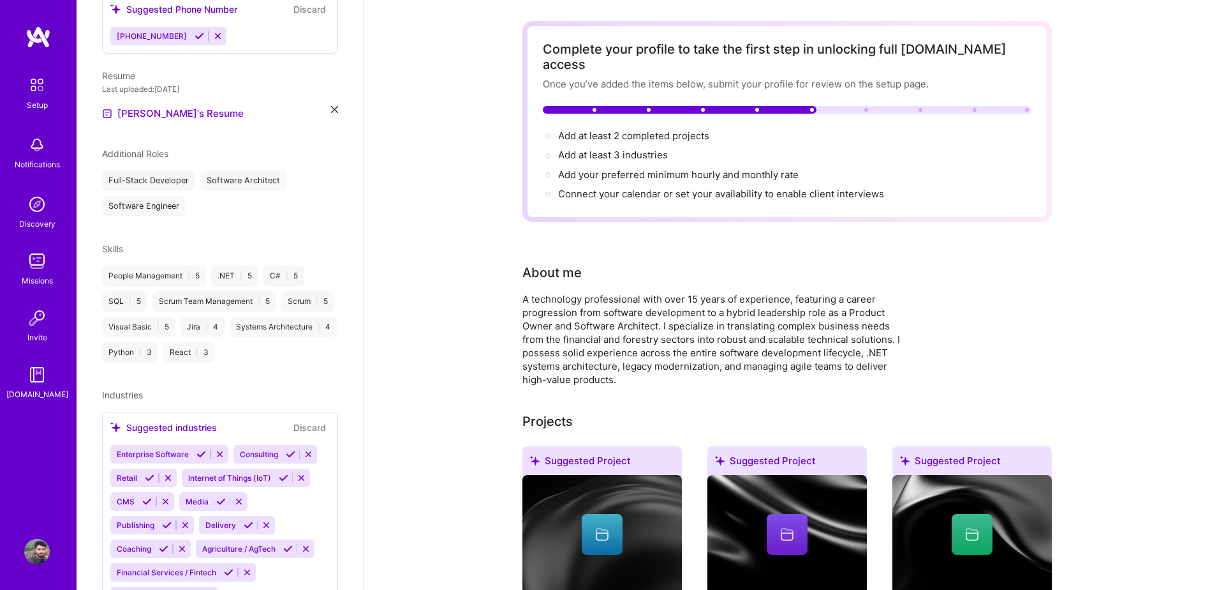
scroll to position [0, 0]
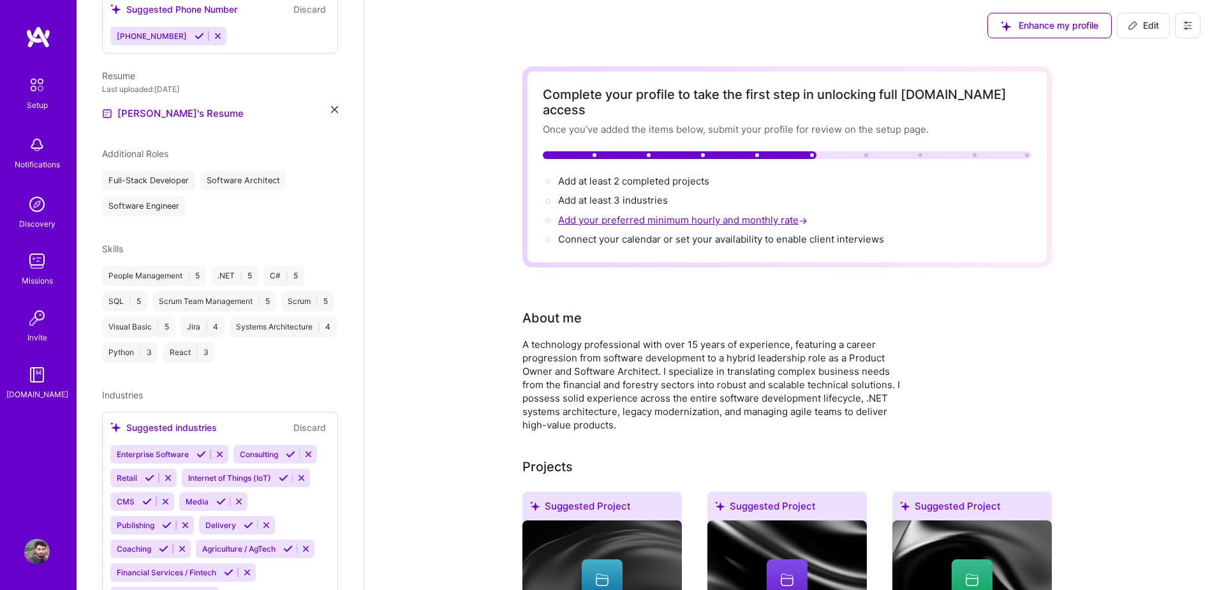
click at [721, 214] on span "Add your preferred minimum hourly and monthly rate →" at bounding box center [684, 220] width 252 height 12
select select "US"
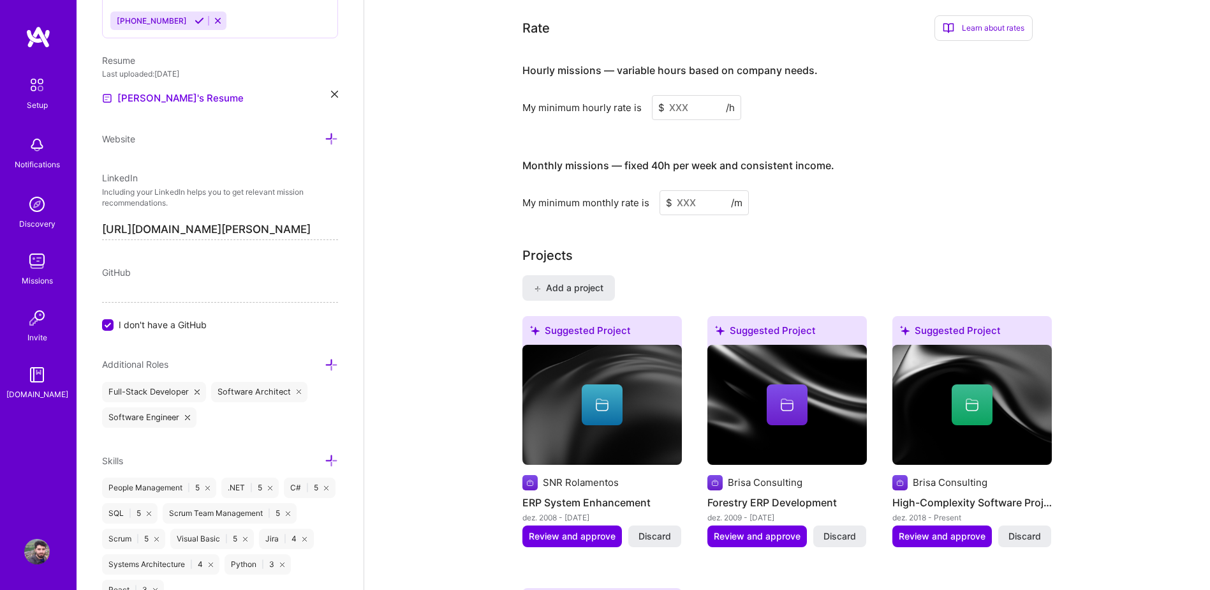
scroll to position [641, 0]
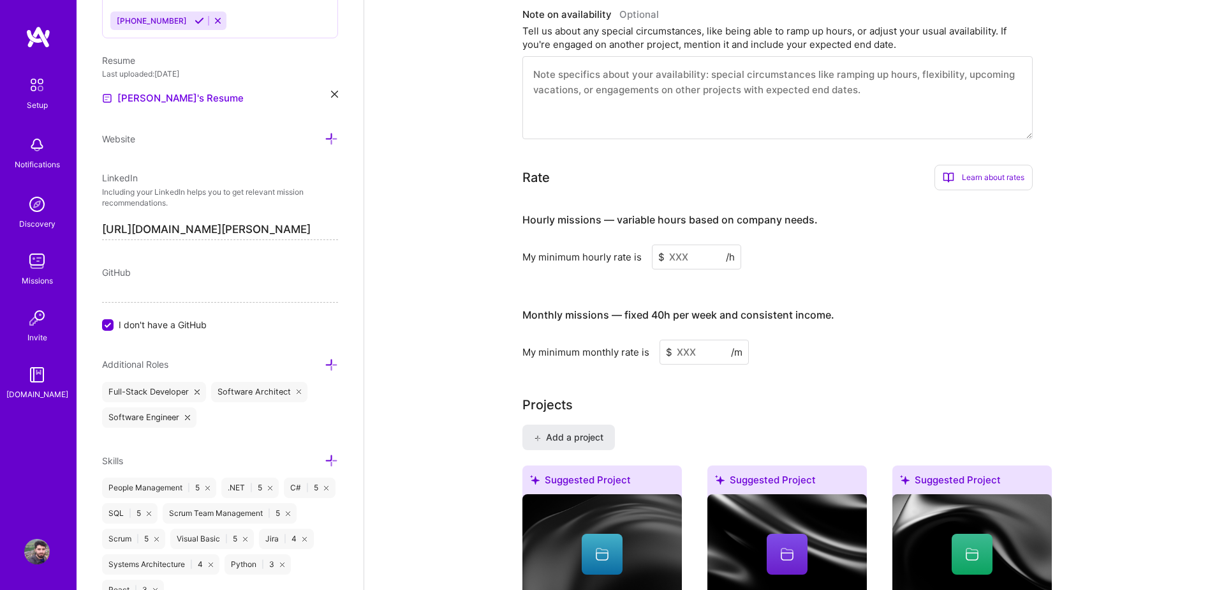
click at [691, 244] on input at bounding box center [696, 256] width 89 height 25
type input "2"
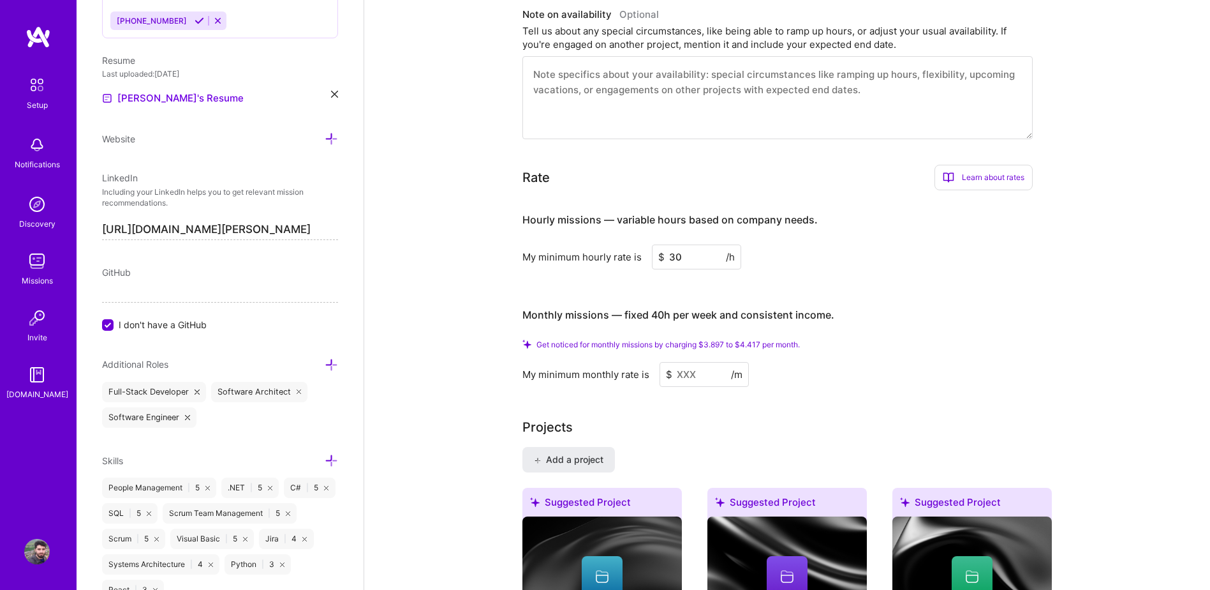
type input "30"
click at [685, 362] on input at bounding box center [704, 374] width 89 height 25
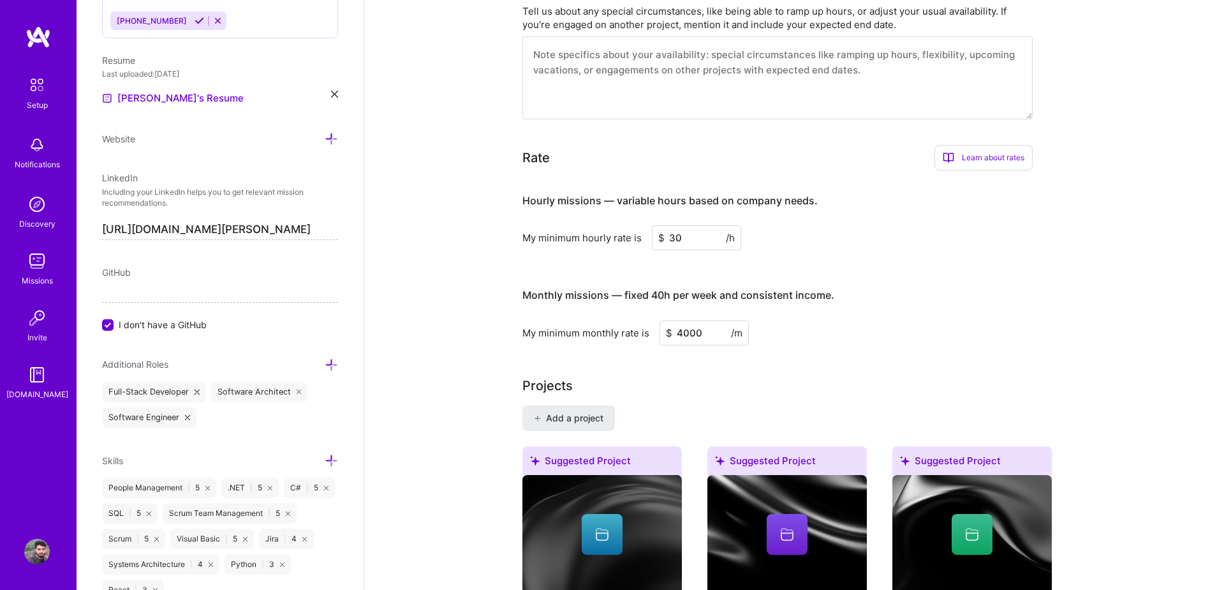
type input "4000"
drag, startPoint x: 680, startPoint y: 224, endPoint x: 621, endPoint y: 224, distance: 58.7
click at [621, 225] on div "My minimum hourly rate is $ 30 /h" at bounding box center [778, 237] width 510 height 25
type input "35"
click at [680, 276] on div "Monthly missions — fixed 40h per week and consistent income." at bounding box center [679, 296] width 312 height 40
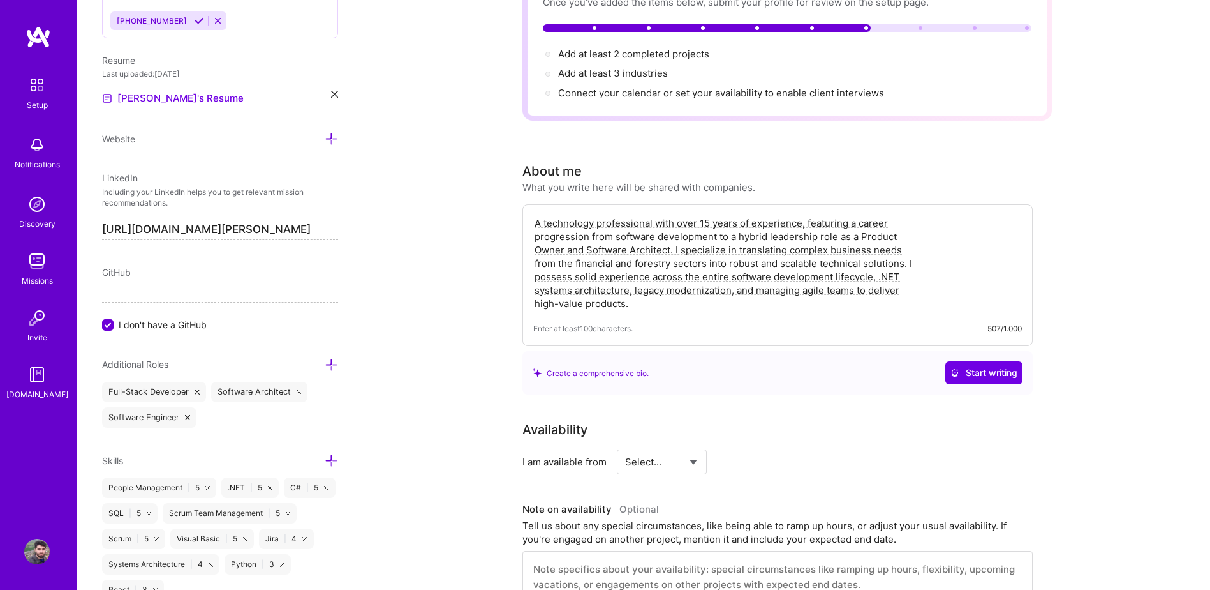
scroll to position [13, 0]
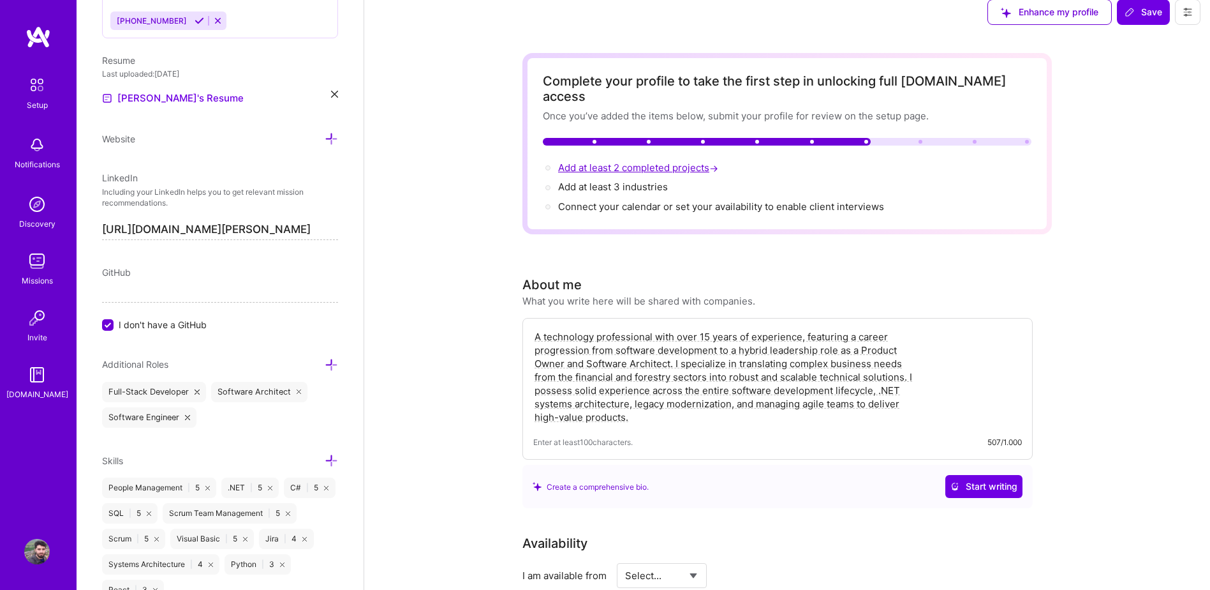
click at [620, 161] on span "Add at least 2 completed projects →" at bounding box center [639, 167] width 163 height 12
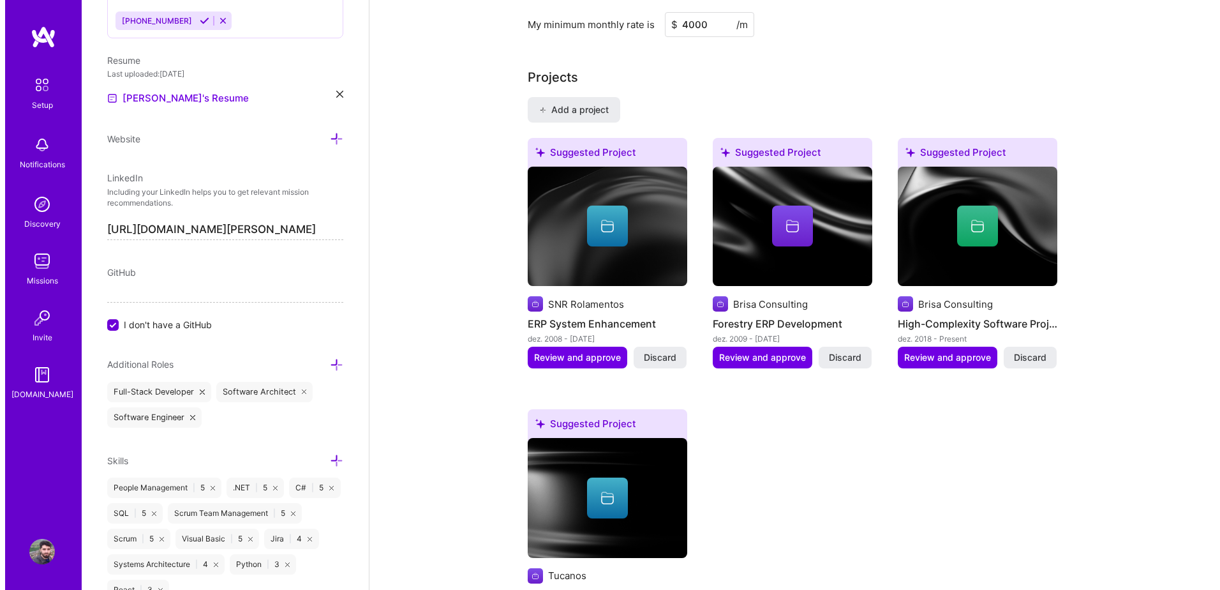
scroll to position [1002, 0]
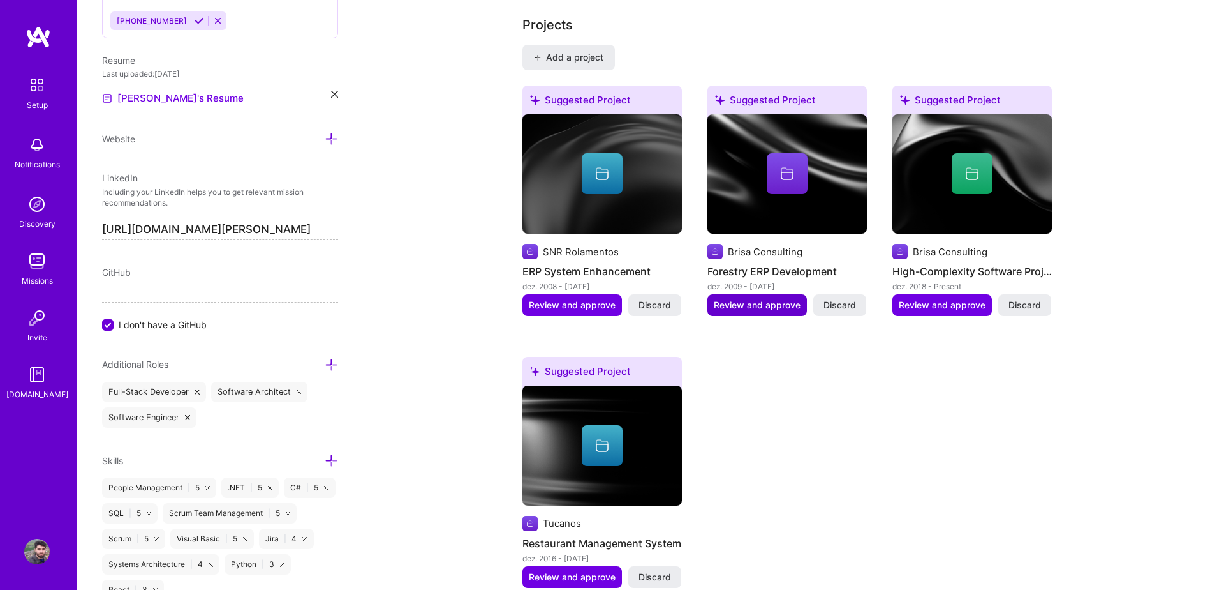
click at [749, 299] on span "Review and approve" at bounding box center [757, 305] width 87 height 13
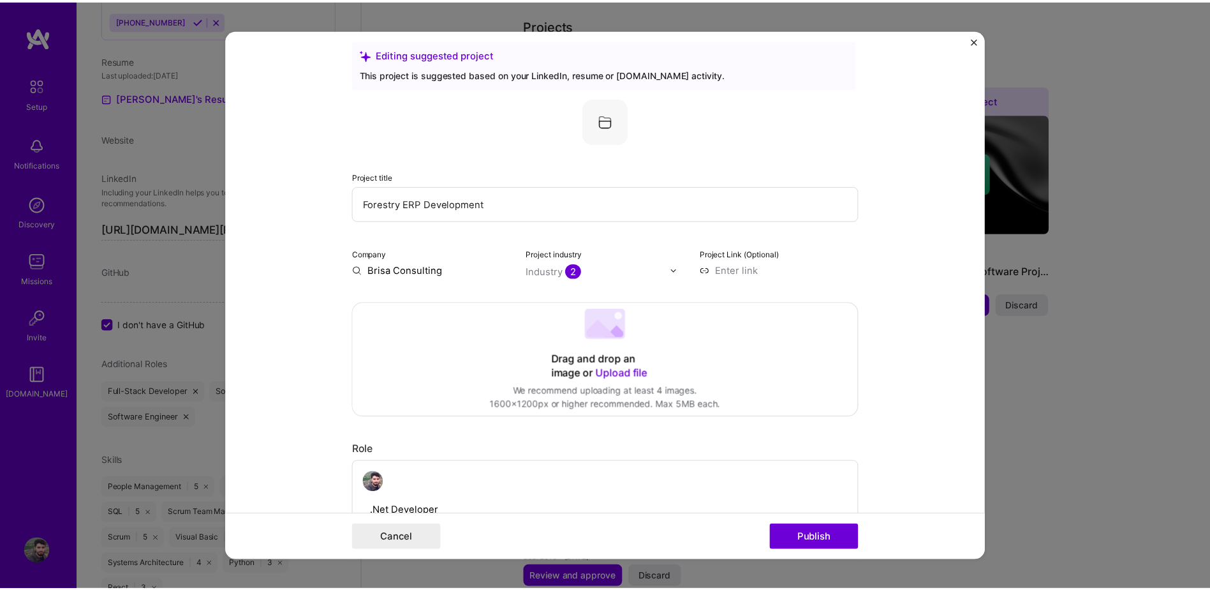
scroll to position [0, 0]
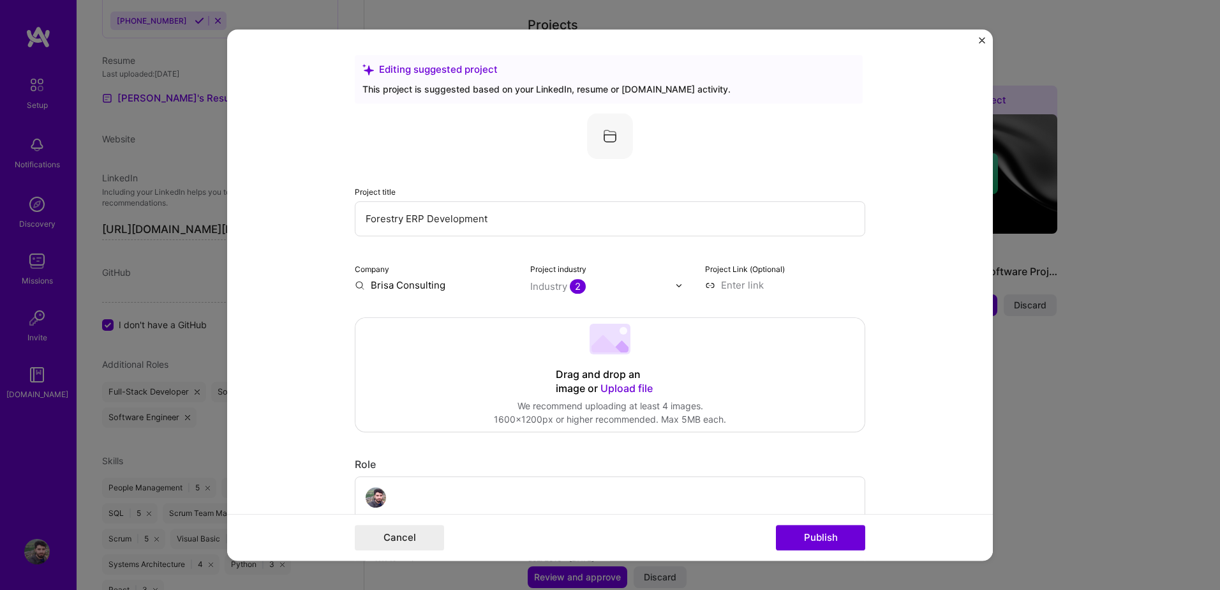
click at [982, 38] on img "Close" at bounding box center [982, 40] width 6 height 6
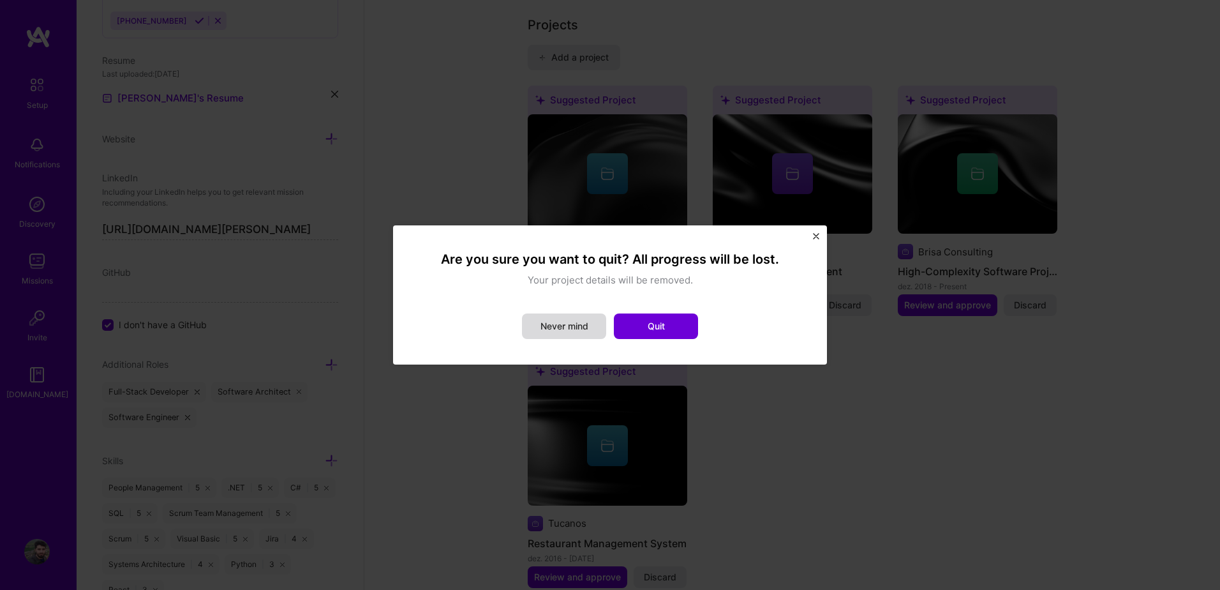
click at [587, 328] on button "Never mind" at bounding box center [564, 326] width 84 height 26
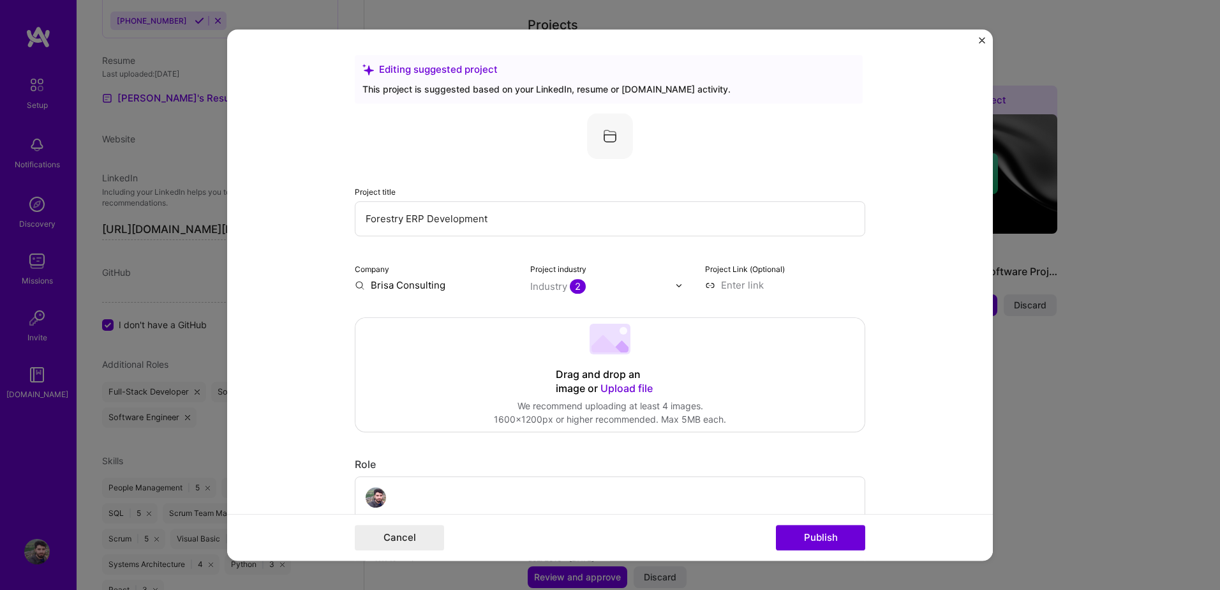
click at [981, 38] on img "Close" at bounding box center [982, 40] width 6 height 6
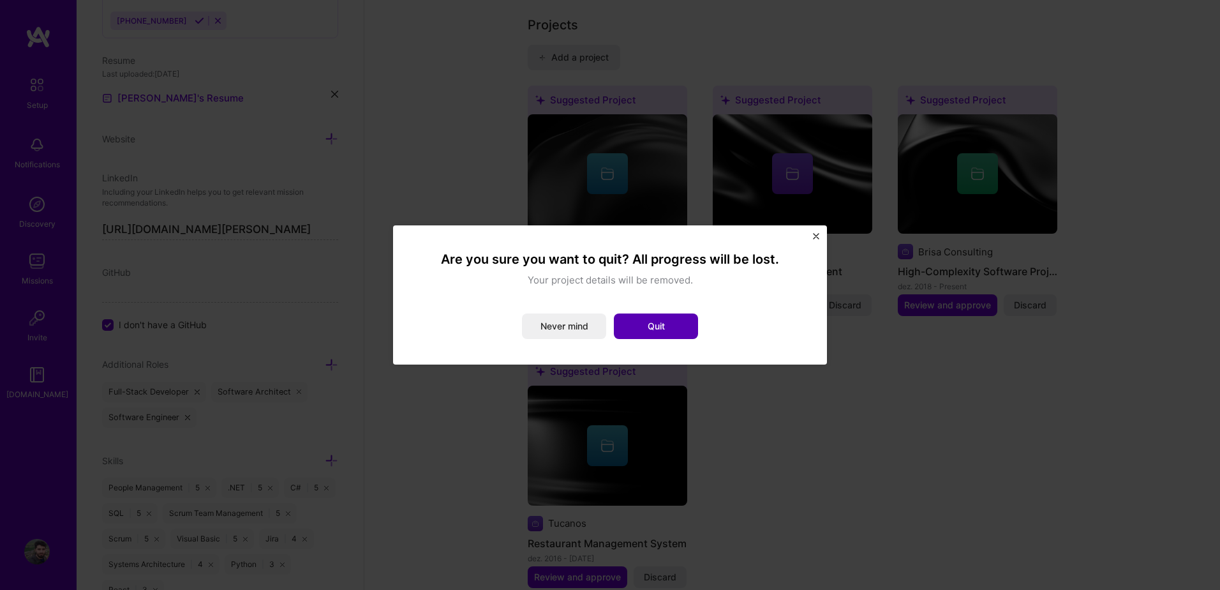
click at [678, 315] on button "Quit" at bounding box center [656, 326] width 84 height 26
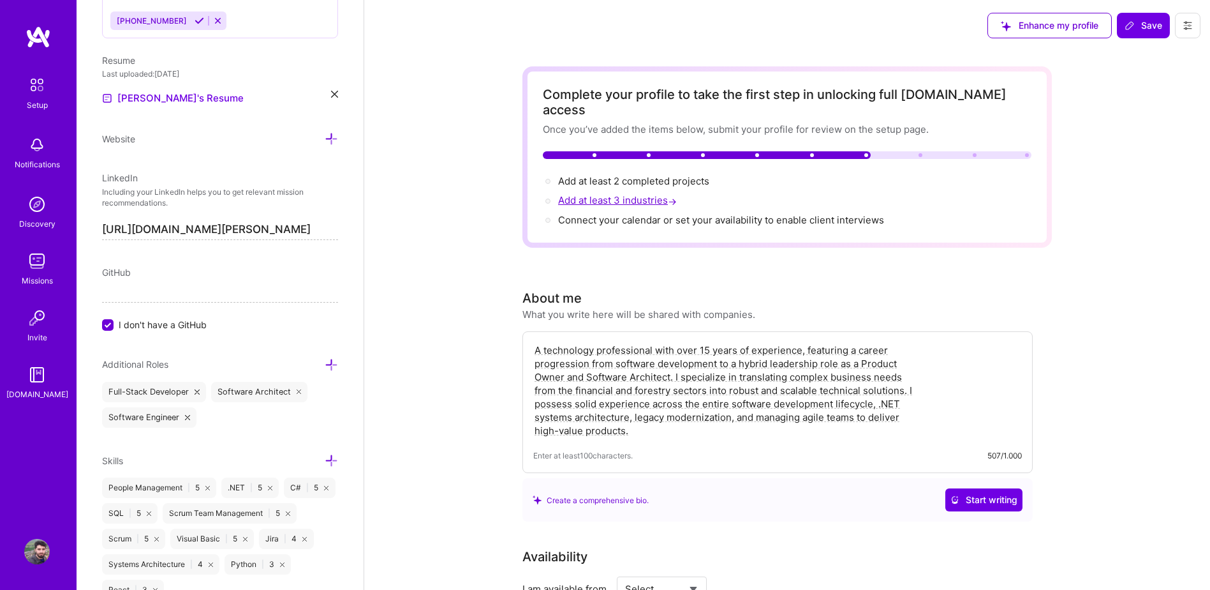
click at [640, 194] on span "Add at least 3 industries →" at bounding box center [618, 200] width 121 height 12
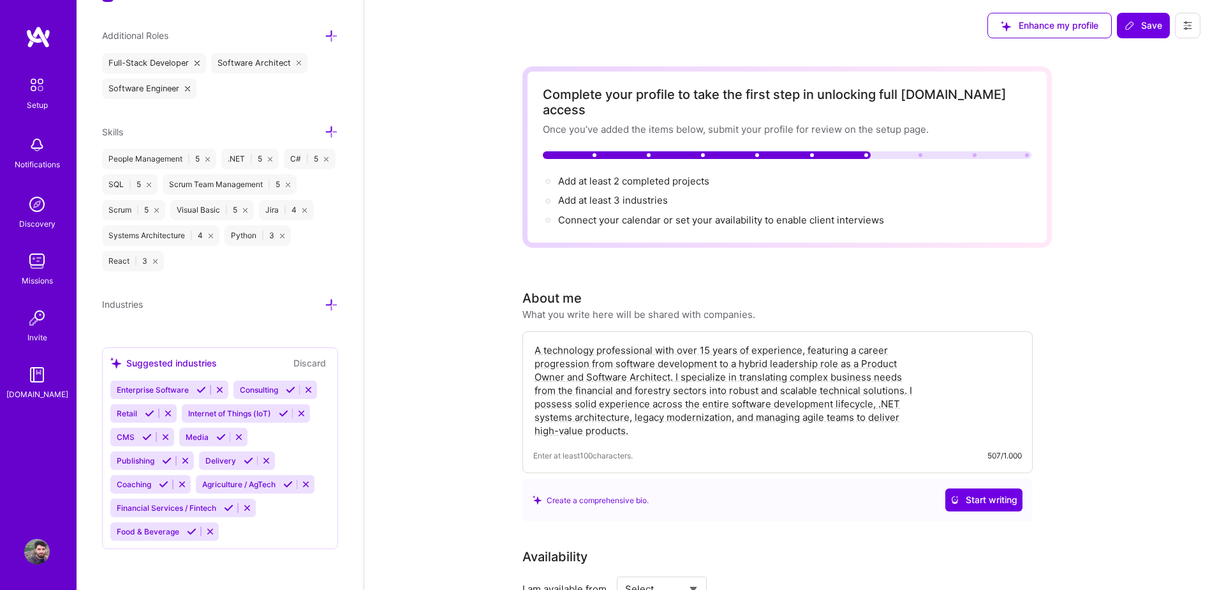
scroll to position [947, 0]
click at [291, 385] on icon at bounding box center [291, 390] width 10 height 10
click at [202, 391] on icon at bounding box center [202, 390] width 10 height 10
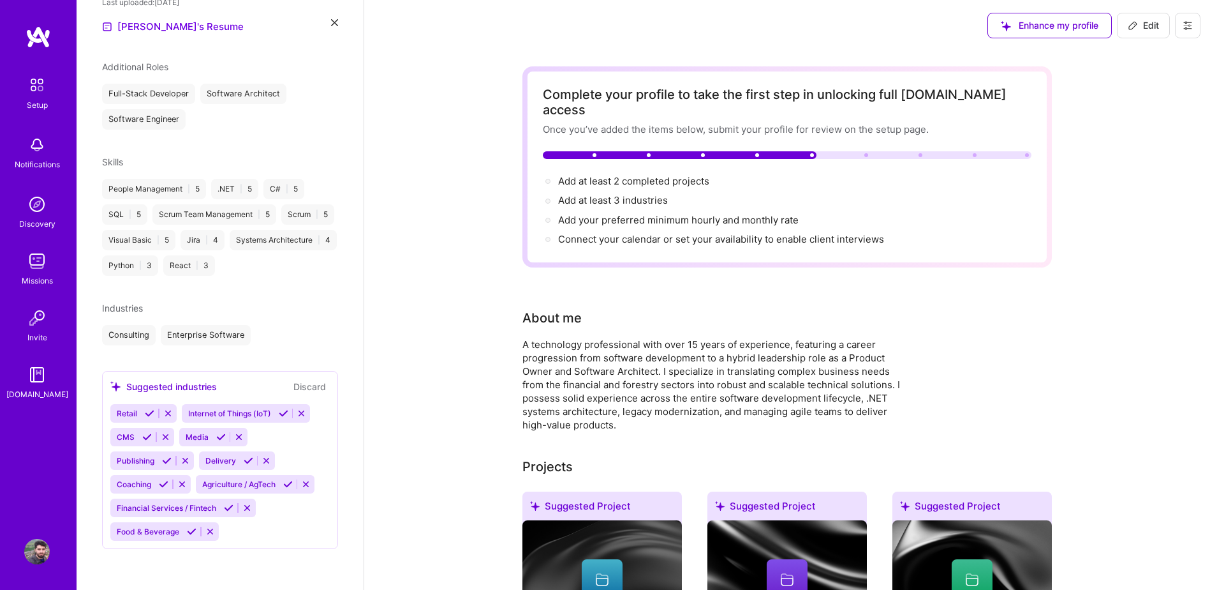
scroll to position [443, 0]
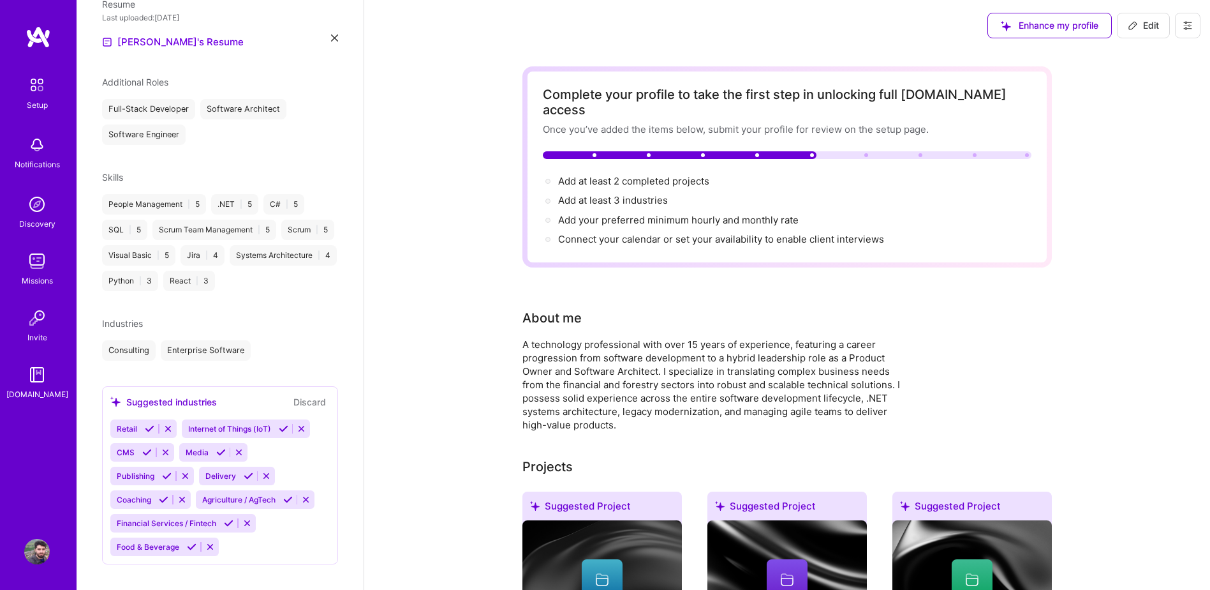
click at [231, 518] on icon at bounding box center [229, 523] width 10 height 10
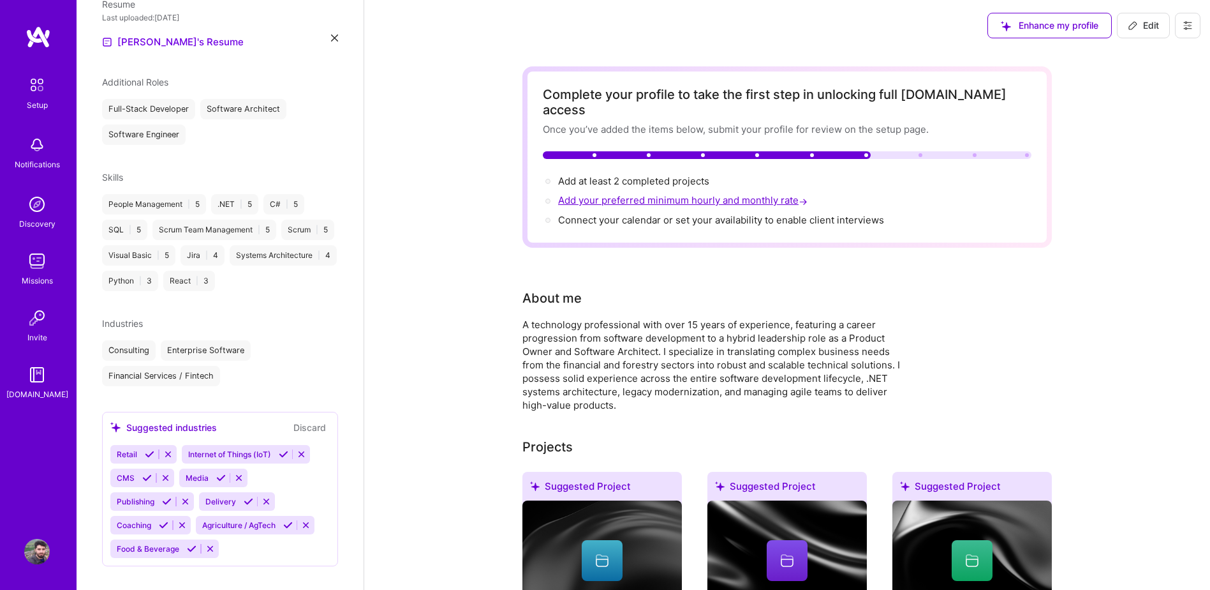
click at [659, 194] on span "Add your preferred minimum hourly and monthly rate →" at bounding box center [684, 200] width 252 height 12
select select "US"
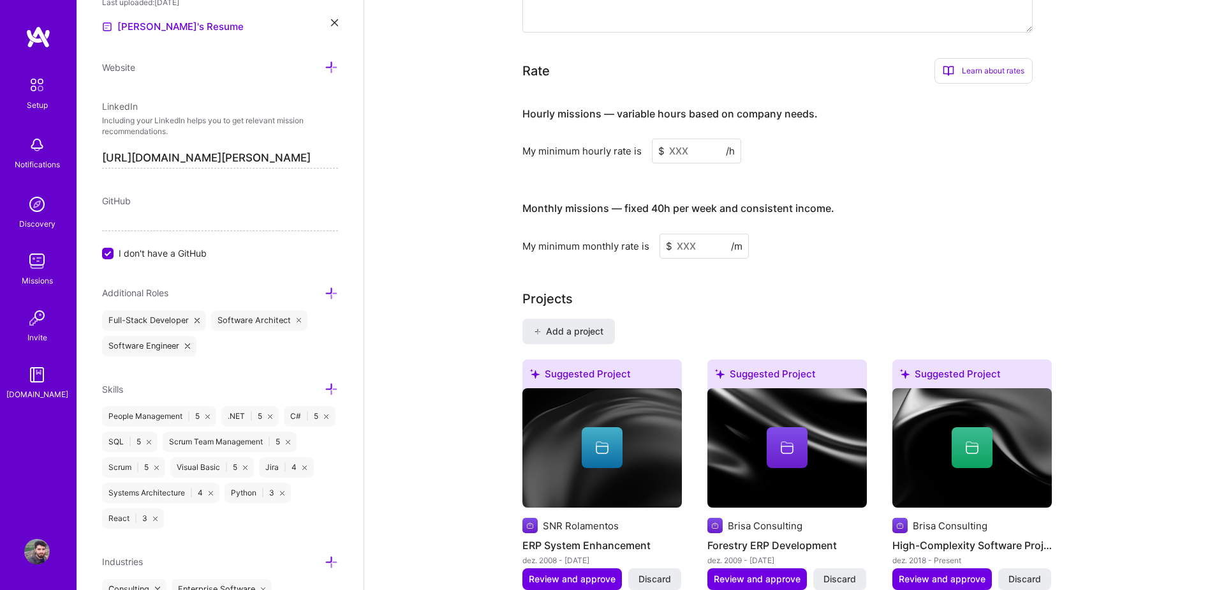
scroll to position [771, 0]
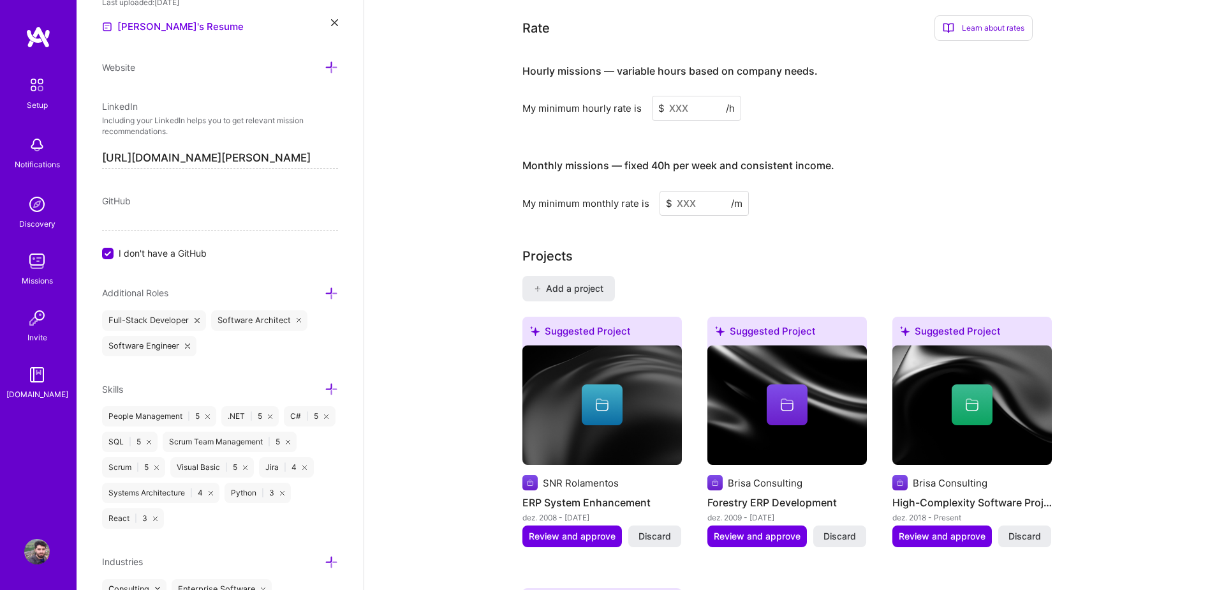
click at [681, 96] on input at bounding box center [696, 108] width 89 height 25
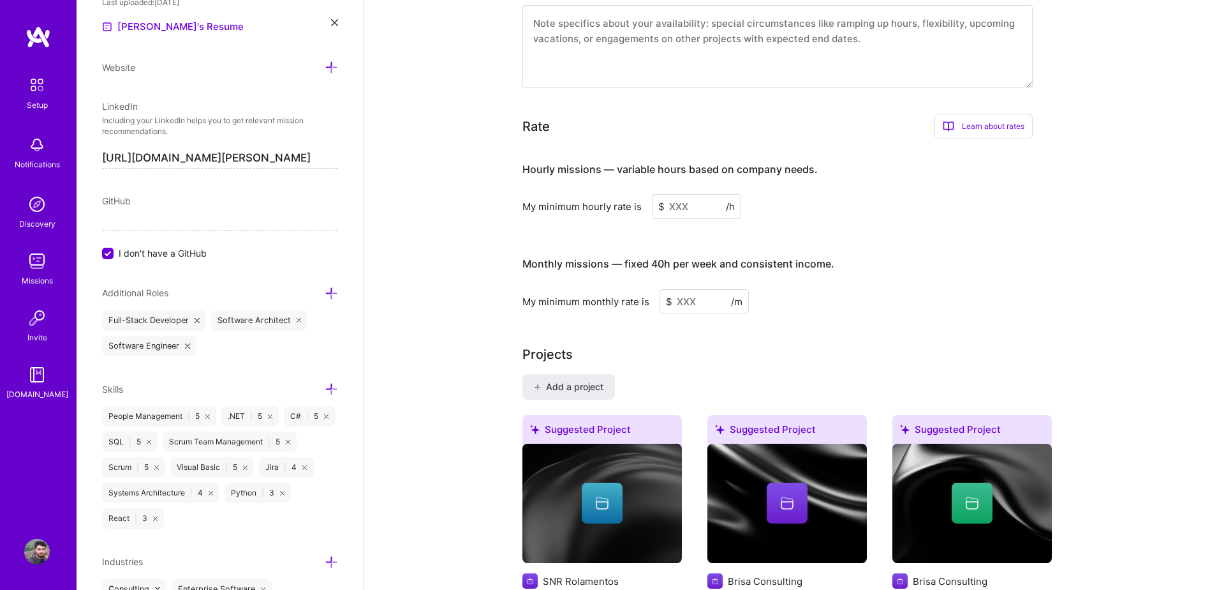
scroll to position [622, 0]
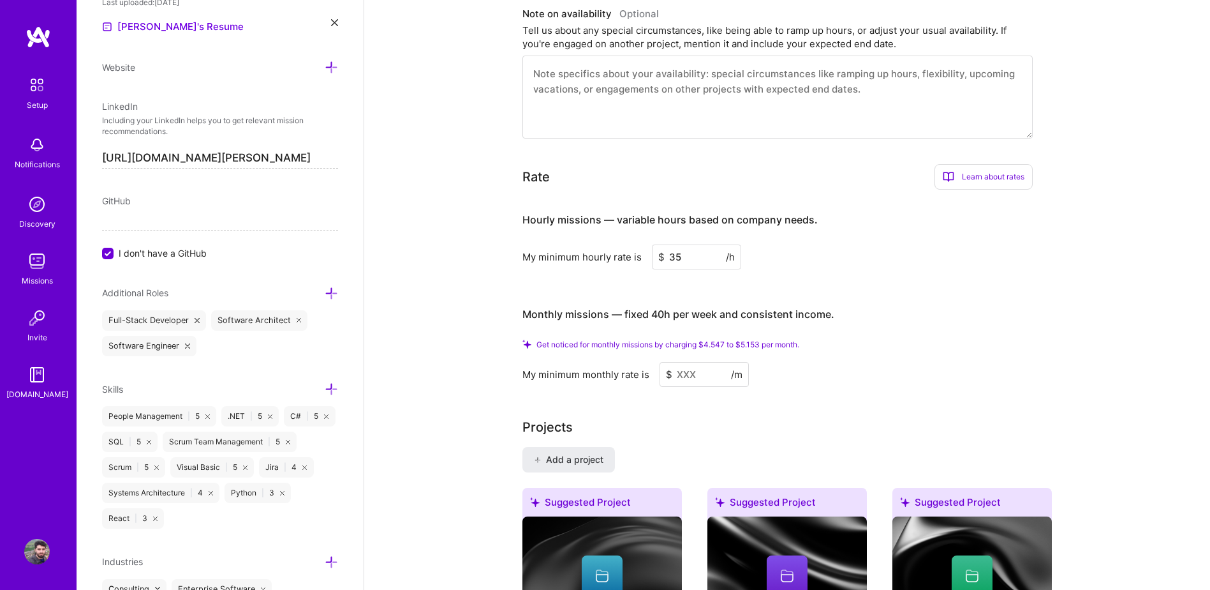
type input "35"
click at [692, 362] on input at bounding box center [704, 374] width 89 height 25
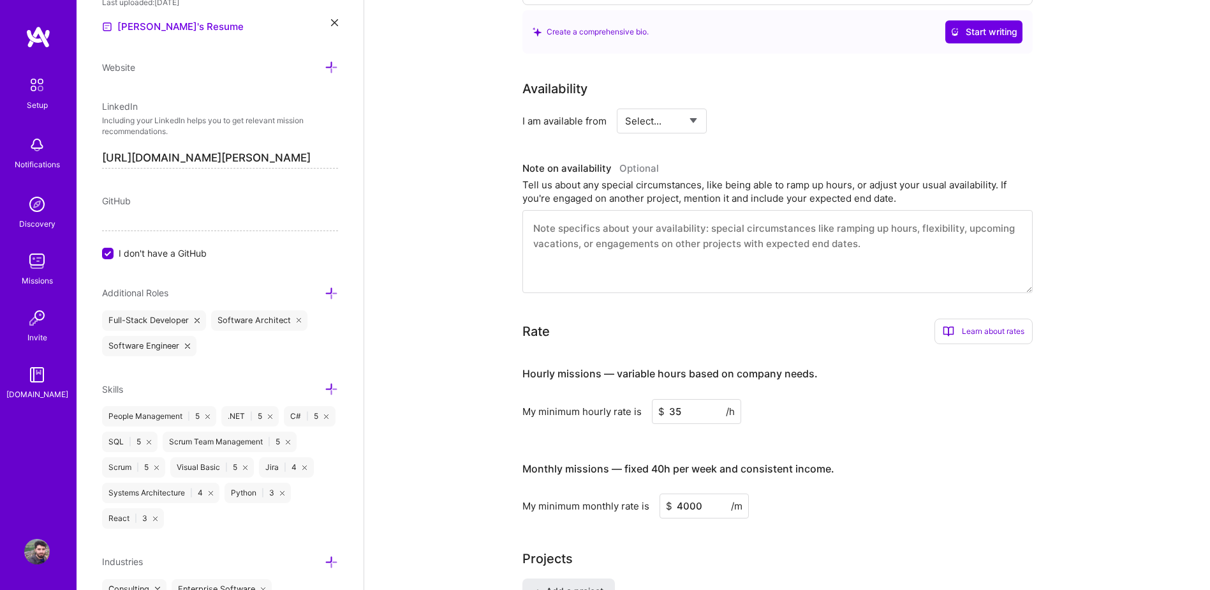
scroll to position [590, 0]
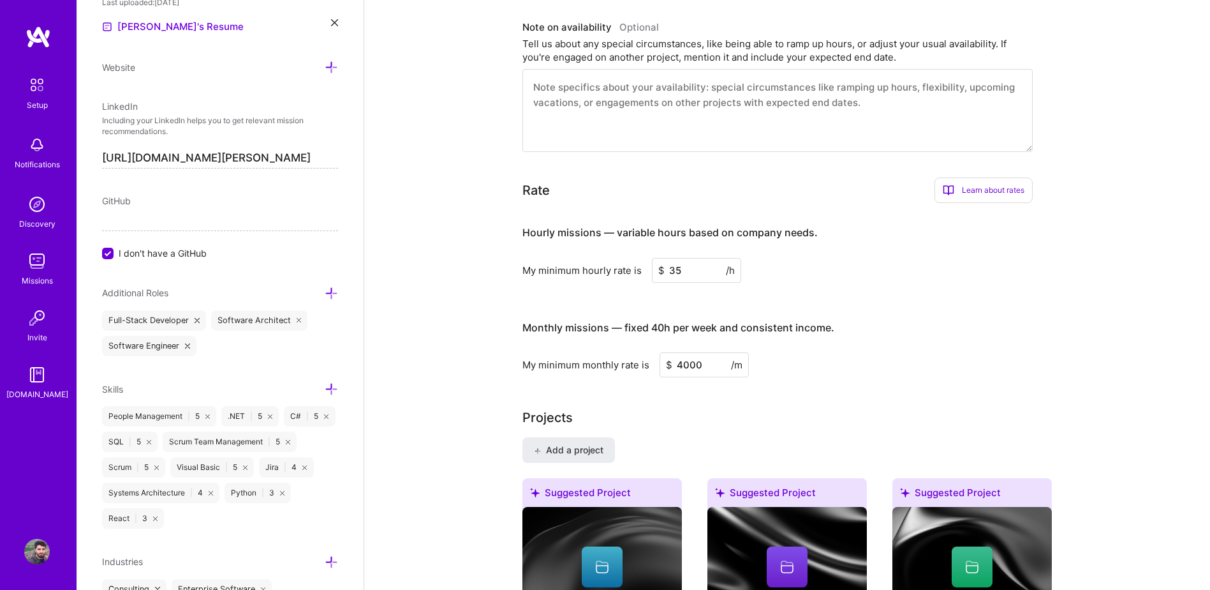
type input "4000"
click at [586, 352] on div "My minimum monthly rate is $ 4000 /m" at bounding box center [778, 364] width 510 height 25
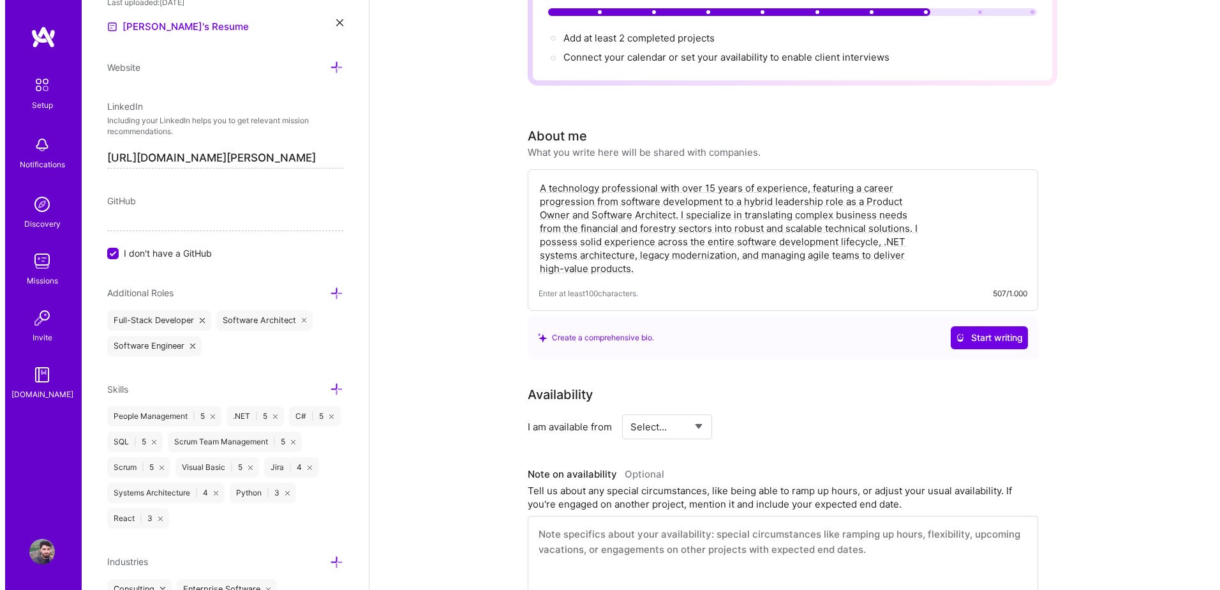
scroll to position [0, 0]
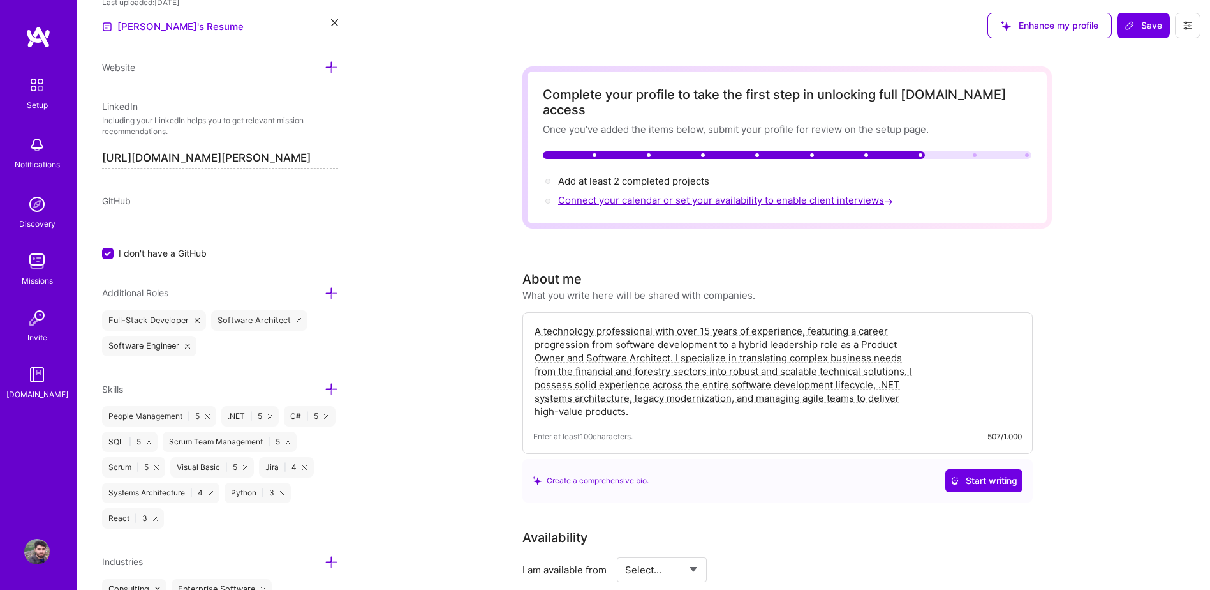
click at [659, 194] on span "Connect your calendar or set your availability to enable client interviews →" at bounding box center [727, 200] width 338 height 12
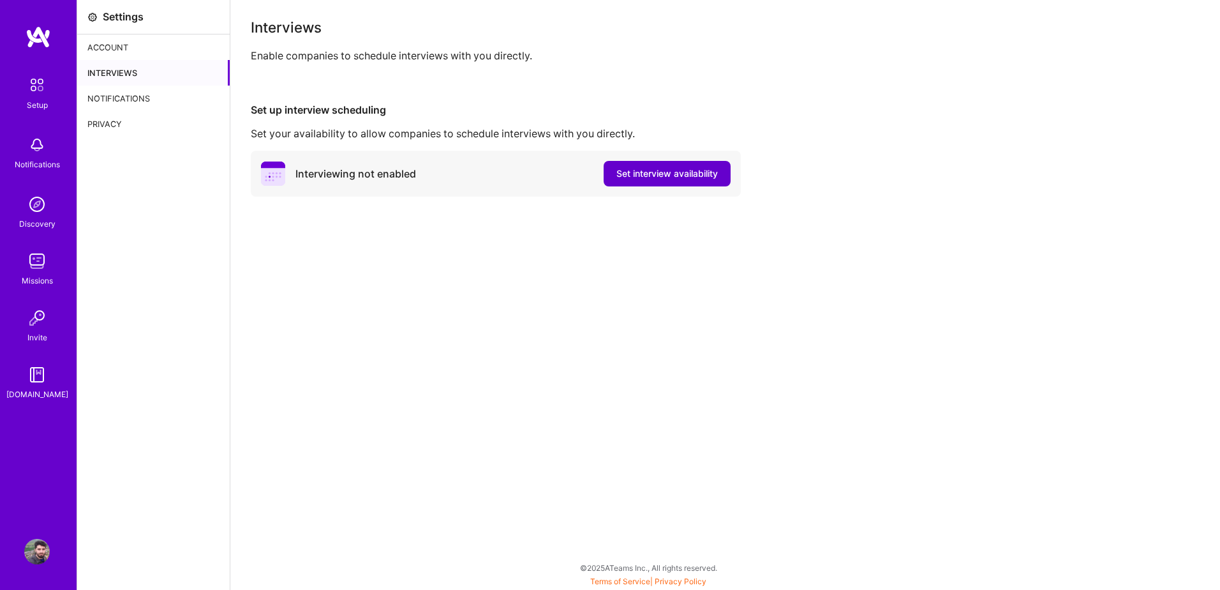
click at [667, 172] on span "Set interview availability" at bounding box center [666, 173] width 101 height 13
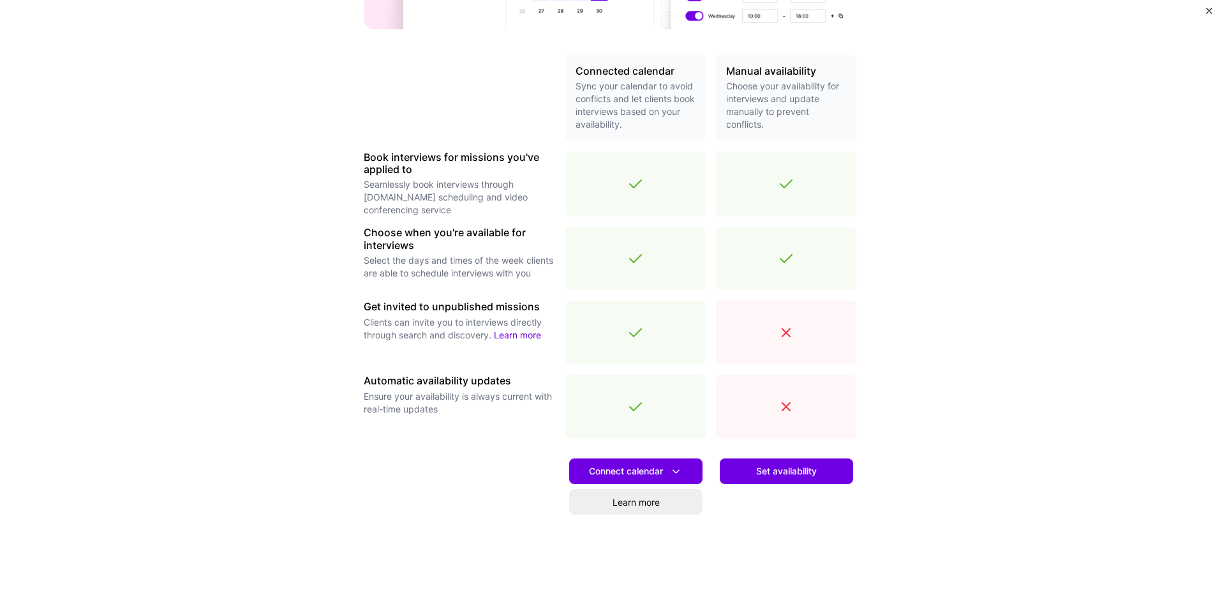
scroll to position [298, 0]
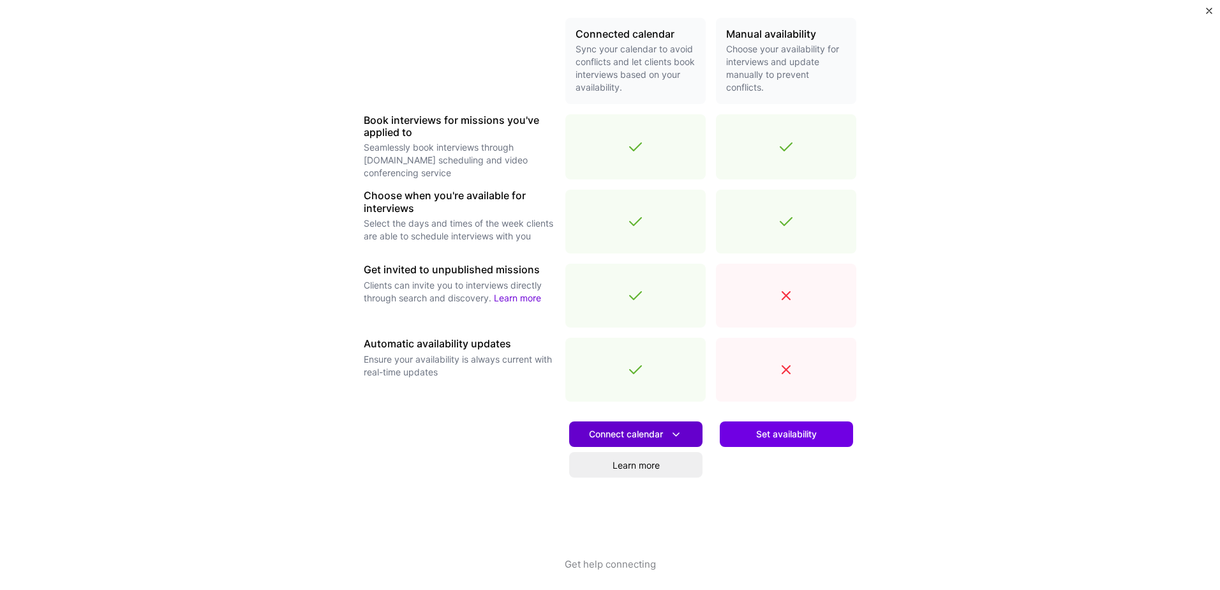
click at [614, 432] on span "Connect calendar" at bounding box center [636, 433] width 94 height 13
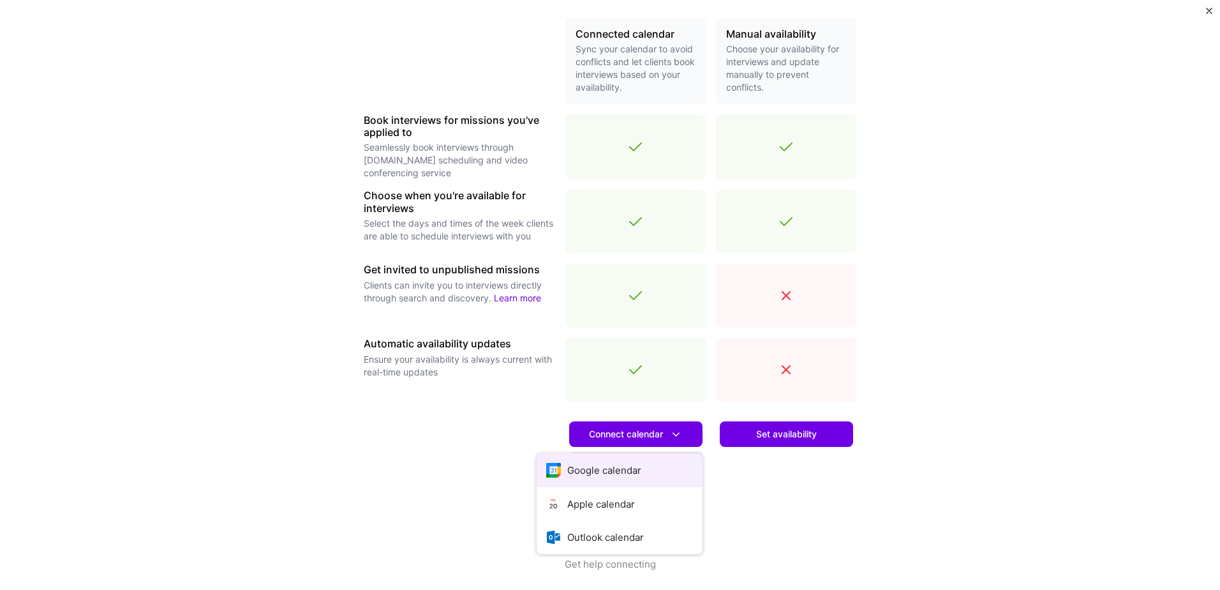
click at [614, 467] on button "Google calendar" at bounding box center [620, 470] width 166 height 34
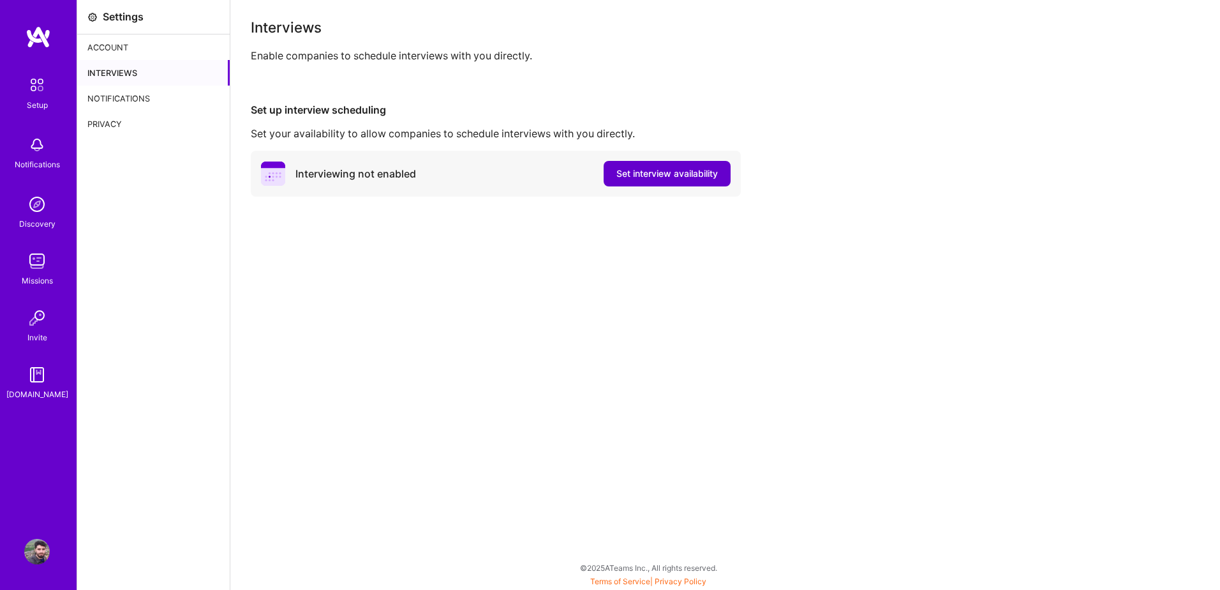
click at [635, 174] on span "Set interview availability" at bounding box center [666, 173] width 101 height 13
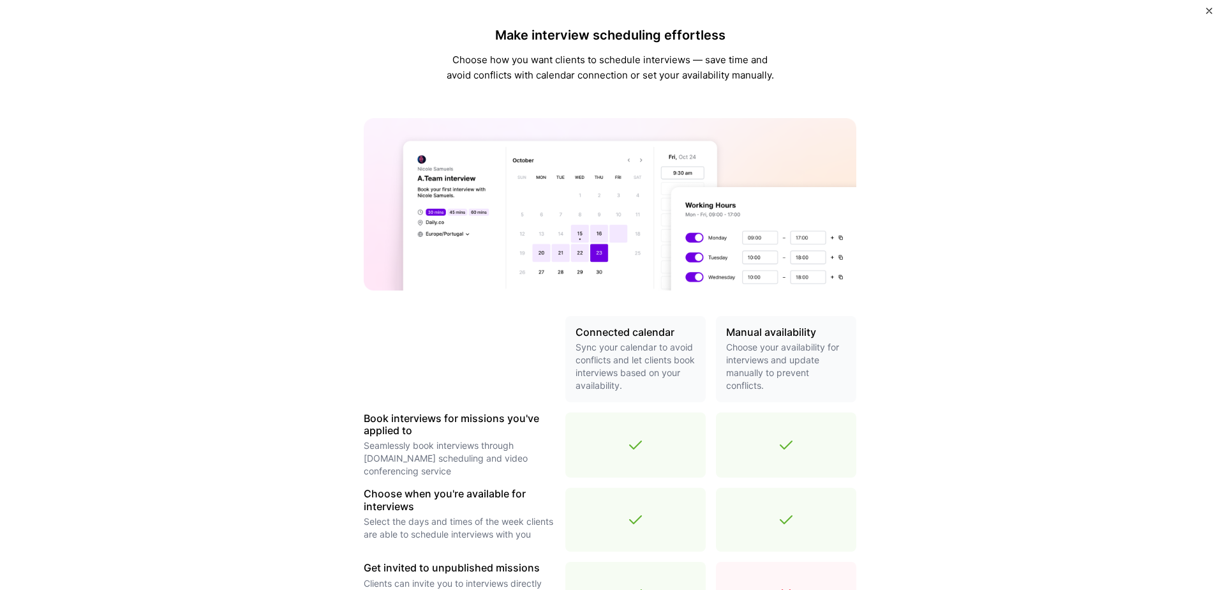
scroll to position [304, 0]
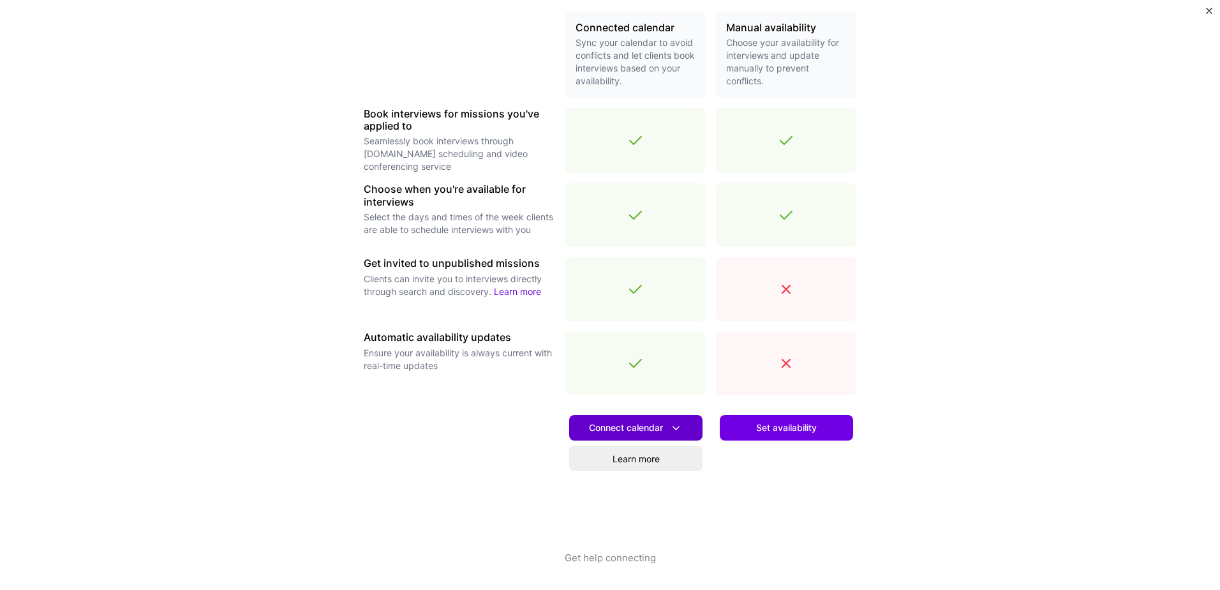
click at [664, 434] on span "Connect calendar" at bounding box center [636, 427] width 94 height 13
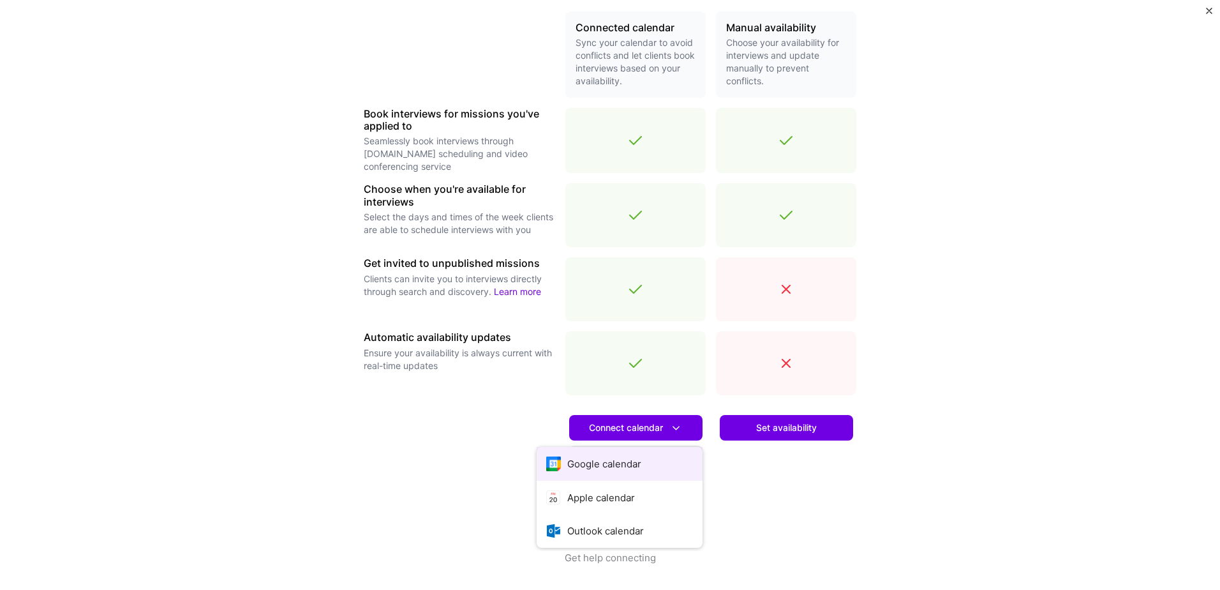
click at [623, 466] on button "Google calendar" at bounding box center [620, 464] width 166 height 34
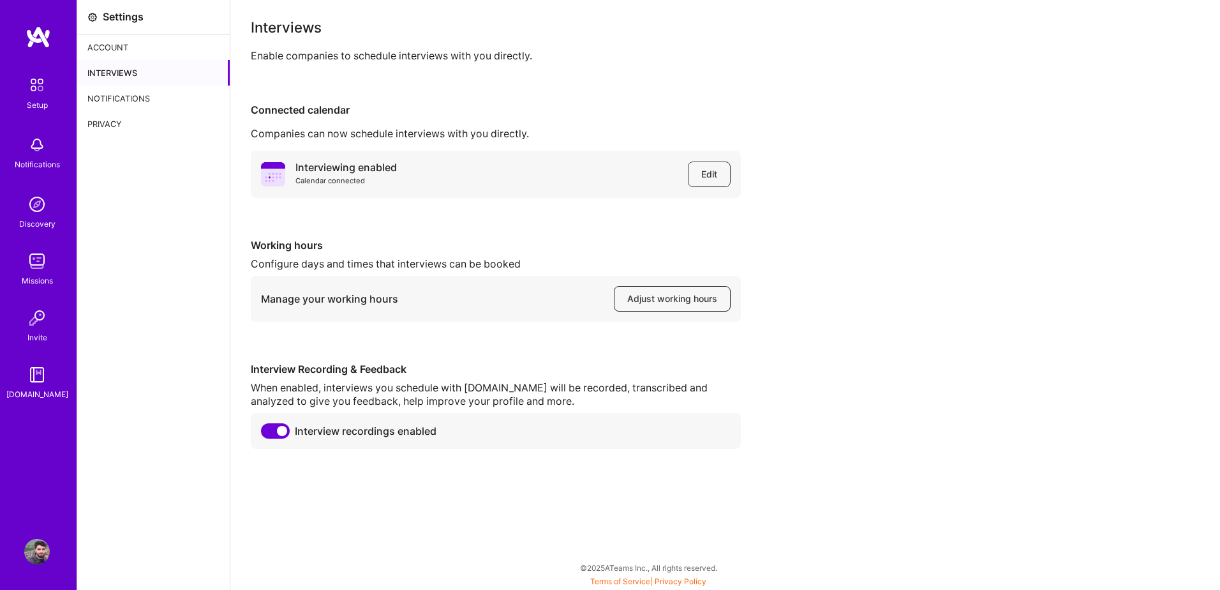
click at [656, 304] on span "Adjust working hours" at bounding box center [672, 298] width 90 height 13
click at [42, 95] on img at bounding box center [37, 84] width 27 height 27
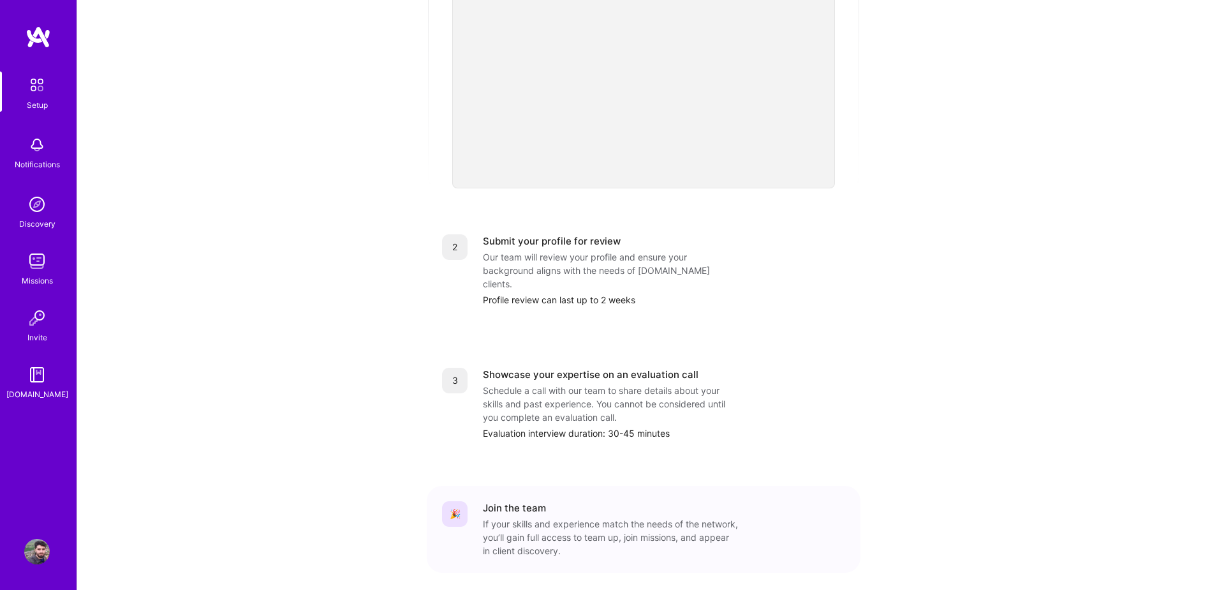
scroll to position [380, 0]
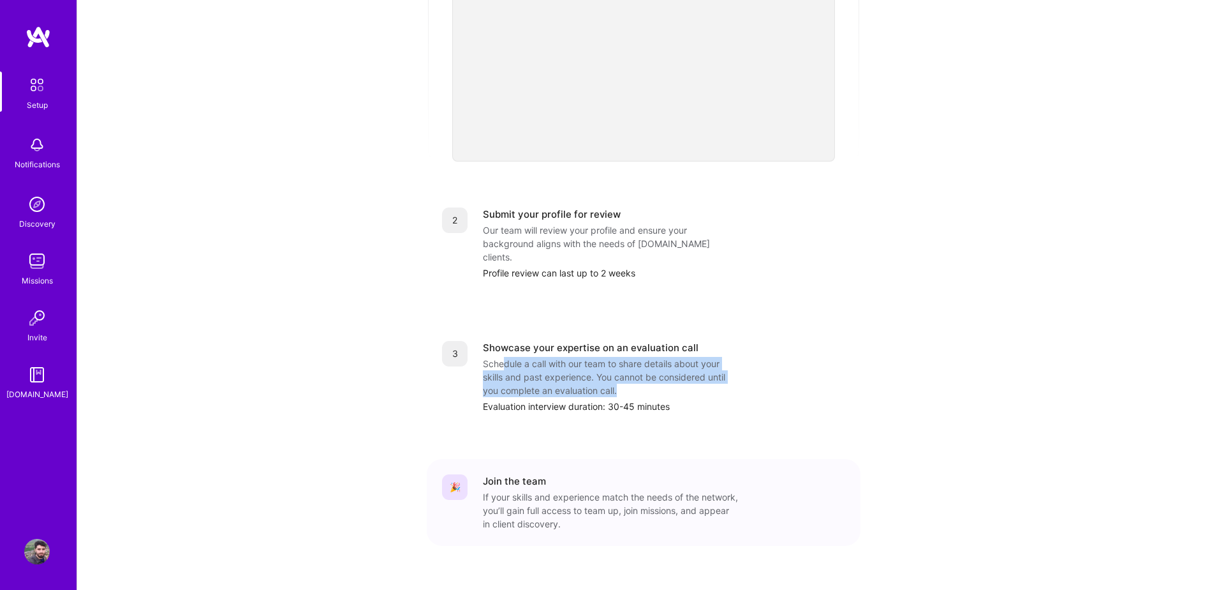
drag, startPoint x: 505, startPoint y: 339, endPoint x: 618, endPoint y: 362, distance: 115.2
click at [618, 362] on div "Schedule a call with our team to share details about your skills and past exper…" at bounding box center [610, 377] width 255 height 40
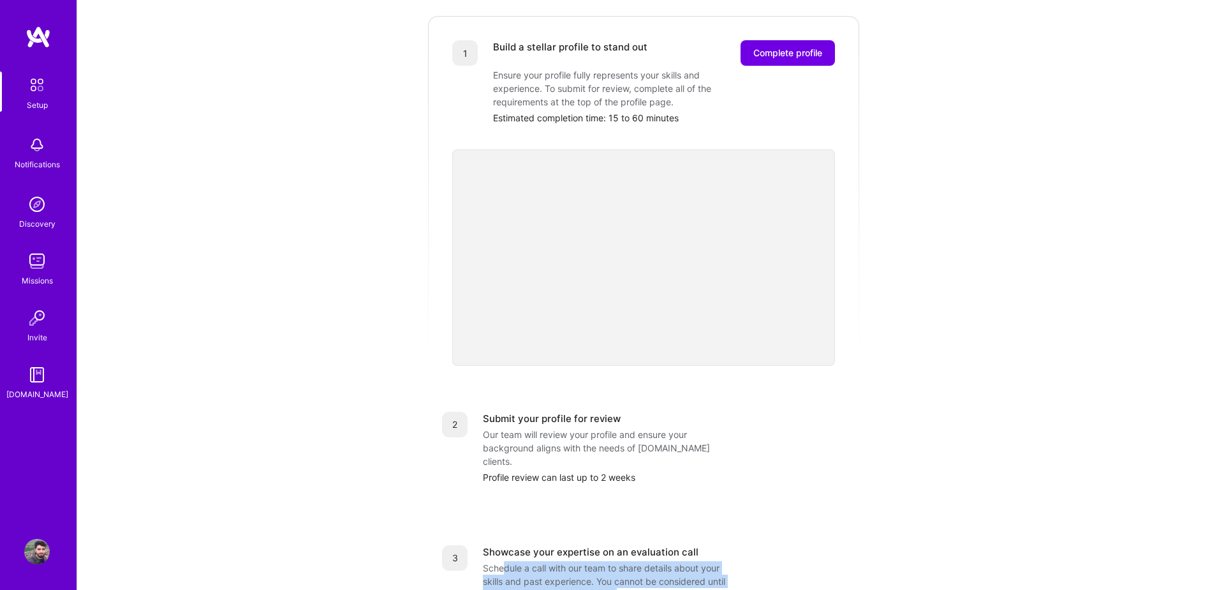
scroll to position [0, 0]
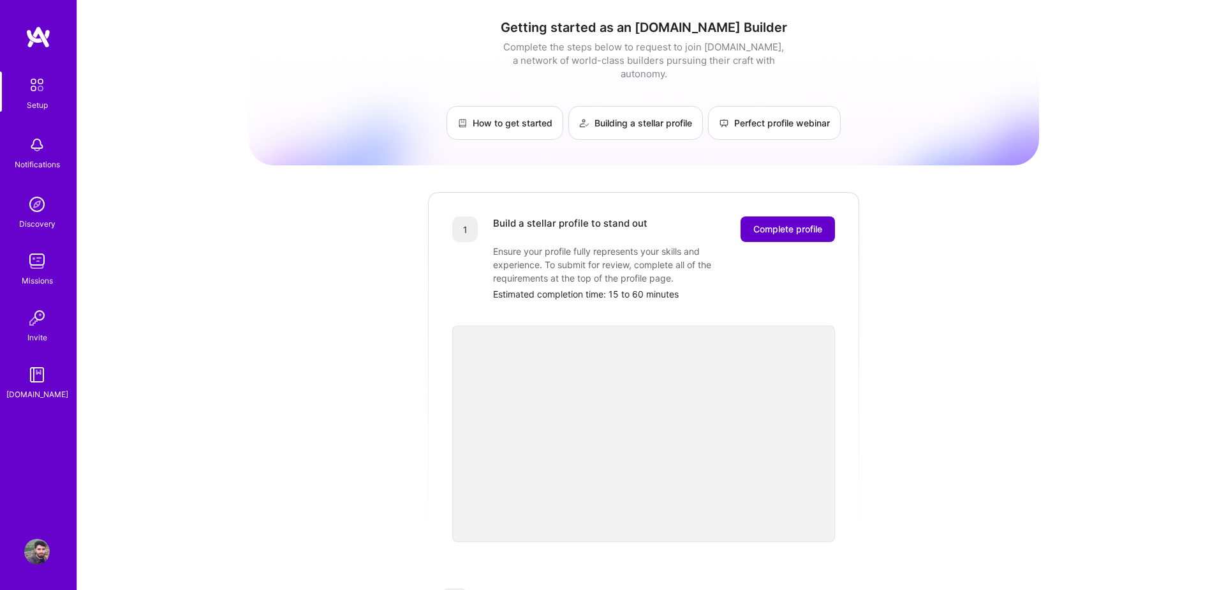
click at [789, 223] on span "Complete profile" at bounding box center [788, 229] width 69 height 13
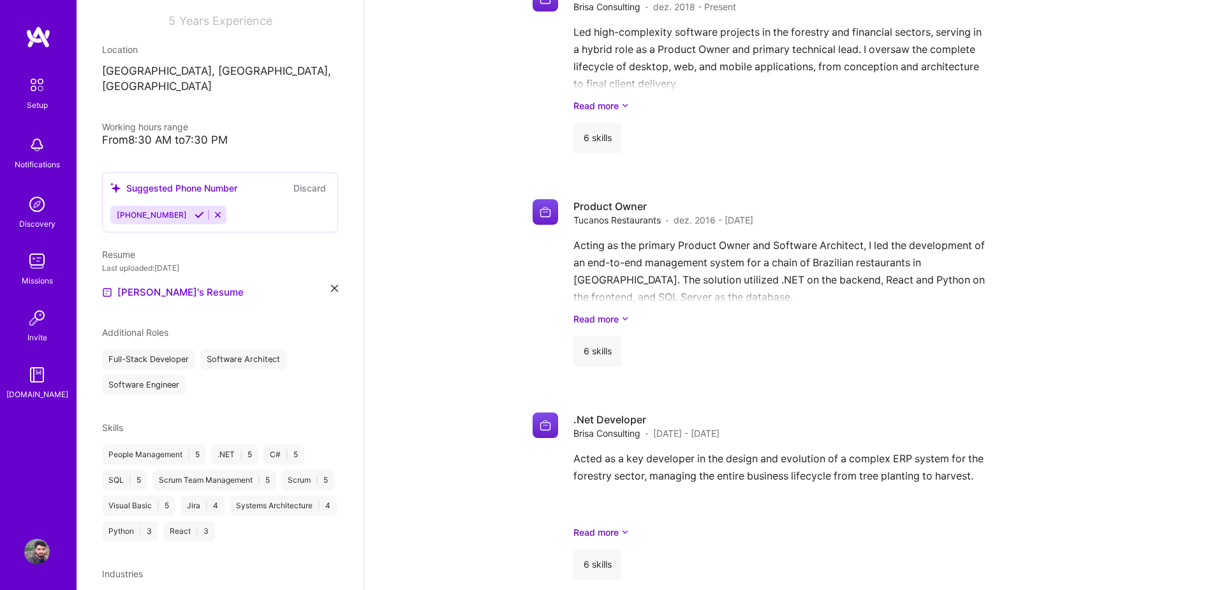
scroll to position [298, 0]
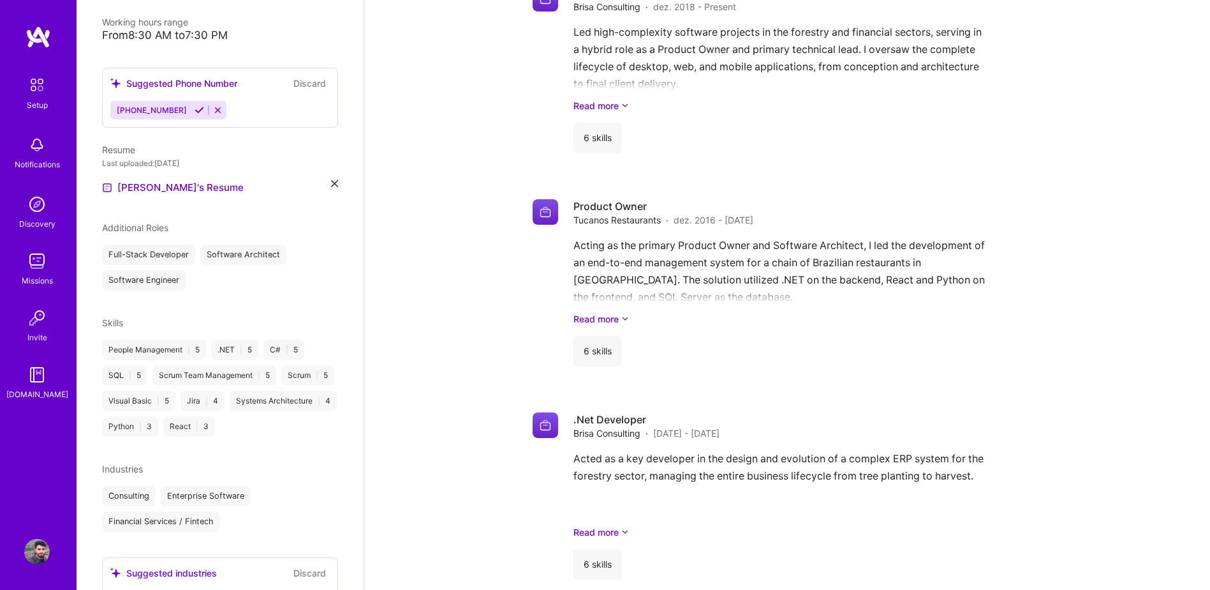
click at [195, 105] on icon at bounding box center [200, 110] width 10 height 10
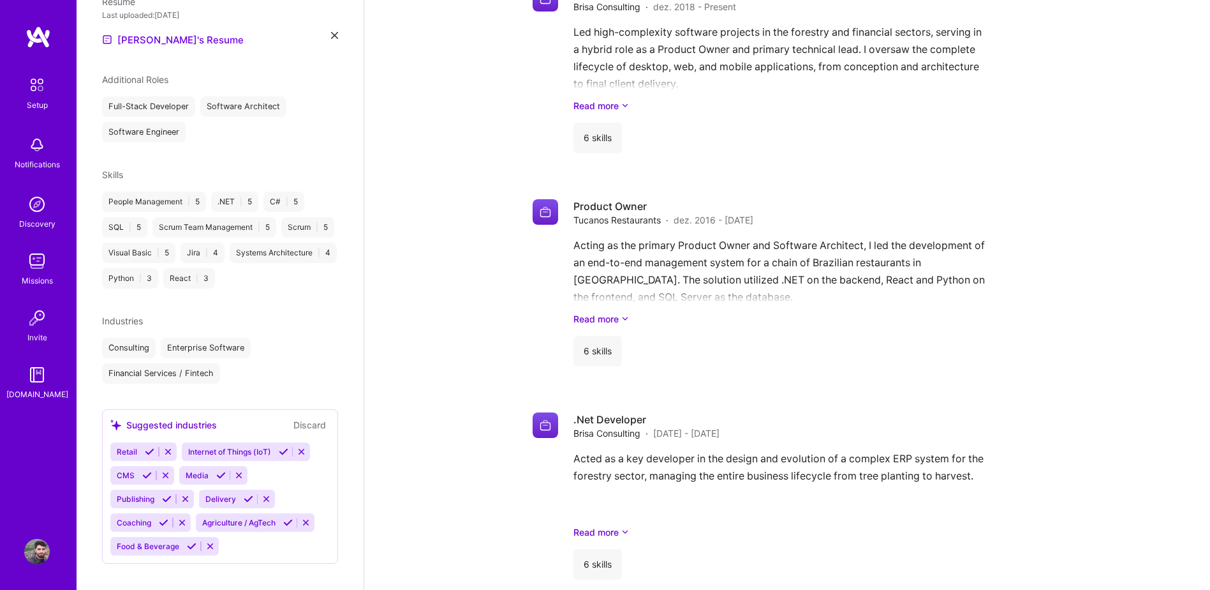
scroll to position [0, 0]
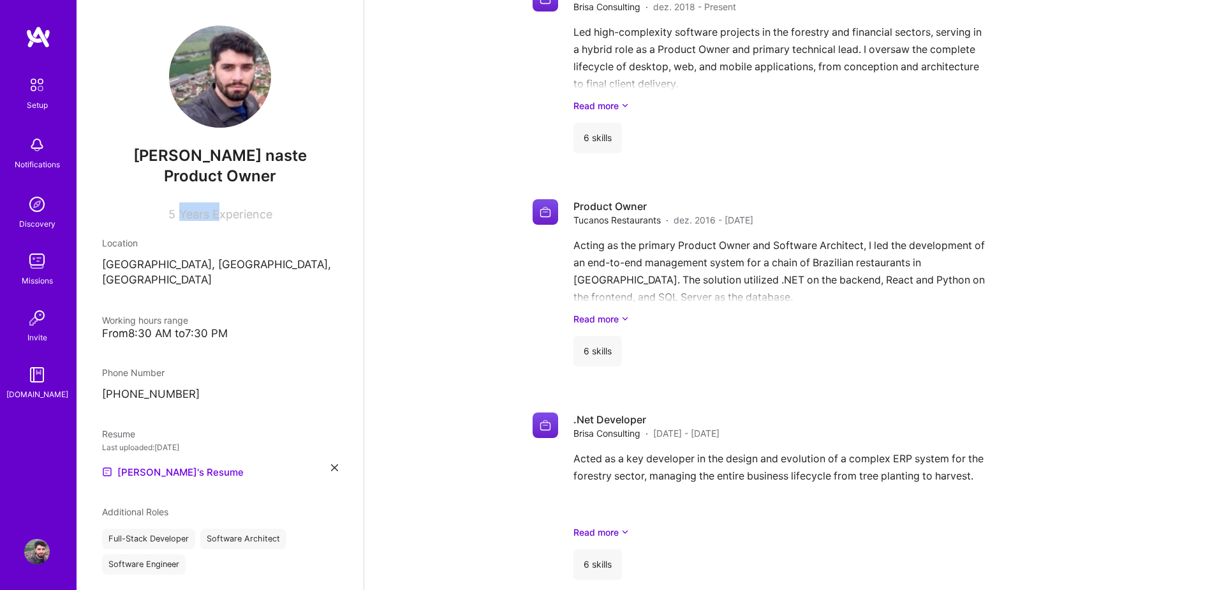
drag, startPoint x: 172, startPoint y: 214, endPoint x: 218, endPoint y: 211, distance: 46.0
click at [218, 211] on div "5 Years Experience" at bounding box center [220, 211] width 236 height 19
drag, startPoint x: 218, startPoint y: 211, endPoint x: 256, endPoint y: 215, distance: 38.5
click at [256, 215] on span "Years Experience" at bounding box center [225, 213] width 93 height 13
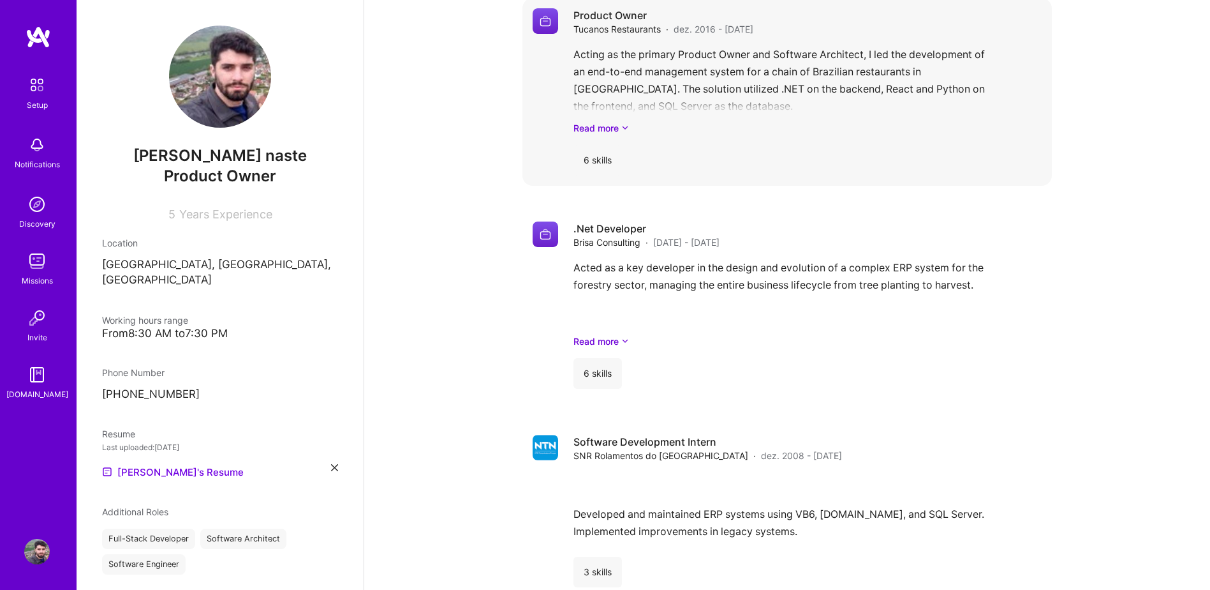
scroll to position [1256, 0]
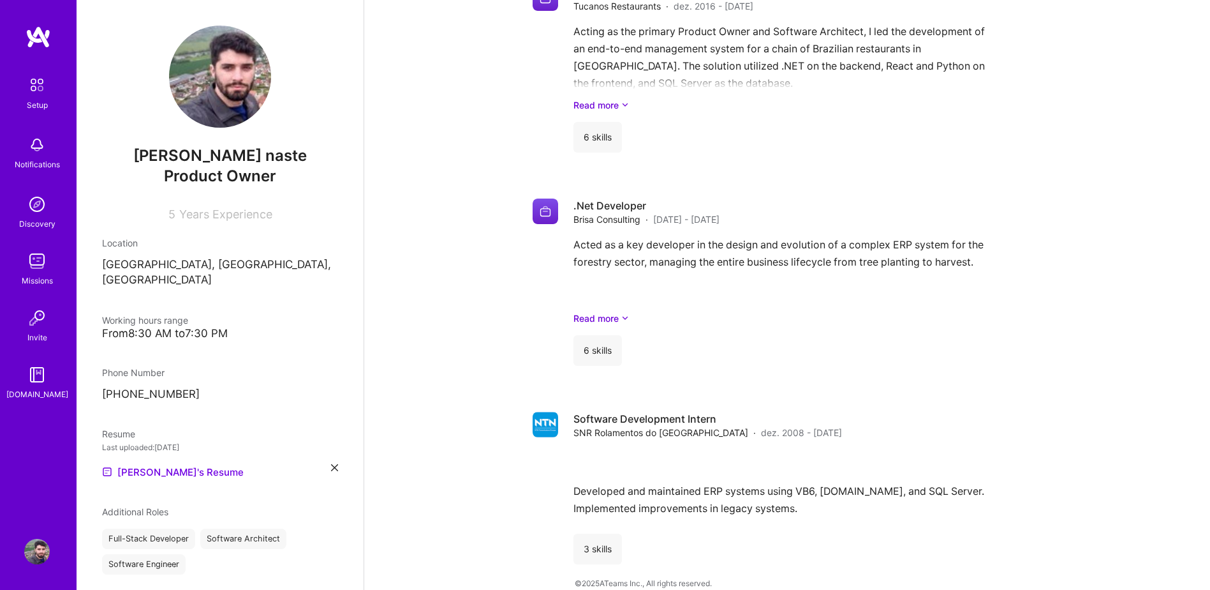
click at [26, 223] on div "Discovery" at bounding box center [37, 223] width 36 height 13
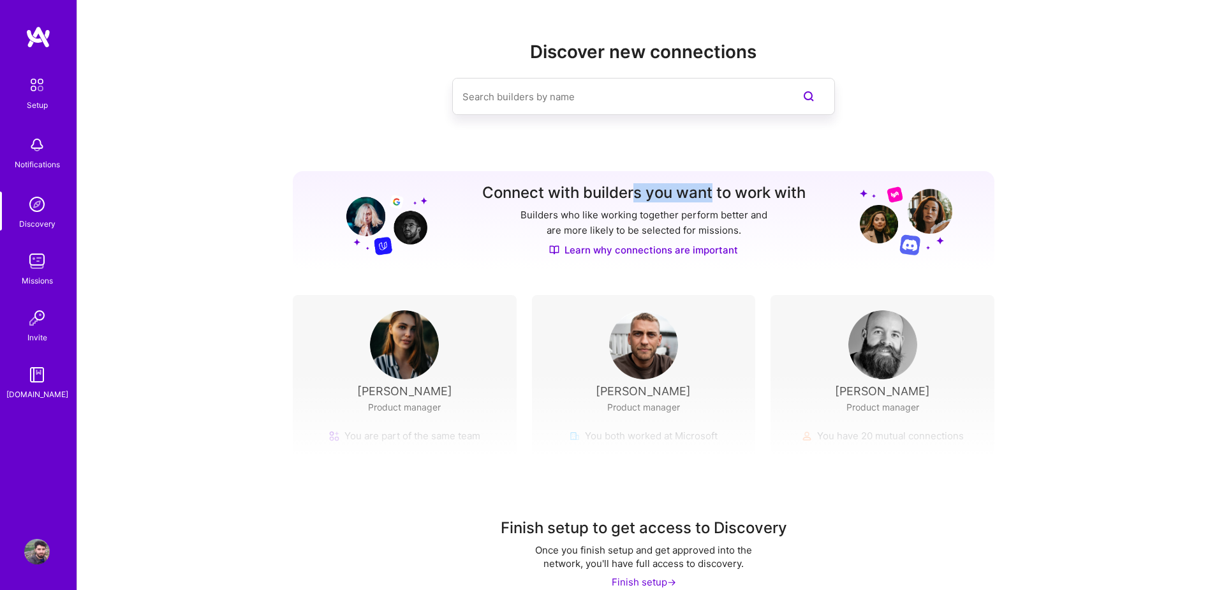
drag, startPoint x: 648, startPoint y: 196, endPoint x: 711, endPoint y: 198, distance: 63.2
click at [711, 198] on h3 "Connect with builders you want to work with" at bounding box center [643, 193] width 323 height 19
drag, startPoint x: 711, startPoint y: 198, endPoint x: 621, endPoint y: 227, distance: 94.6
click at [621, 227] on p "Builders who like working together perform better and are more likely to be sel…" at bounding box center [644, 222] width 252 height 31
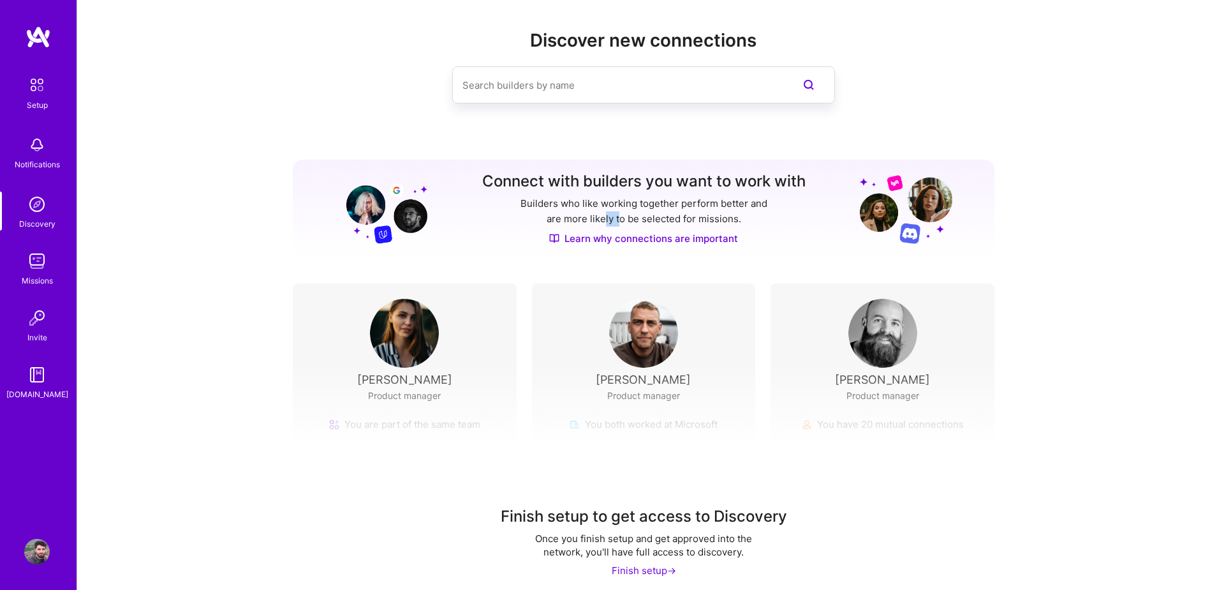
scroll to position [20, 0]
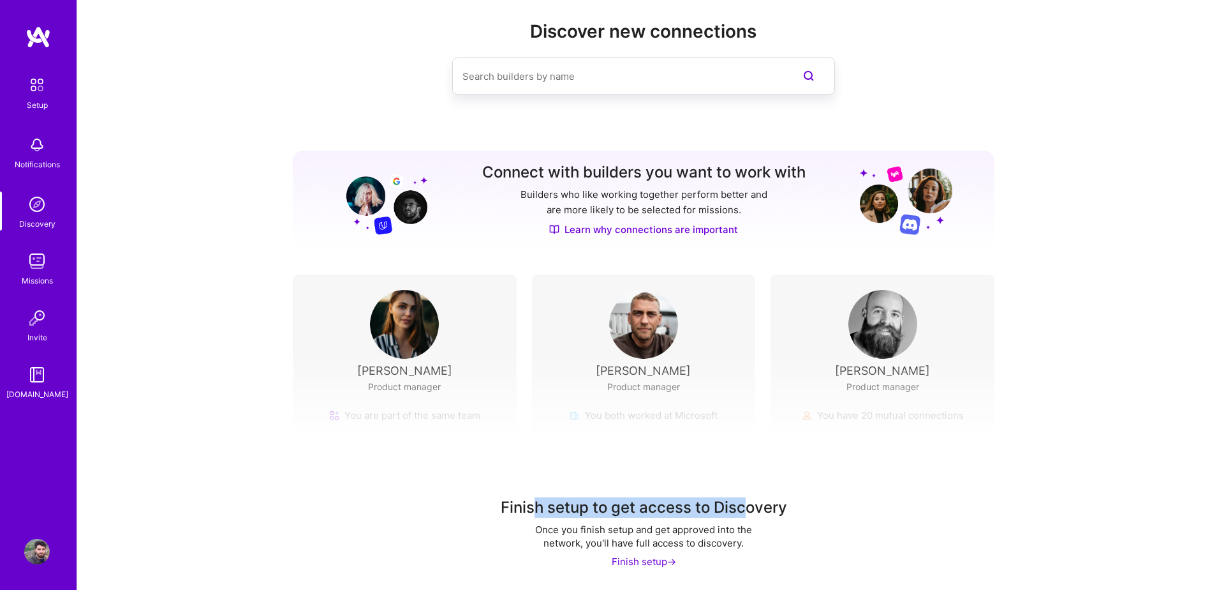
drag, startPoint x: 533, startPoint y: 505, endPoint x: 743, endPoint y: 510, distance: 209.3
click at [743, 510] on div "Finish setup to get access to Discovery" at bounding box center [644, 507] width 286 height 20
click at [39, 392] on div "[DOMAIN_NAME]" at bounding box center [37, 393] width 62 height 13
